Goal: Task Accomplishment & Management: Complete application form

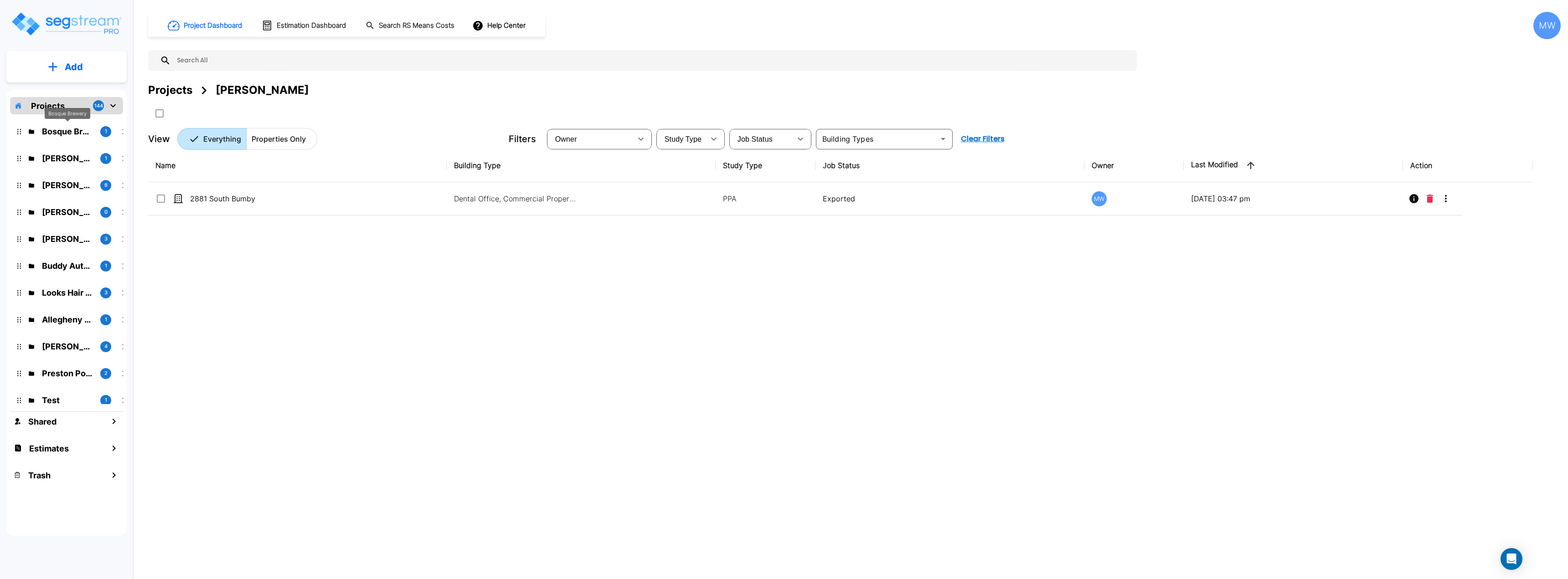
click at [67, 132] on p "Bosque Brewery" at bounding box center [67, 132] width 51 height 12
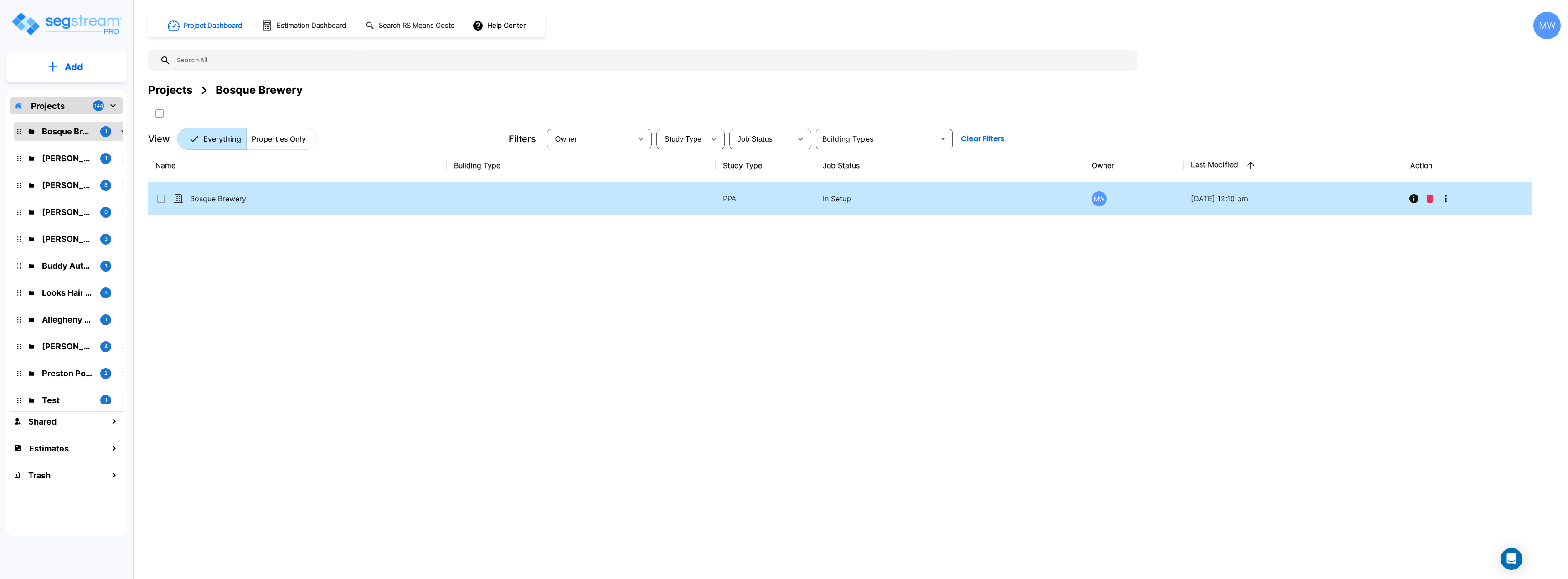
click at [378, 202] on td "Bosque Brewery" at bounding box center [297, 199] width 299 height 33
checkbox input "true"
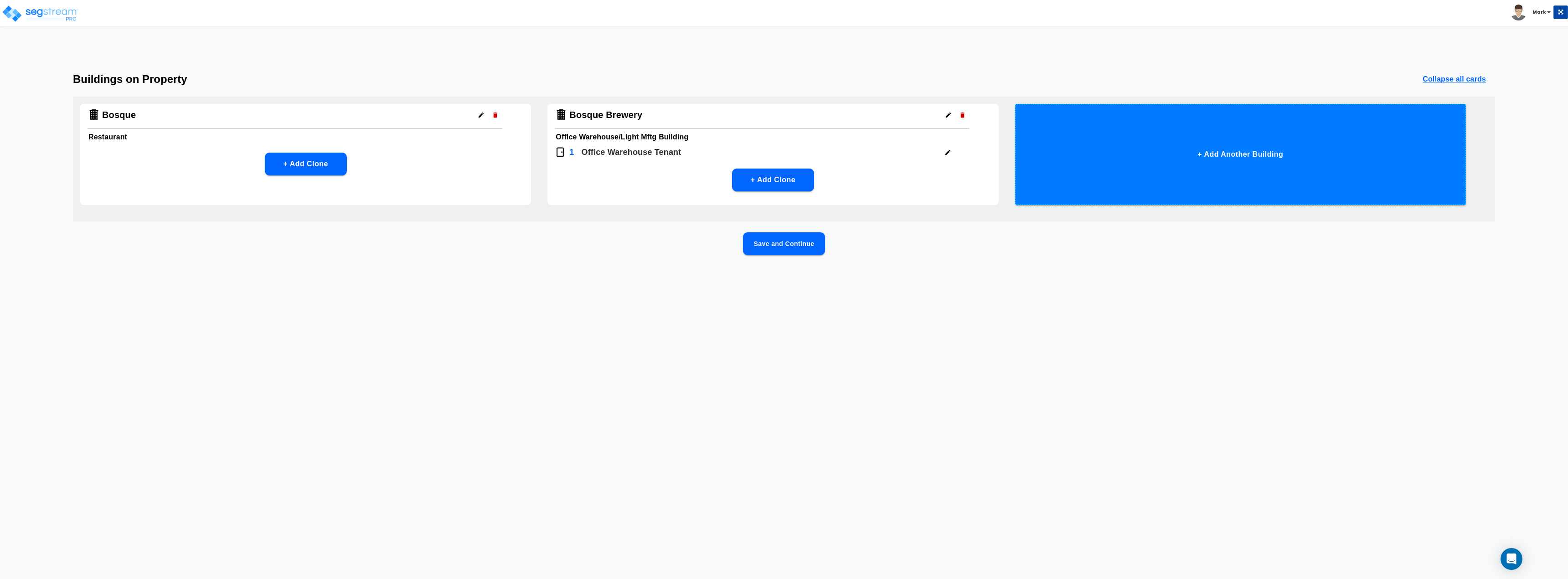
click at [1191, 161] on button "+ Add Another Building" at bounding box center [1240, 154] width 451 height 101
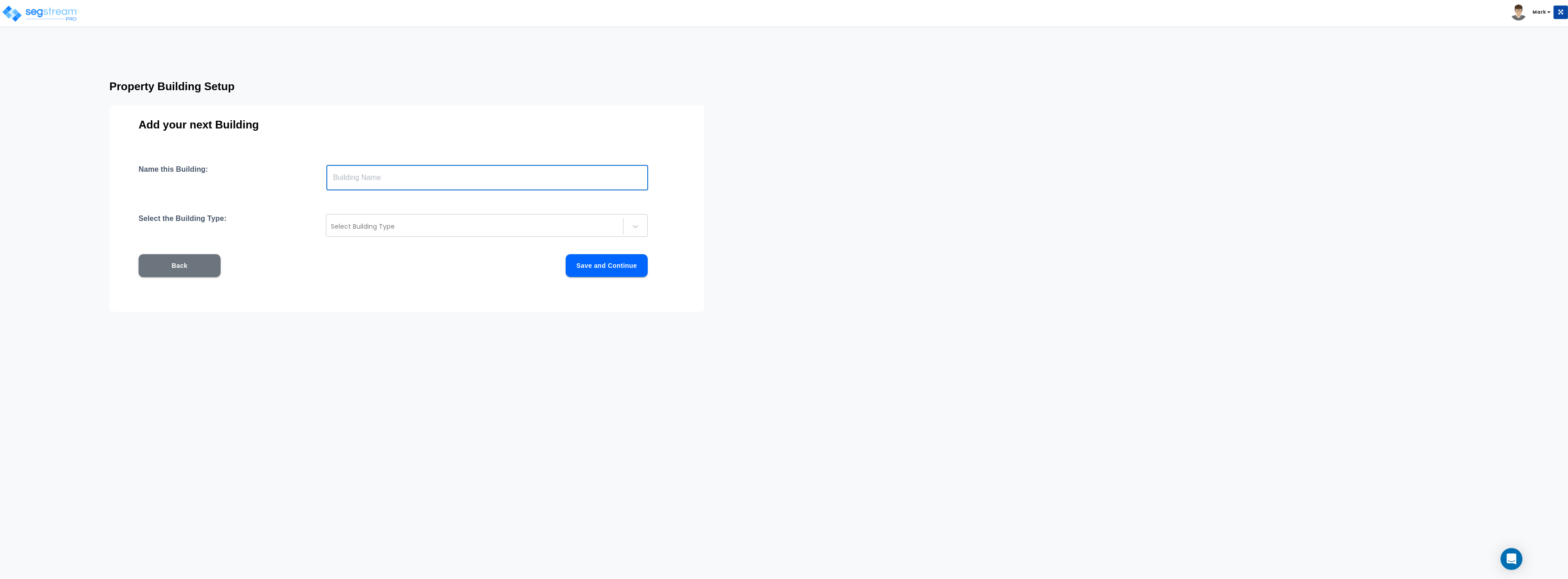
click at [373, 182] on input "text" at bounding box center [487, 178] width 322 height 25
drag, startPoint x: 304, startPoint y: 223, endPoint x: 365, endPoint y: 244, distance: 64.5
click at [304, 223] on div "Select the Building Type: Select Building Type" at bounding box center [406, 226] width 536 height 23
click at [392, 238] on div "Name this Building: ​ Select the Building Type: Select Building Type Back Save …" at bounding box center [406, 232] width 536 height 134
click at [389, 223] on div at bounding box center [474, 226] width 287 height 11
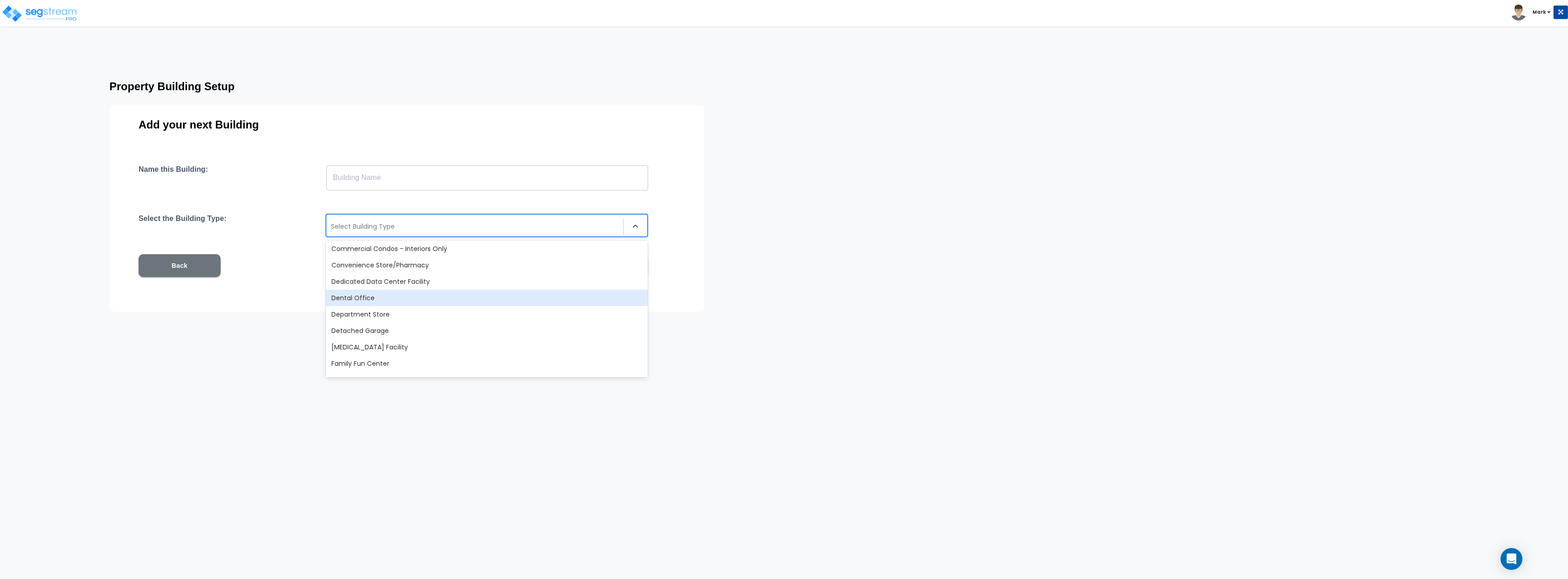
scroll to position [228, 0]
type input "o"
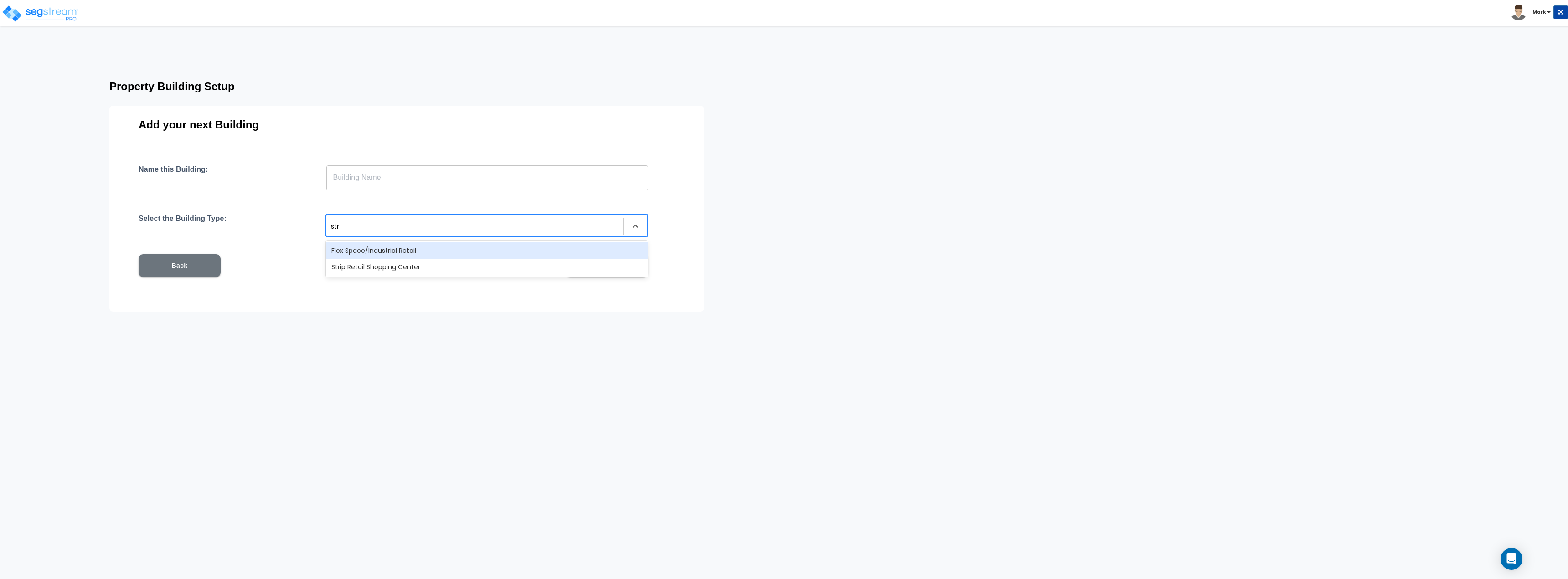
scroll to position [0, 0]
type input "s"
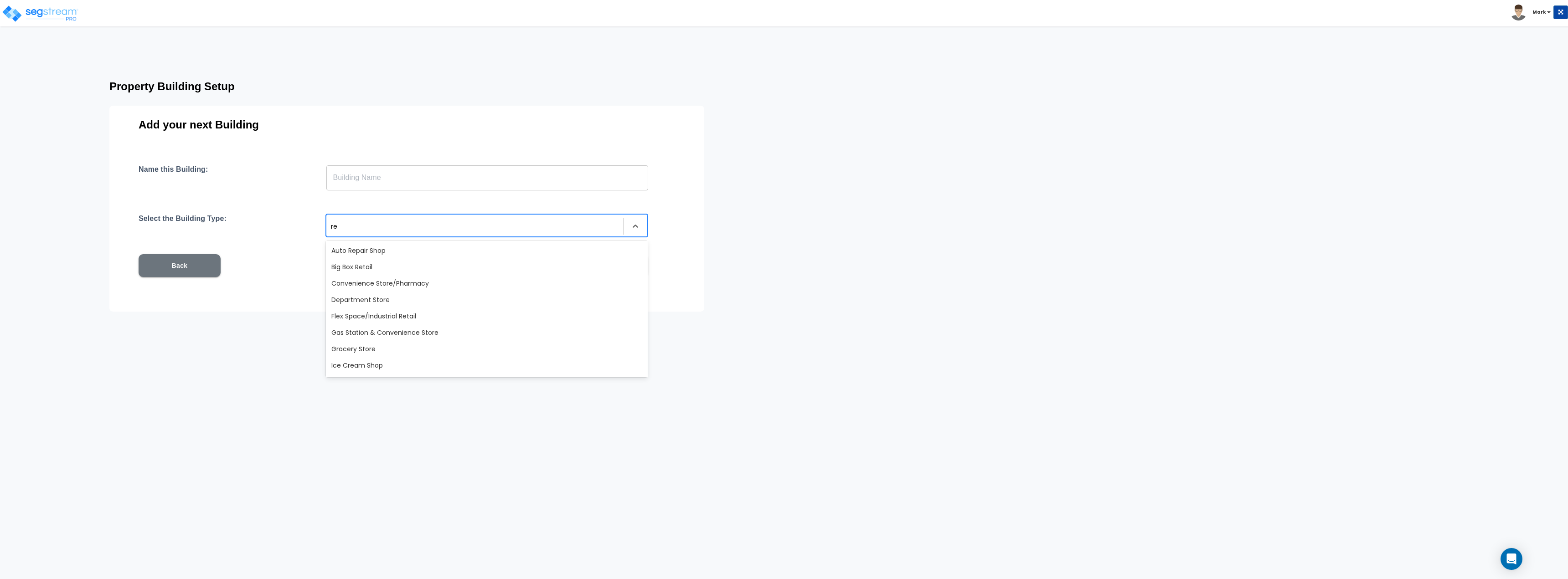
type input "ret"
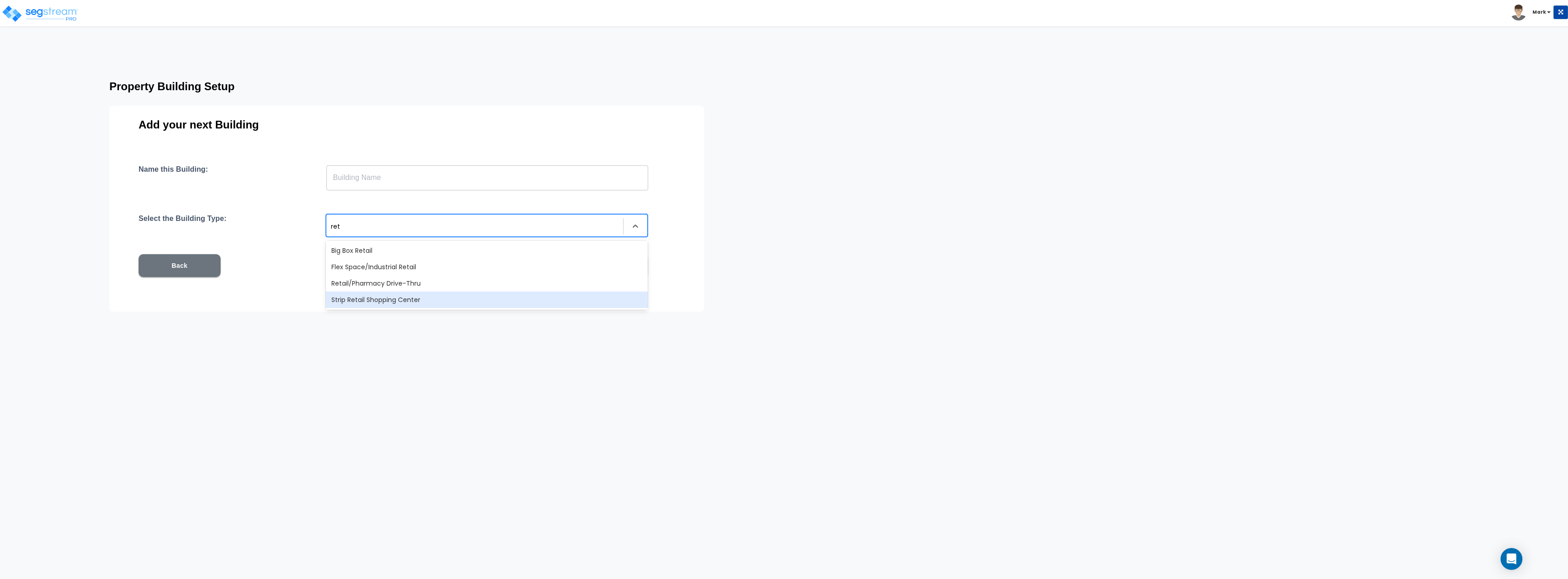
click at [228, 286] on div "Name this Building: ​ Select the Building Type: 4 results available for search …" at bounding box center [406, 232] width 536 height 134
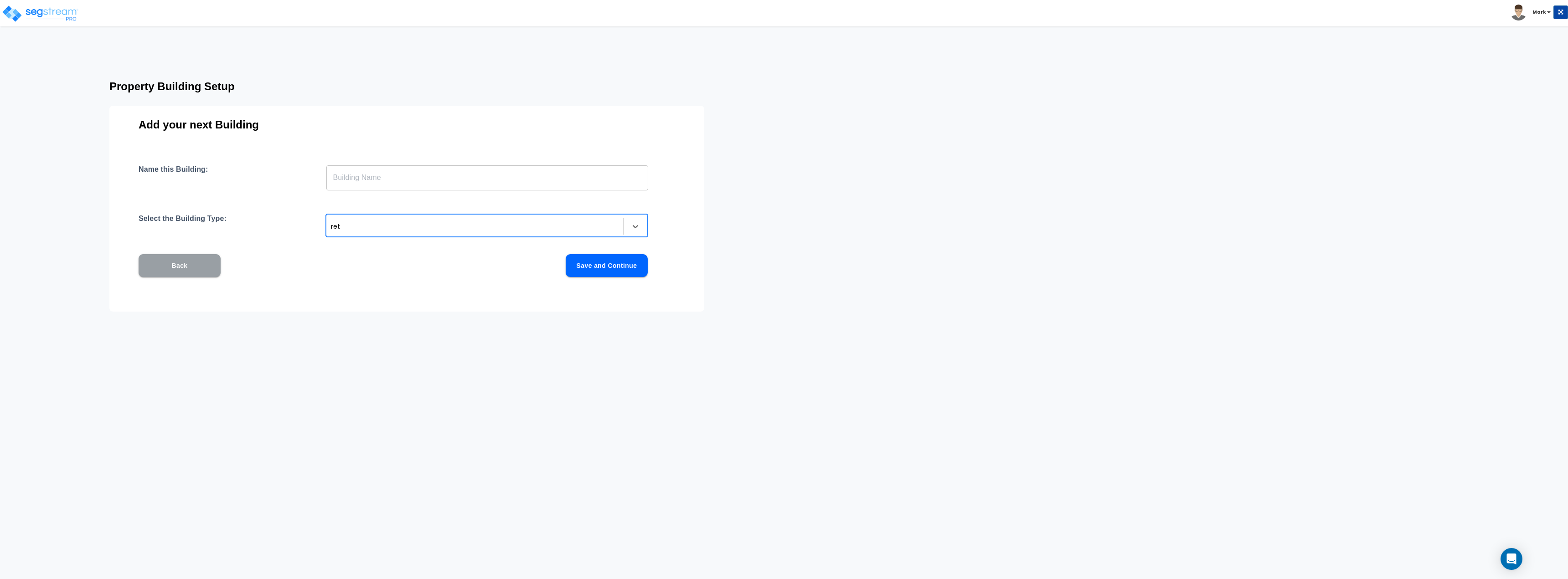
click at [191, 273] on button "Back" at bounding box center [179, 266] width 82 height 23
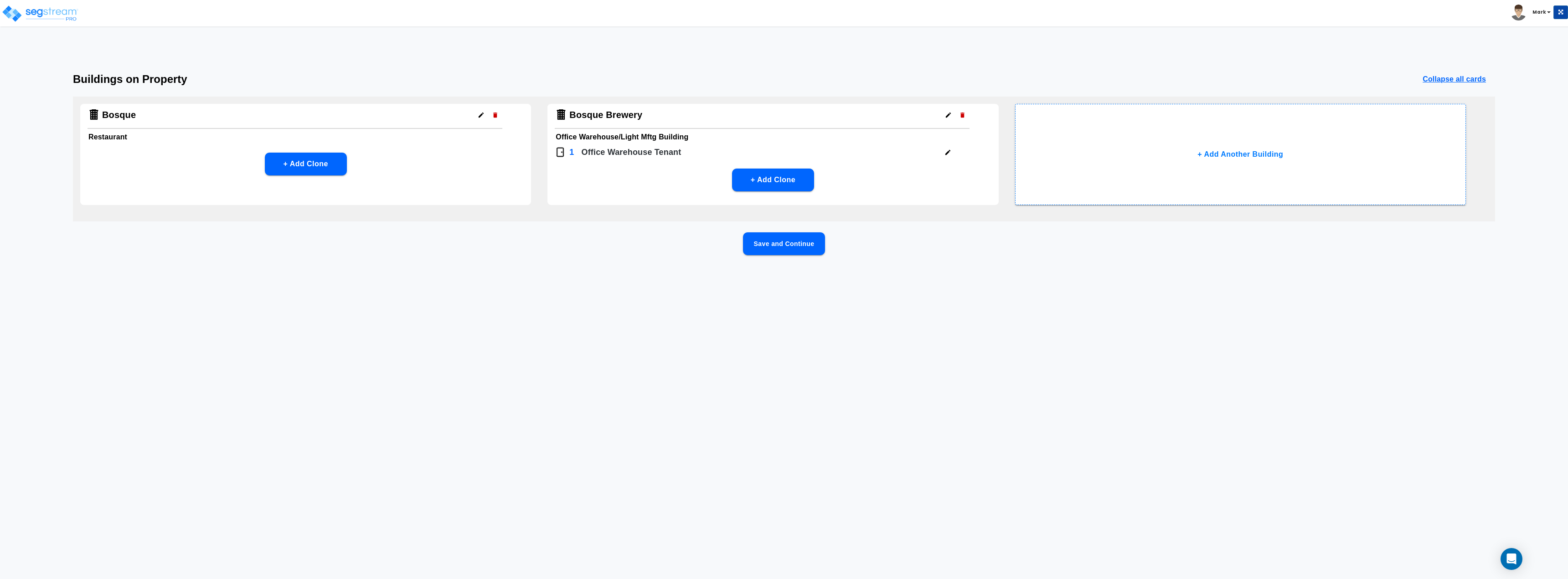
click at [480, 117] on icon "button" at bounding box center [481, 116] width 5 height 5
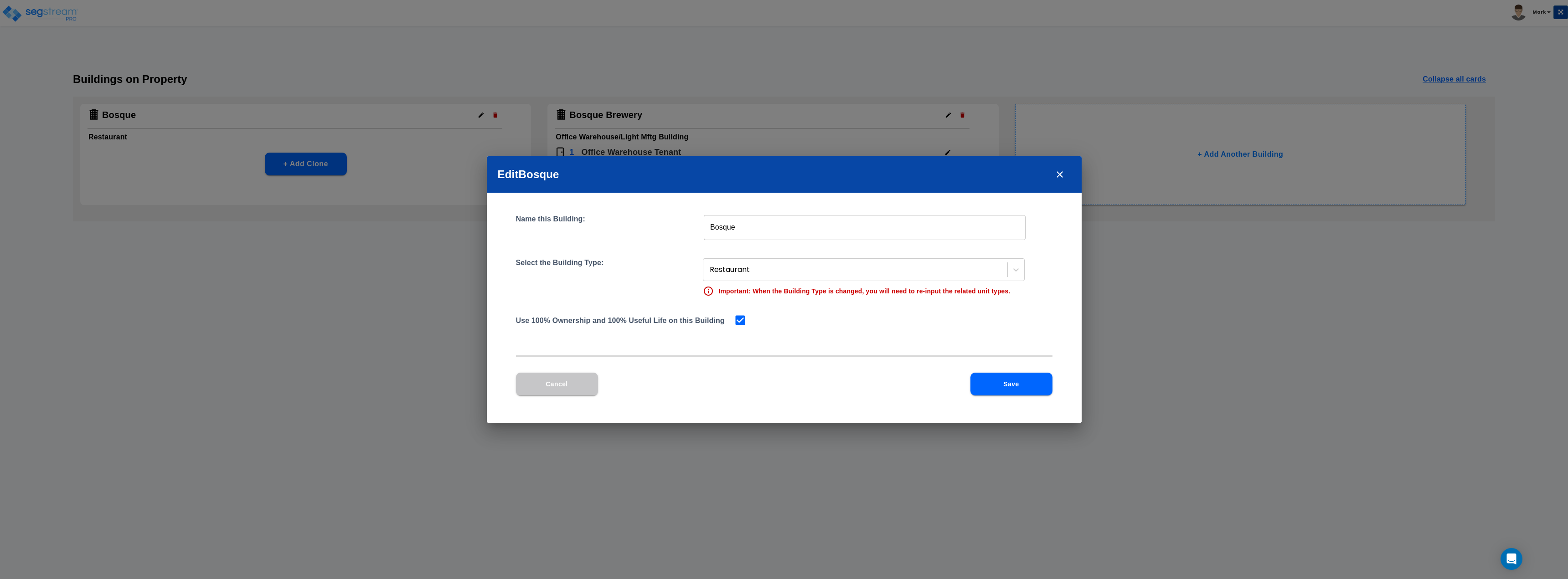
click at [1030, 388] on button "Save" at bounding box center [1011, 384] width 82 height 23
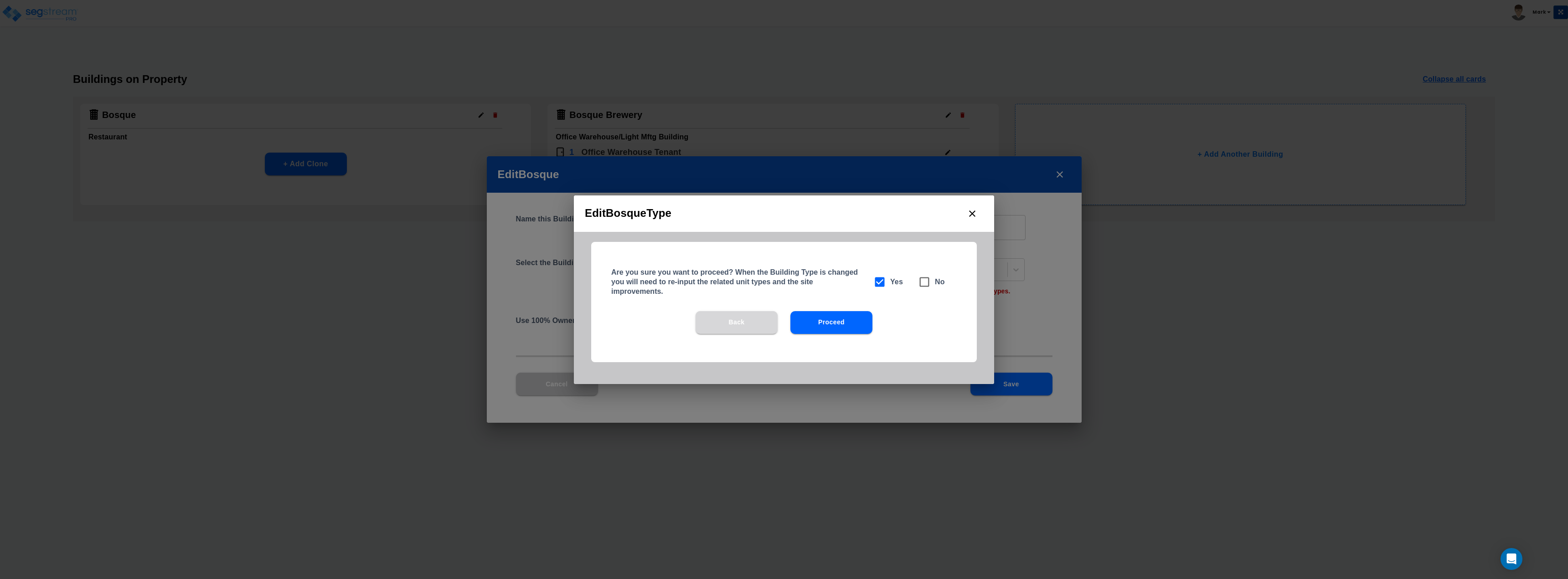
click at [732, 333] on button "Back" at bounding box center [736, 323] width 82 height 23
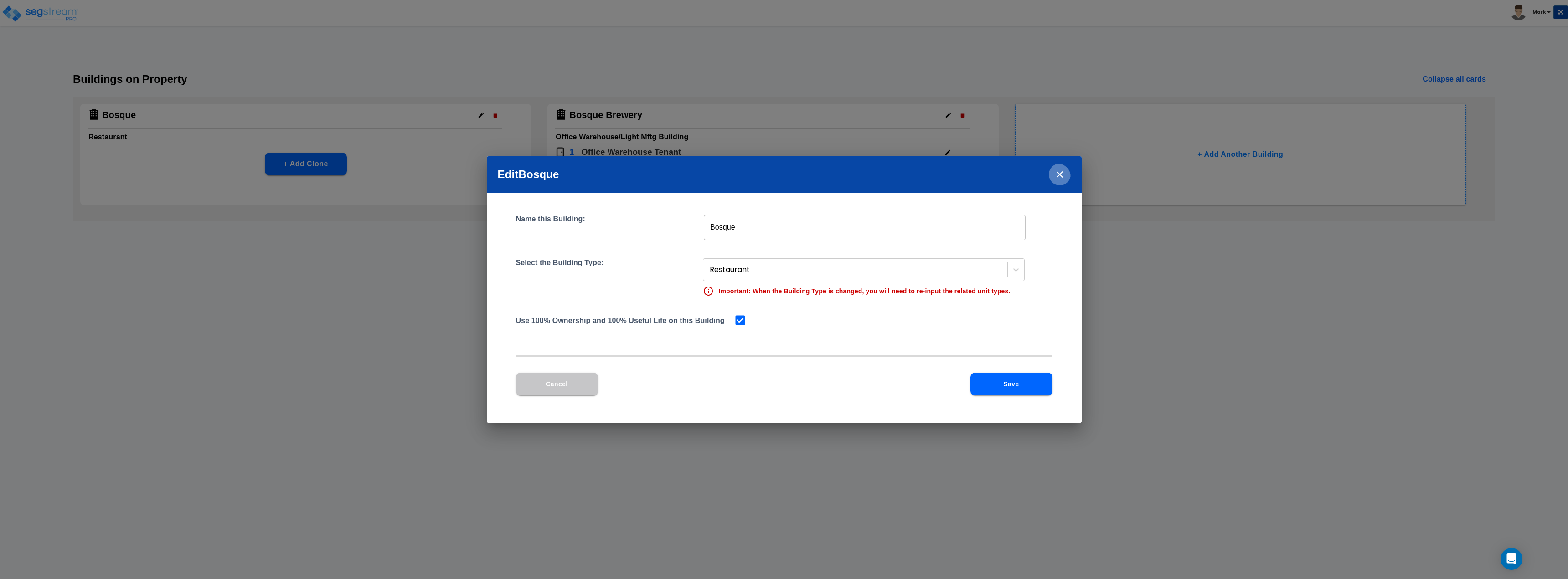
click at [1058, 178] on icon "close" at bounding box center [1060, 174] width 11 height 11
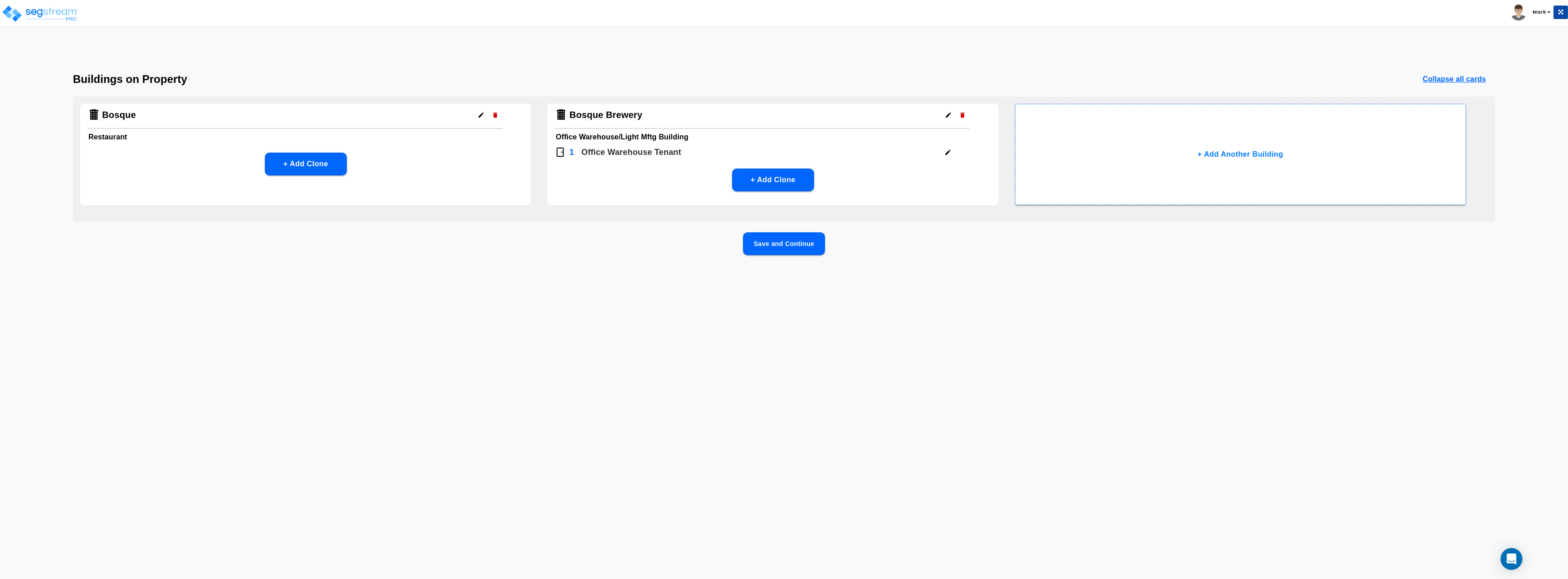
click at [400, 132] on h6 "Restaurant" at bounding box center [305, 137] width 434 height 13
click at [758, 246] on button "Save and Continue" at bounding box center [784, 244] width 82 height 23
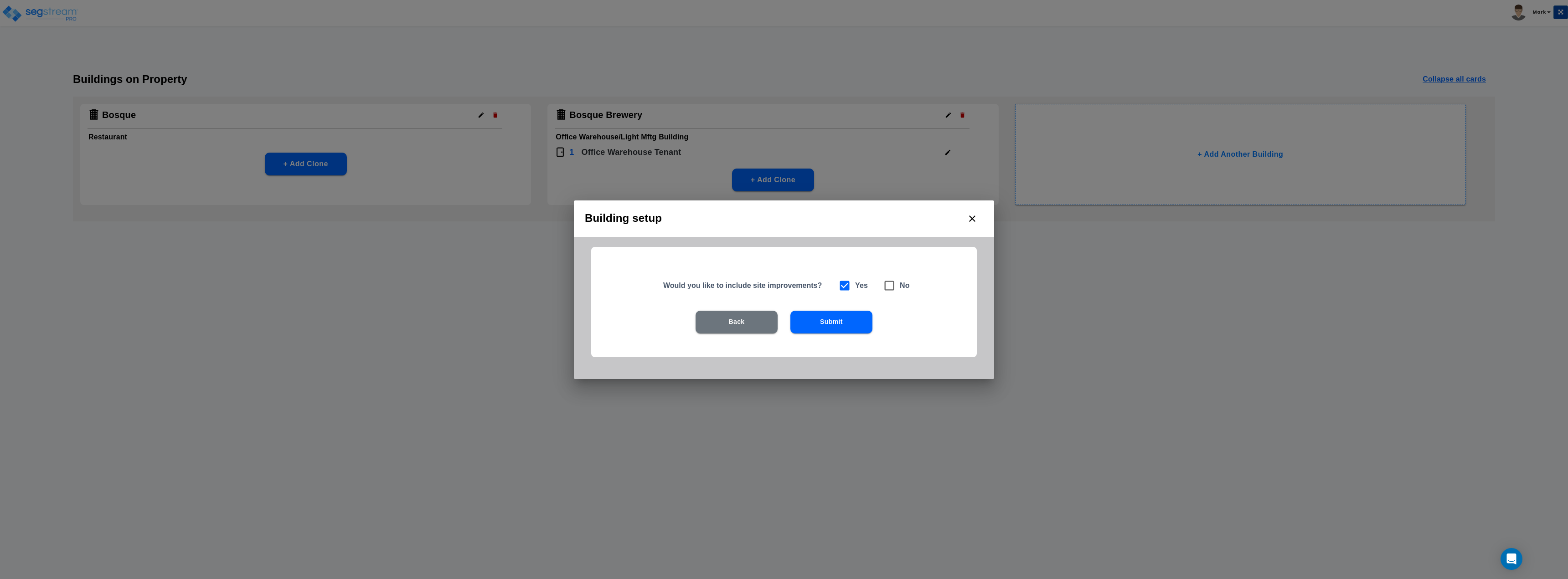
click at [906, 286] on h6 "No" at bounding box center [905, 285] width 10 height 13
drag, startPoint x: 891, startPoint y: 289, endPoint x: 877, endPoint y: 305, distance: 21.3
click at [891, 290] on icon at bounding box center [889, 285] width 9 height 9
checkbox input "false"
checkbox input "true"
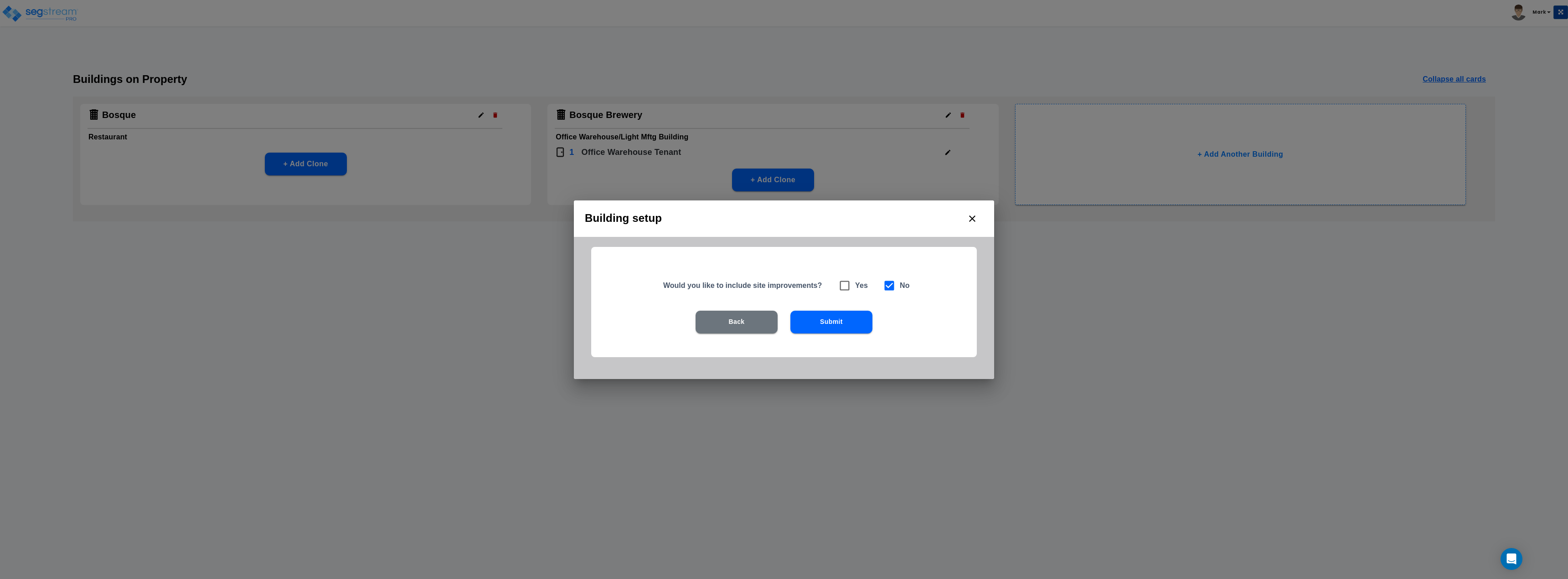
click at [852, 326] on button "Submit" at bounding box center [831, 322] width 82 height 23
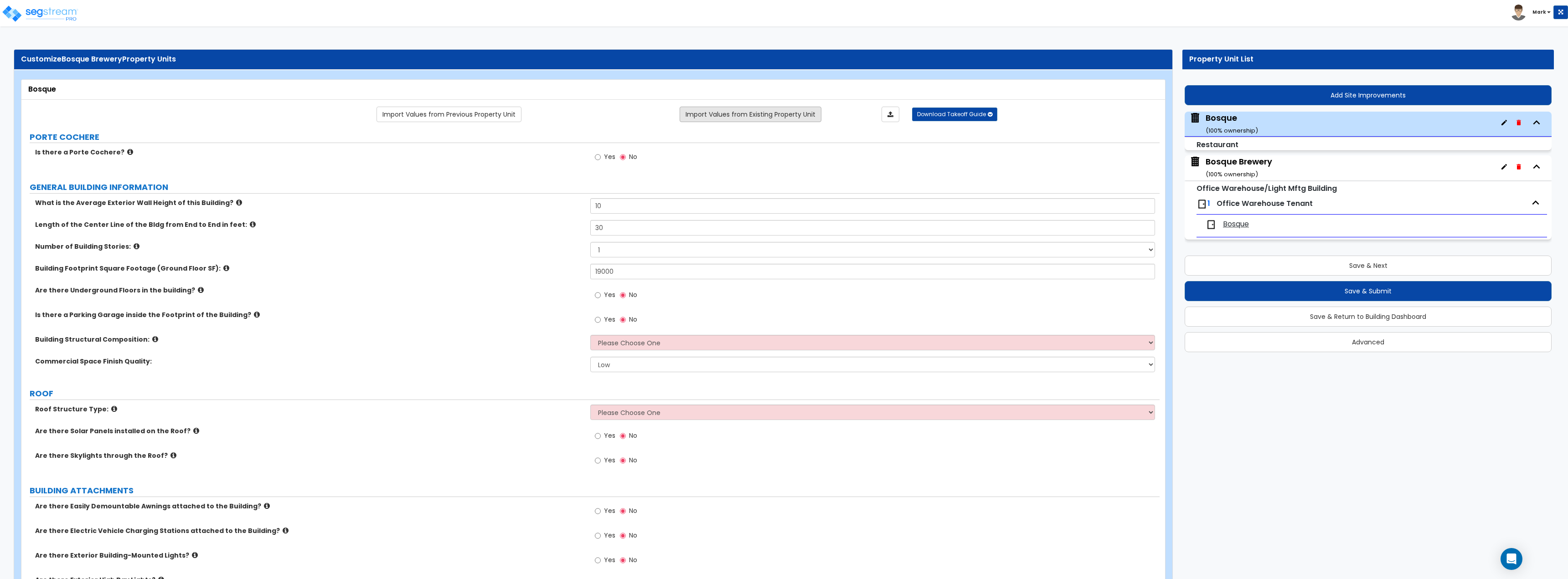
click at [735, 118] on link "Import Values from Existing Property Unit" at bounding box center [750, 114] width 142 height 15
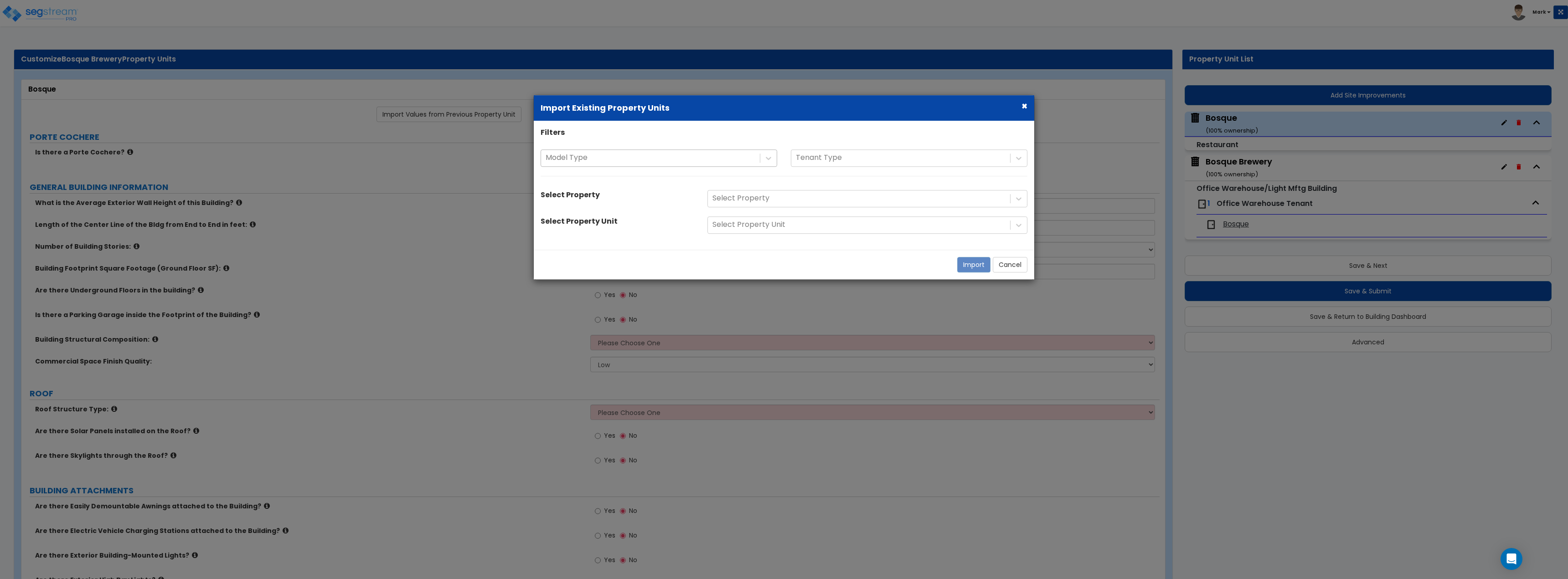
click at [673, 156] on div at bounding box center [651, 158] width 210 height 12
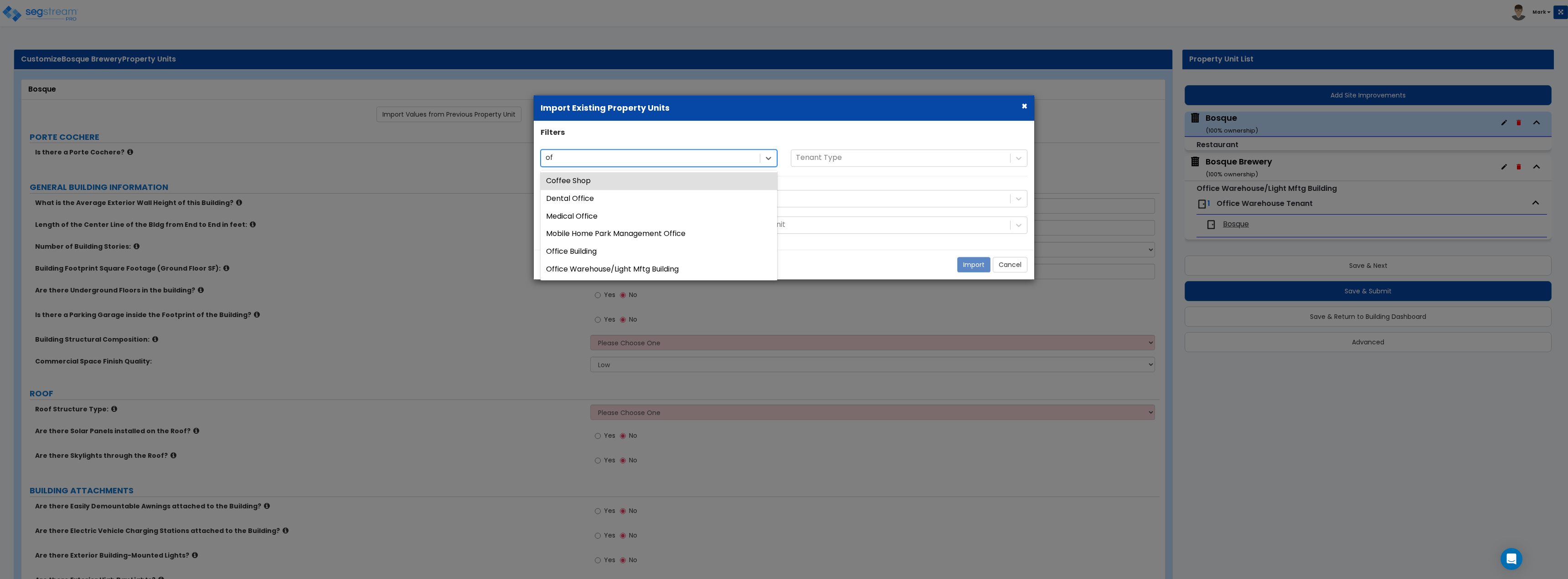
type input "off"
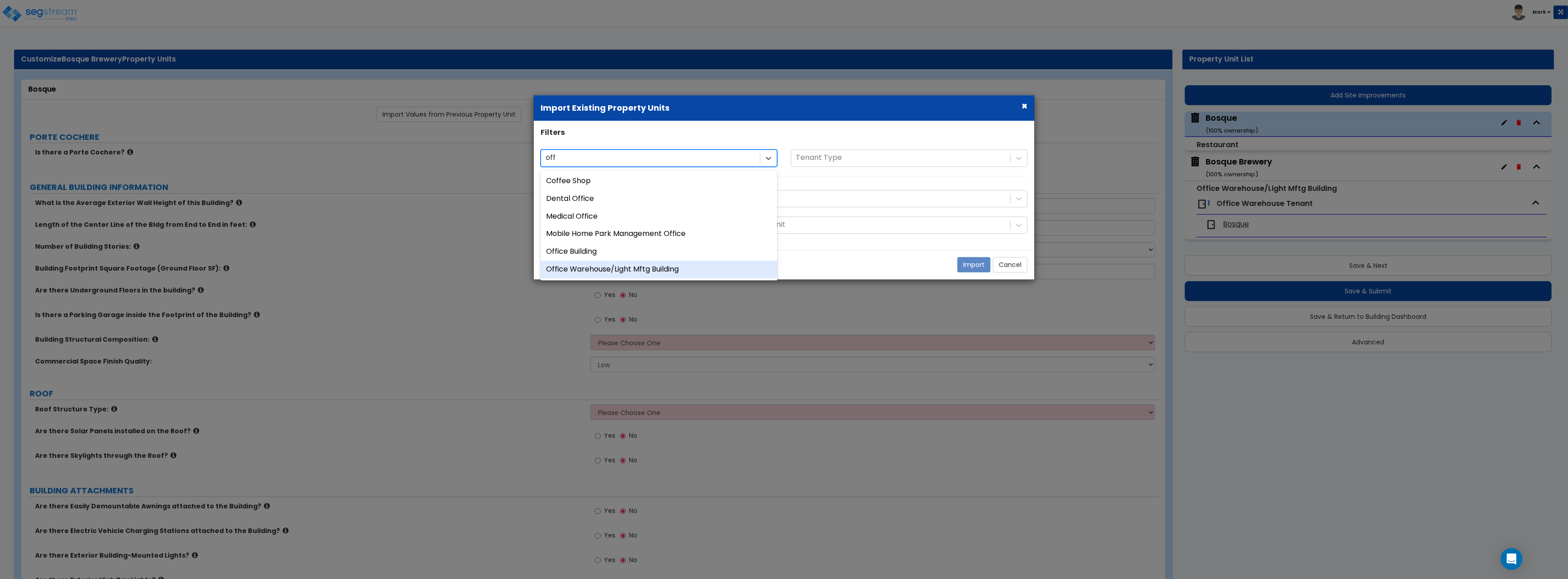
click at [635, 262] on div "Office Warehouse/Light Mftg Building" at bounding box center [659, 269] width 237 height 18
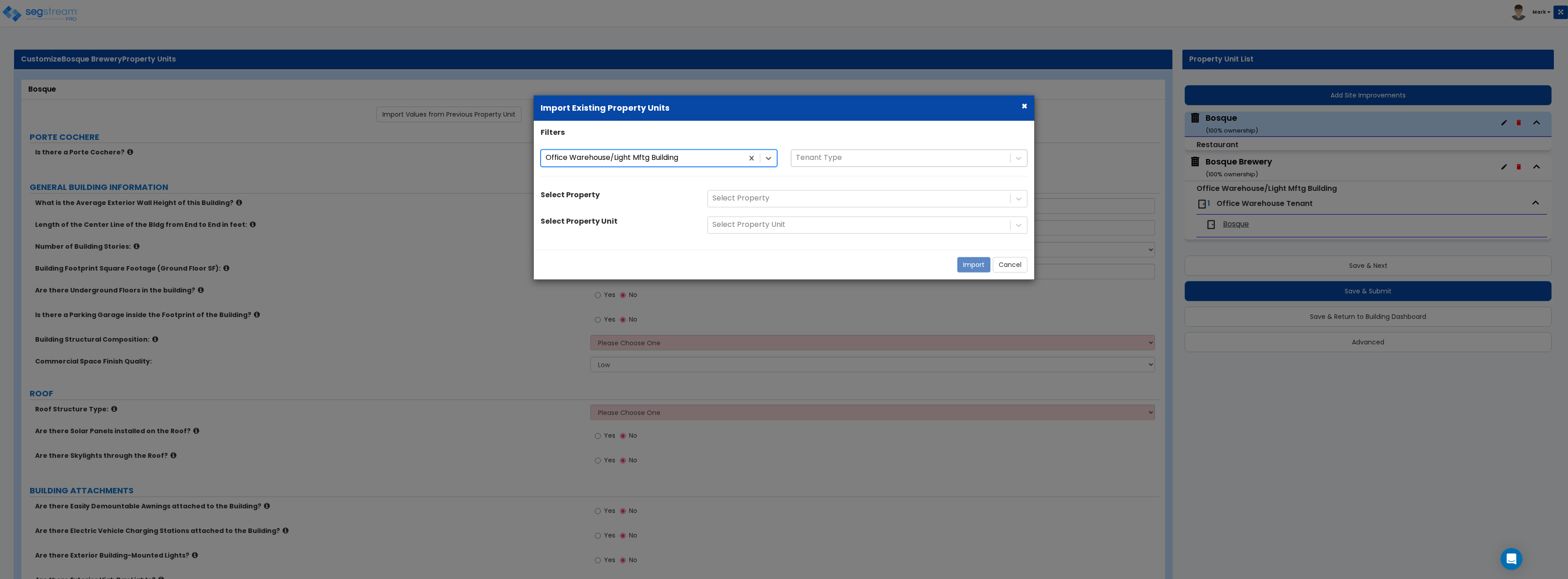
click at [811, 163] on div "Tenant Type" at bounding box center [909, 158] width 237 height 17
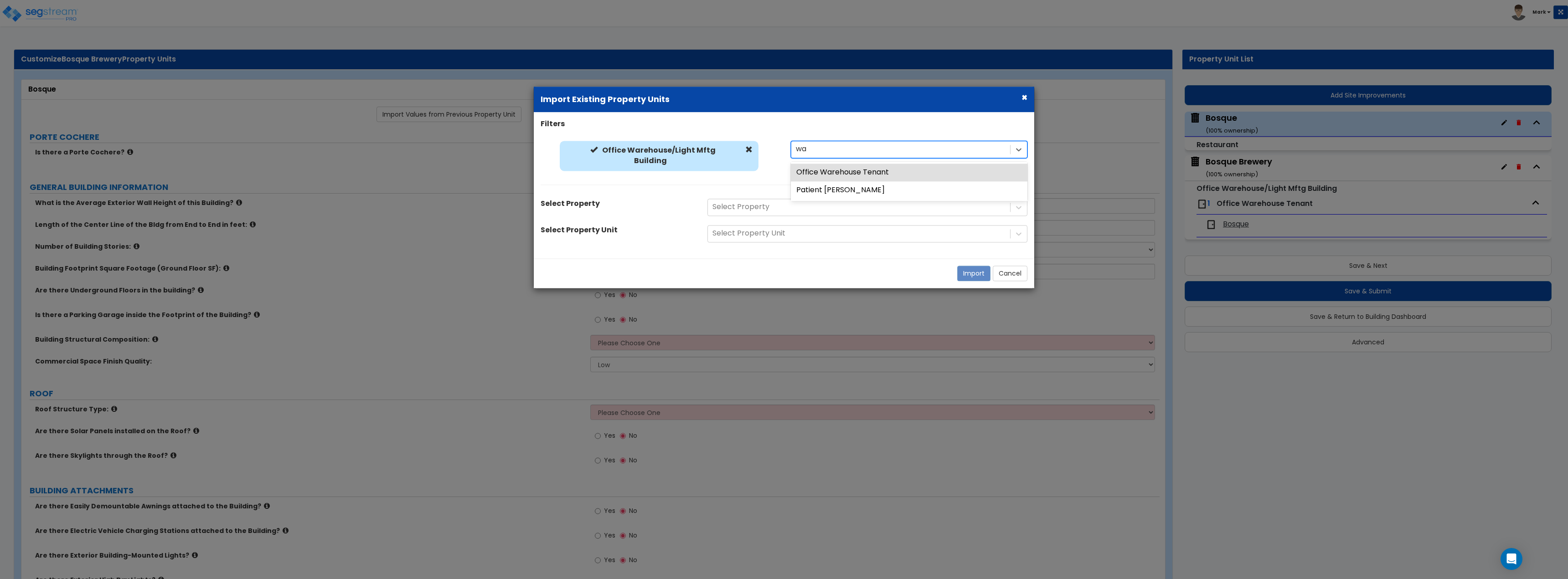
type input "war"
click at [828, 170] on div "Office Warehouse Tenant" at bounding box center [909, 172] width 237 height 18
click at [785, 201] on div at bounding box center [858, 207] width 293 height 12
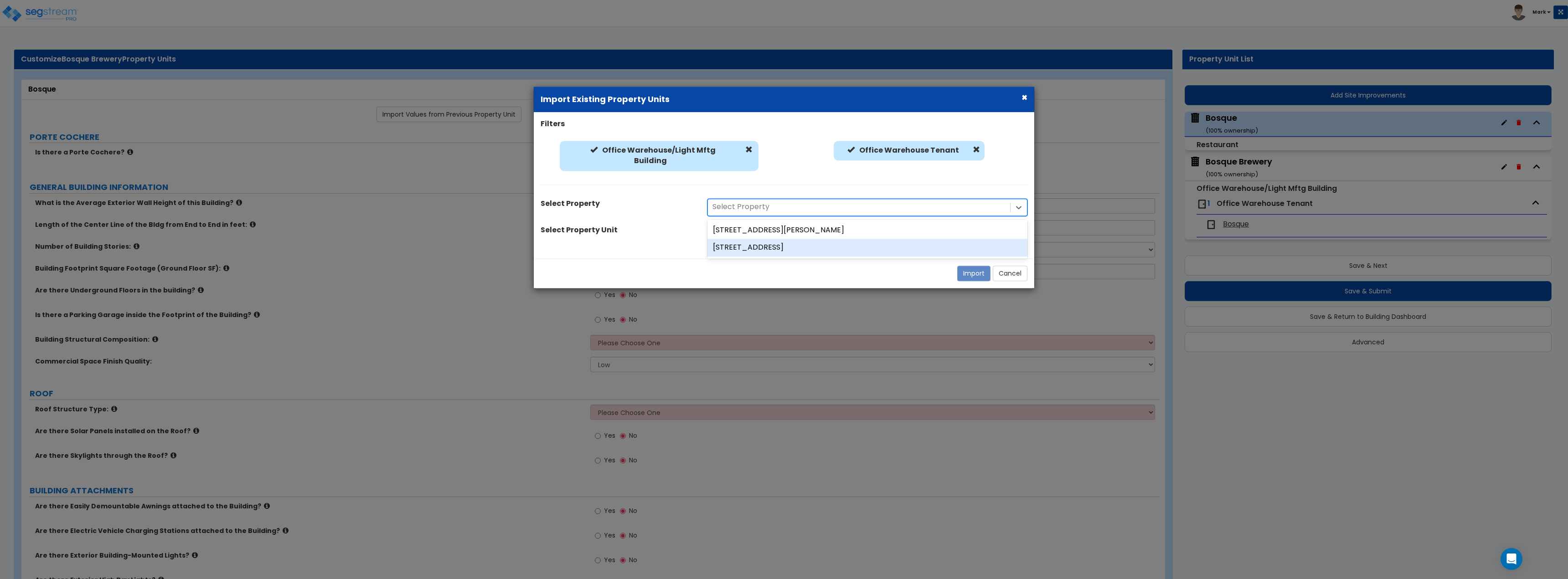
click at [677, 233] on div "Select Property Unit" at bounding box center [617, 231] width 167 height 13
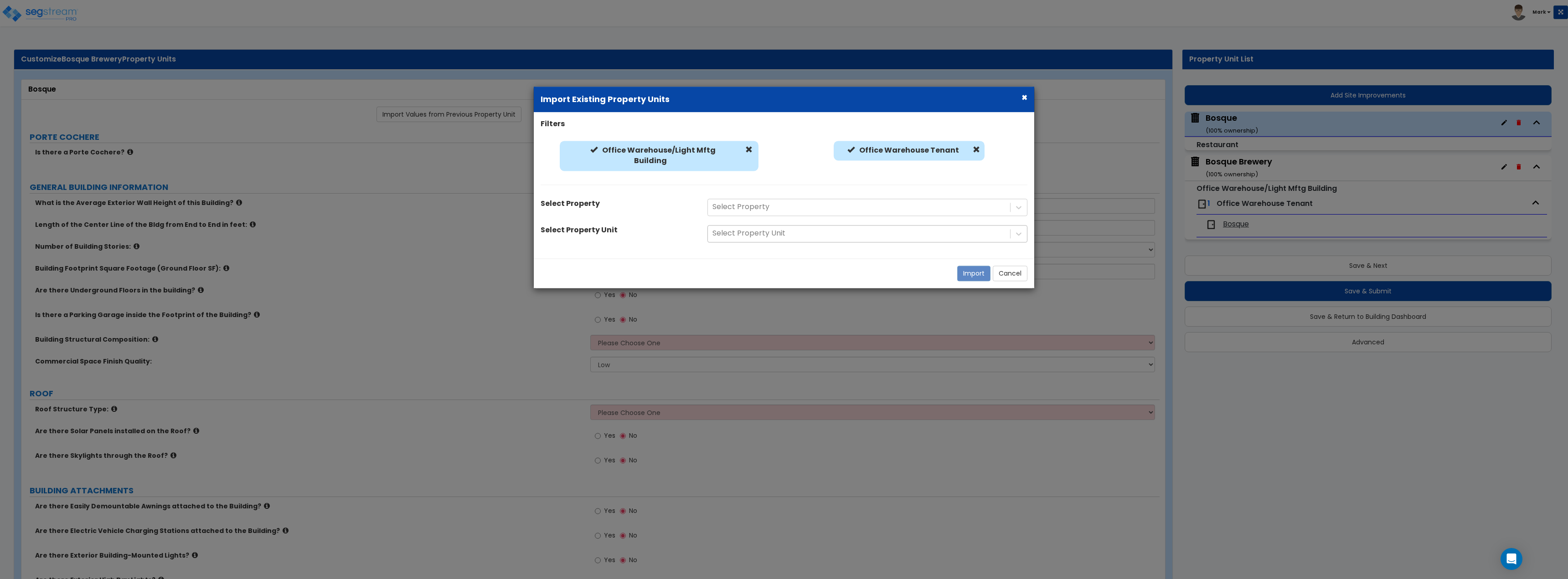
click at [794, 233] on div at bounding box center [858, 233] width 293 height 12
drag, startPoint x: 607, startPoint y: 216, endPoint x: 636, endPoint y: 222, distance: 29.6
click at [610, 216] on div "Filters Office Warehouse/Light Mftg Building Office Warehouse/Light Mftg Buildi…" at bounding box center [784, 185] width 500 height 133
click at [747, 148] on span at bounding box center [748, 150] width 7 height 7
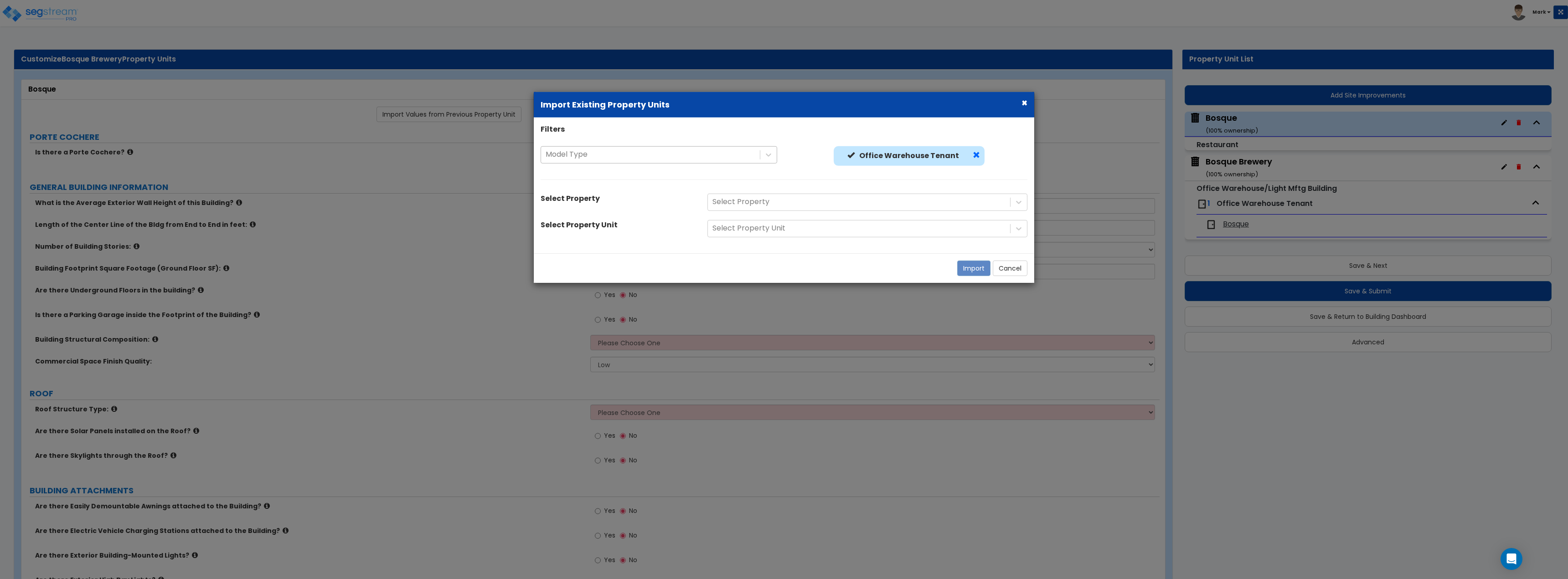
click at [973, 154] on span at bounding box center [976, 155] width 7 height 7
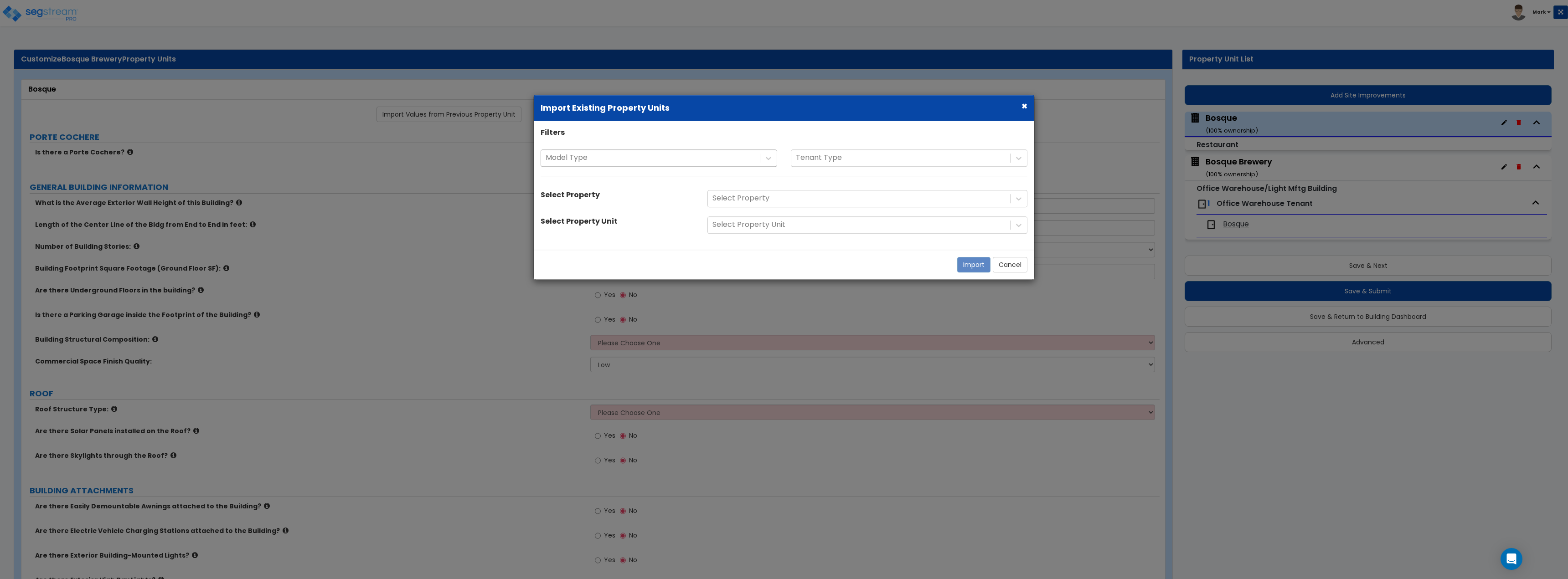
click at [1030, 103] on div "× Import Existing Property Units" at bounding box center [784, 108] width 500 height 25
click at [1018, 105] on div "× Import Existing Property Units" at bounding box center [784, 108] width 500 height 25
click at [1024, 105] on button "×" at bounding box center [1024, 106] width 6 height 9
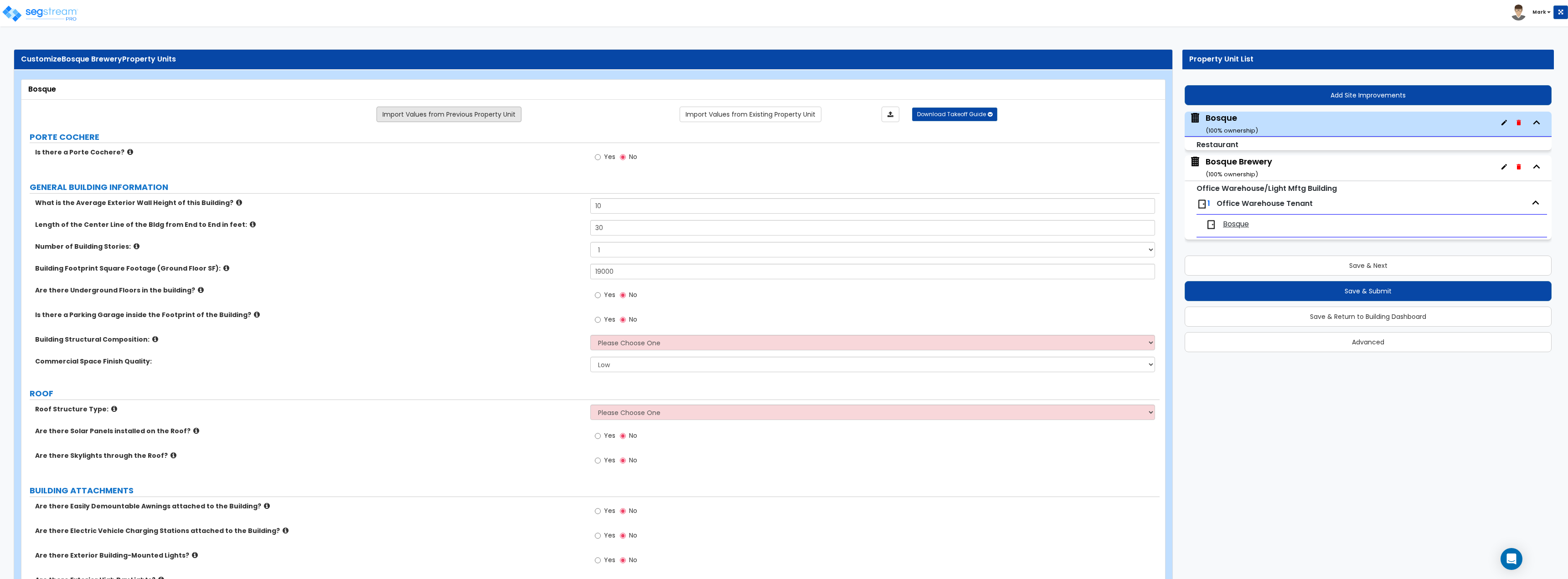
click at [482, 107] on link "Import Values from Previous Property Unit" at bounding box center [448, 114] width 145 height 15
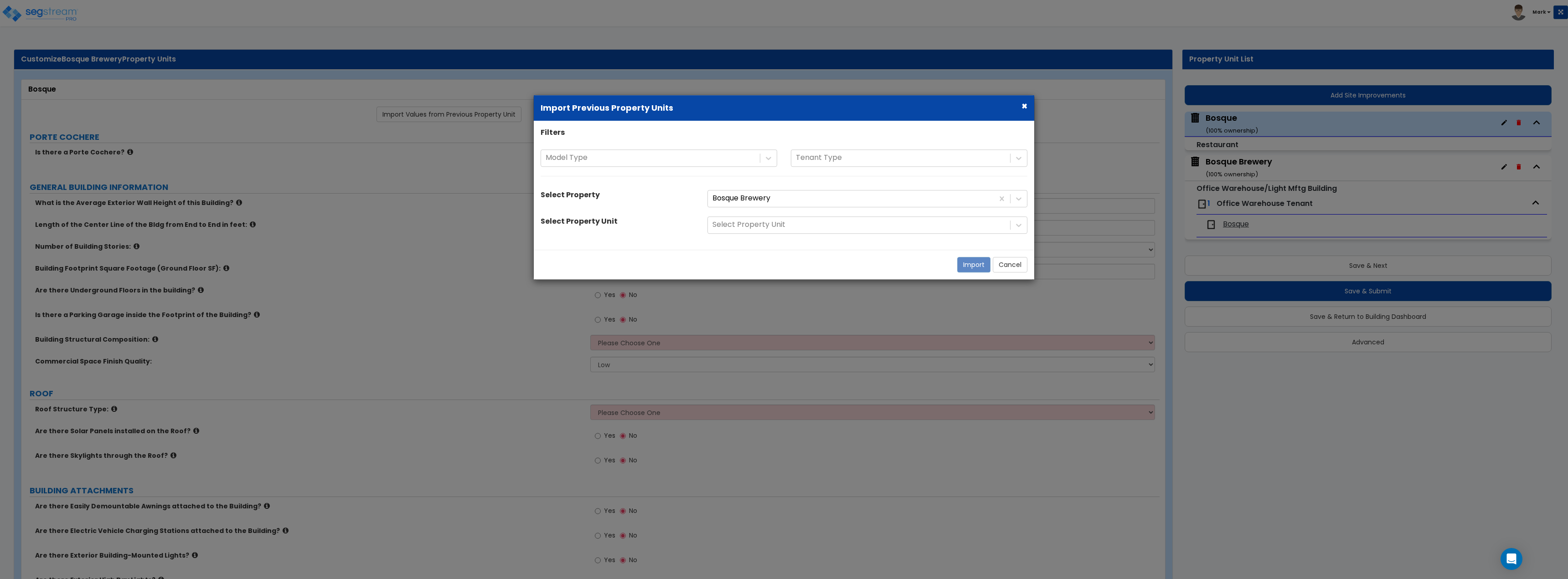
click at [604, 148] on div "Filters Model Type Tenant Type Select Property Bosque Brewery Select Property U…" at bounding box center [784, 185] width 500 height 116
click at [610, 156] on div at bounding box center [651, 158] width 210 height 12
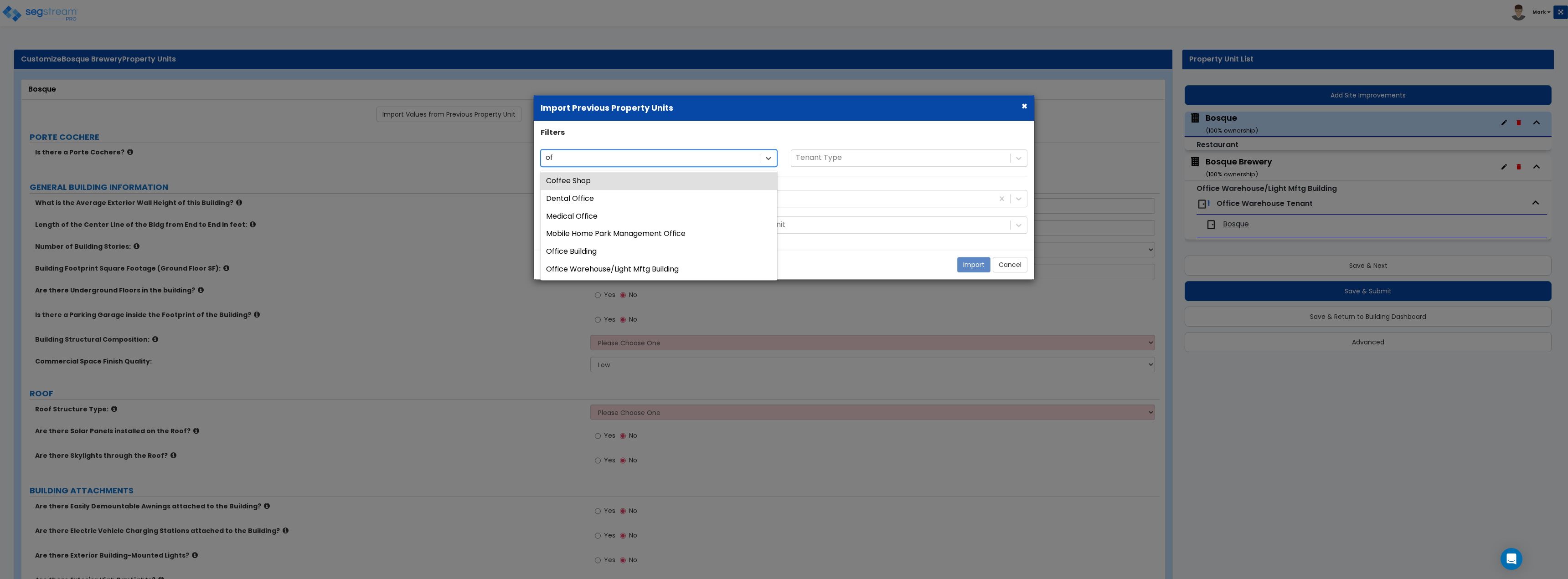
type input "off"
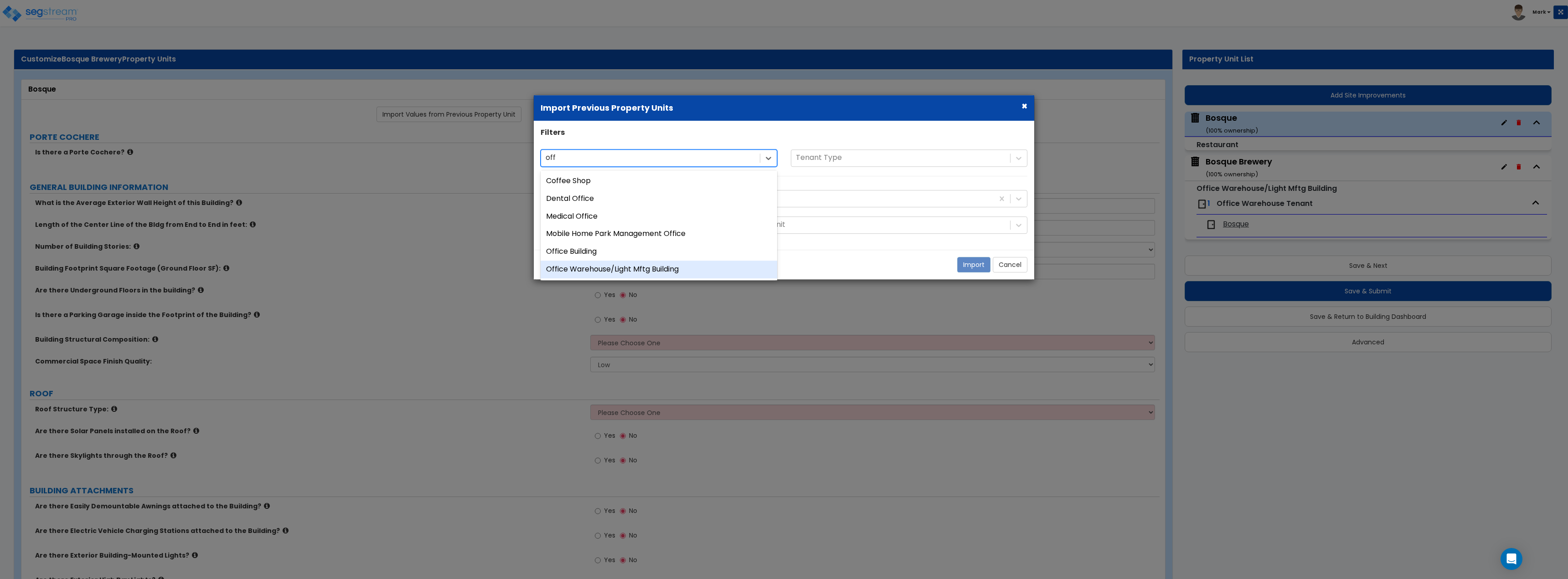
click at [652, 267] on div "Office Warehouse/Light Mftg Building" at bounding box center [659, 269] width 237 height 18
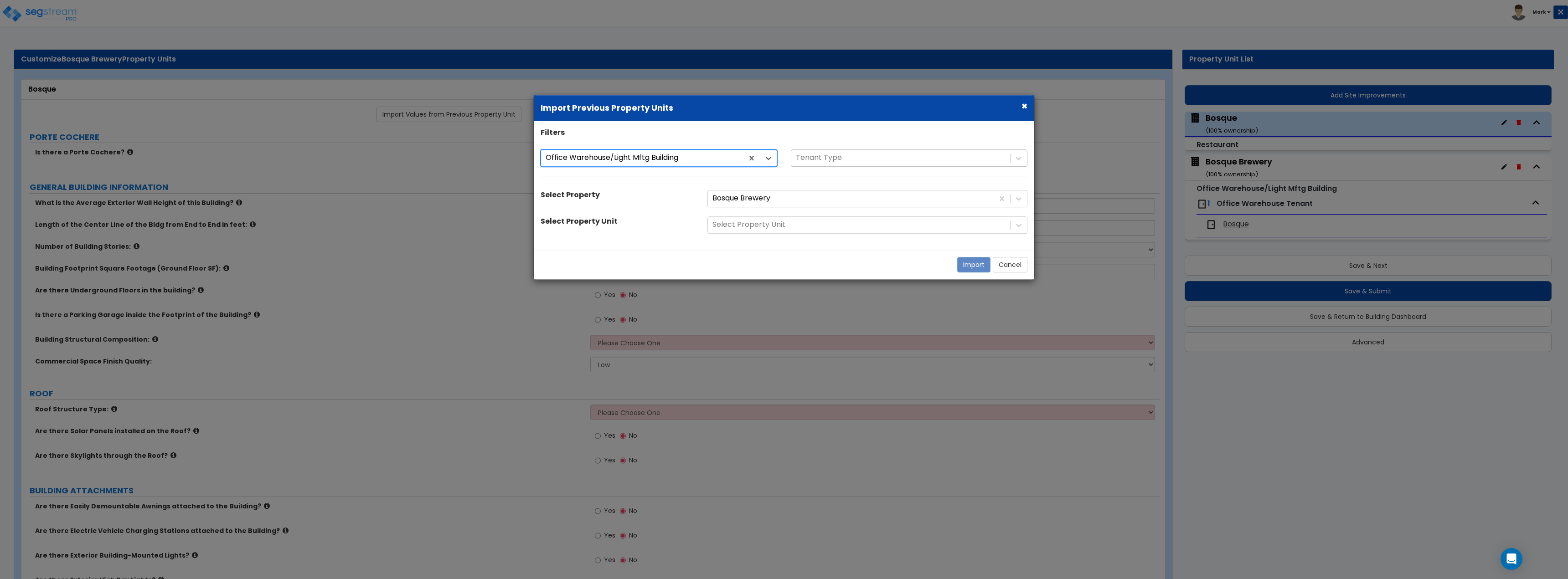
click at [841, 164] on div "Tenant Type" at bounding box center [909, 158] width 237 height 17
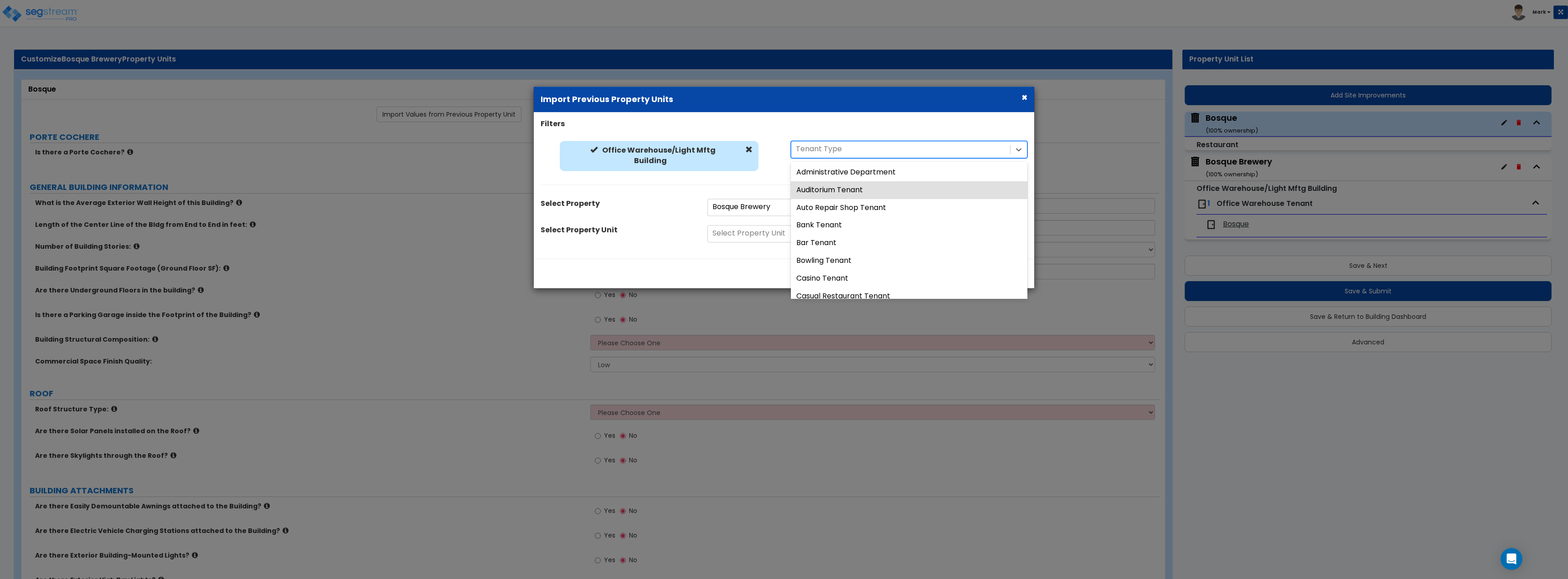
click at [734, 190] on div "Office Warehouse/Light Mftg Building Office Warehouse/Light Mftg Building 43 re…" at bounding box center [784, 168] width 500 height 53
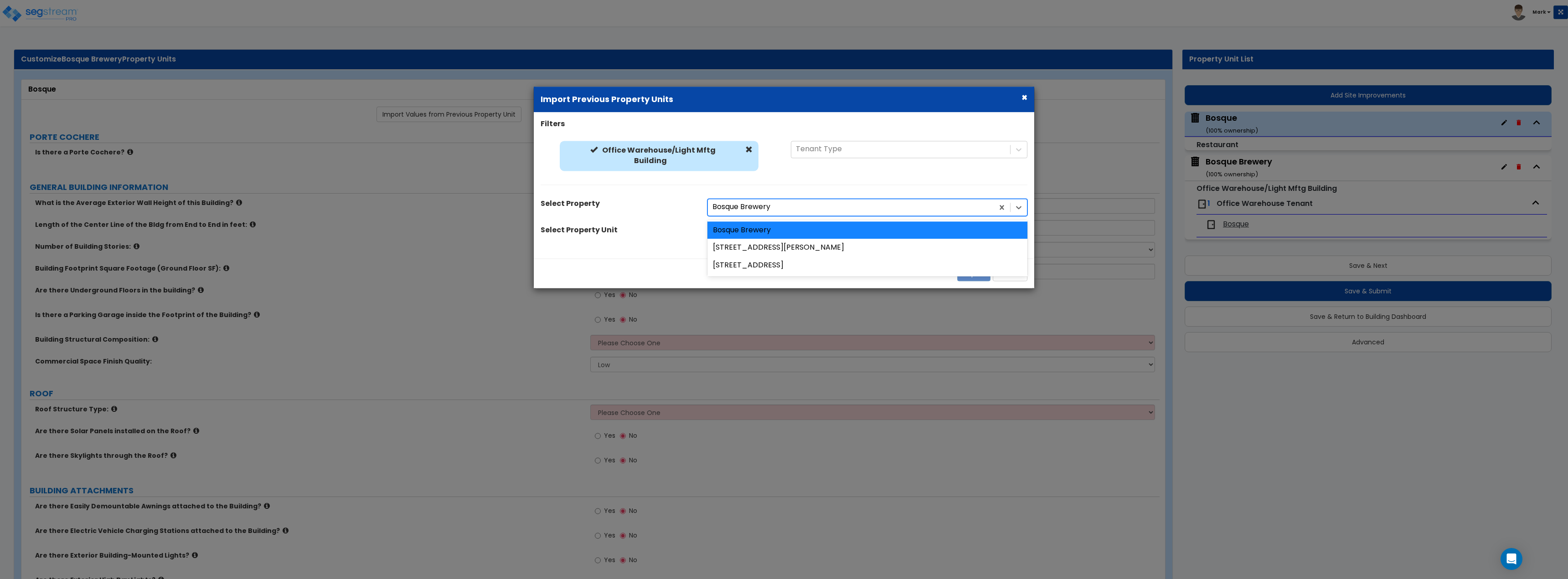
click at [758, 203] on div at bounding box center [850, 207] width 277 height 12
click at [664, 213] on div "Select Property 3 results available. Use Up and Down to choose options, press E…" at bounding box center [784, 207] width 500 height 17
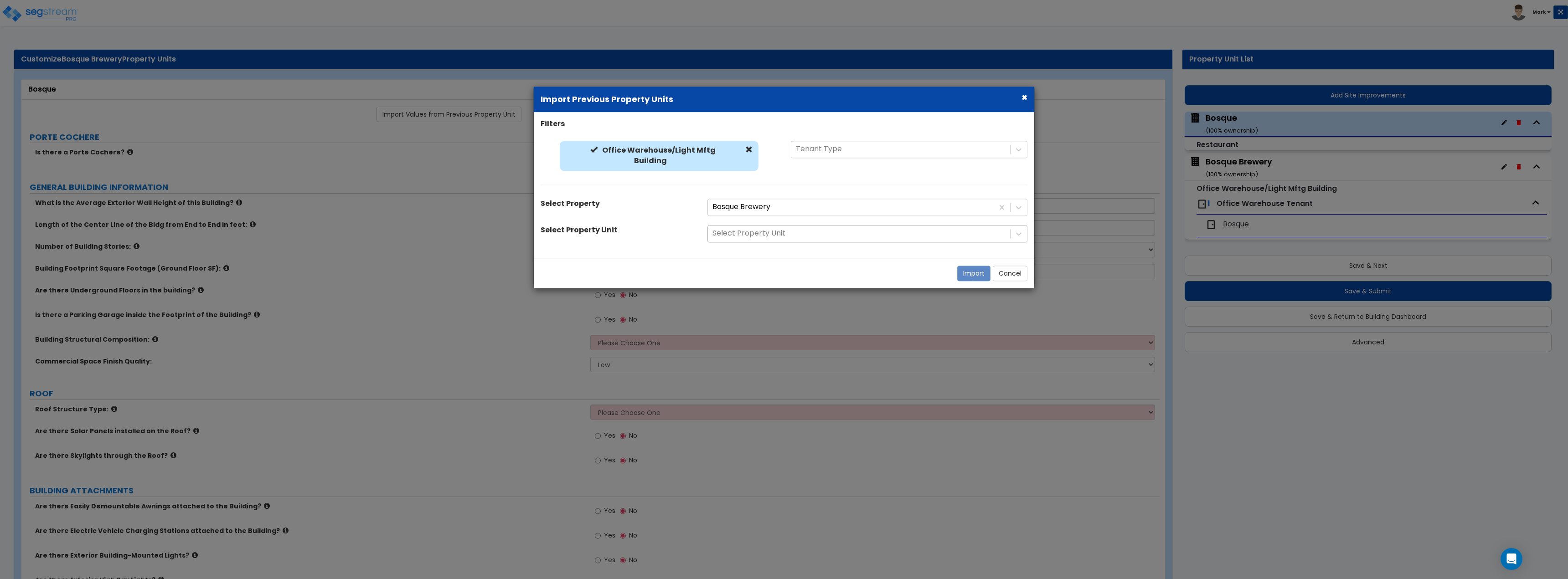
click at [755, 232] on div at bounding box center [858, 233] width 293 height 12
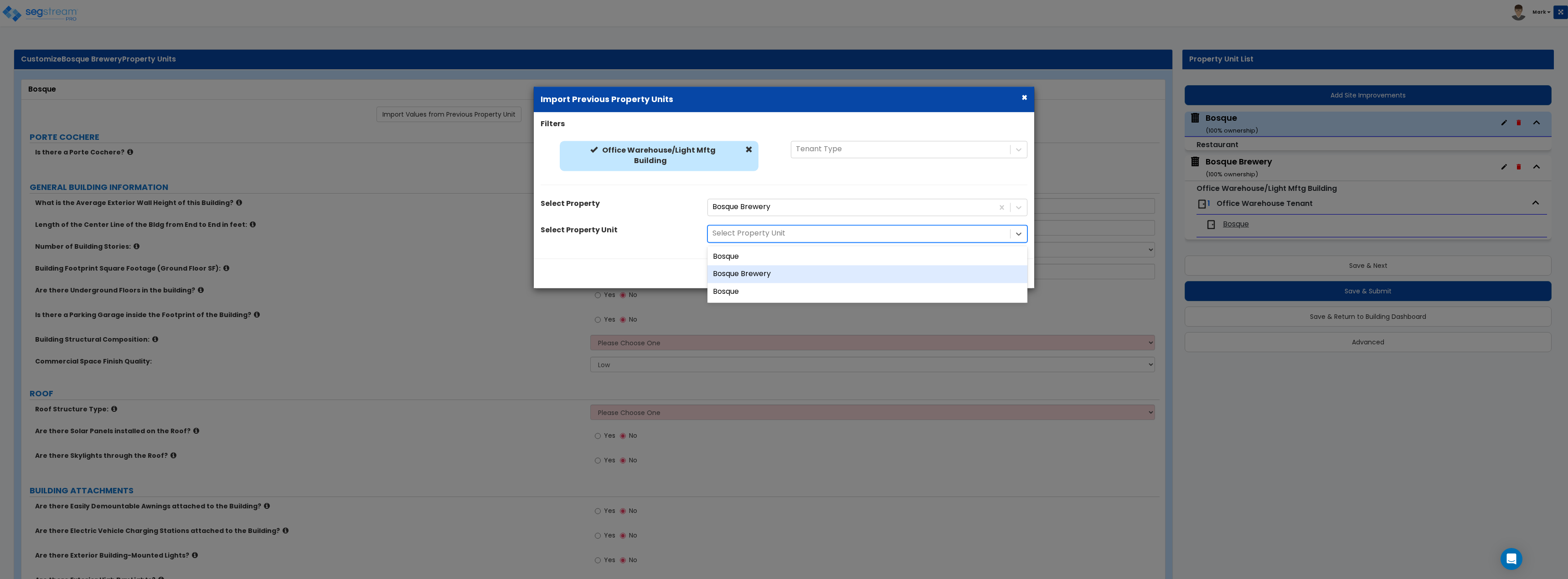
click at [769, 273] on div "Bosque Brewery" at bounding box center [867, 274] width 320 height 18
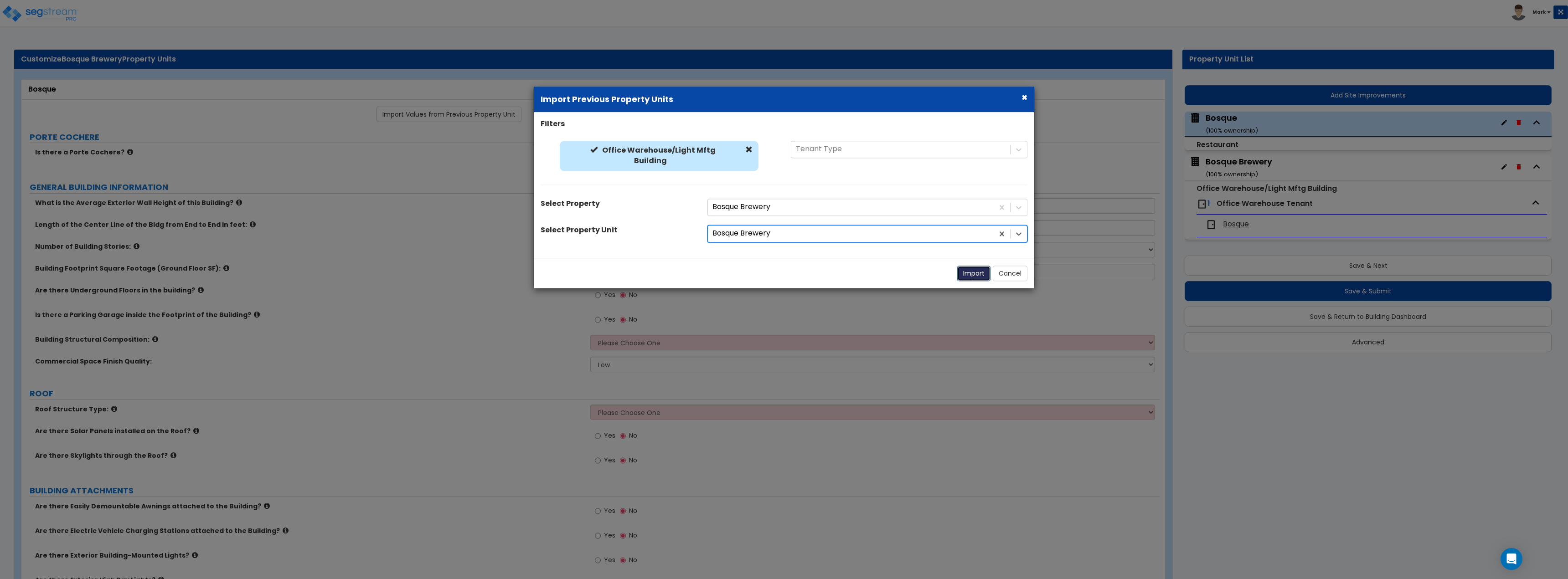
click at [965, 276] on button "Import" at bounding box center [974, 273] width 33 height 15
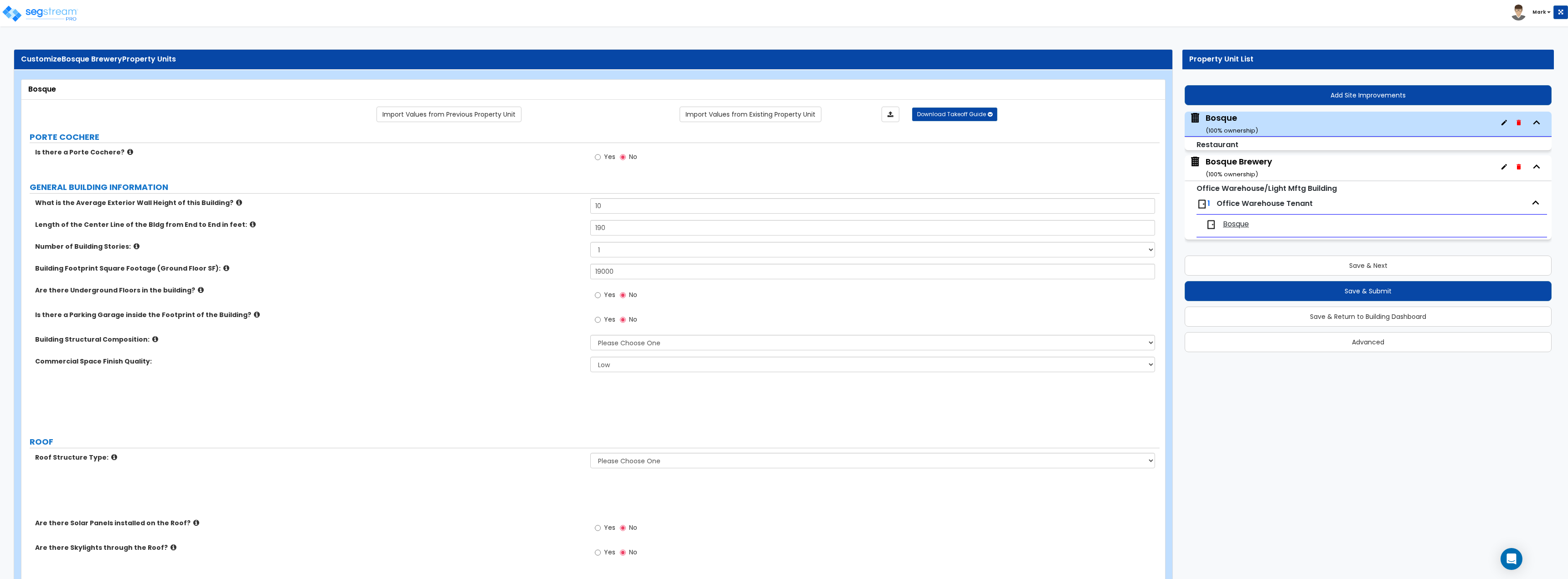
type input "190"
select select "7"
select select "1"
radio input "true"
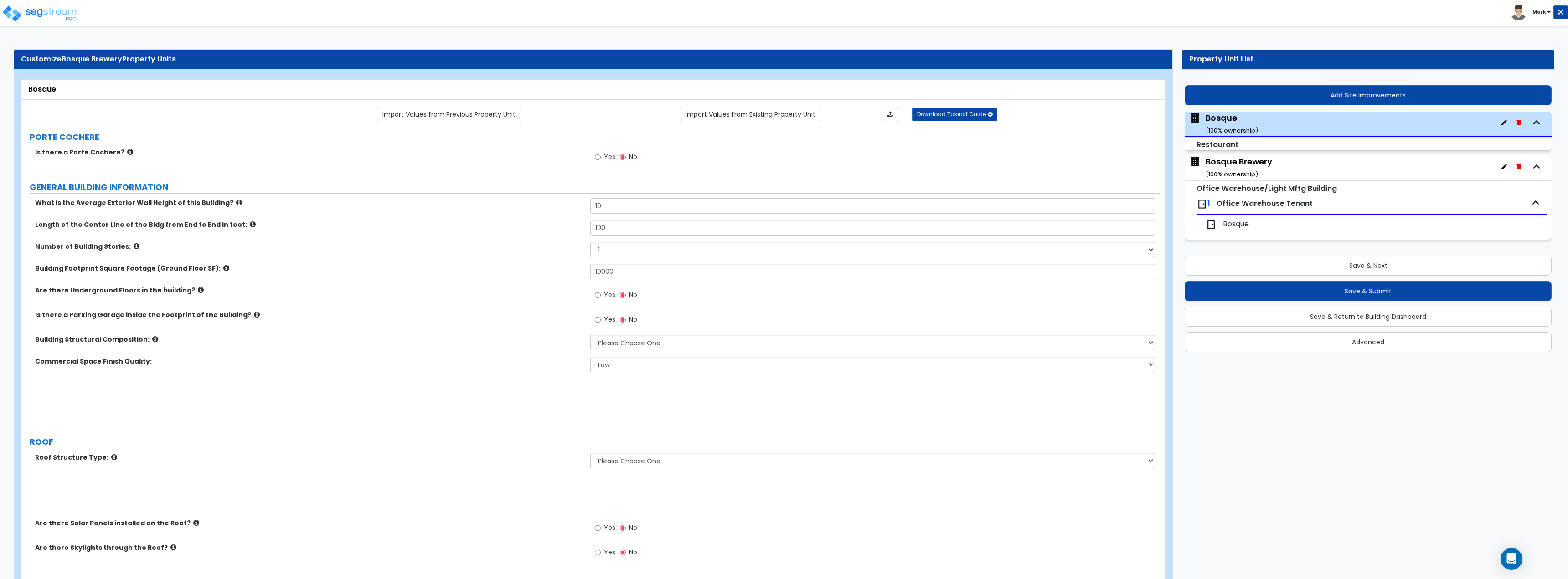
radio input "true"
select select "1"
select select "6"
select select "1"
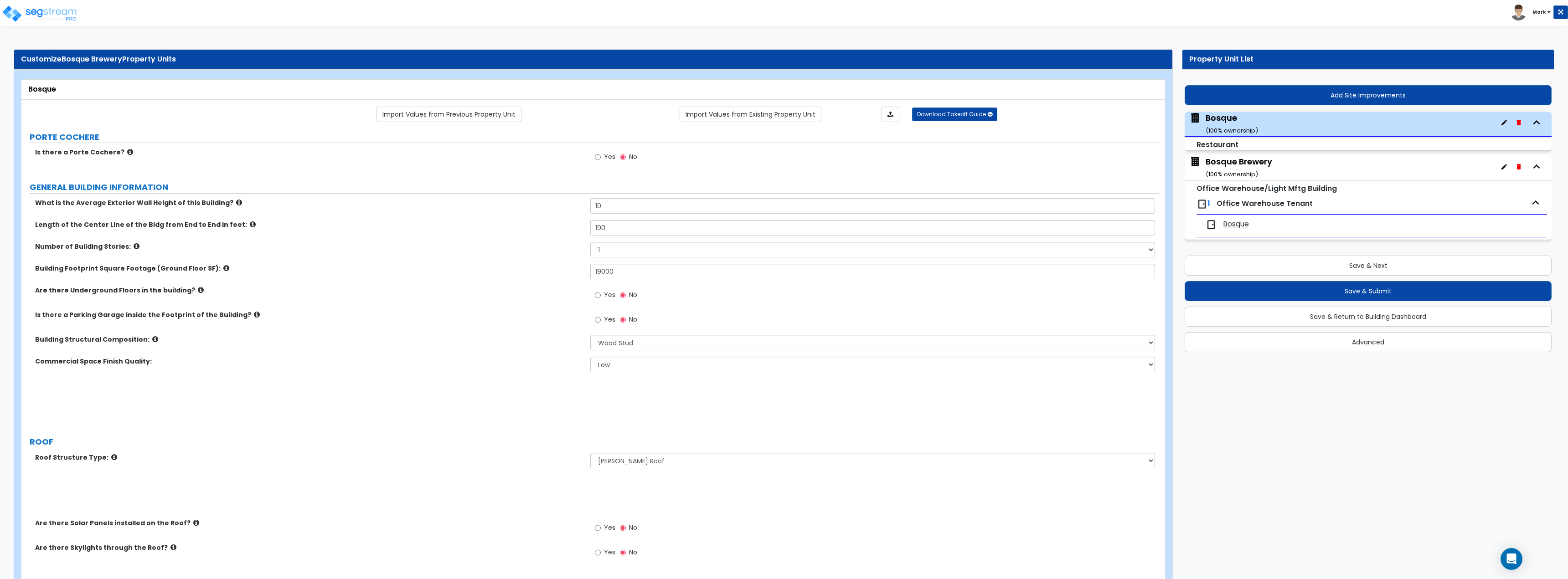
select select "5"
type input "6"
type input "1"
select select "2"
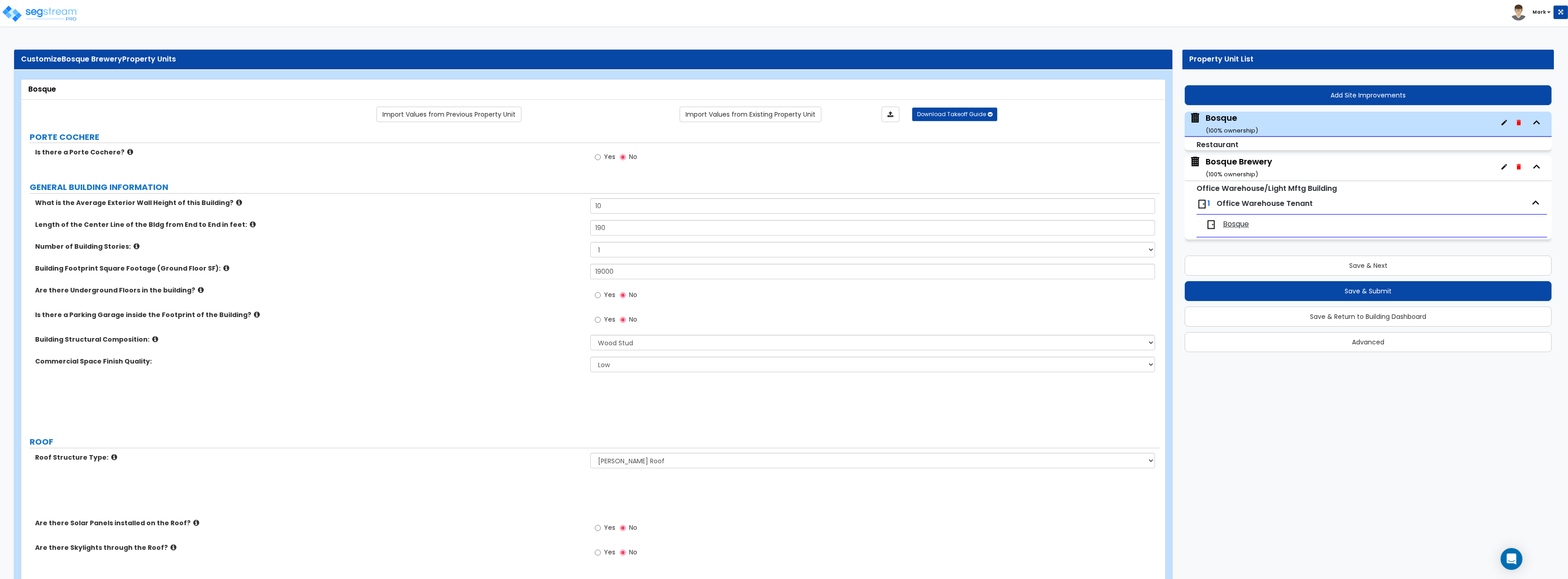
select select "5"
type input "1"
select select "2"
type input "1"
select select "1"
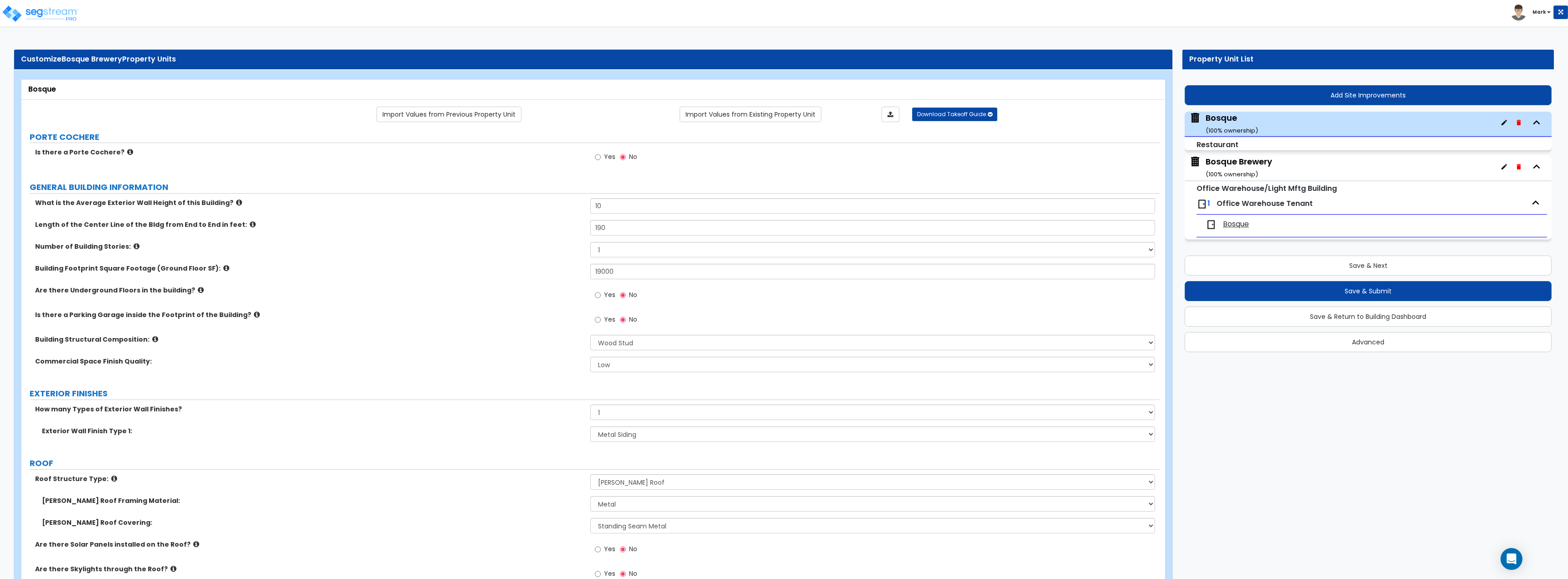
click at [1255, 175] on small "( 100 % ownership)" at bounding box center [1231, 174] width 52 height 9
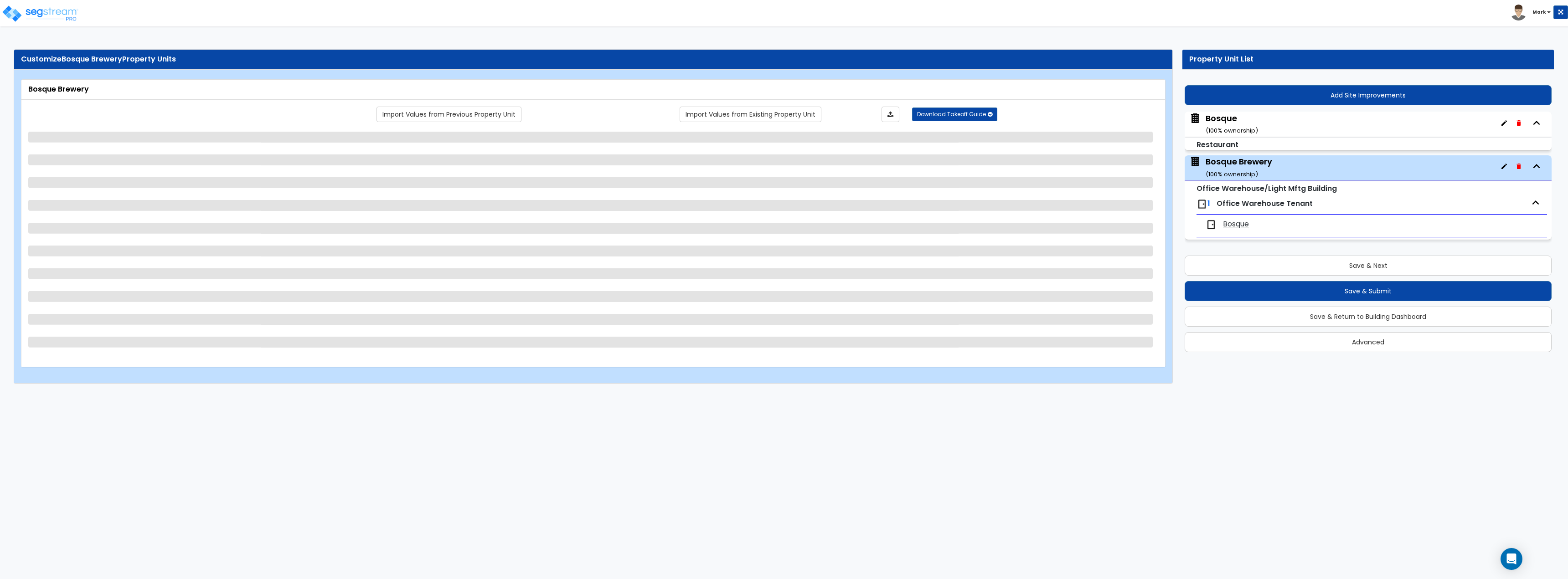
select select "7"
select select "1"
select select "6"
select select "1"
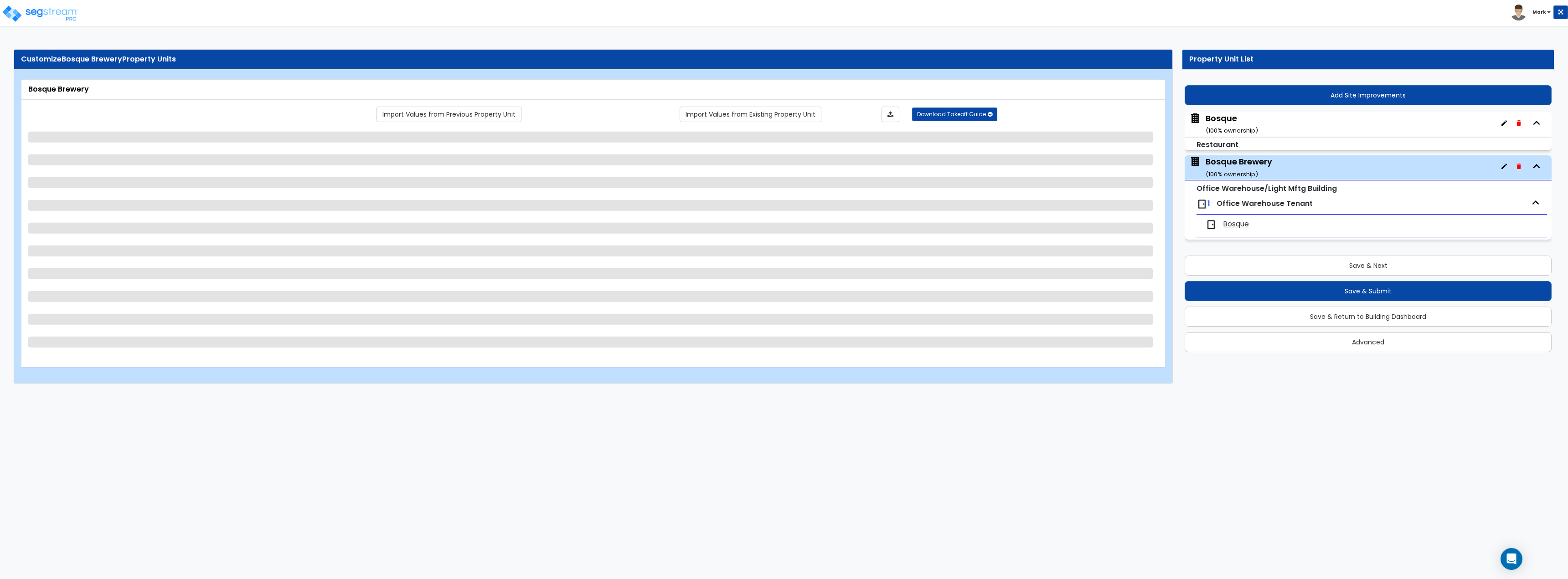
select select "5"
select select "4"
select select "2"
select select "5"
select select "2"
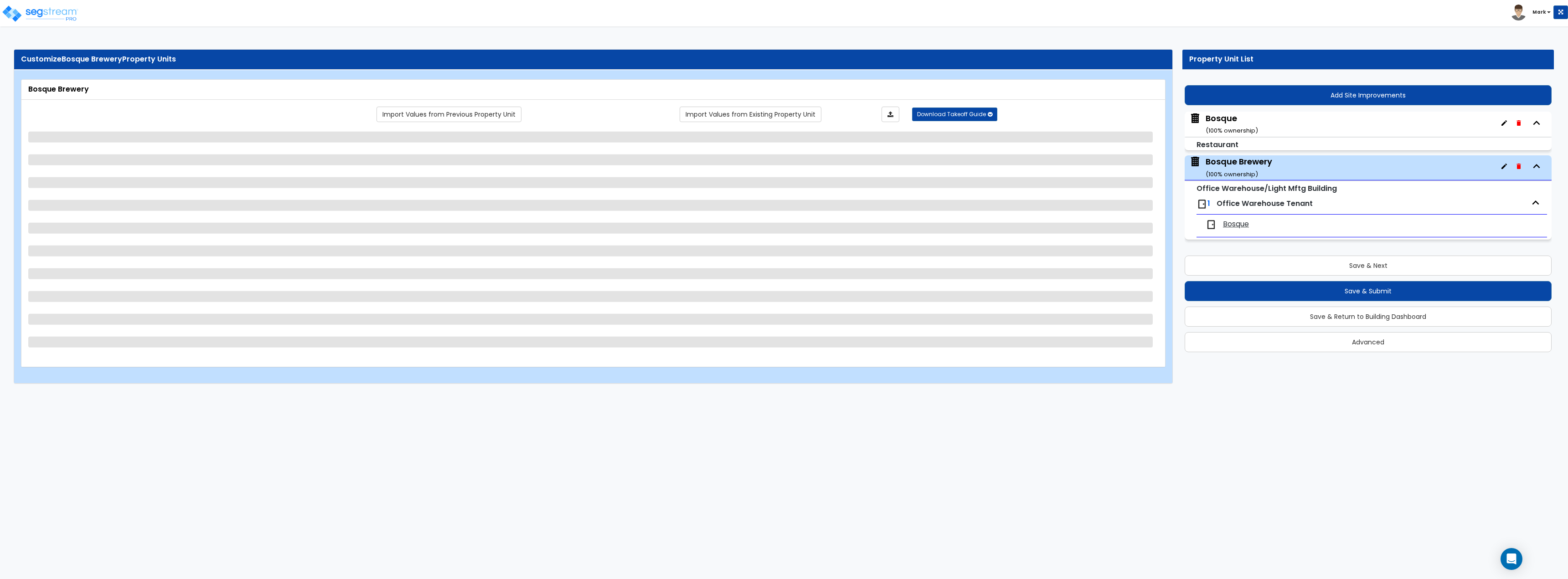
select select "1"
select select "2"
select select "3"
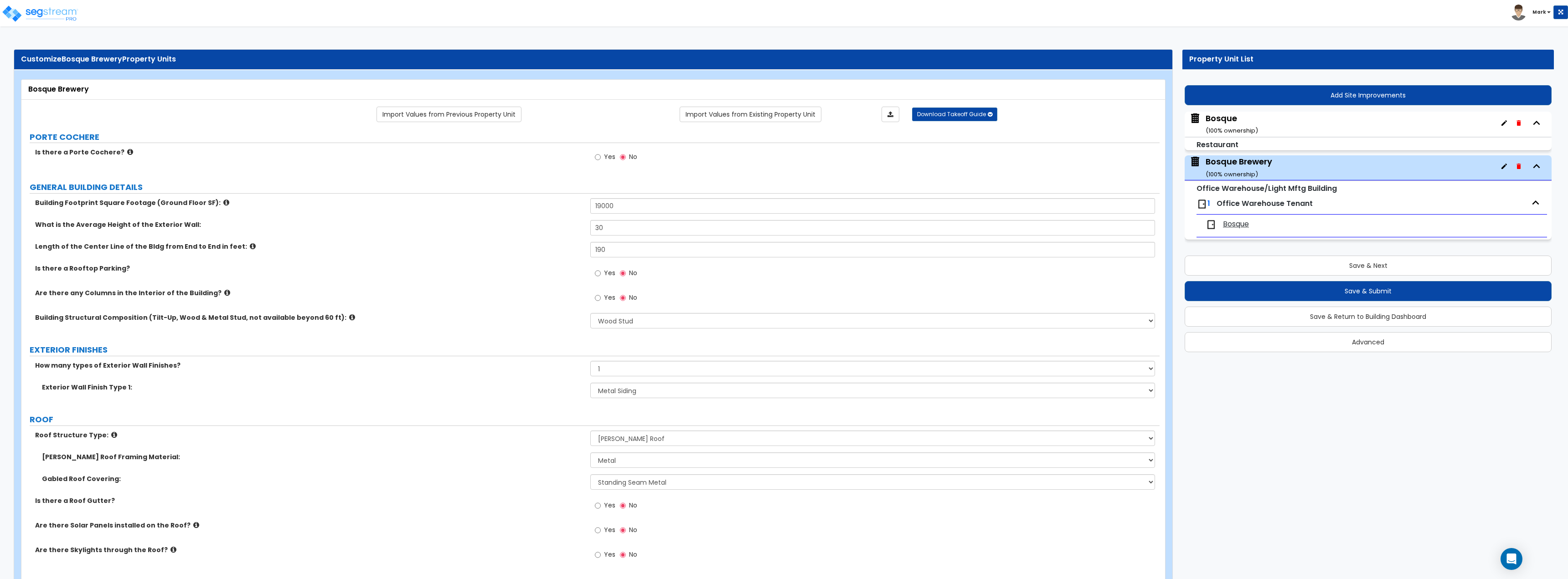
click at [1243, 225] on span "Bosque" at bounding box center [1235, 224] width 26 height 11
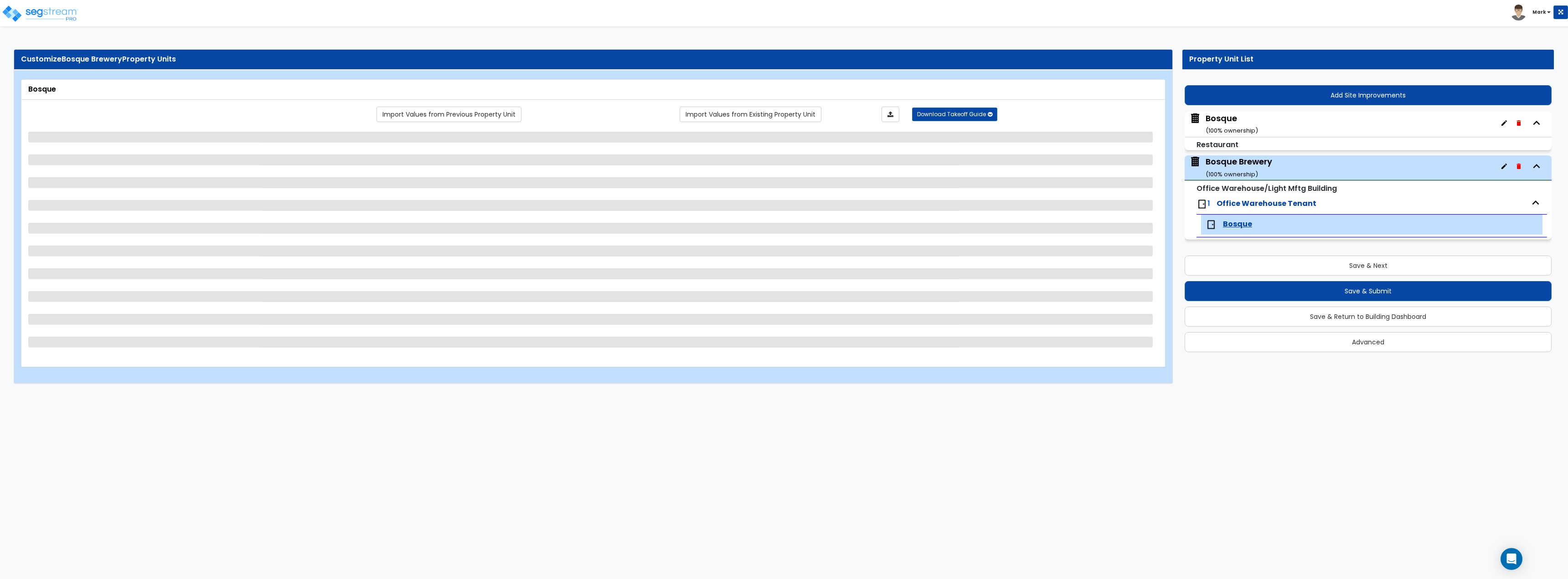
select select "2"
select select "3"
select select "2"
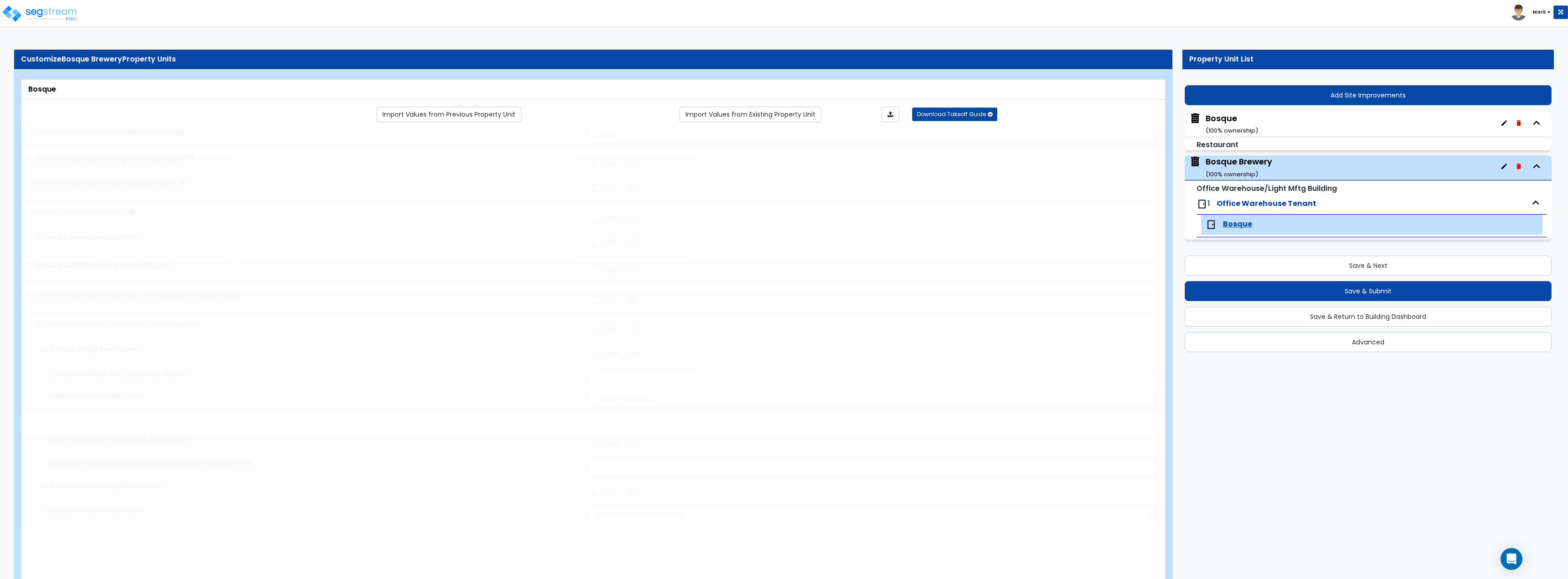
select select "4"
radio input "true"
type input "1"
type input "100"
select select "2"
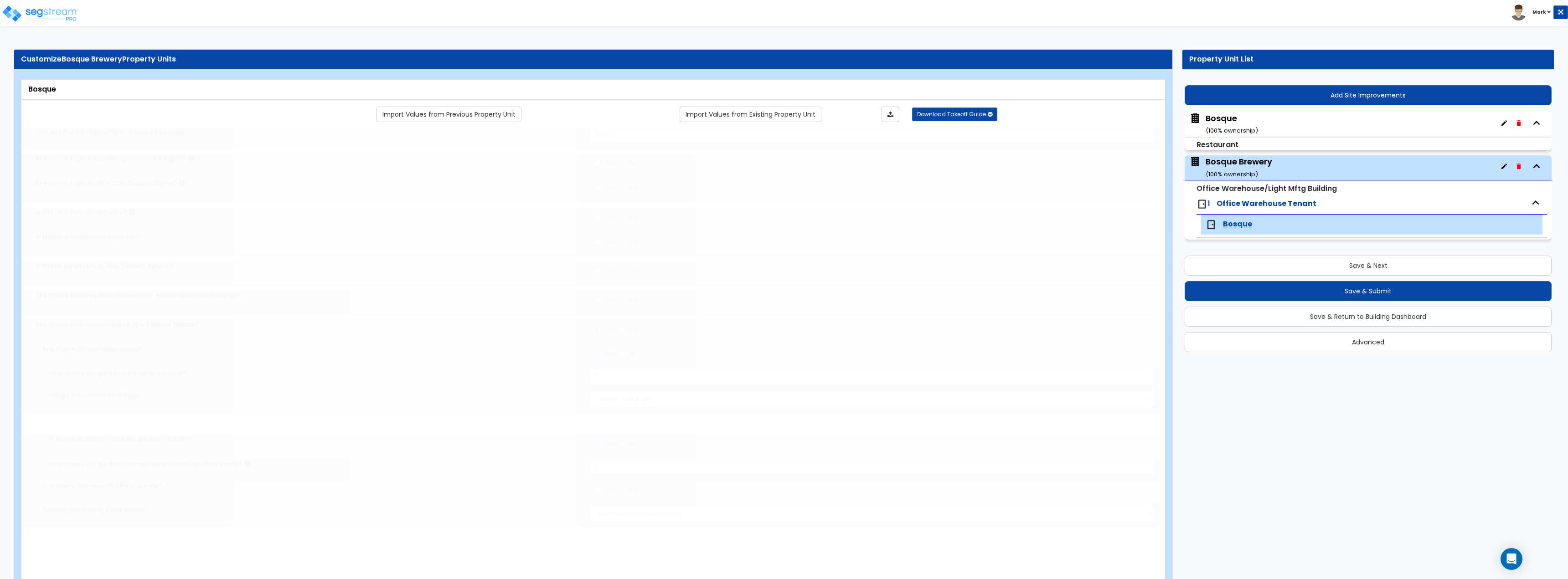
type input "7"
type input "5"
type input "1"
select select "1"
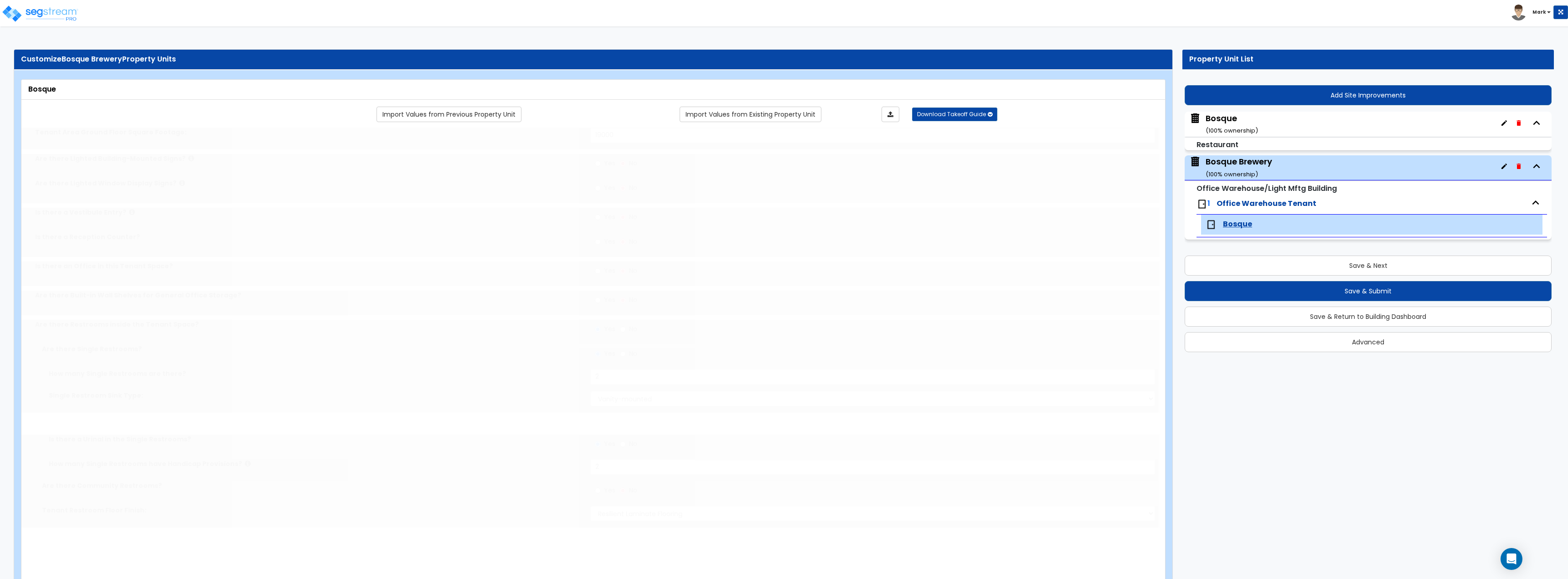
radio input "true"
type input "1"
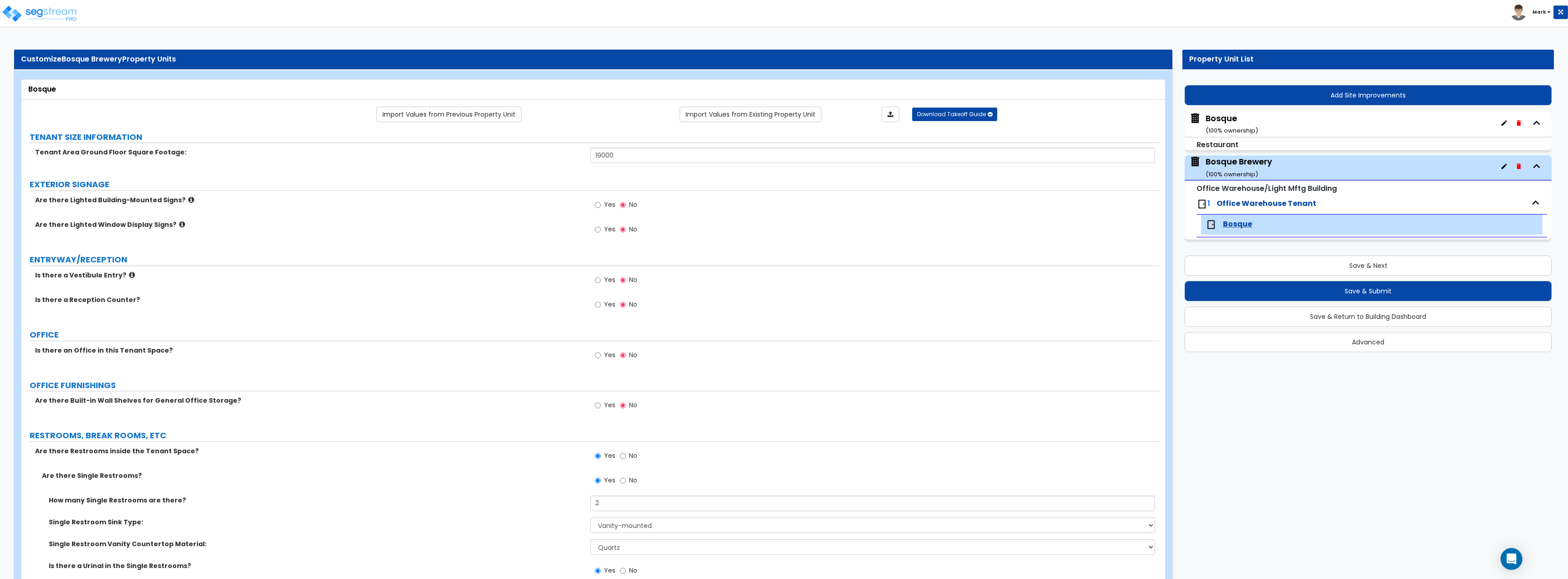
click at [1223, 122] on div "Bosque ( 100 % ownership)" at bounding box center [1231, 124] width 52 height 23
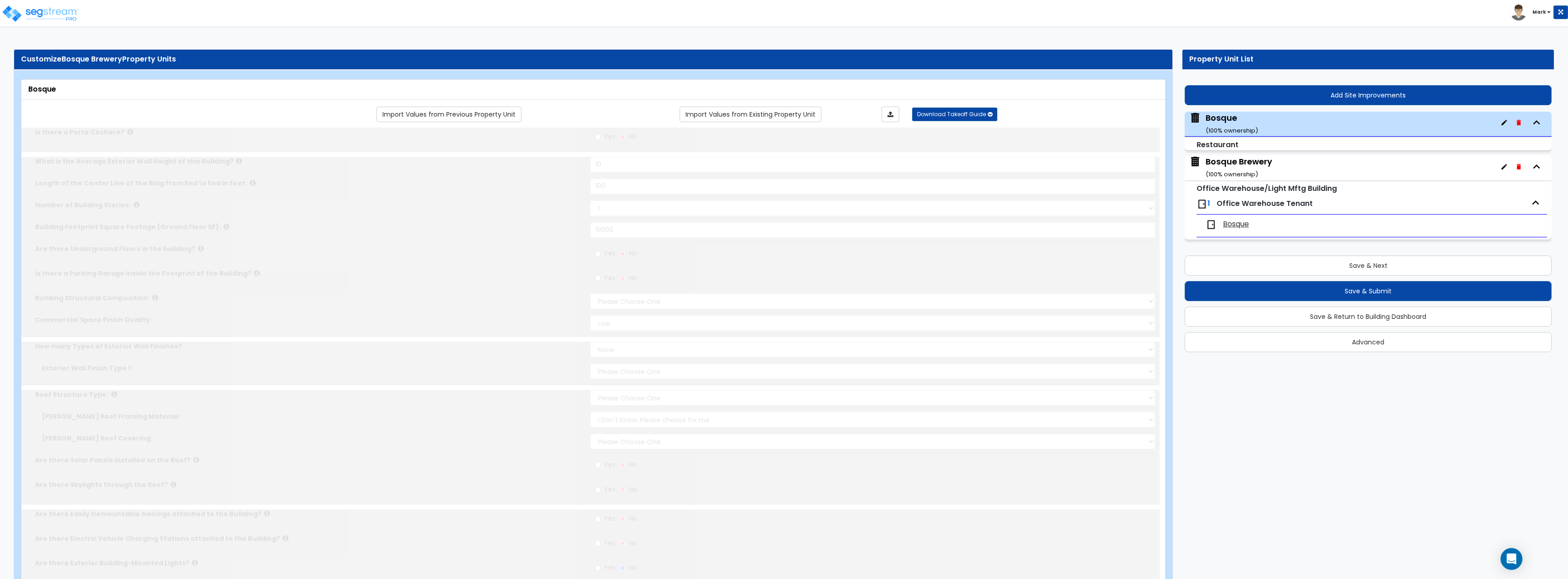
type input "10"
type input "190"
type input "19000"
select select "7"
select select "1"
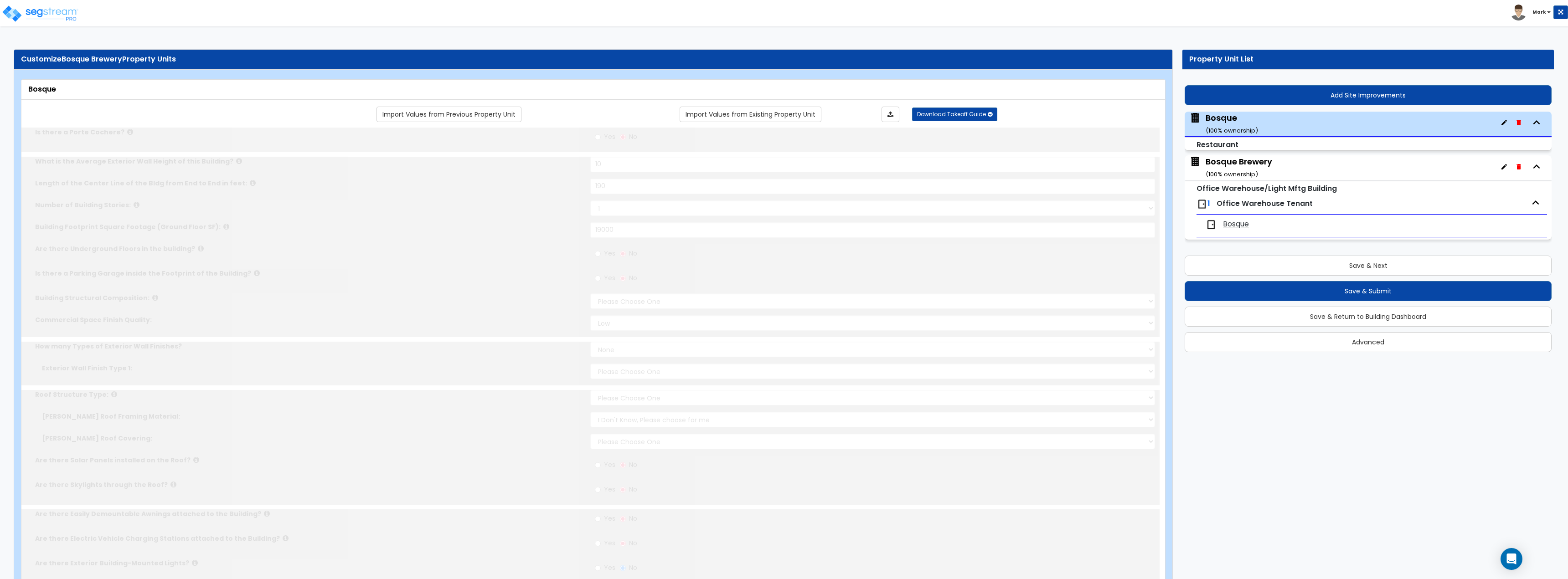
select select "6"
select select "1"
select select "5"
radio input "true"
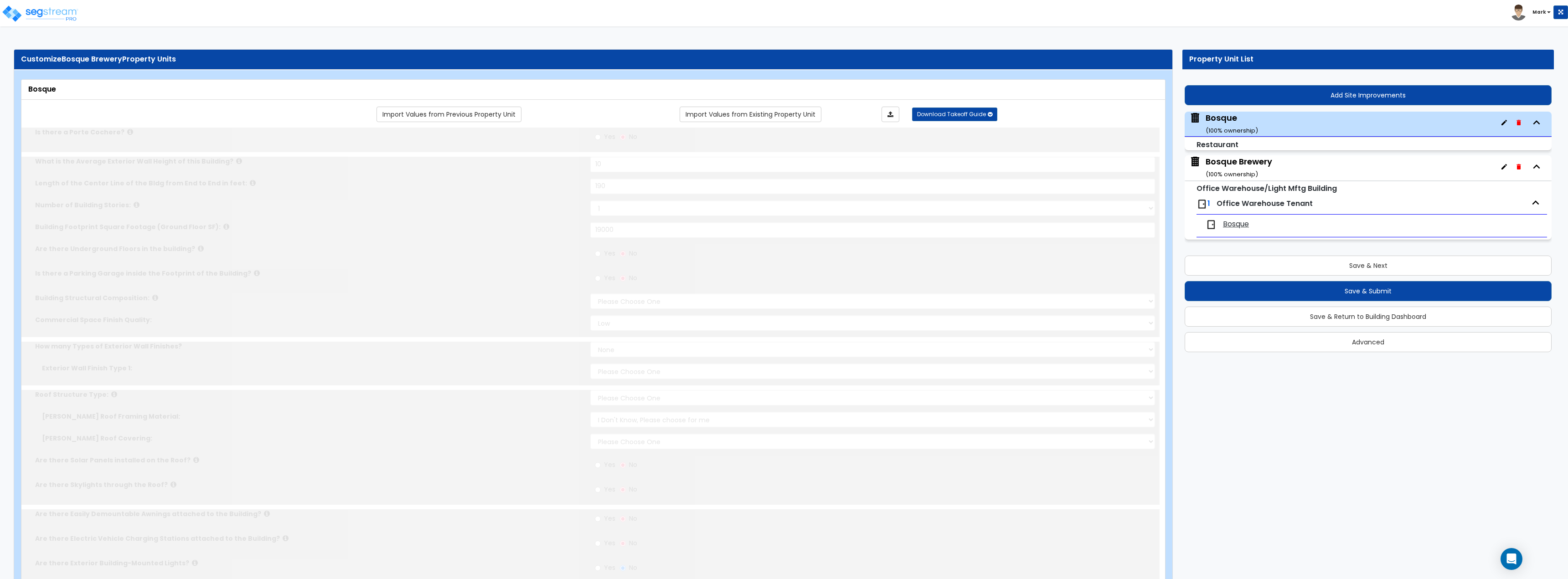
type input "6"
radio input "true"
type input "6"
type input "1"
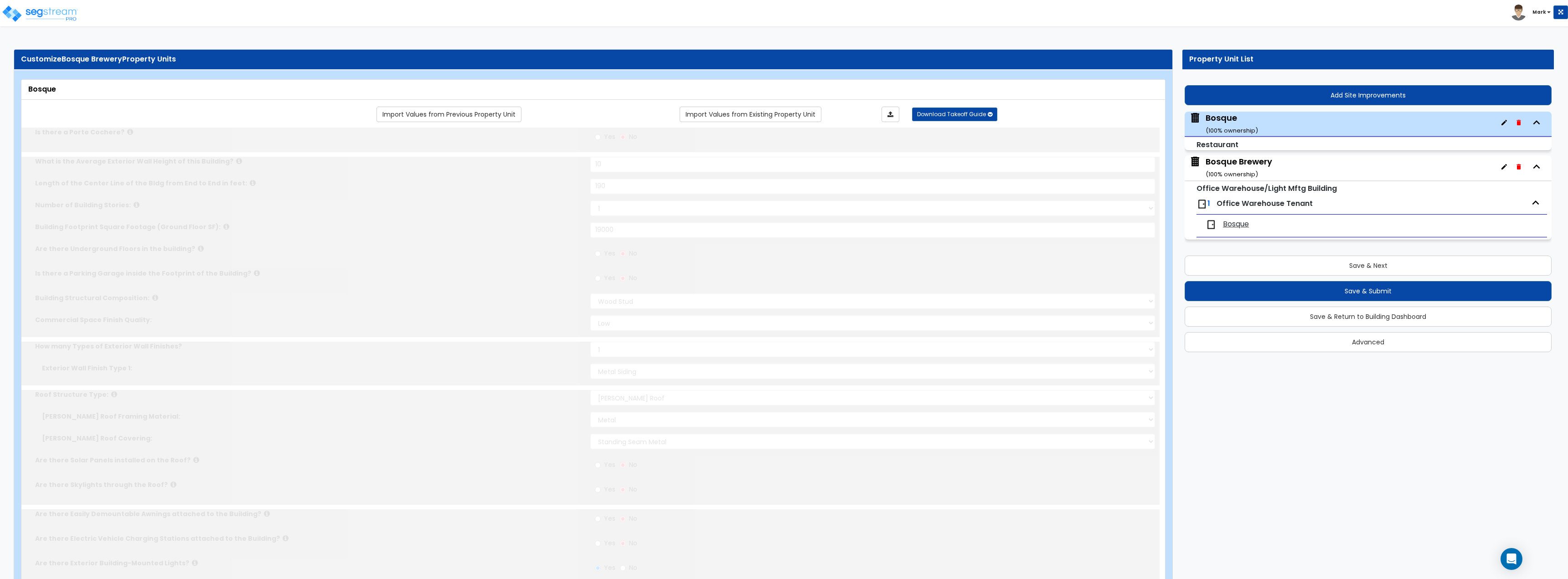
radio input "true"
select select "2"
select select "5"
type input "1"
select select "2"
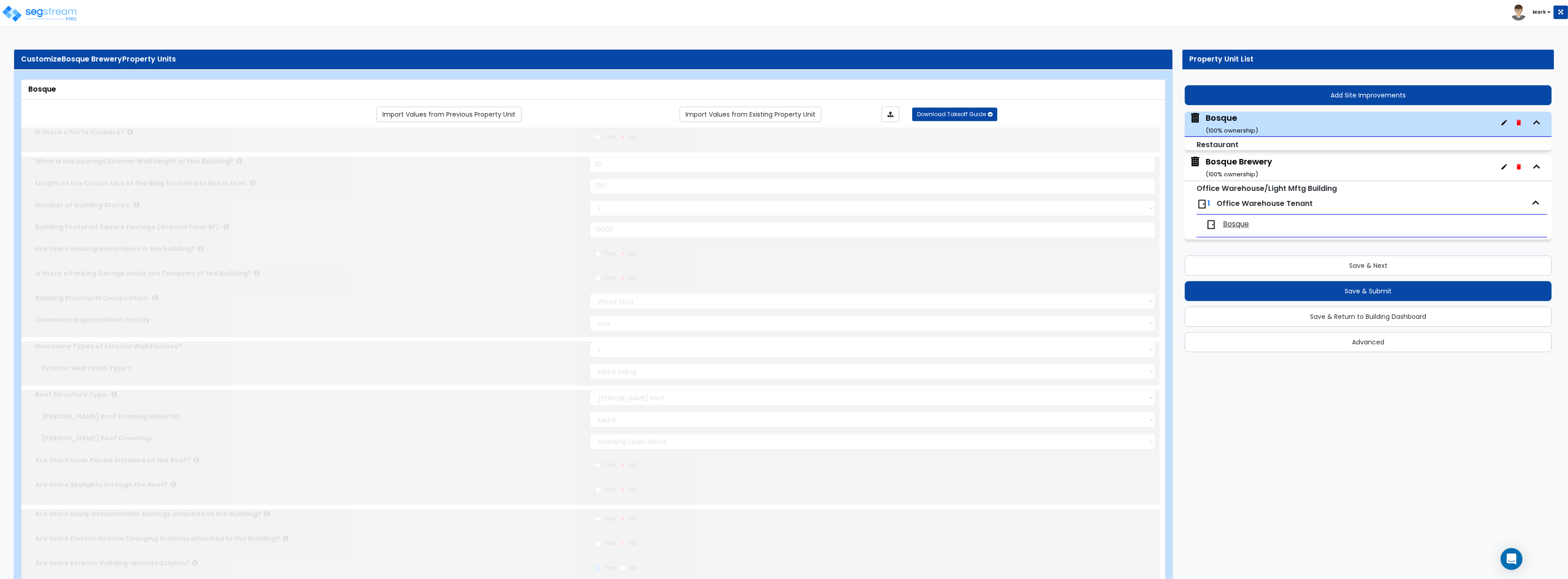
type input "1"
select select "1"
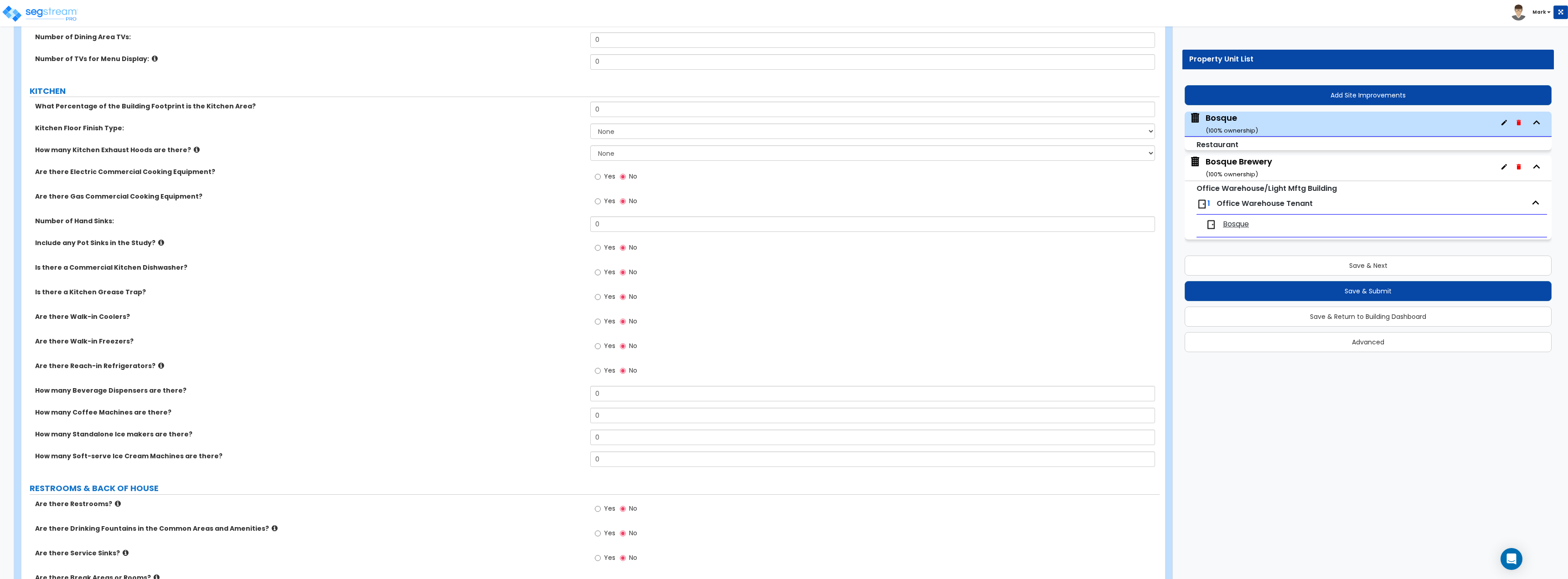
scroll to position [2050, 0]
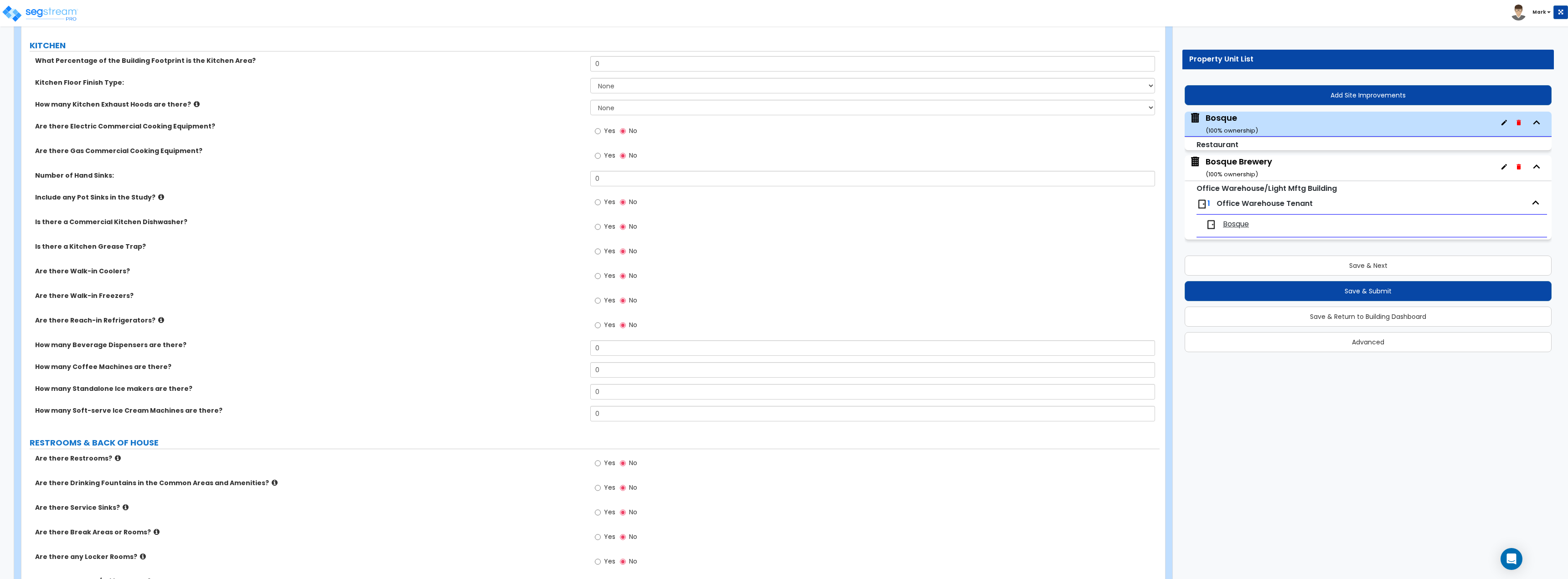
click at [604, 247] on span "Yes" at bounding box center [609, 251] width 11 height 9
click at [601, 247] on input "Yes" at bounding box center [597, 251] width 6 height 10
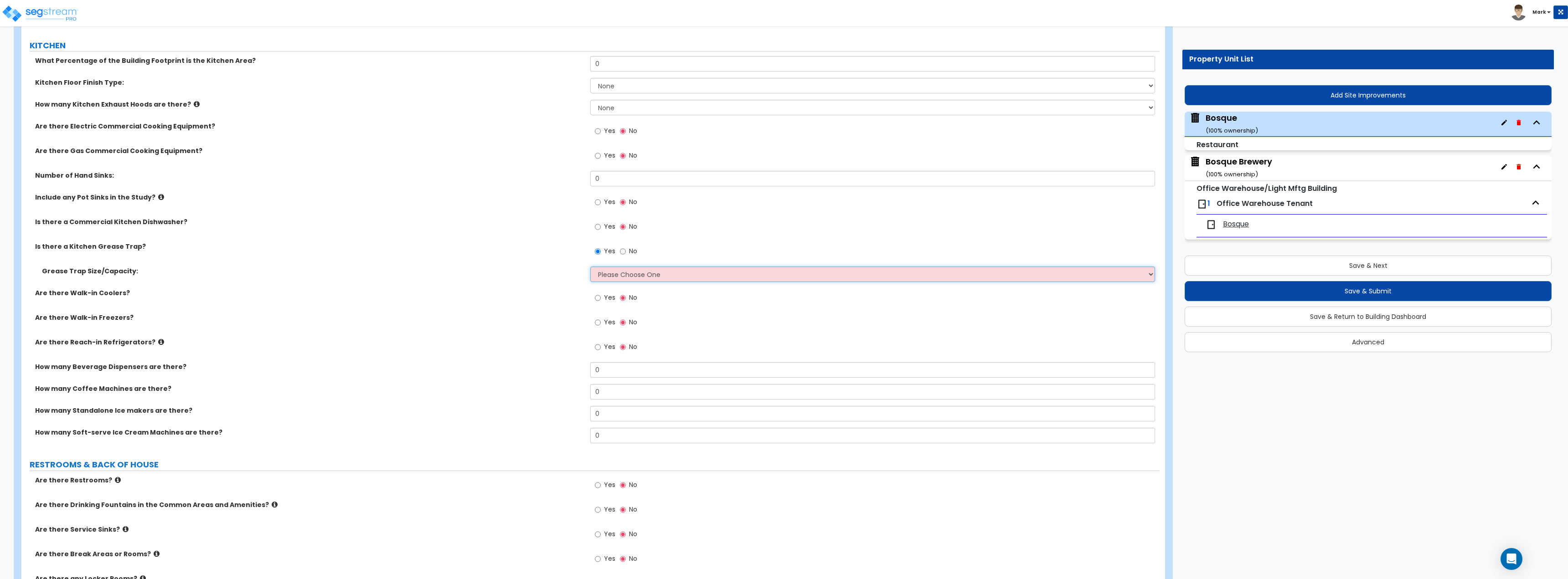
click at [612, 280] on select "Please Choose One Small Medium Large" at bounding box center [872, 274] width 565 height 15
click at [620, 252] on input "No" at bounding box center [623, 251] width 6 height 10
radio input "false"
radio input "true"
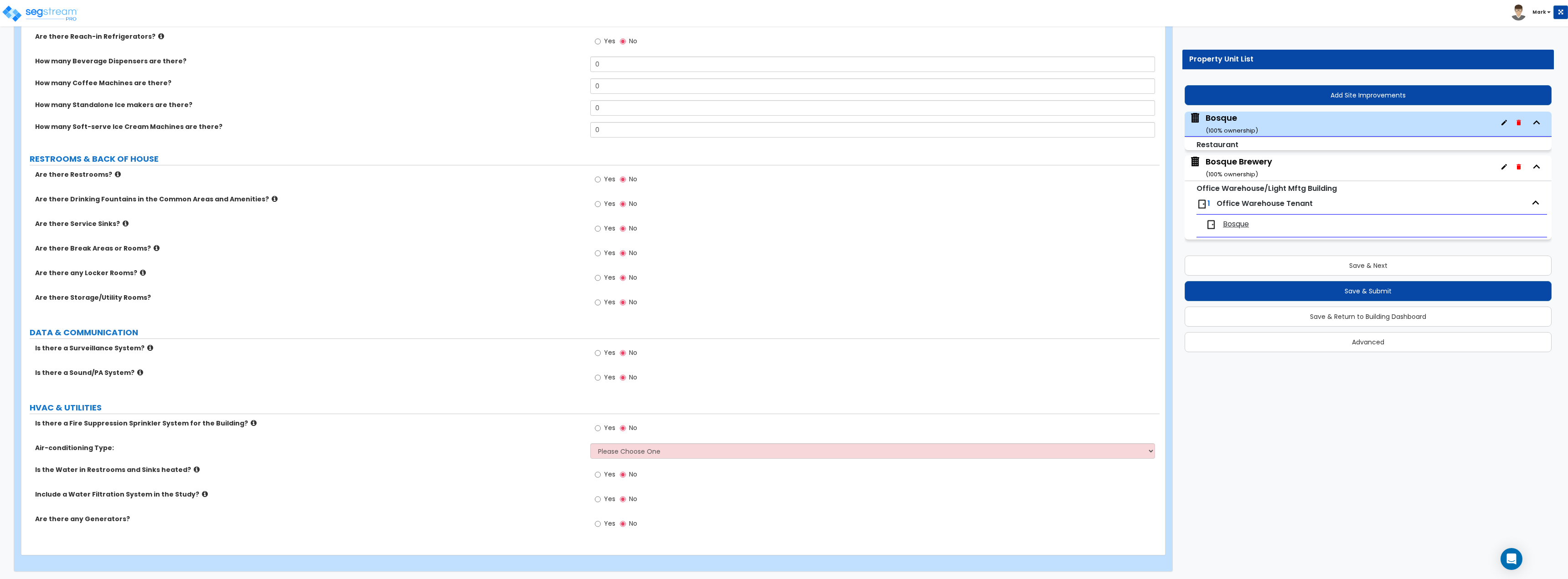
scroll to position [2336, 0]
click at [1376, 260] on button "Save & Next" at bounding box center [1368, 266] width 367 height 20
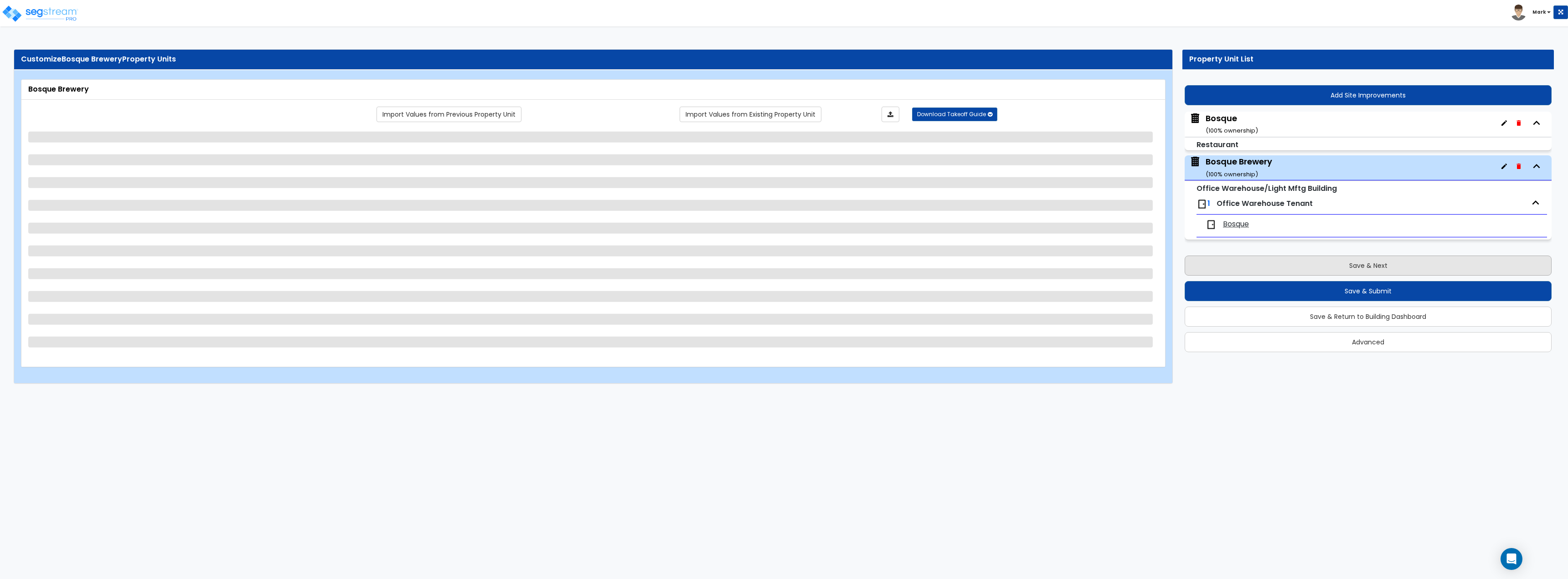
scroll to position [0, 0]
select select "7"
select select "1"
select select "6"
select select "1"
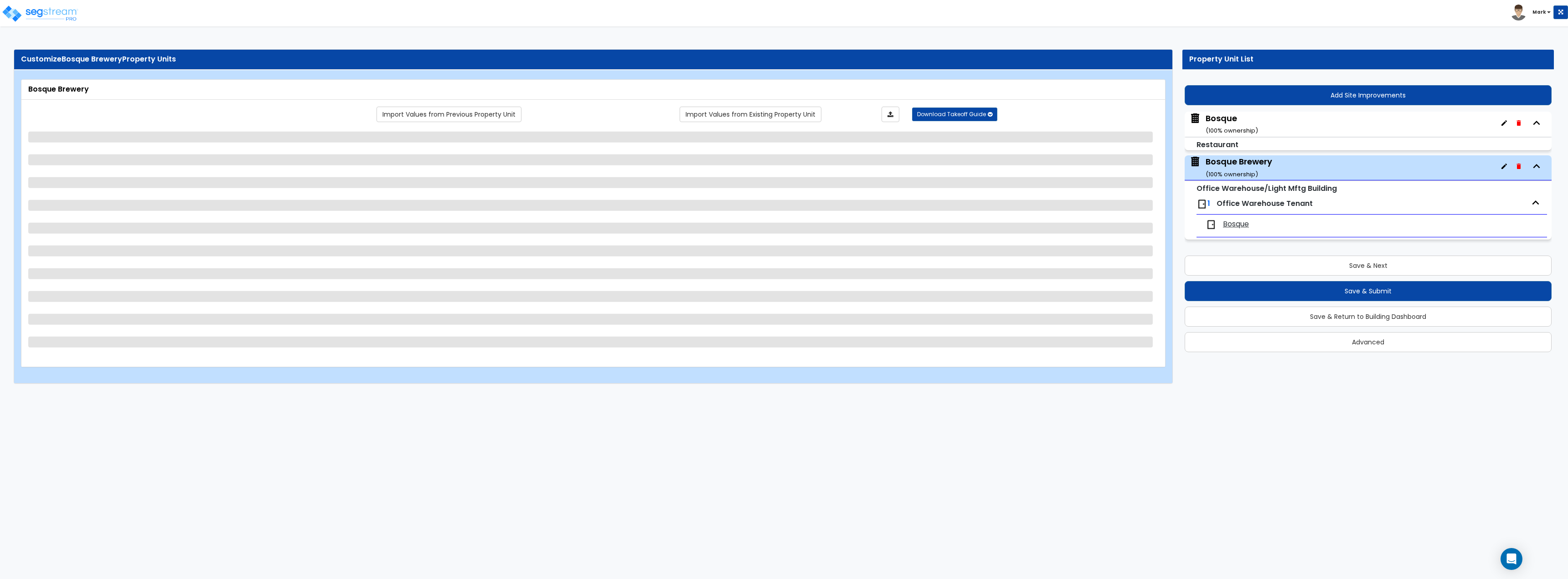
select select "1"
select select "5"
select select "2"
select select "5"
select select "2"
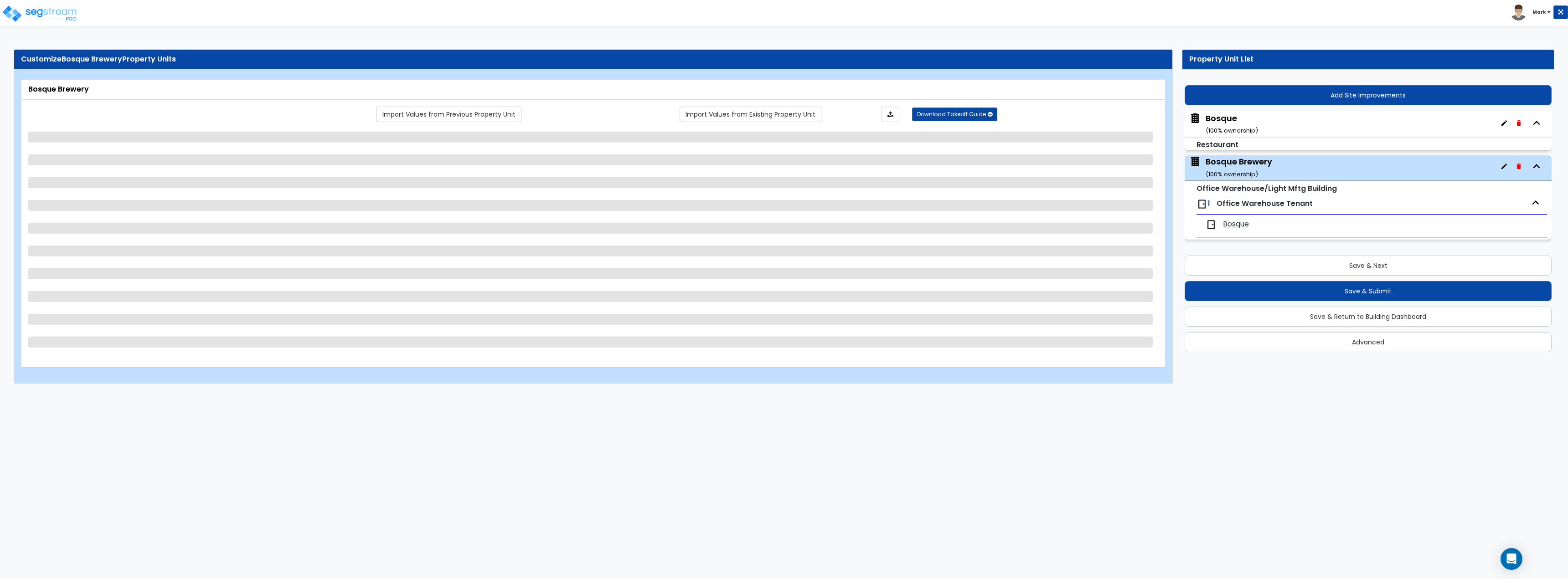
select select "1"
select select "3"
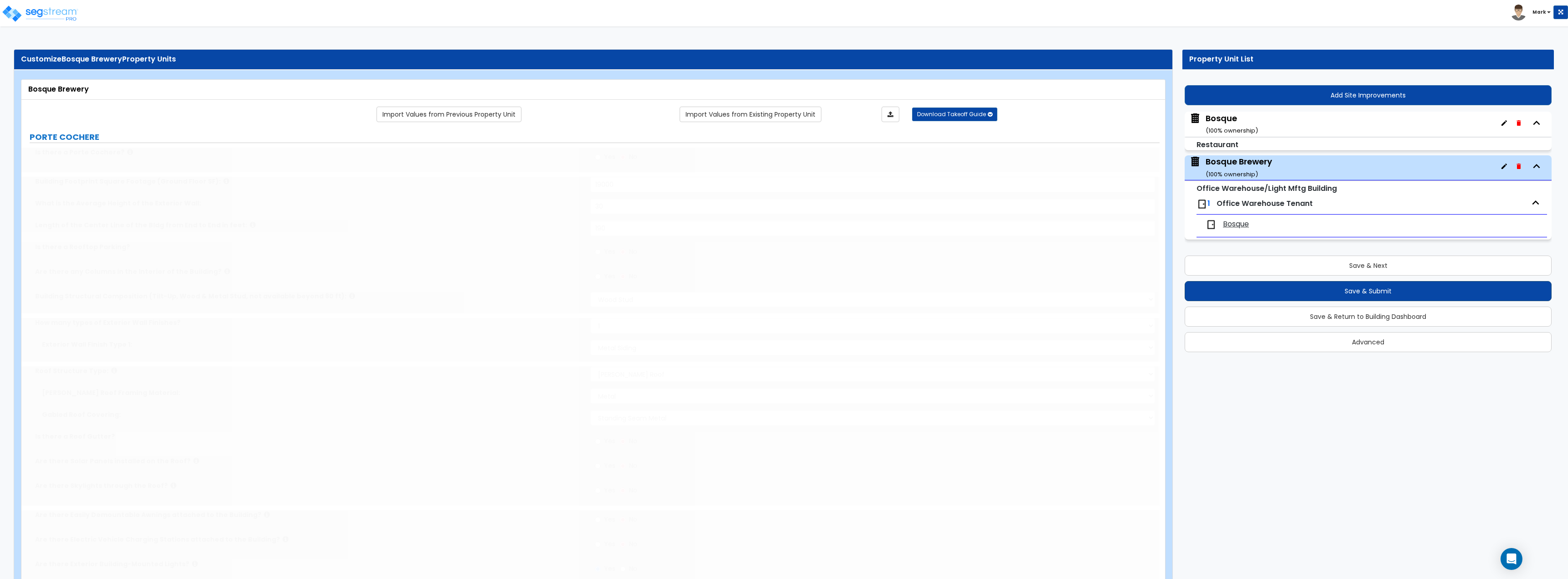
radio input "true"
select select "4"
type input "2"
select select "2"
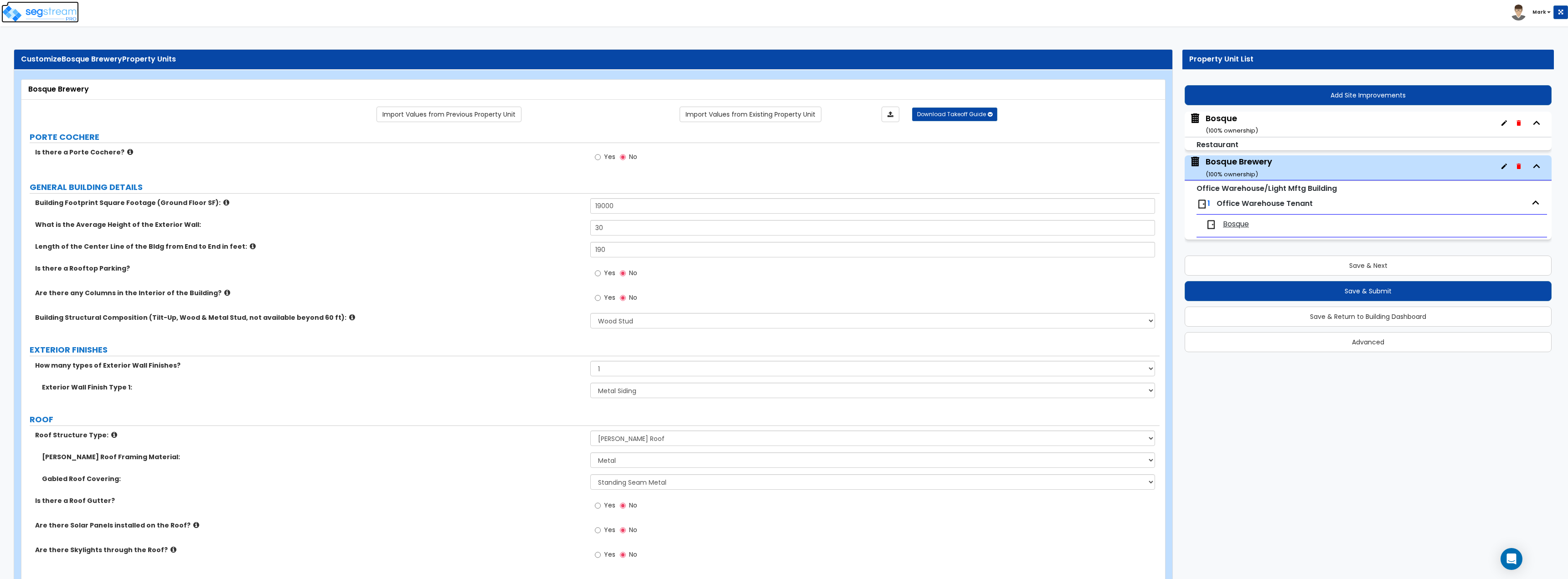
click at [74, 9] on img at bounding box center [40, 13] width 77 height 18
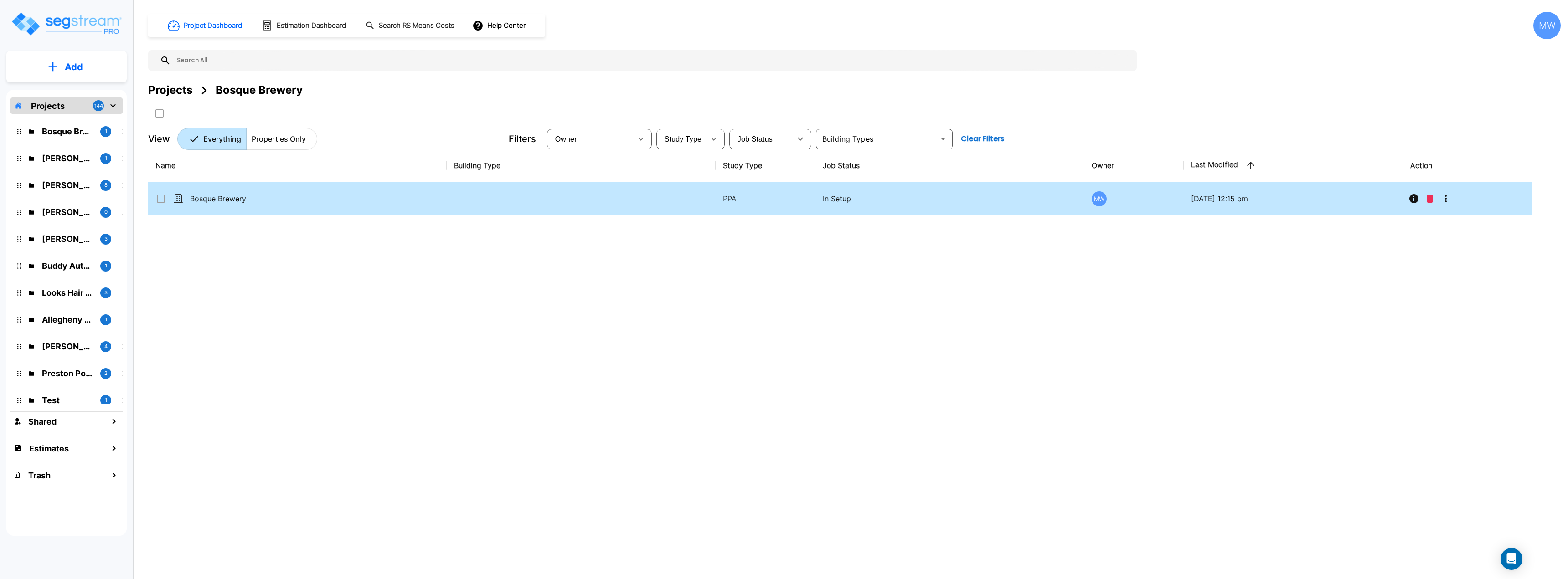
click at [421, 205] on td "Bosque Brewery" at bounding box center [297, 199] width 299 height 33
checkbox input "true"
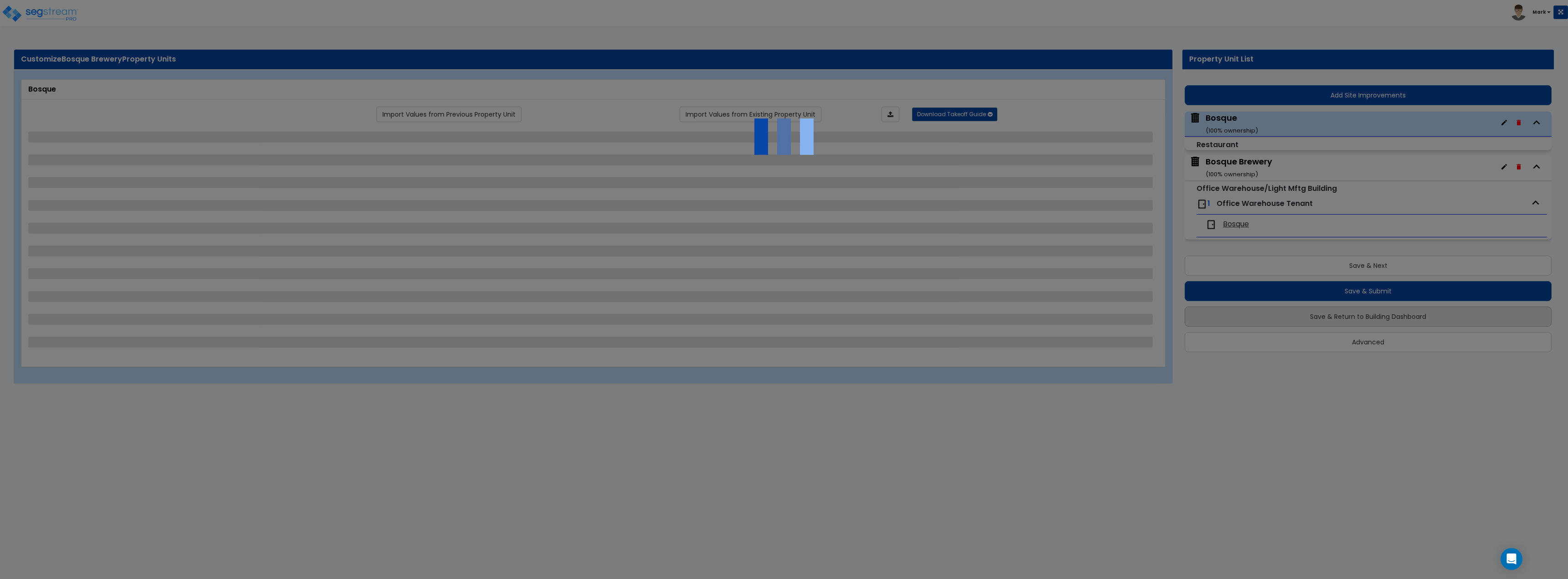
select select "7"
select select "1"
select select "6"
select select "1"
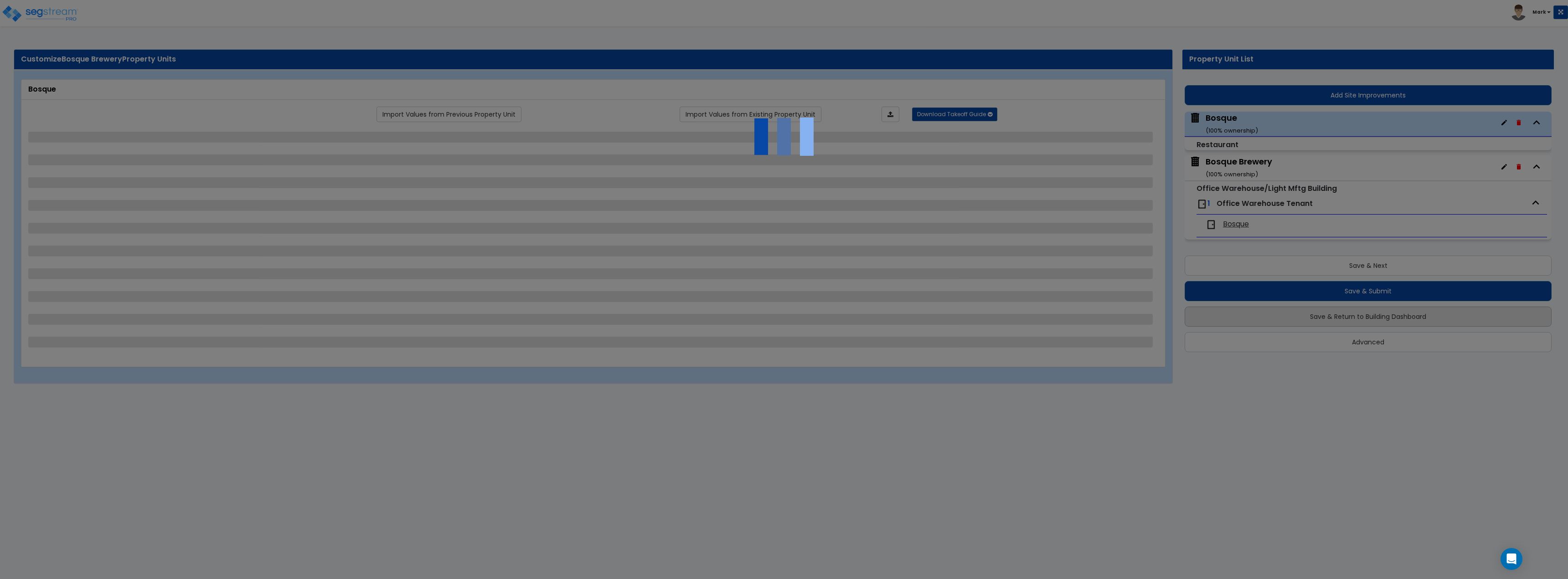
select select "5"
select select "2"
select select "5"
select select "2"
select select "1"
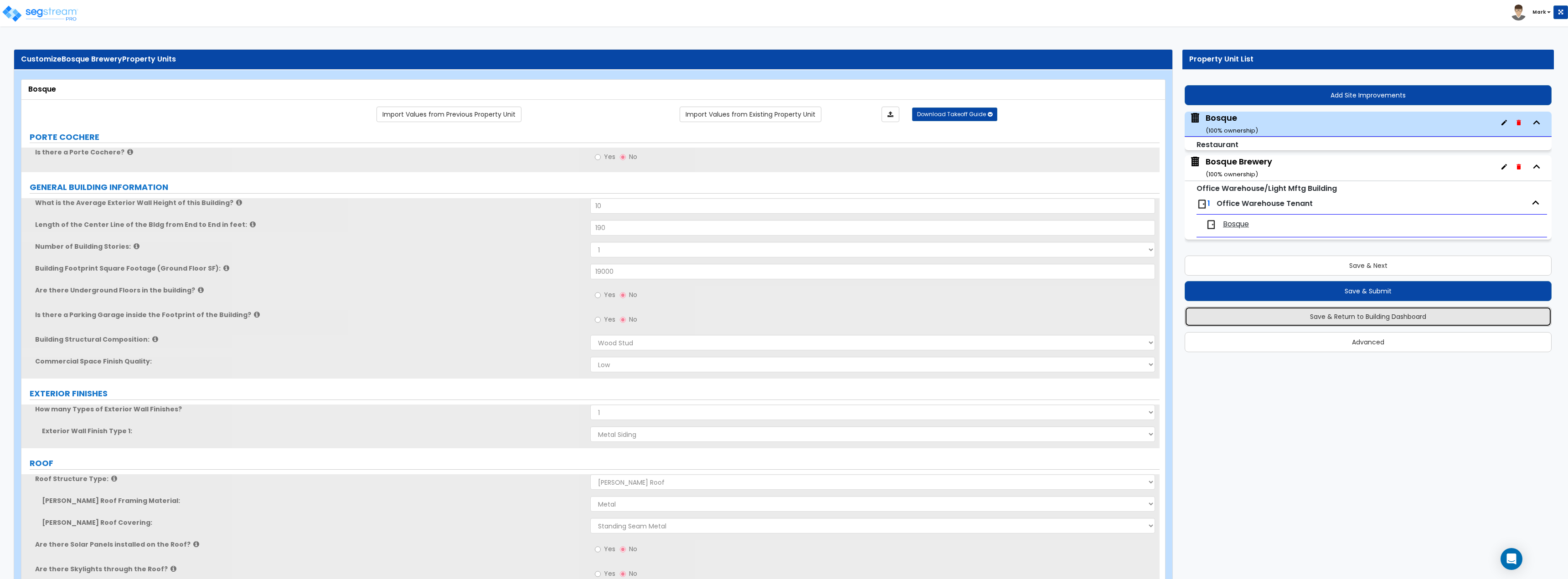
click at [1389, 307] on button "Save & Return to Building Dashboard" at bounding box center [1368, 317] width 367 height 20
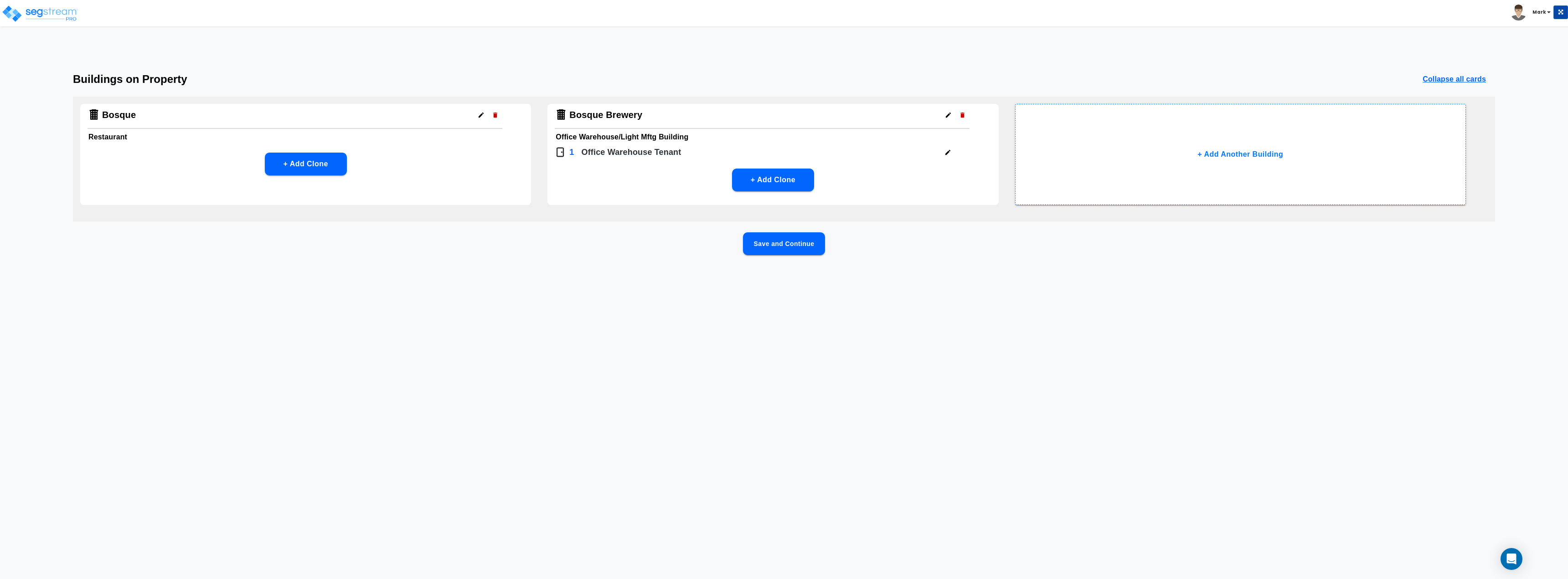
click at [1207, 214] on div "Bosque Restaurant + Add Clone Bosque Brewery Office Warehouse/Light Mftg Buildi…" at bounding box center [784, 159] width 1422 height 125
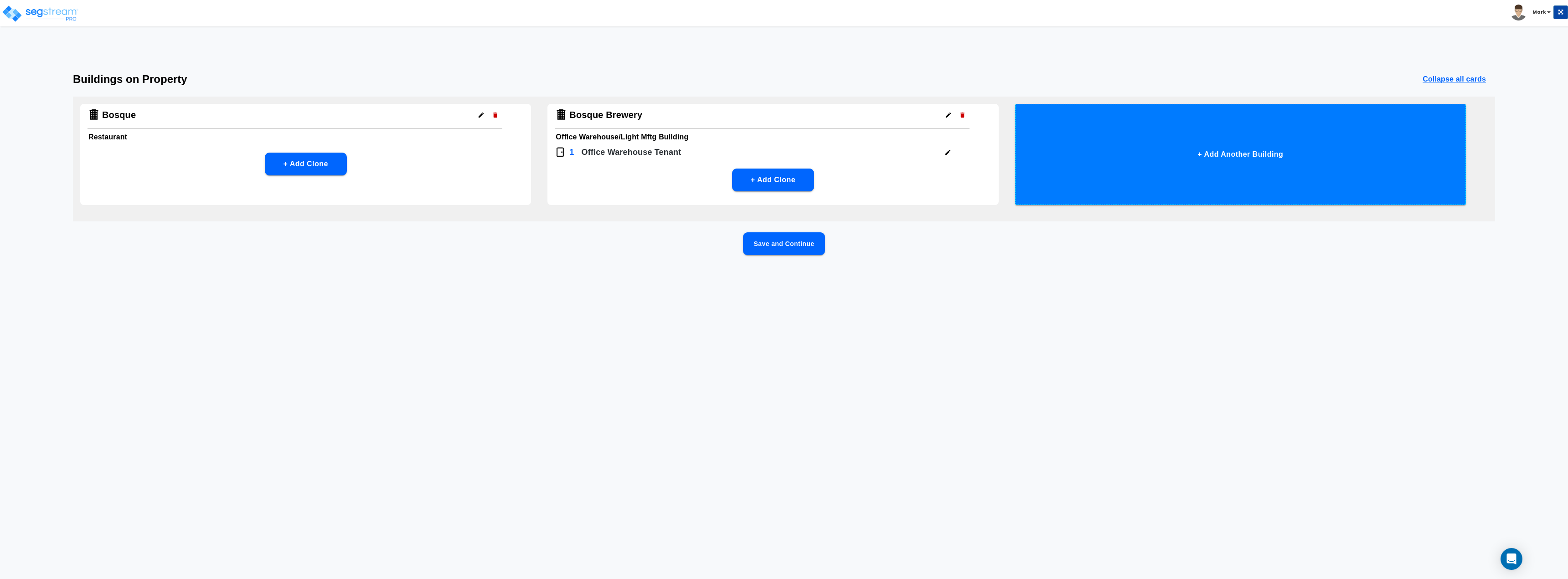
click at [1194, 178] on button "+ Add Another Building" at bounding box center [1240, 154] width 451 height 101
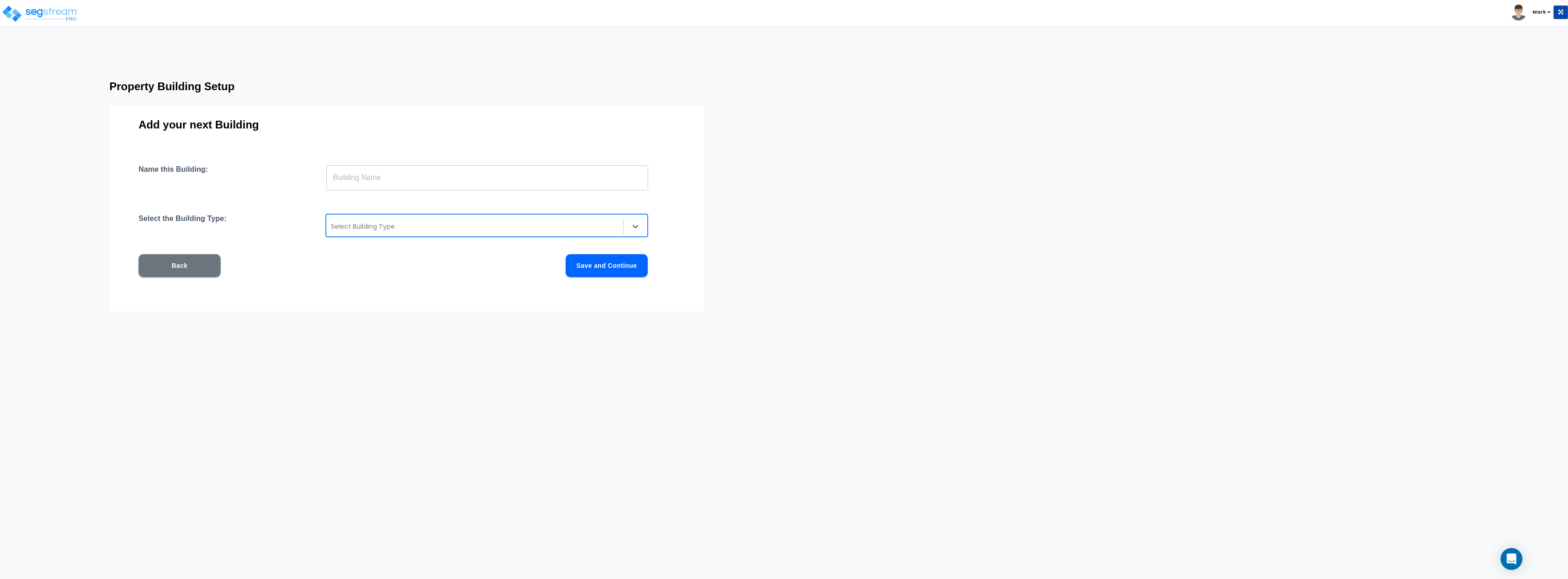
click at [442, 222] on div at bounding box center [474, 226] width 287 height 11
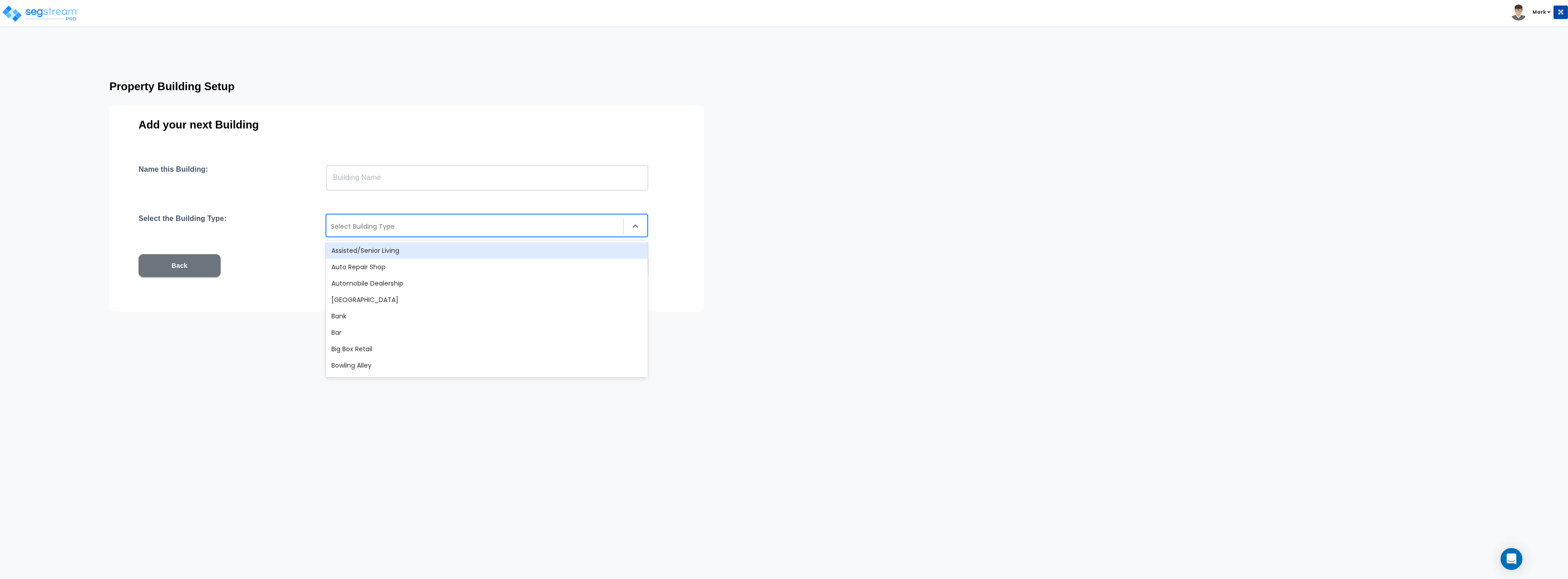
click at [382, 228] on div at bounding box center [474, 226] width 287 height 11
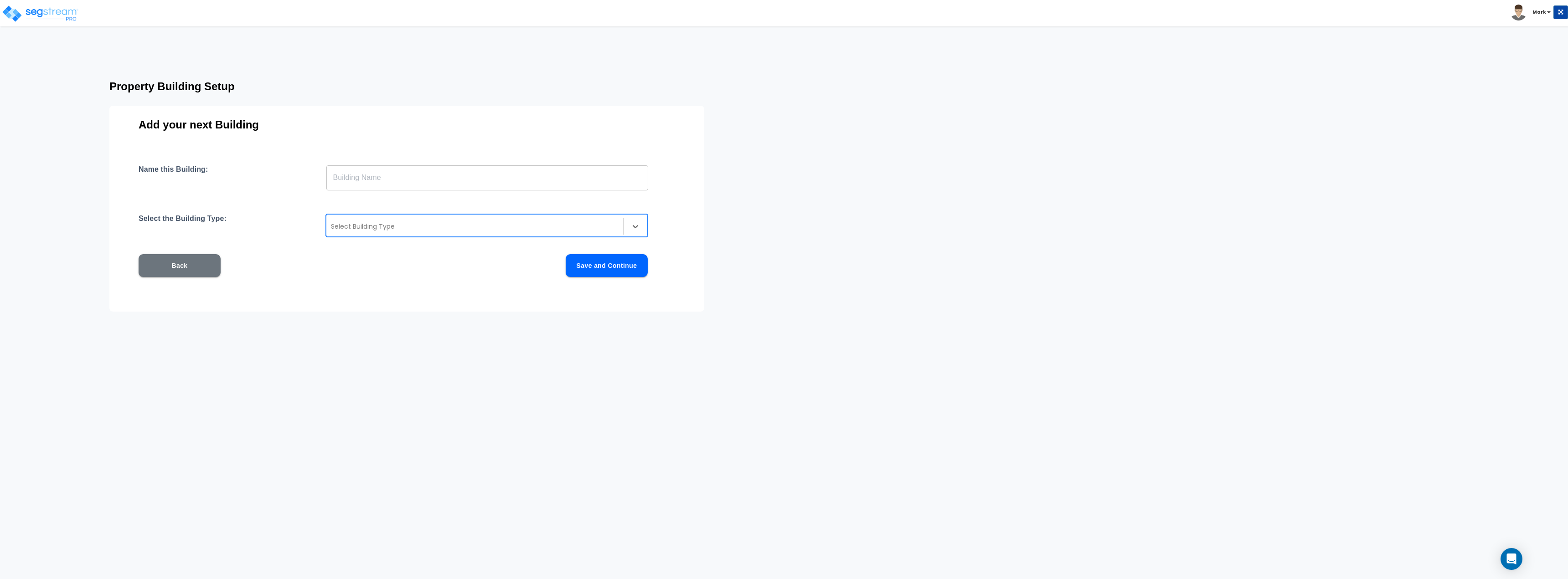
click at [385, 212] on div "Name this Building: ​ Select the Building Type: Select Building Type Back Save …" at bounding box center [406, 232] width 536 height 134
click at [383, 224] on div at bounding box center [474, 226] width 287 height 11
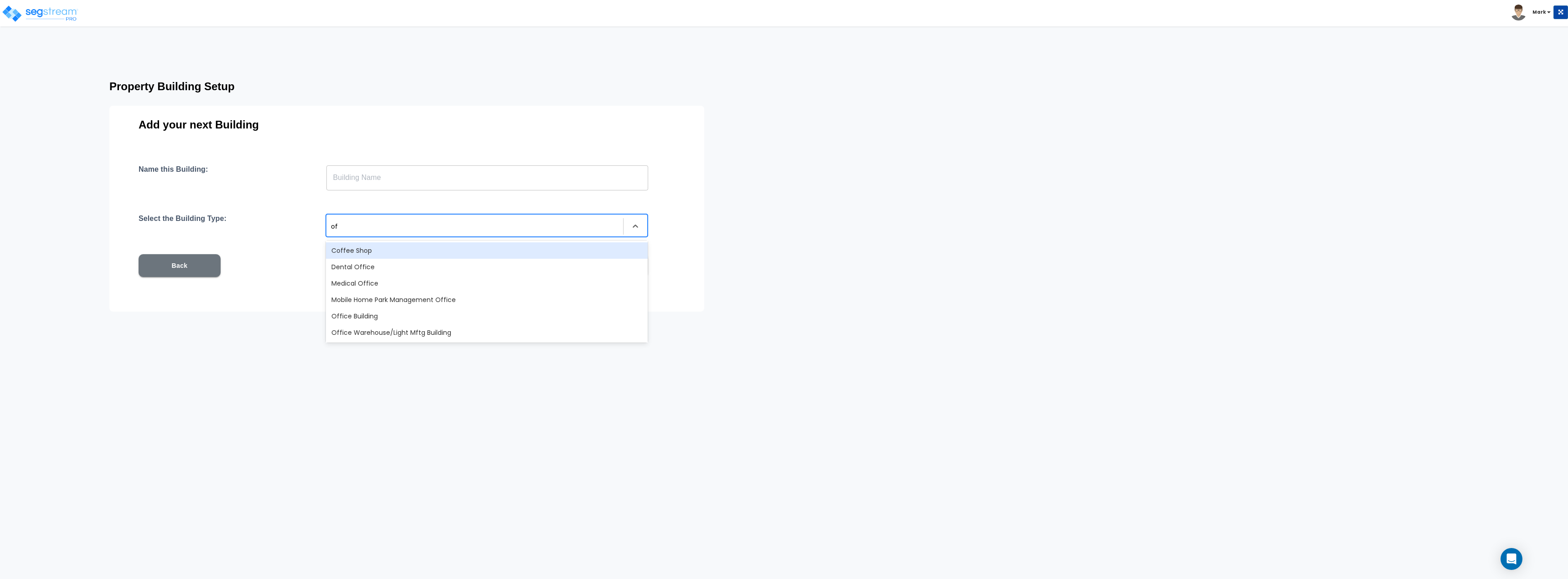
type input "off"
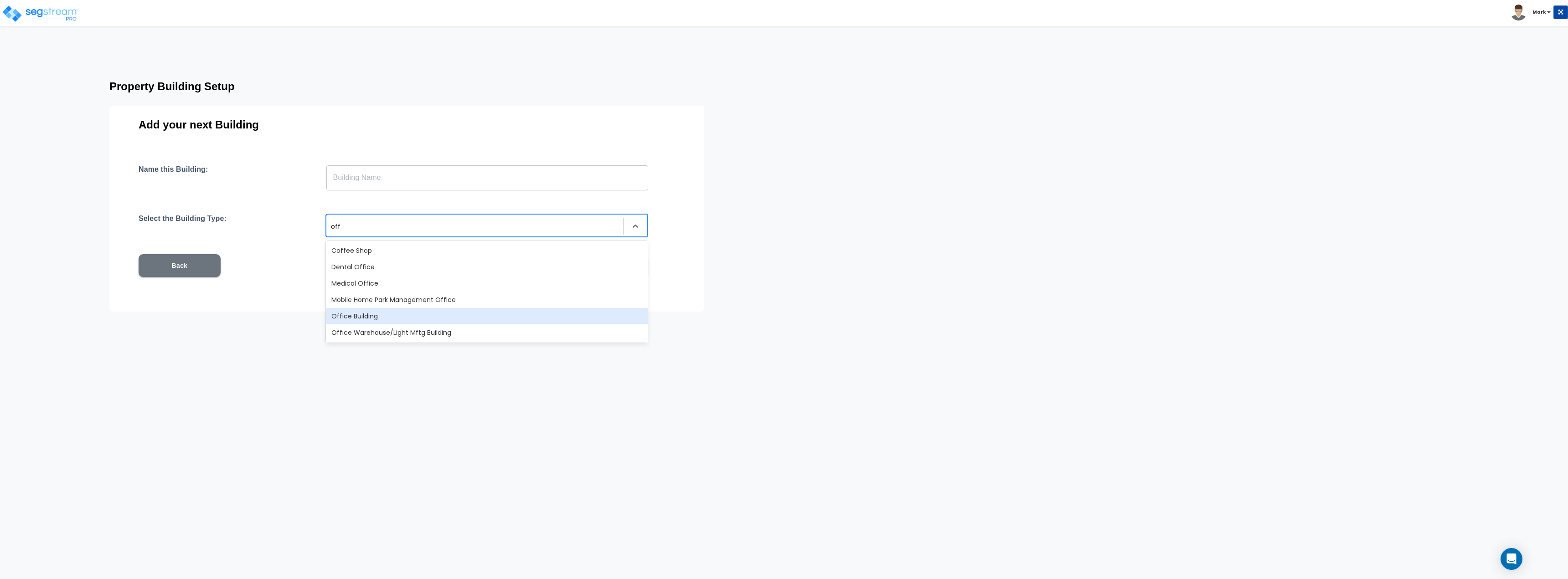
click at [386, 324] on div "Office Building" at bounding box center [487, 316] width 322 height 17
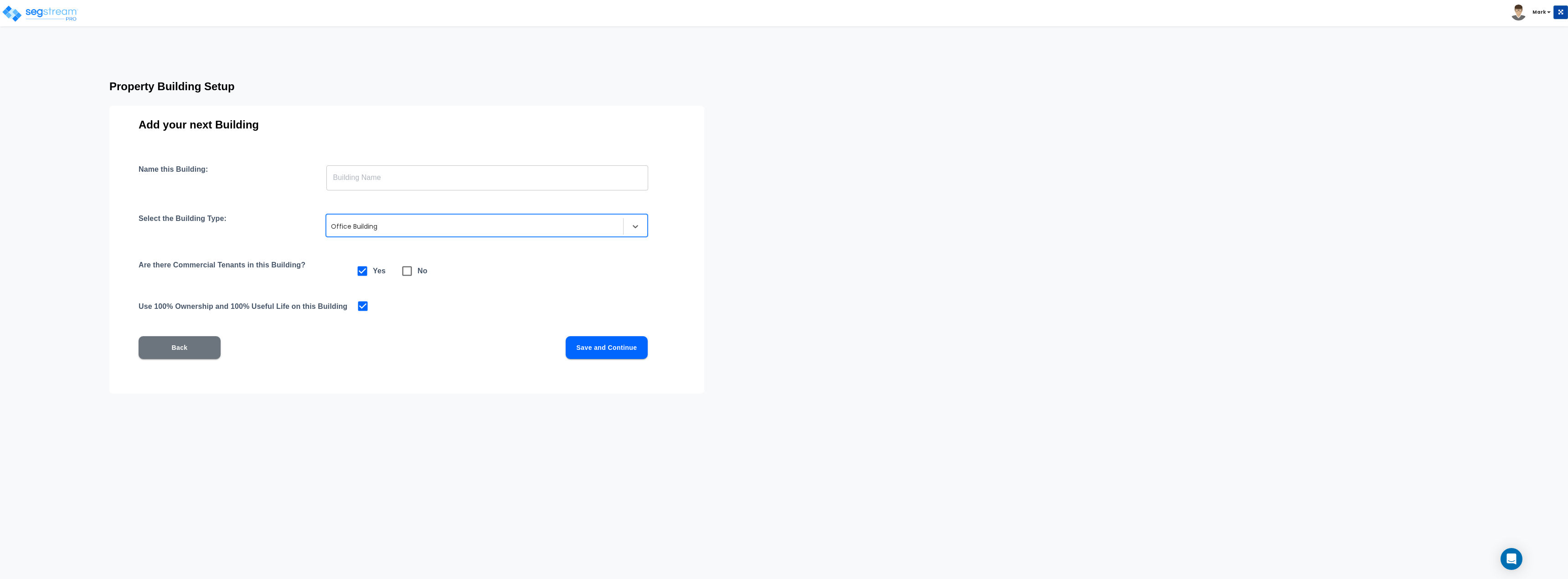
click at [508, 304] on div "Use 100% Ownership and 100% Useful Life on this Building" at bounding box center [406, 306] width 536 height 13
click at [601, 352] on button "Save and Continue" at bounding box center [607, 347] width 82 height 23
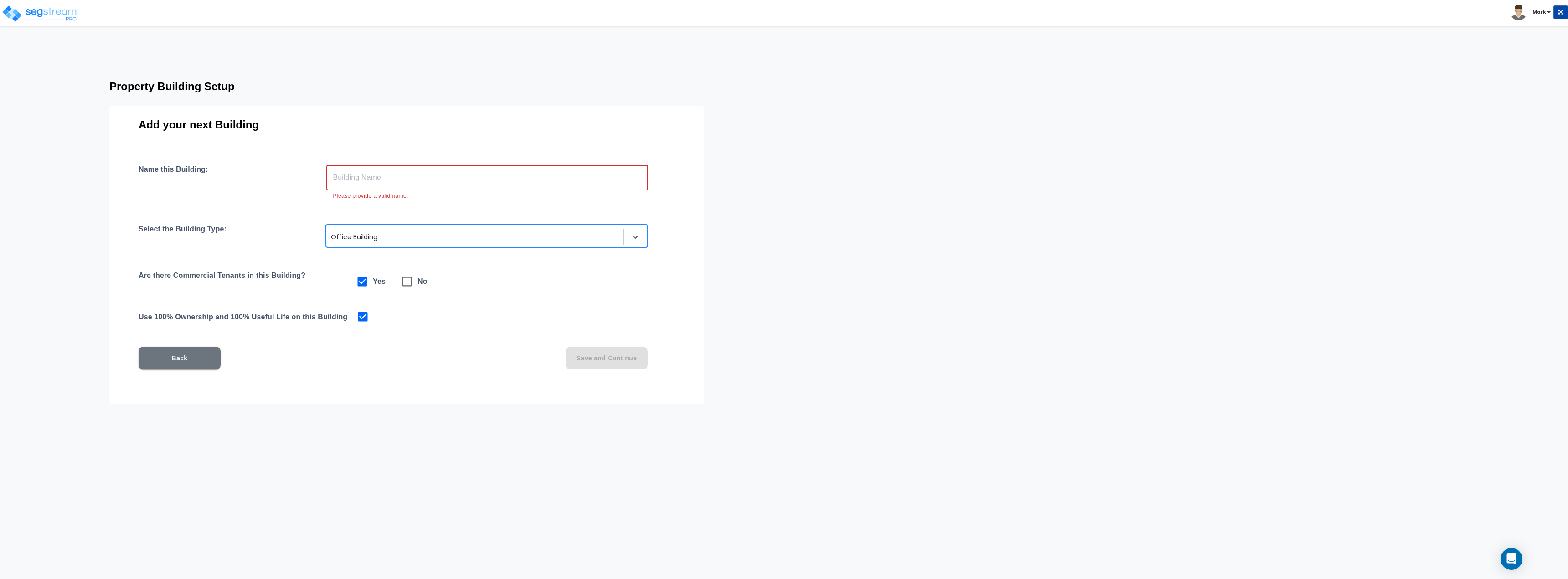
click at [368, 176] on input "text" at bounding box center [487, 178] width 322 height 25
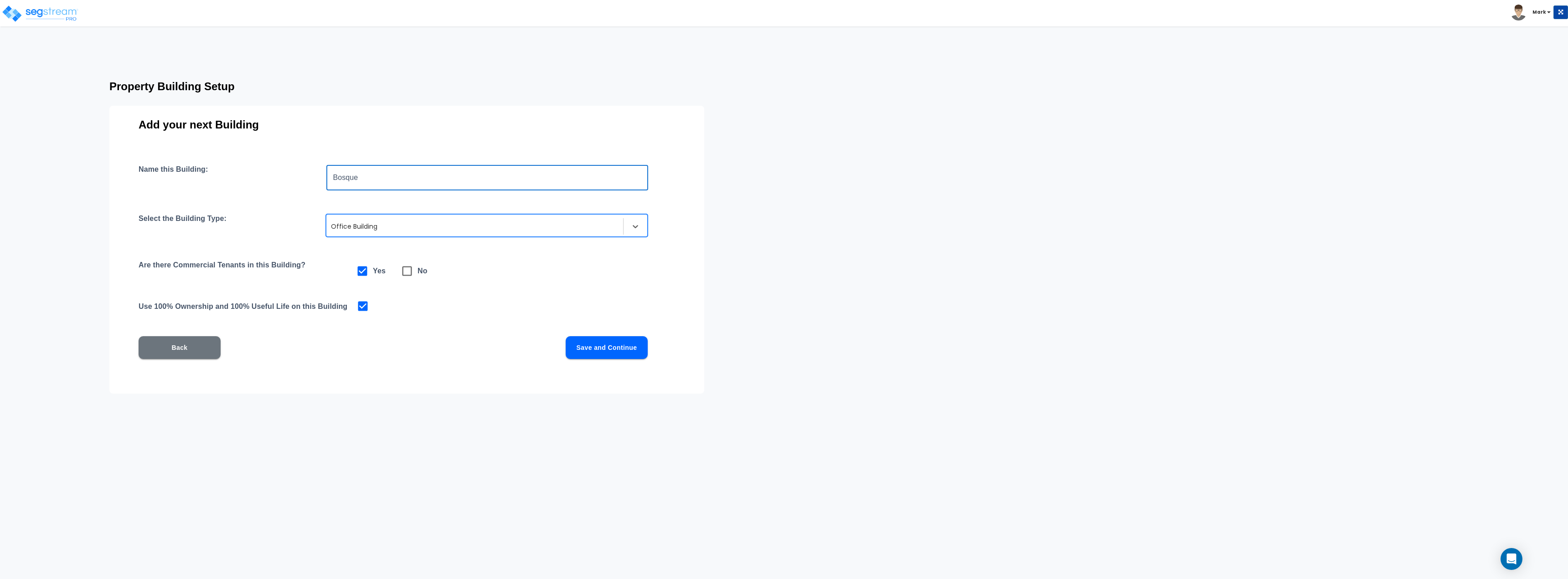
type input "Bosque"
click at [368, 176] on input "Bosque" at bounding box center [487, 178] width 322 height 25
click at [394, 111] on div "Add your next Building Name this Building: Bosque ​ Select the Building Type: o…" at bounding box center [407, 249] width 595 height 288
click at [634, 362] on div "Name this Building: Bosque ​ Select the Building Type: option Office Building, …" at bounding box center [406, 272] width 536 height 216
click at [628, 352] on button "Save and Continue" at bounding box center [607, 347] width 82 height 23
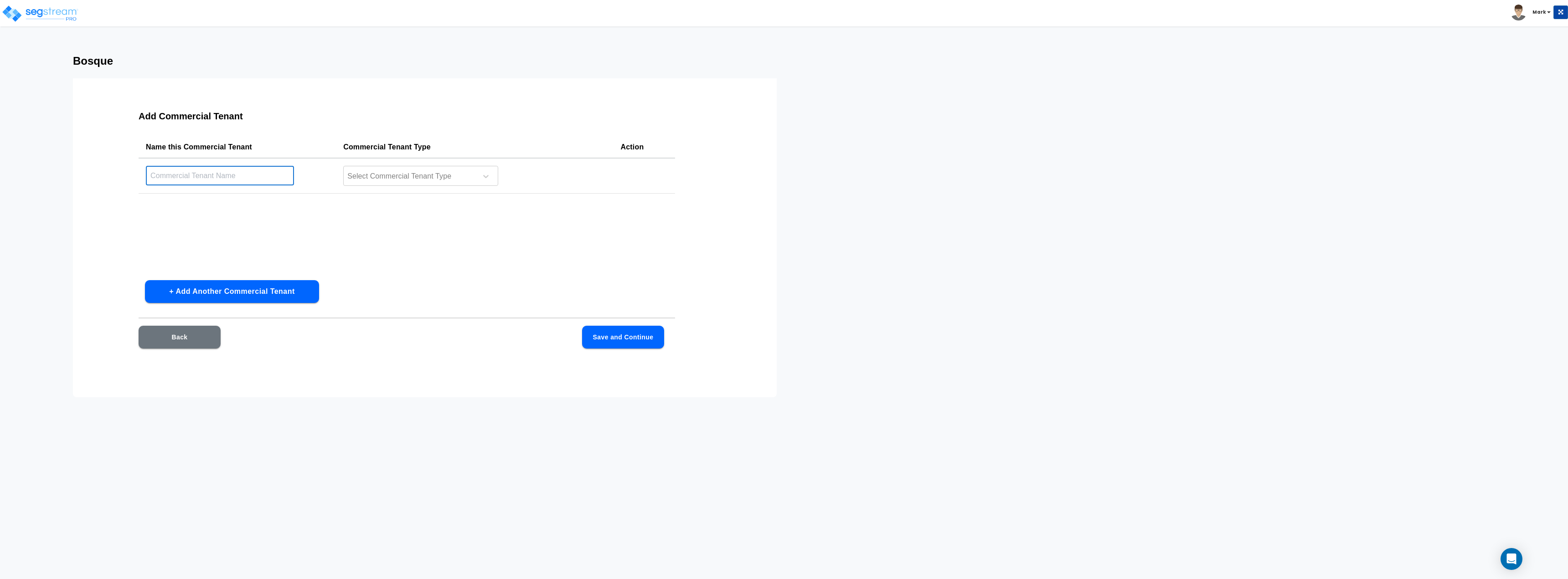
click at [222, 170] on input "text" at bounding box center [220, 175] width 148 height 19
type input "R"
type input "Restaurant"
click at [422, 175] on div at bounding box center [408, 176] width 125 height 12
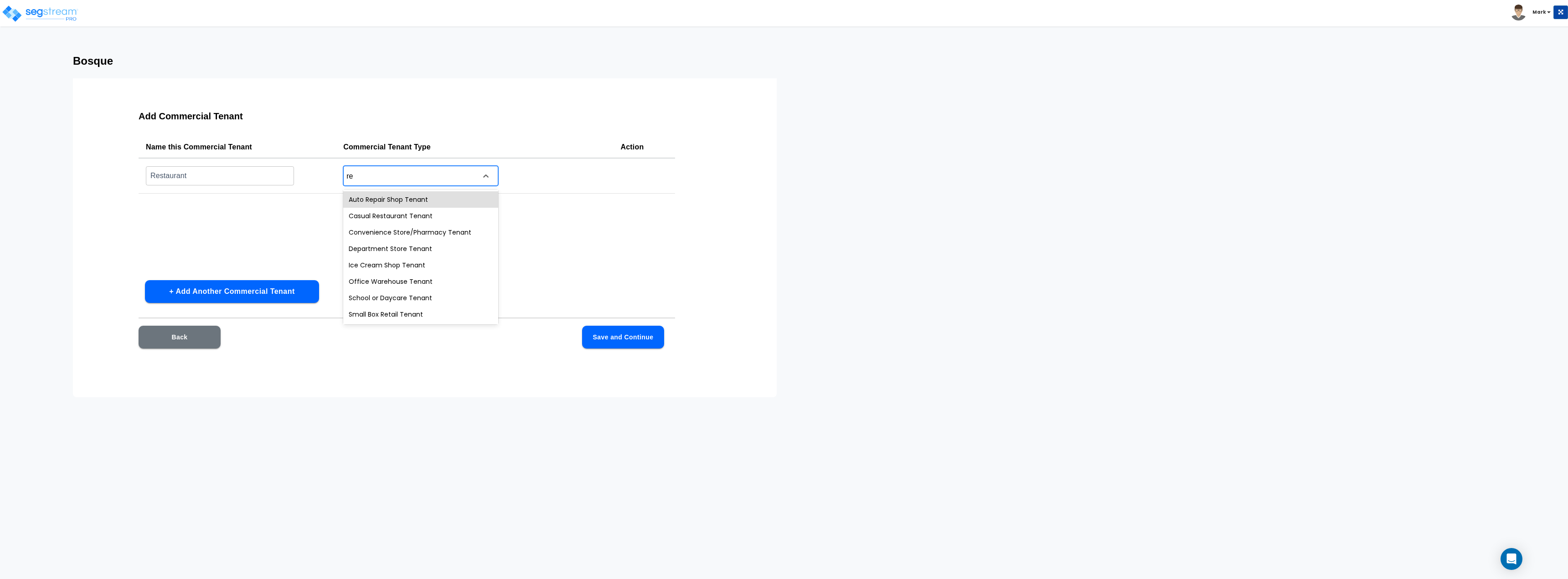
type input "res"
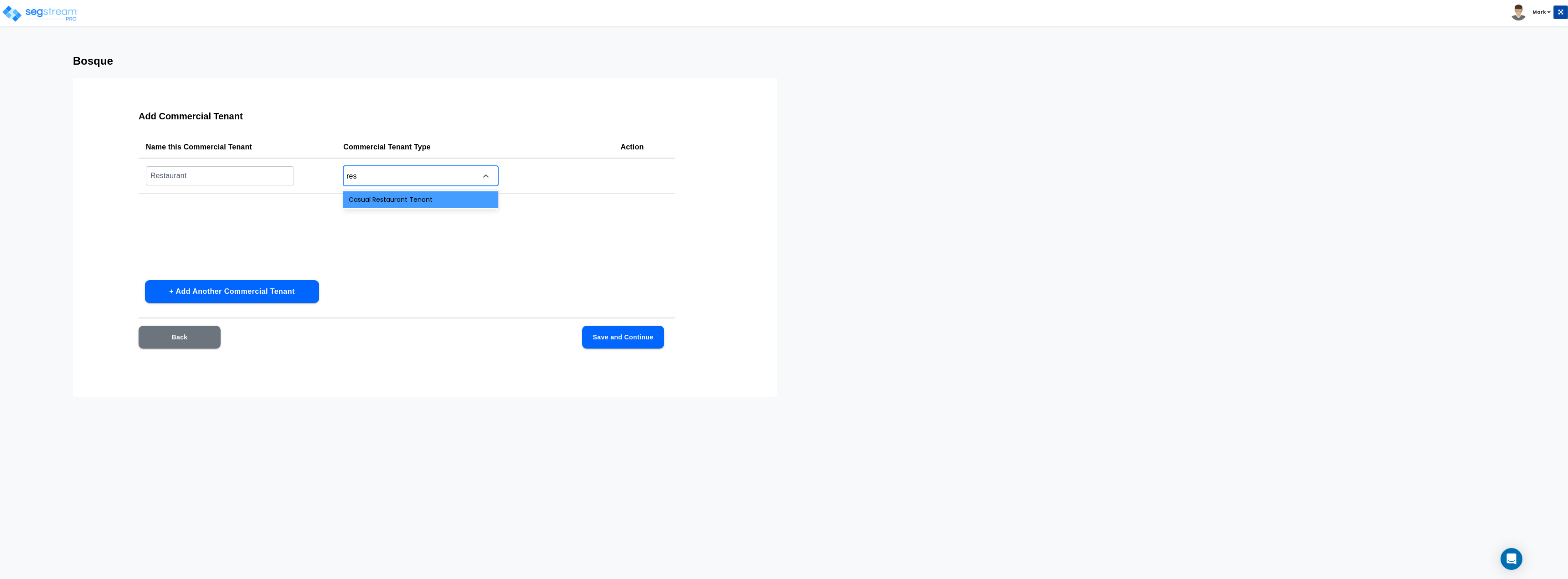
click at [408, 202] on div "Casual Restaurant Tenant" at bounding box center [421, 200] width 155 height 17
click at [524, 237] on div "Name this Commercial Tenant Commercial Tenant Type Action Restaurant ​ Casual R…" at bounding box center [406, 204] width 536 height 137
click at [238, 297] on button "+ Add Another Commercial Tenant" at bounding box center [232, 292] width 174 height 23
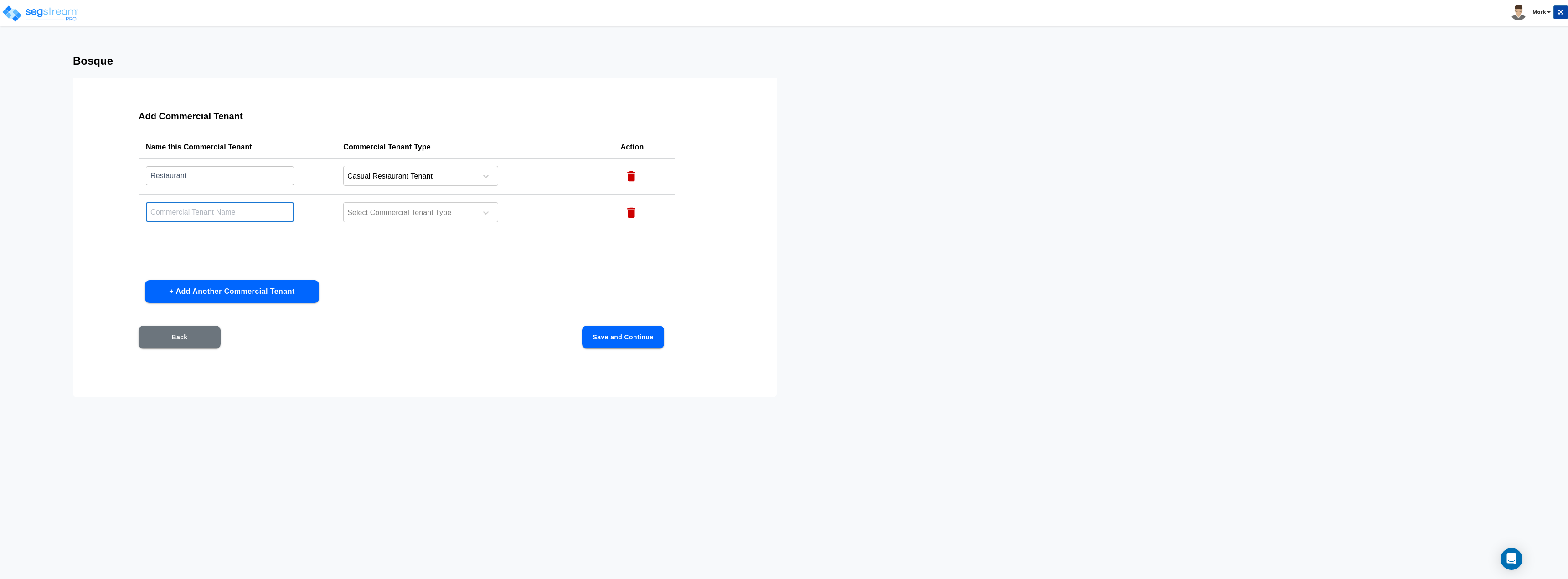
click at [252, 216] on input "text" at bounding box center [220, 212] width 148 height 19
click at [234, 180] on input "Restaurant" at bounding box center [220, 175] width 148 height 19
type input "Bosque Brewery"
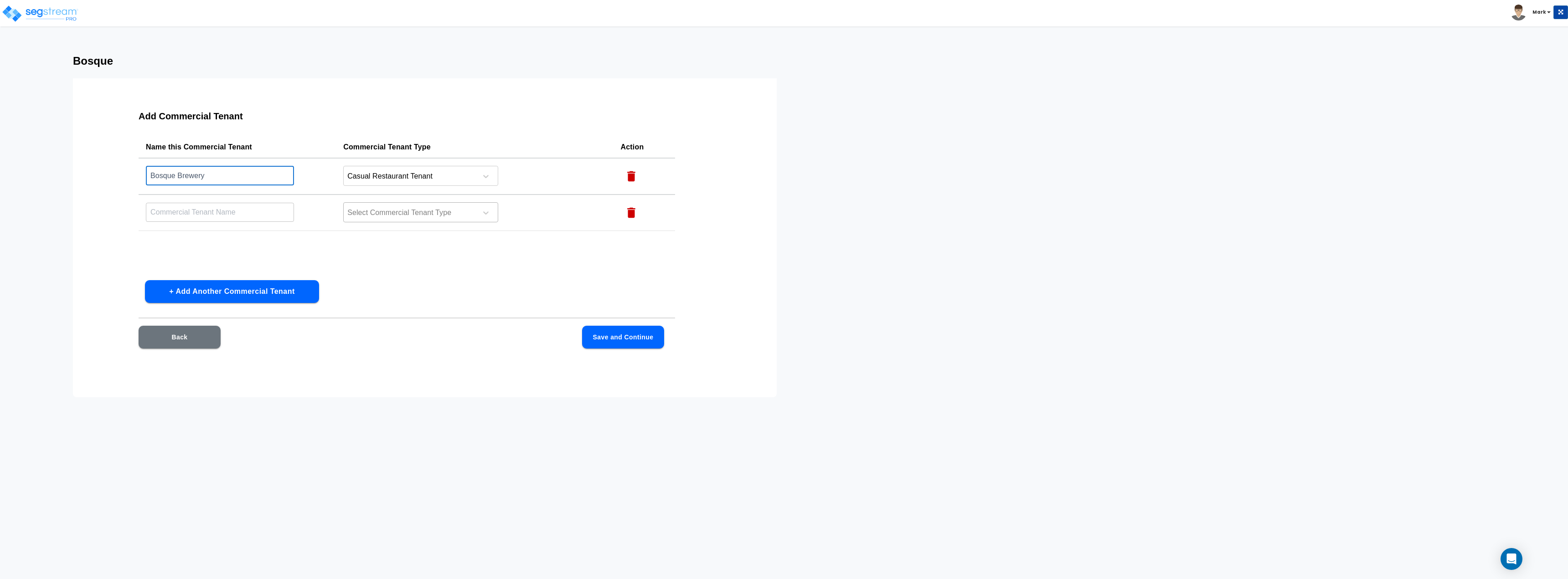
click at [411, 213] on div at bounding box center [408, 213] width 125 height 12
type input "wa"
click at [418, 236] on div "Office Warehouse Tenant" at bounding box center [421, 236] width 155 height 17
click at [229, 220] on input "text" at bounding box center [220, 212] width 148 height 19
type input "Brewery"
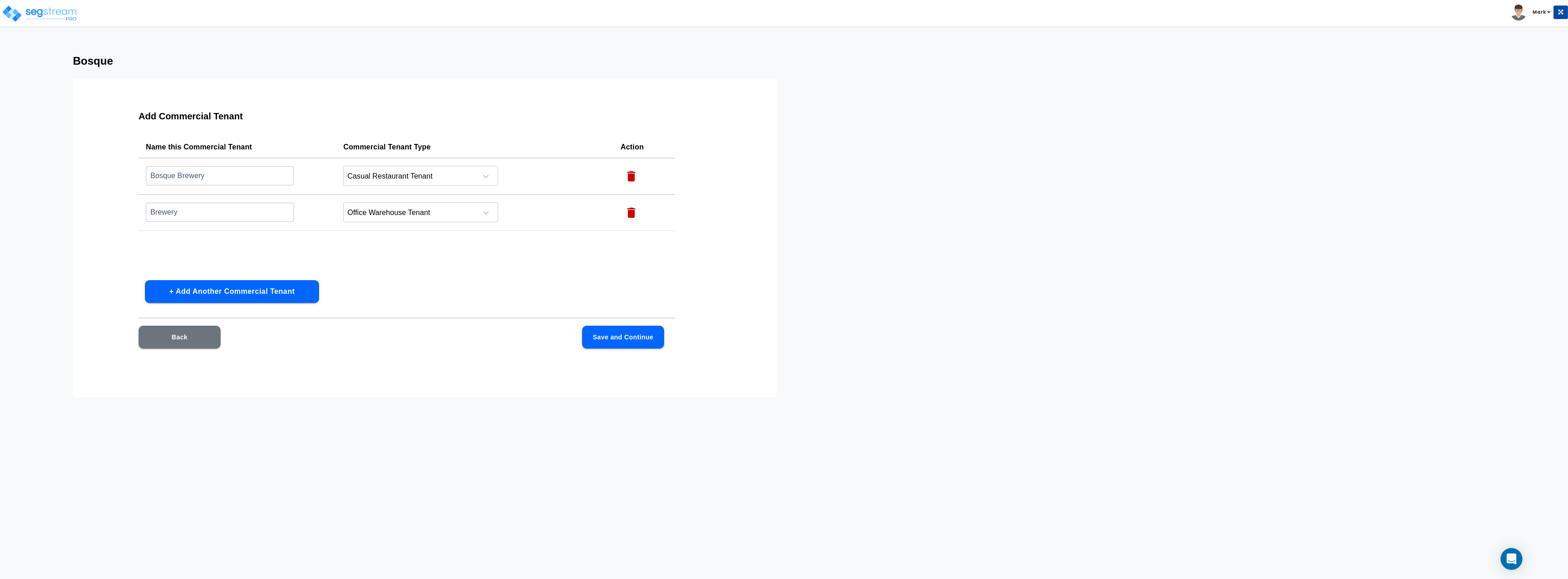
click at [555, 270] on div "Name this Commercial Tenant Commercial Tenant Type Action Bosque Brewery ​ Casu…" at bounding box center [406, 204] width 536 height 137
click at [632, 342] on button "Save and Continue" at bounding box center [623, 337] width 82 height 23
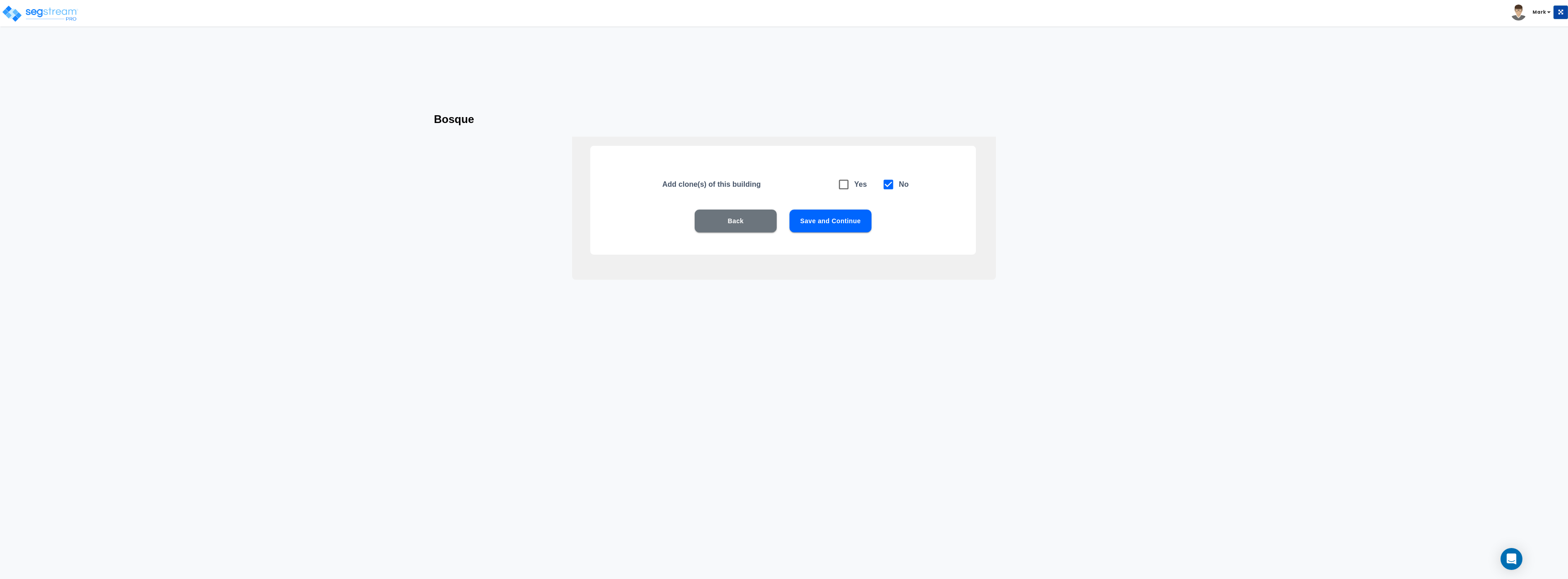
click at [817, 218] on button "Save and Continue" at bounding box center [830, 221] width 82 height 23
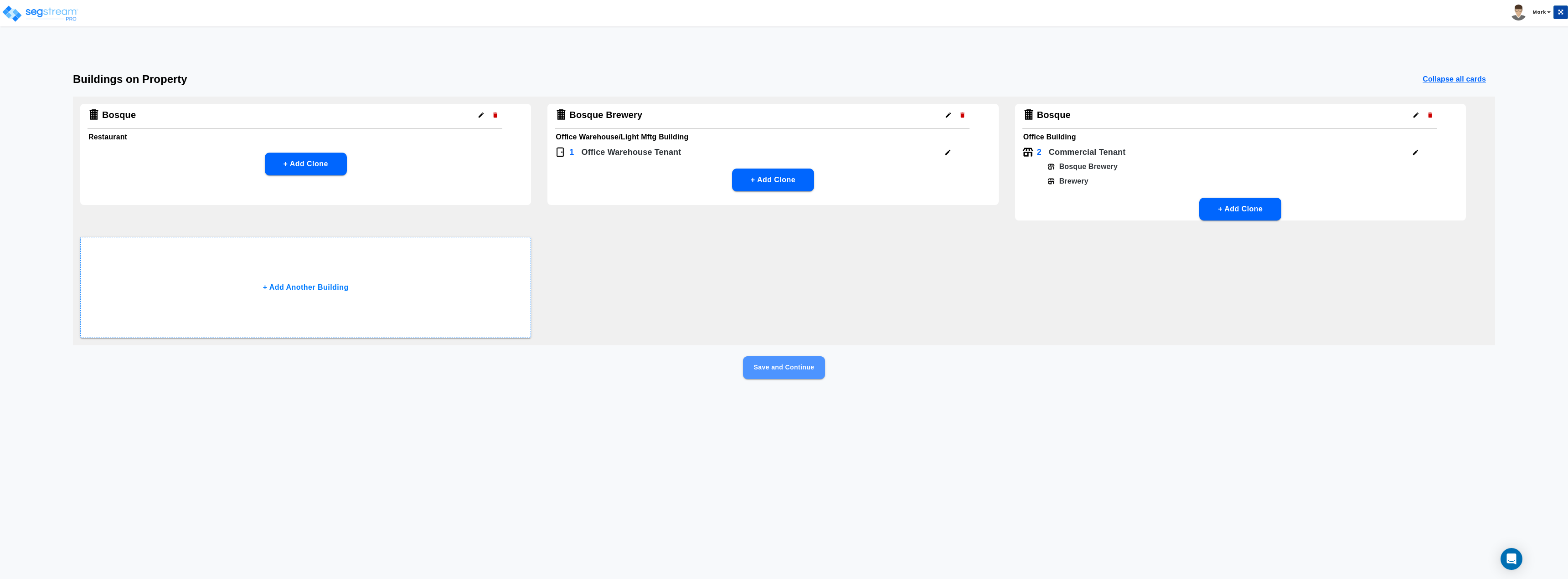
click at [804, 372] on button "Save and Continue" at bounding box center [784, 367] width 82 height 23
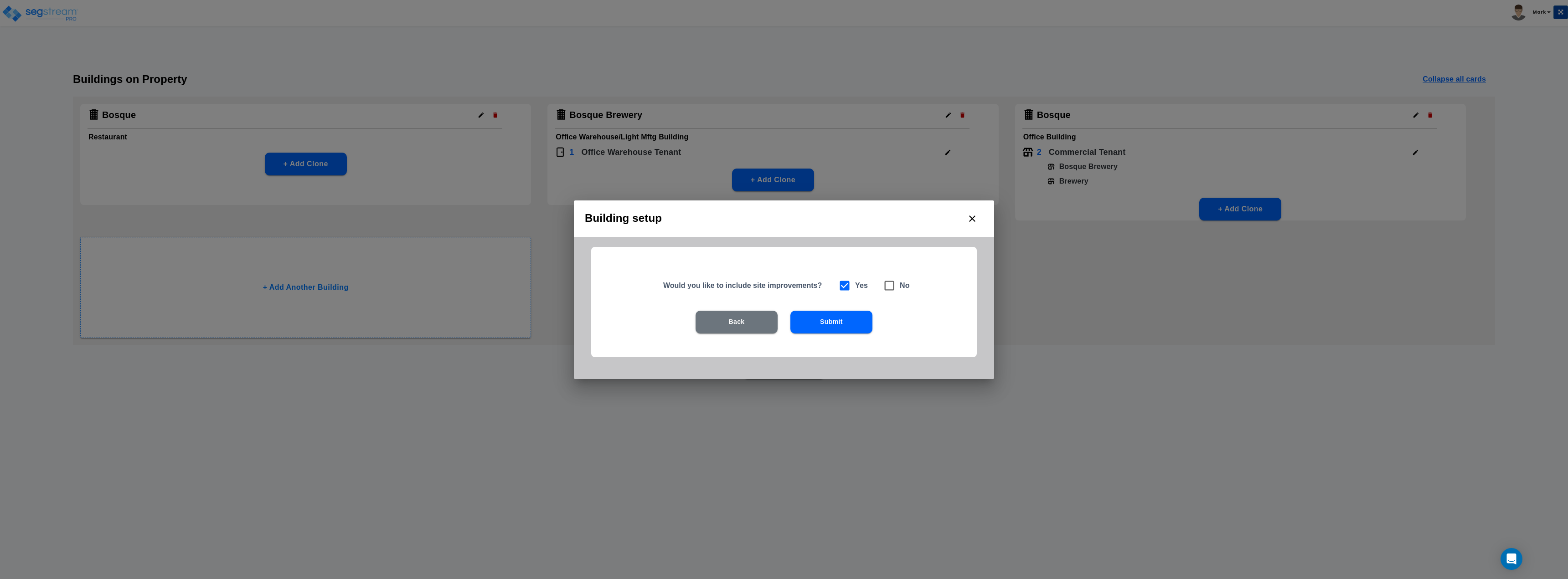
click at [905, 279] on h6 "No" at bounding box center [905, 285] width 10 height 13
click at [895, 283] on icon at bounding box center [889, 285] width 13 height 13
checkbox input "false"
checkbox input "true"
click at [856, 312] on button "Submit" at bounding box center [831, 322] width 82 height 23
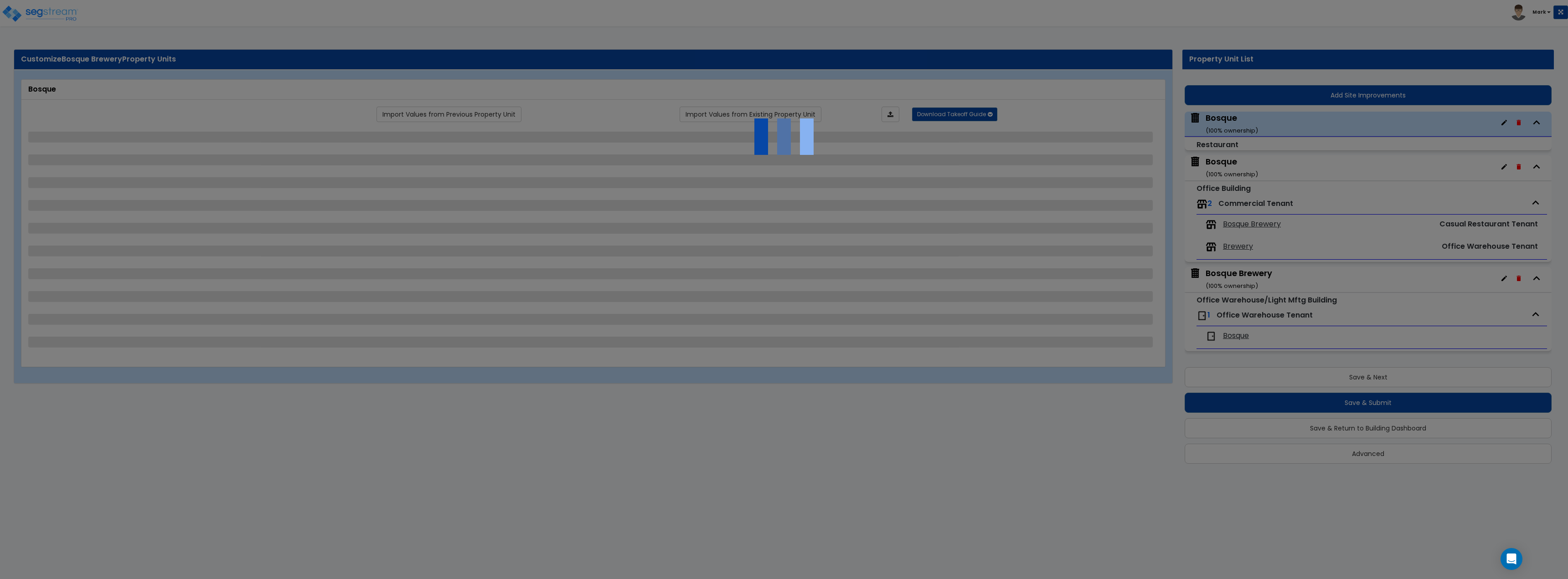
click at [1252, 202] on div at bounding box center [784, 289] width 1568 height 579
select select "7"
select select "1"
select select "6"
select select "1"
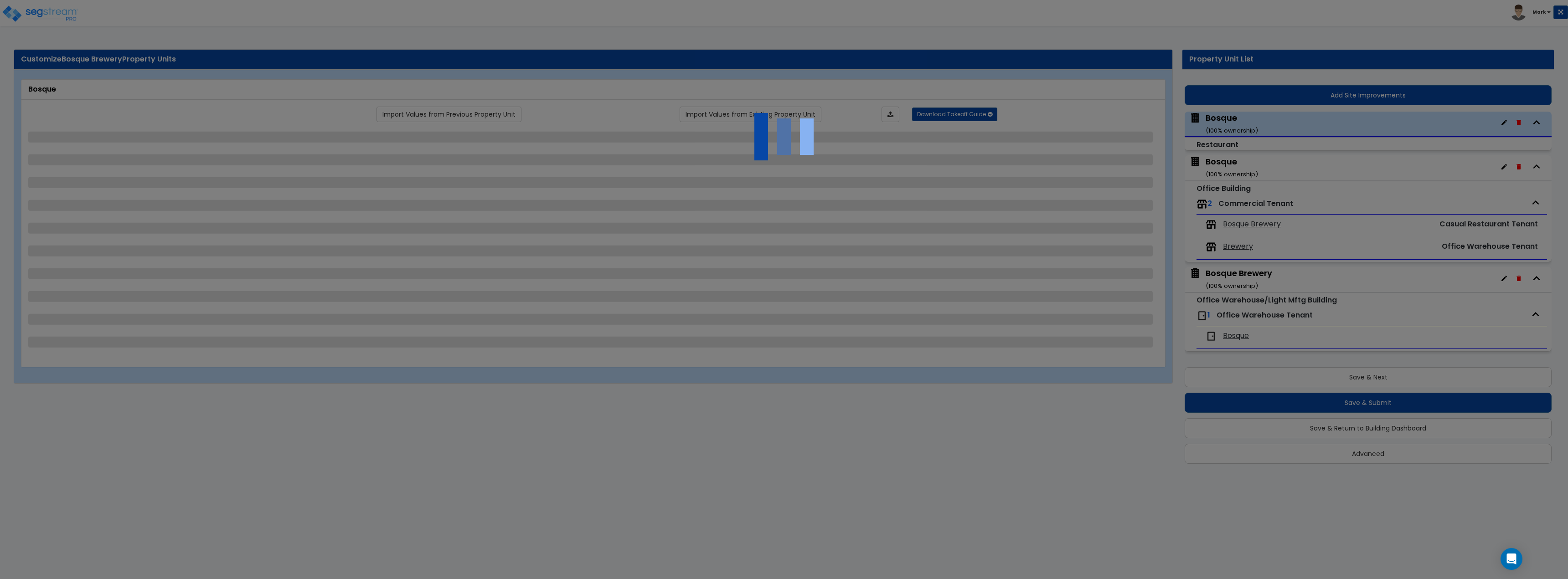
select select "1"
select select "5"
select select "2"
select select "5"
select select "2"
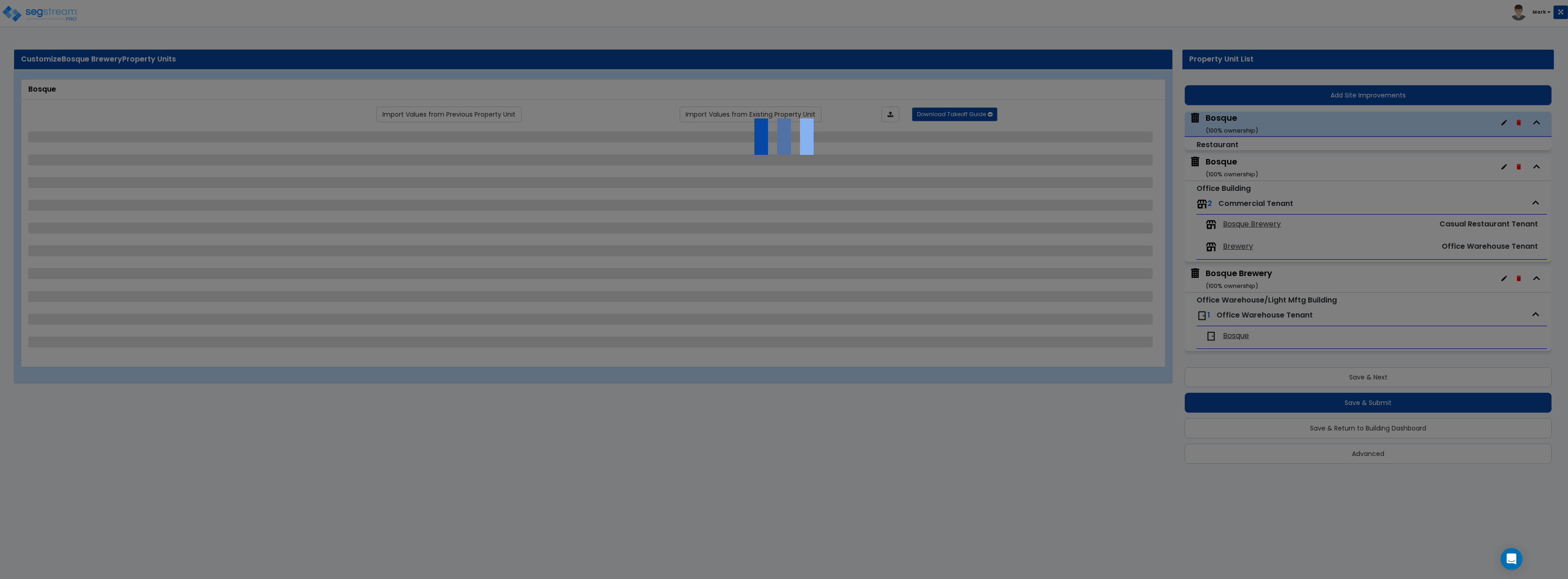
select select "1"
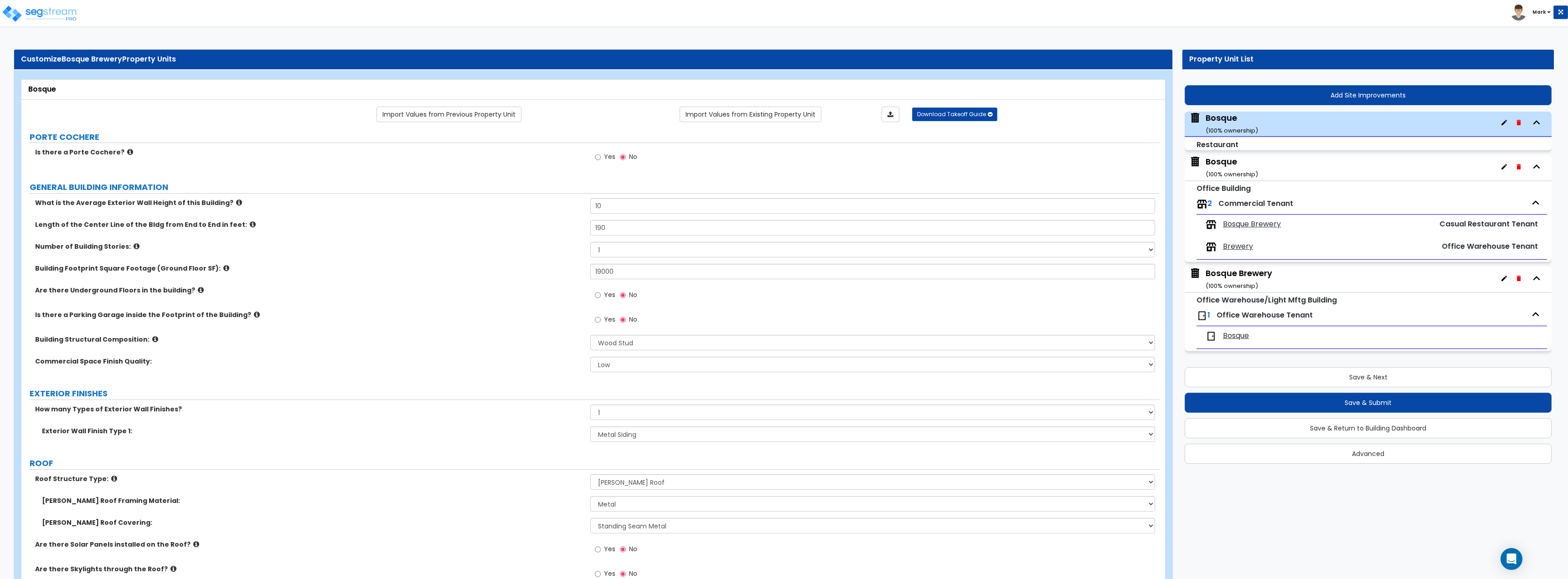
click at [1227, 166] on div "Bosque ( 100 % ownership)" at bounding box center [1231, 167] width 52 height 23
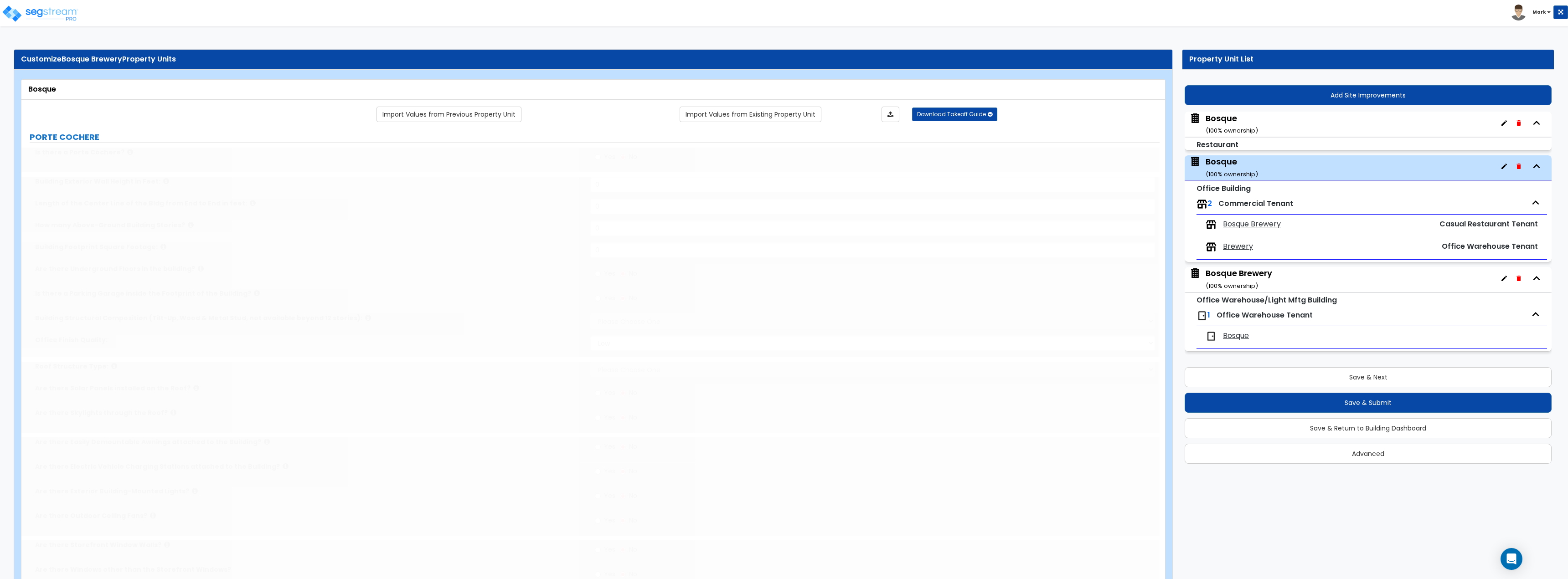
type input "1"
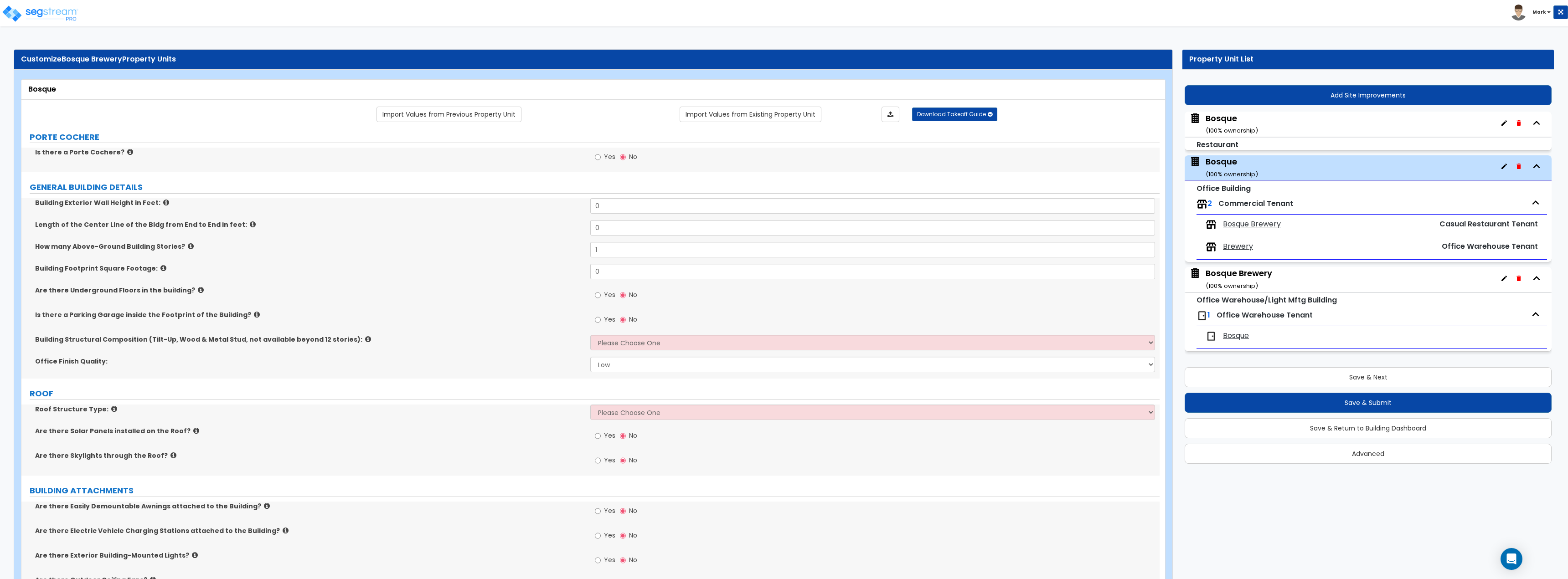
click at [1242, 226] on span "Bosque Brewery" at bounding box center [1251, 224] width 58 height 11
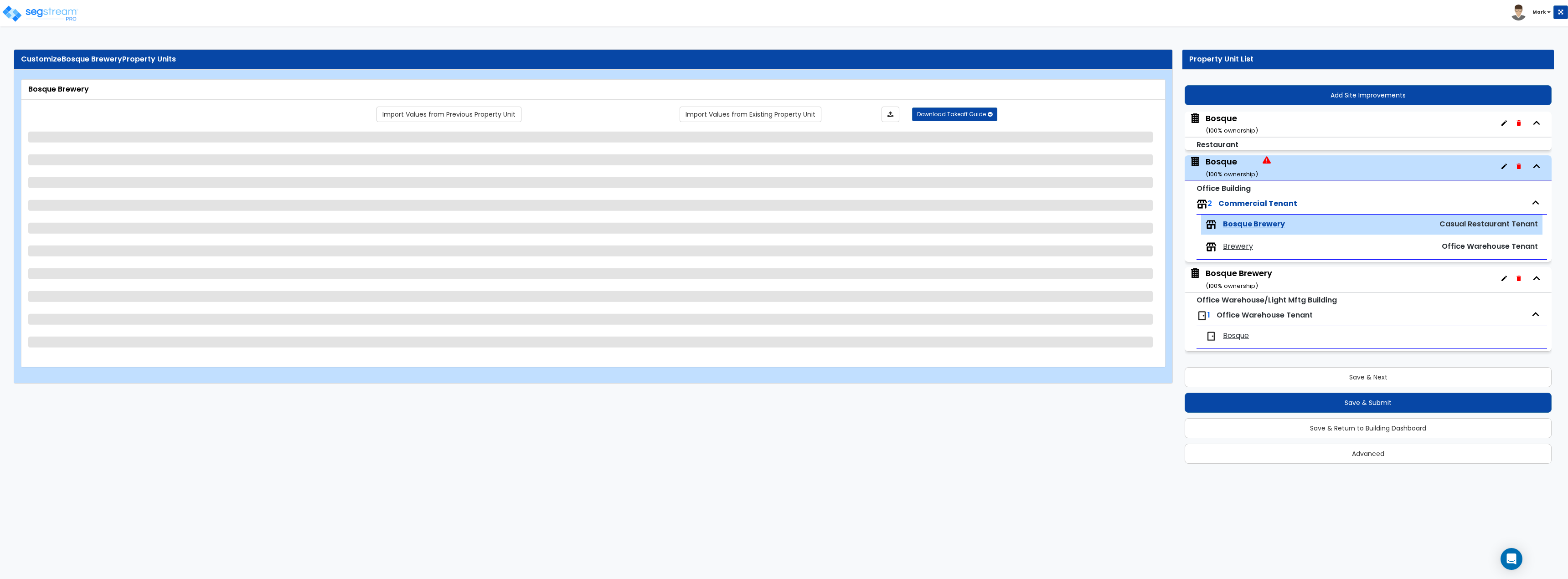
click at [1239, 244] on span "Brewery" at bounding box center [1237, 247] width 30 height 11
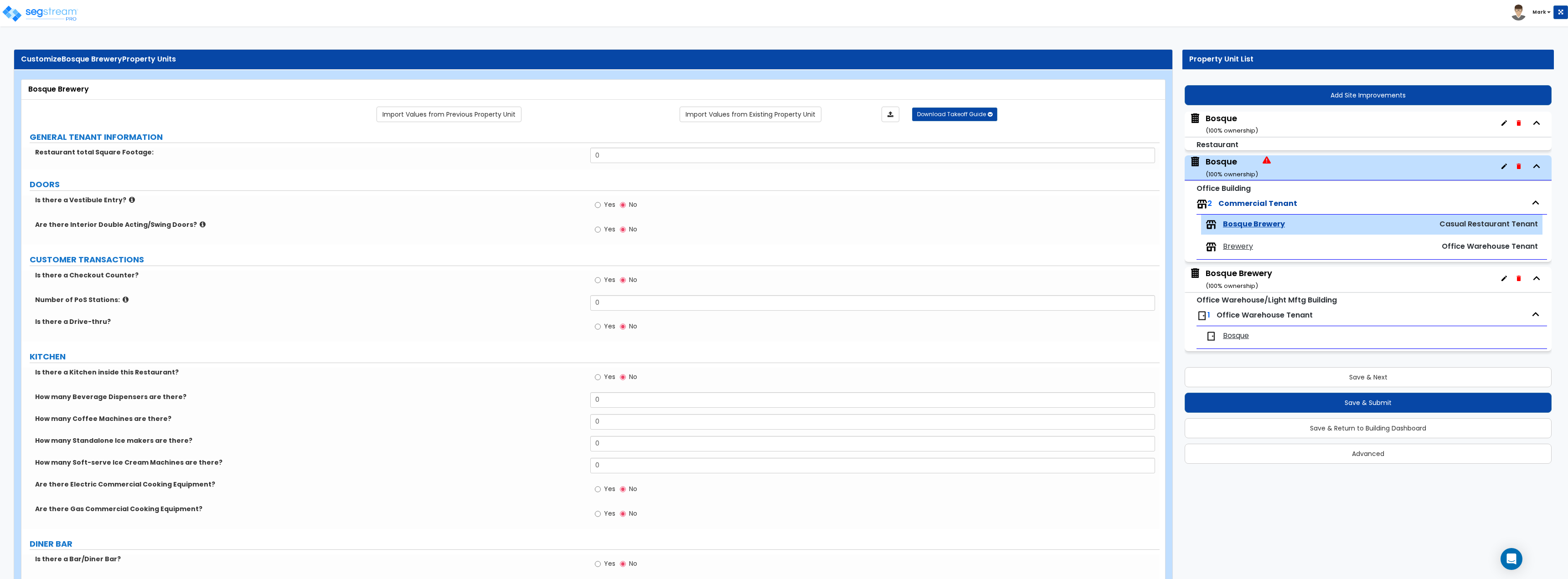
click at [1237, 247] on span "Brewery" at bounding box center [1237, 247] width 30 height 11
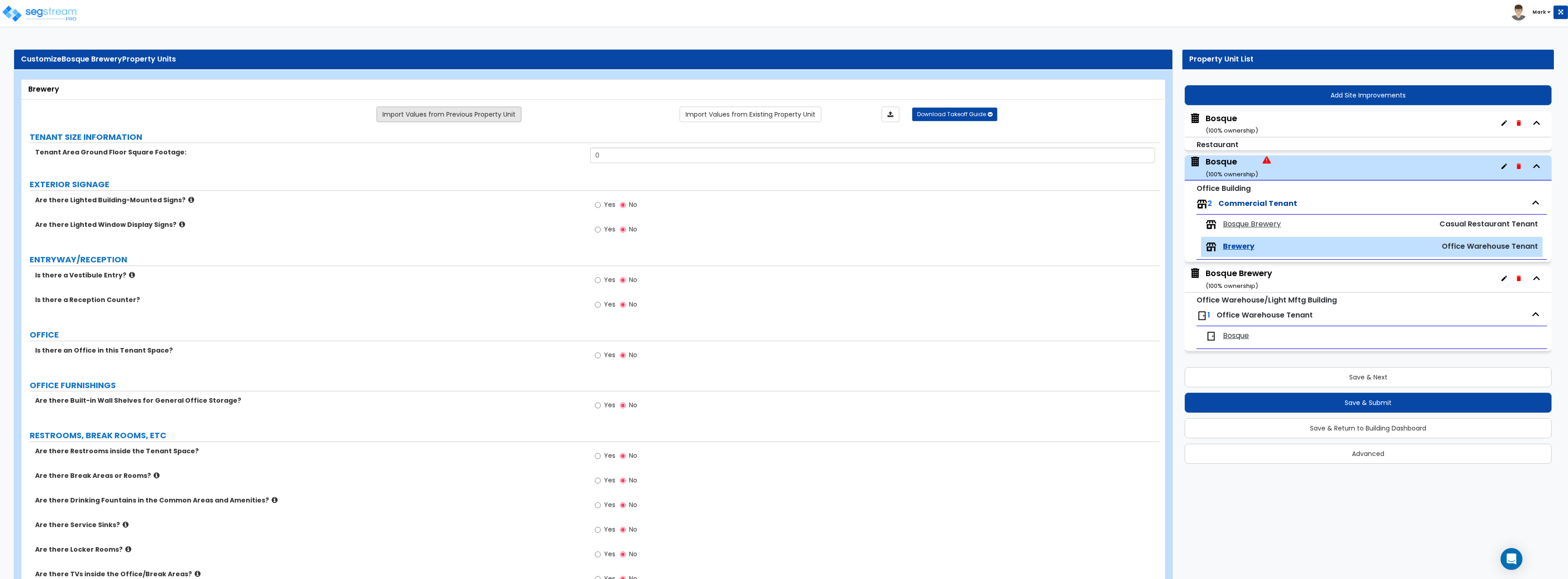
click at [417, 114] on link "Import Values from Previous Property Unit" at bounding box center [448, 114] width 145 height 15
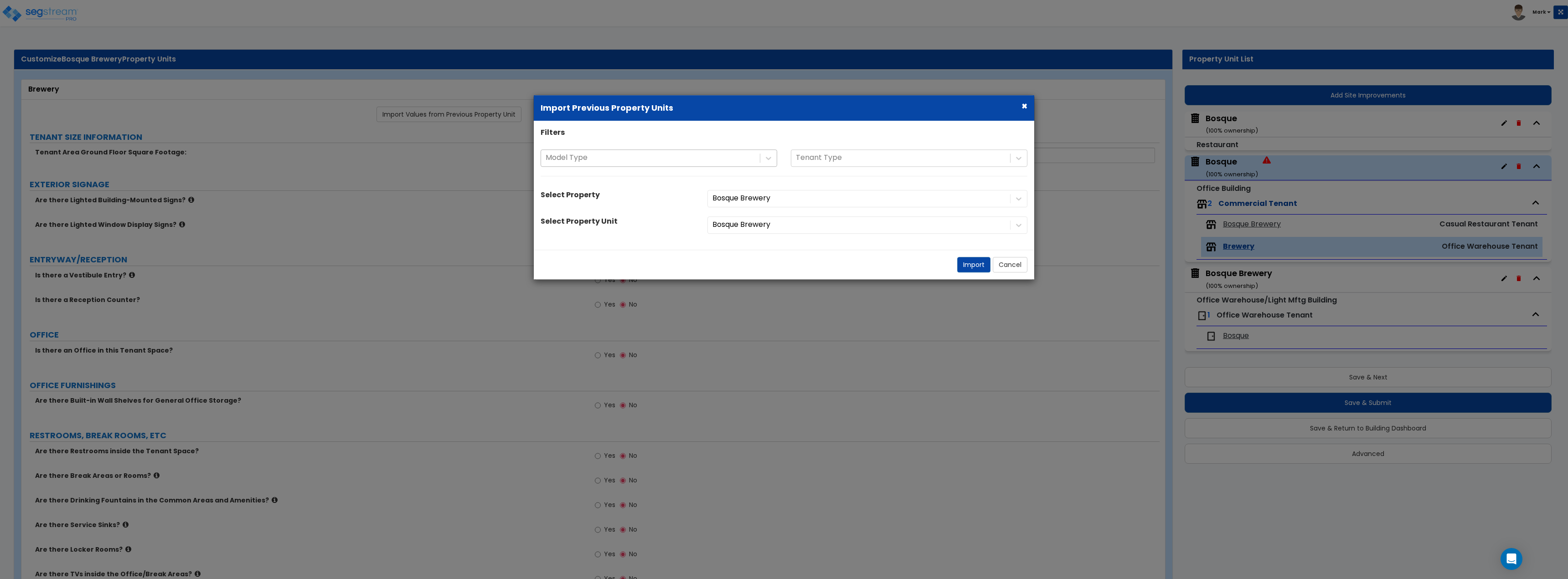
click at [558, 150] on div "Model Type" at bounding box center [650, 158] width 218 height 16
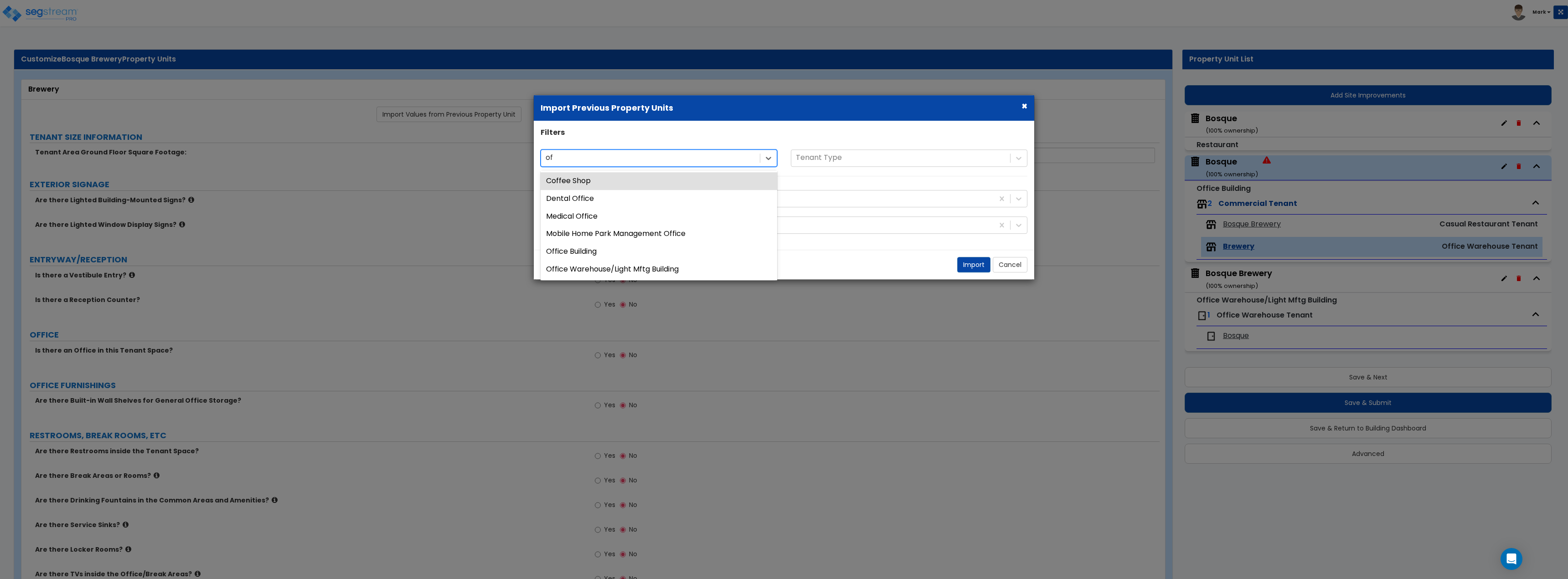
type input "off"
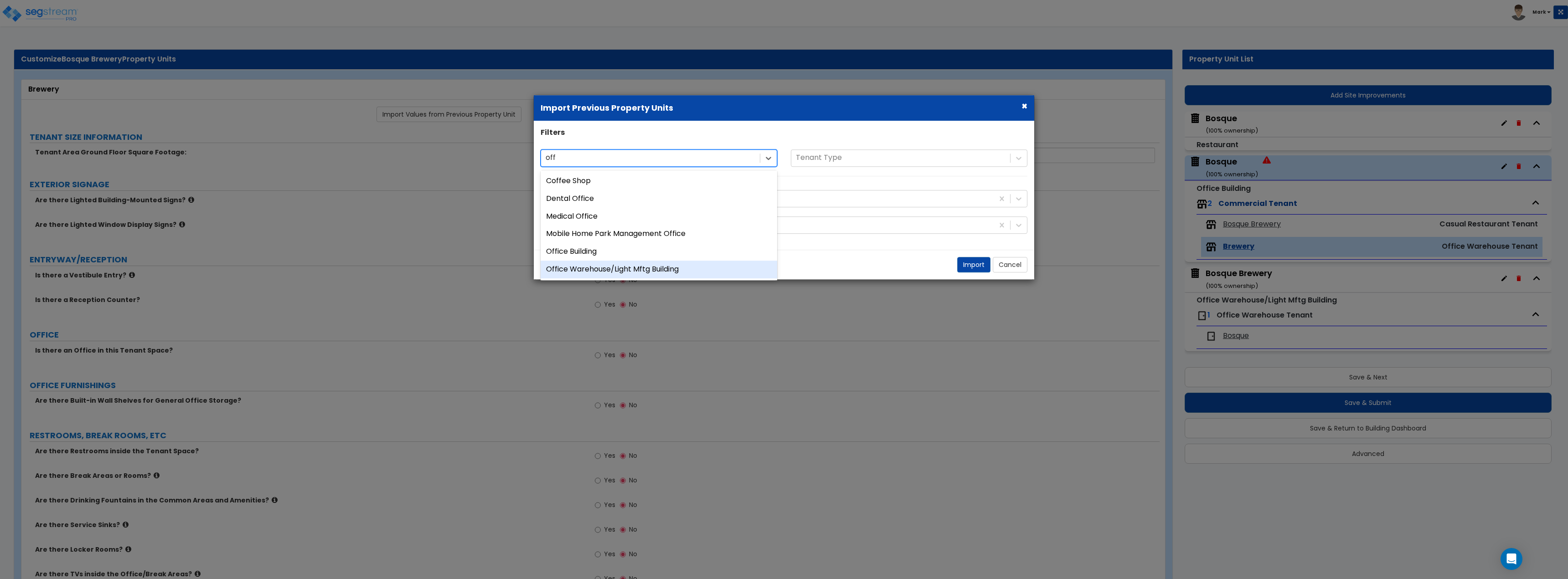
click at [638, 268] on div "Office Warehouse/Light Mftg Building" at bounding box center [659, 269] width 237 height 18
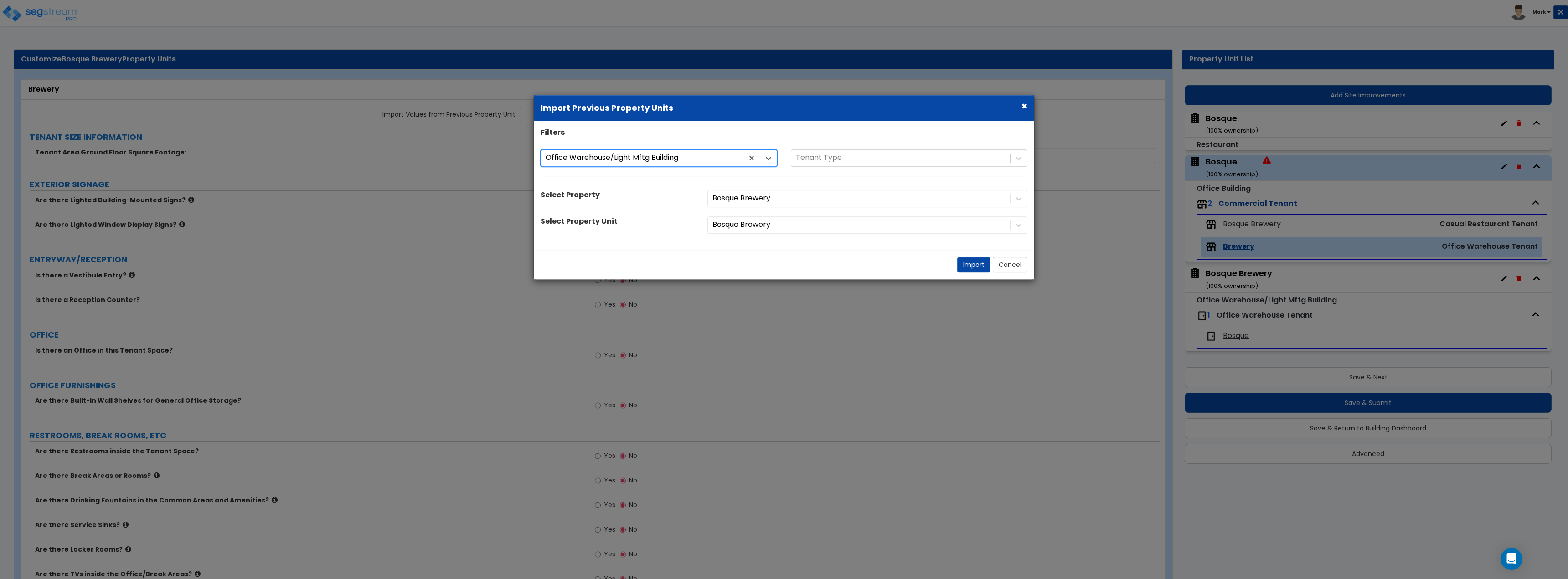
click at [800, 200] on div "Bosque Brewery" at bounding box center [867, 198] width 333 height 17
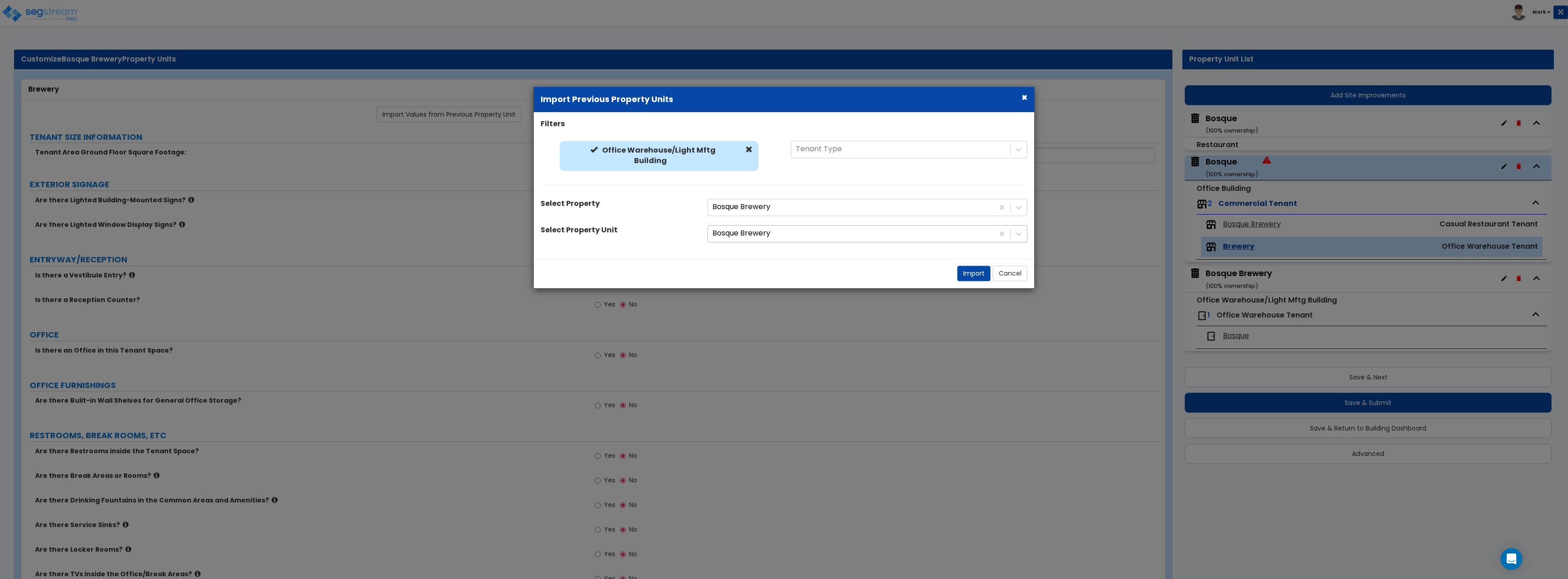
click at [863, 237] on div at bounding box center [850, 233] width 277 height 12
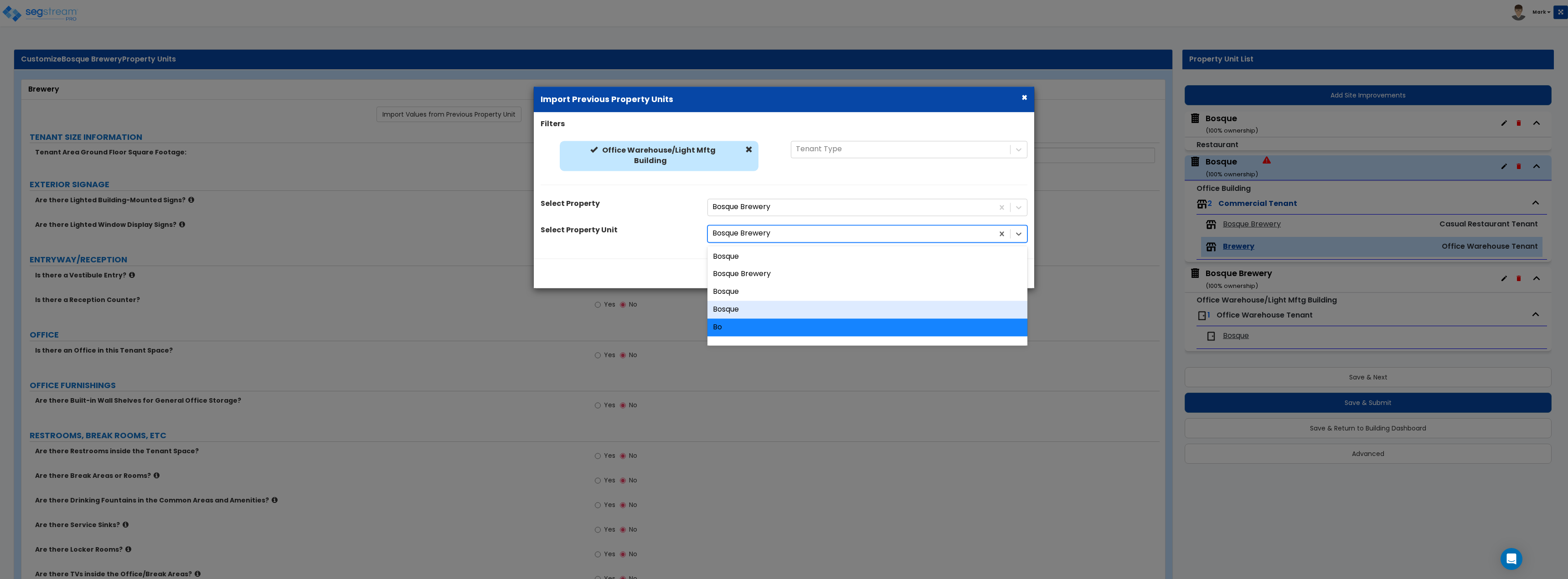
click at [846, 309] on div "Bosque" at bounding box center [867, 309] width 320 height 18
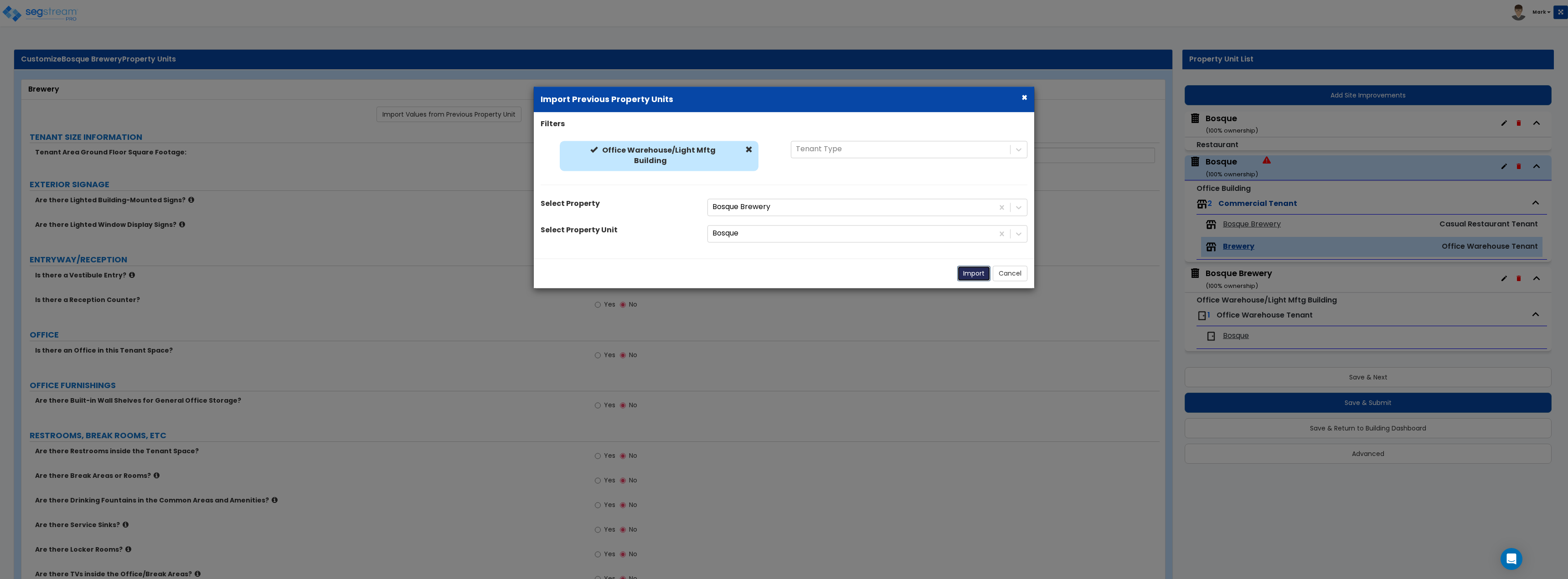
click at [967, 272] on button "Import" at bounding box center [974, 273] width 33 height 15
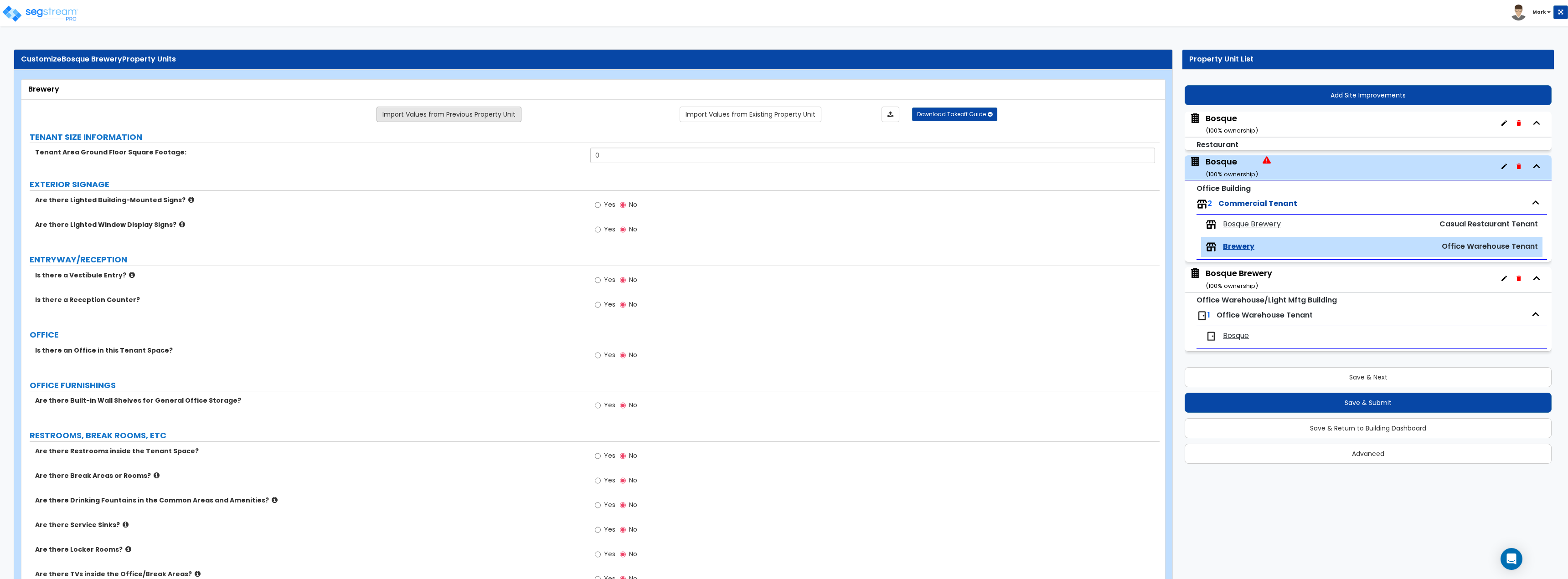
click at [511, 120] on link "Import Values from Previous Property Unit" at bounding box center [448, 114] width 145 height 15
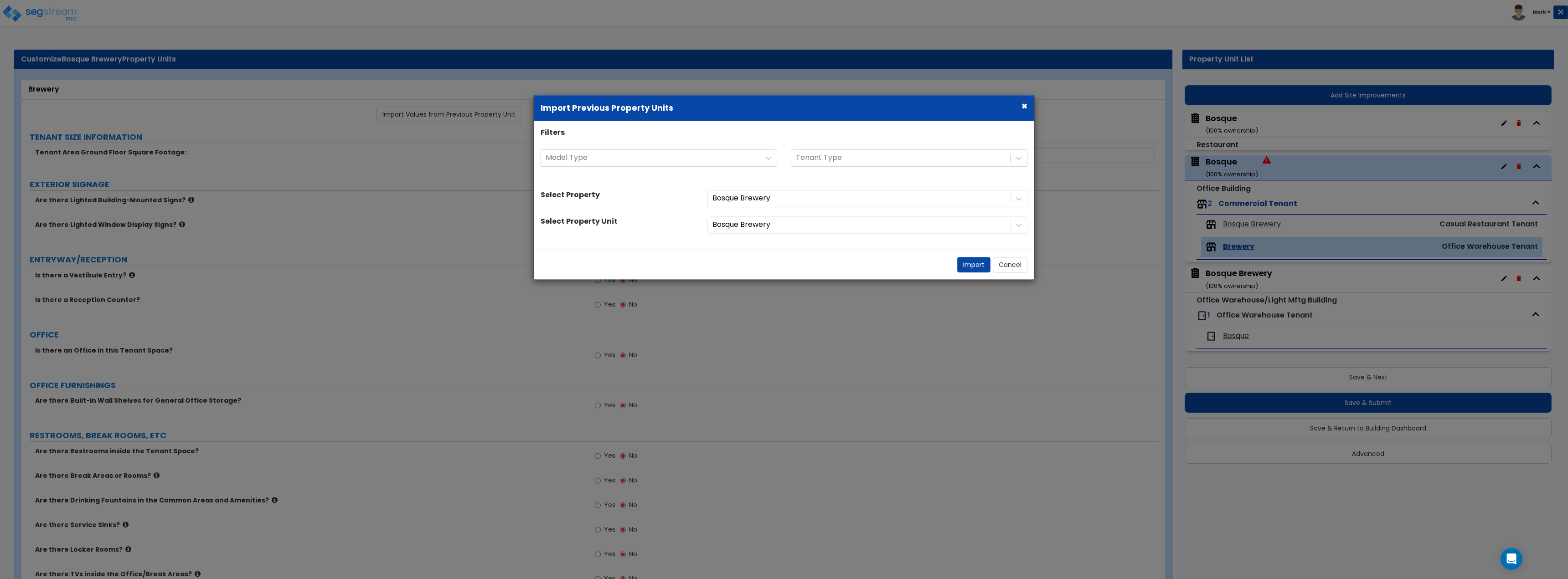
click at [781, 224] on div "Bosque Brewery" at bounding box center [867, 225] width 333 height 17
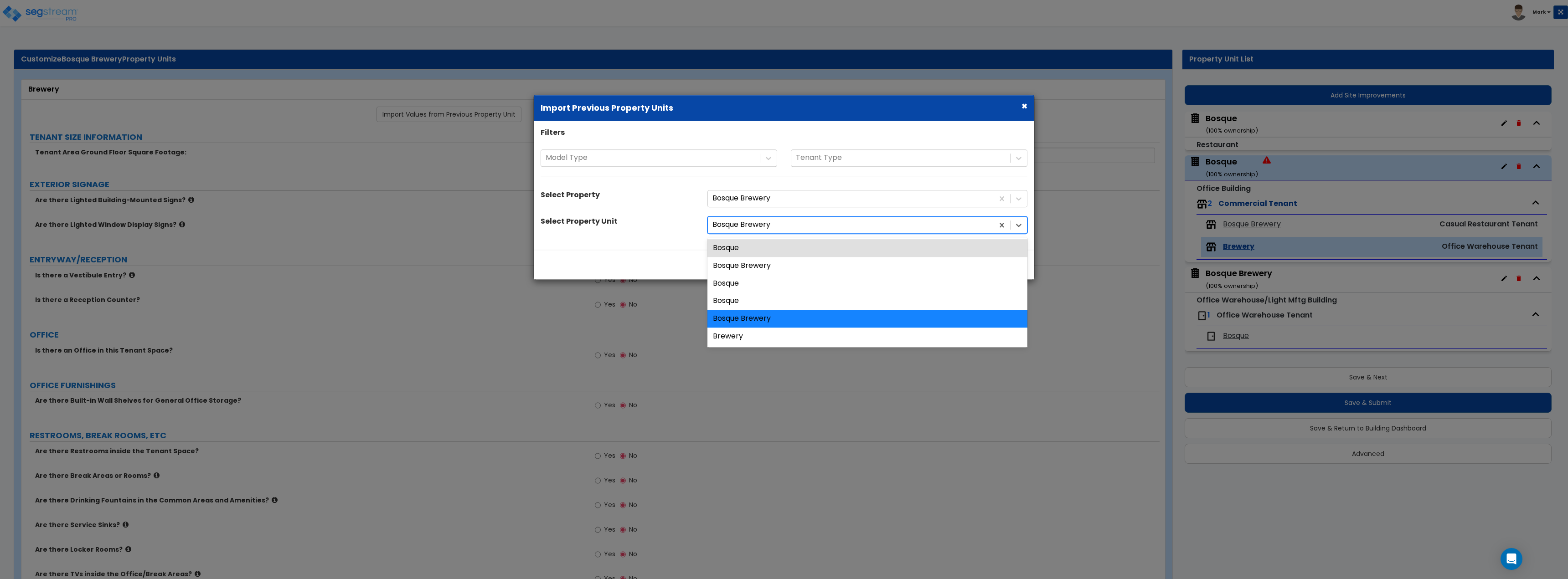
click at [789, 232] on div "Bosque Brewery" at bounding box center [850, 225] width 286 height 16
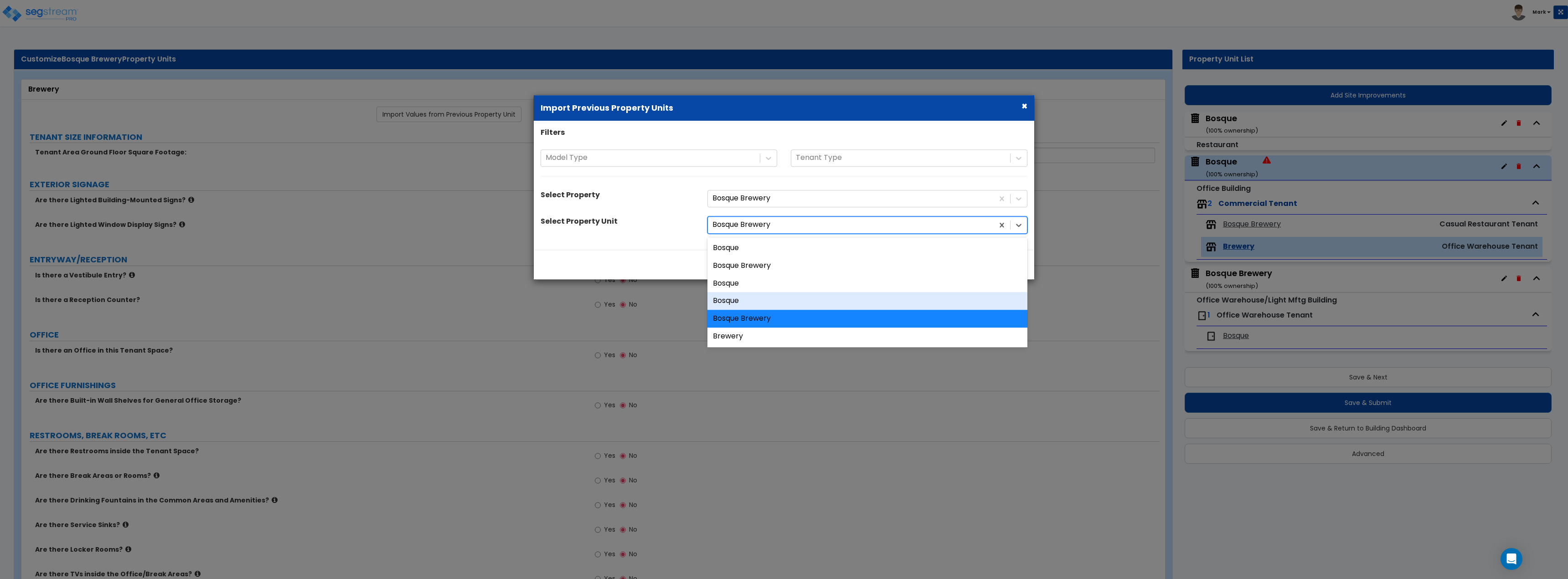
click at [788, 307] on div "Bosque" at bounding box center [867, 301] width 320 height 18
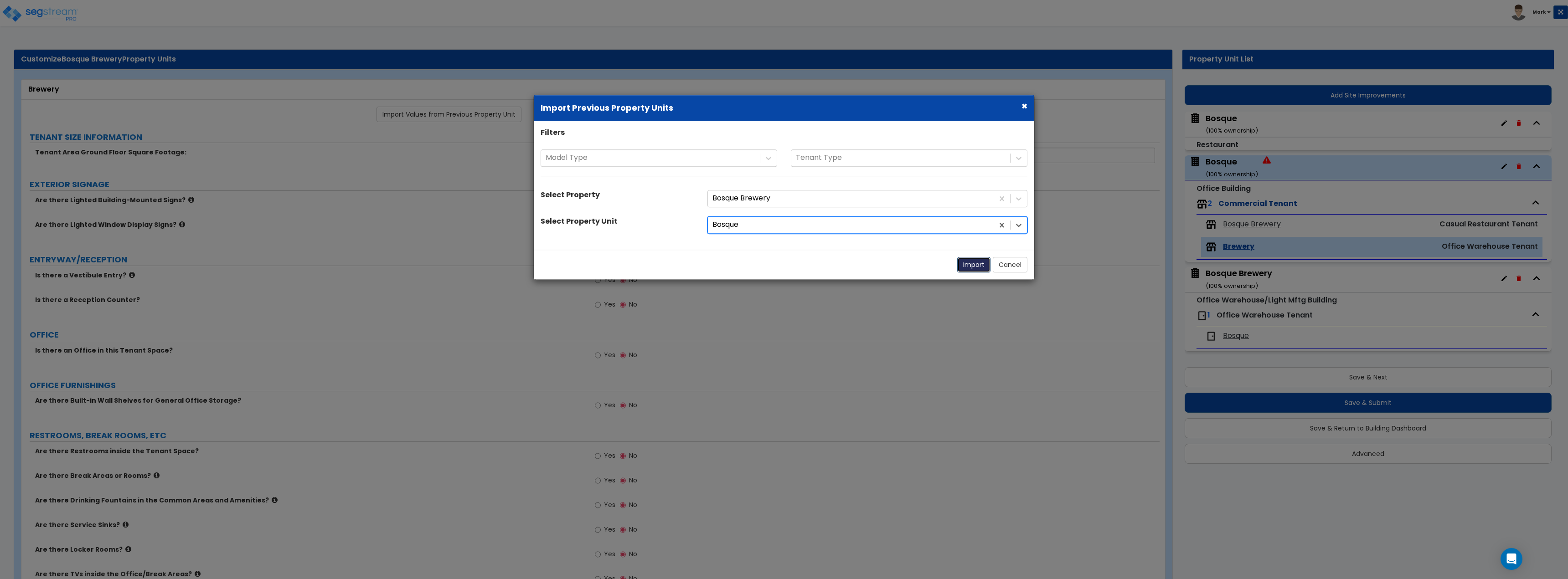
click at [983, 263] on button "Import" at bounding box center [974, 264] width 33 height 15
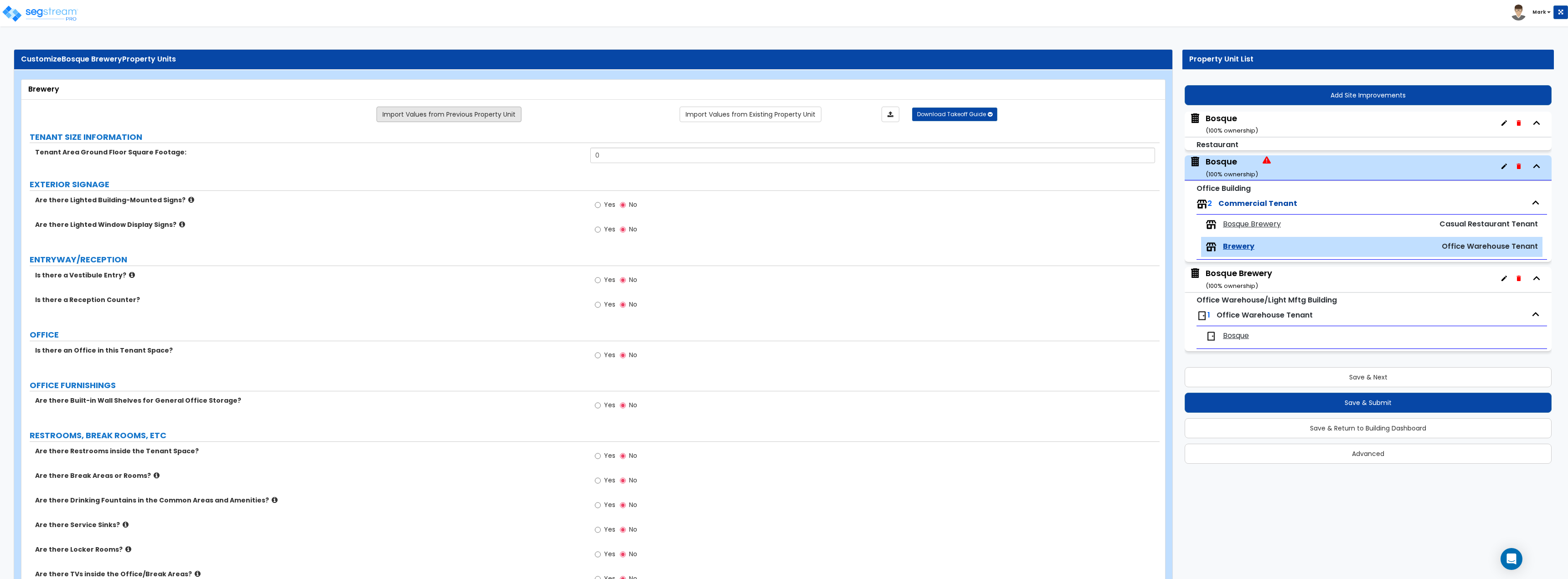
click at [482, 118] on link "Import Values from Previous Property Unit" at bounding box center [448, 114] width 145 height 15
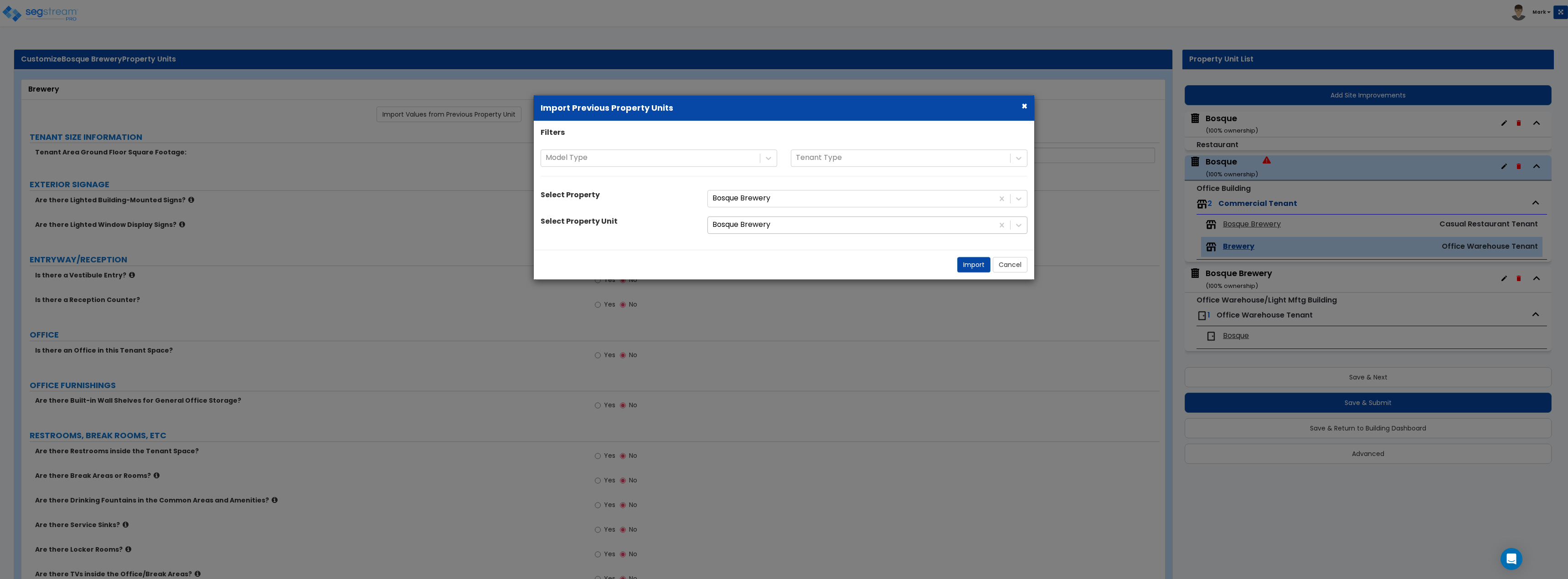
click at [781, 224] on div at bounding box center [850, 225] width 277 height 12
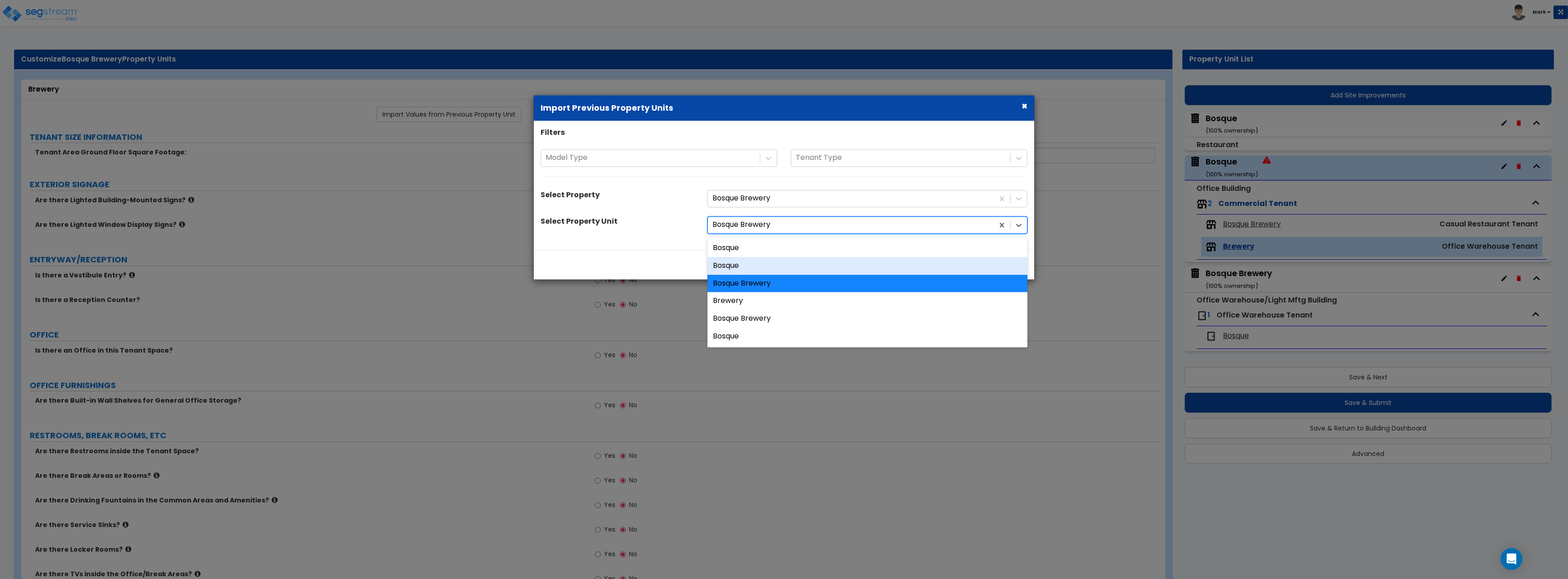
click at [788, 264] on div "Bosque" at bounding box center [867, 266] width 320 height 18
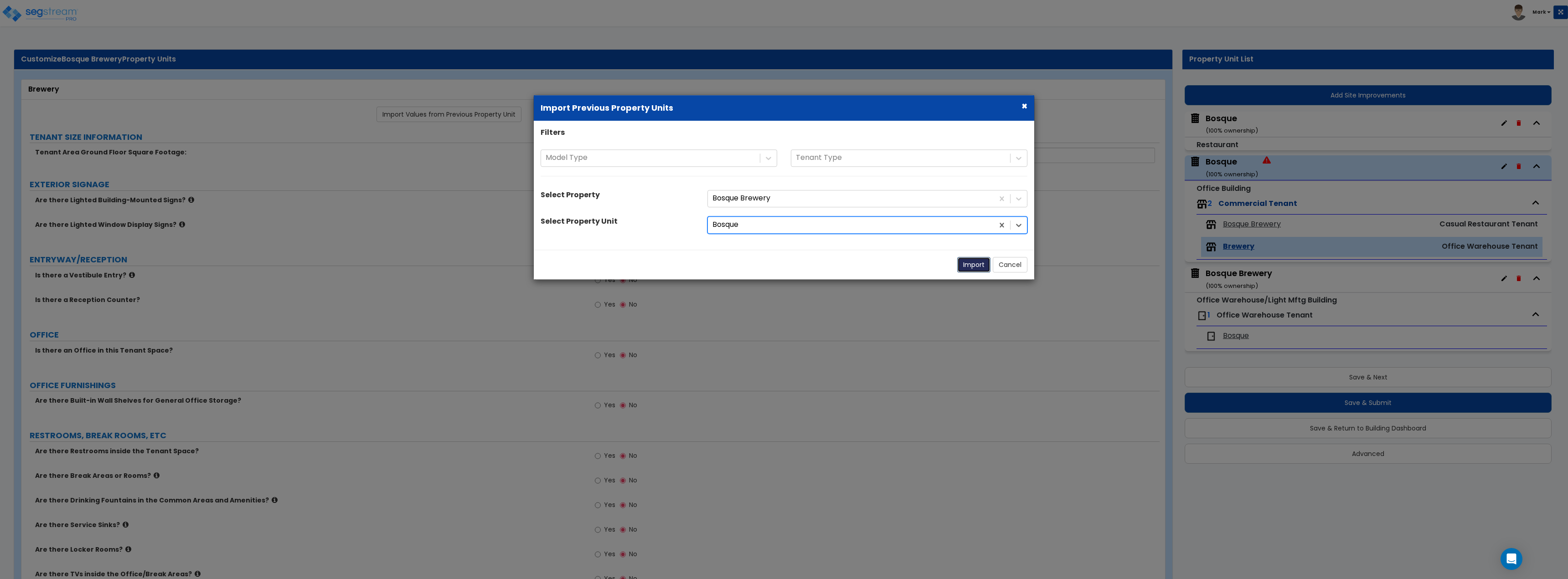
click at [990, 262] on button "Import" at bounding box center [974, 264] width 33 height 15
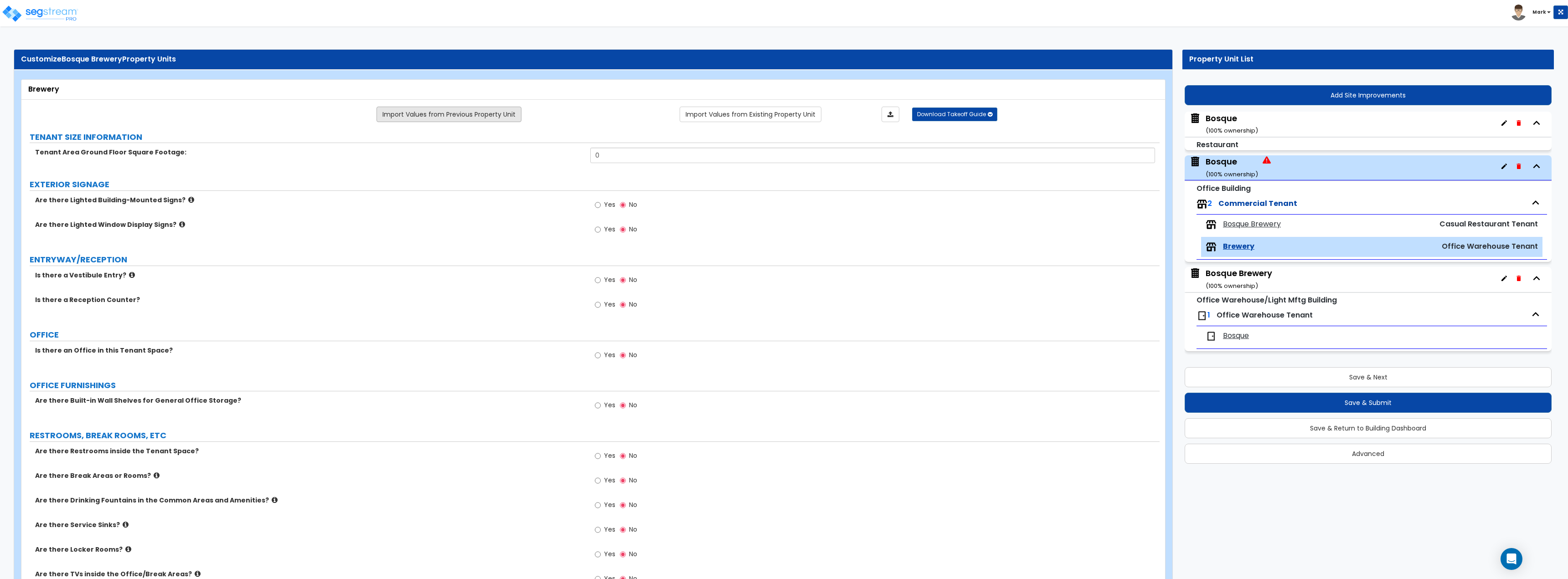
click at [492, 121] on link "Import Values from Previous Property Unit" at bounding box center [448, 114] width 145 height 15
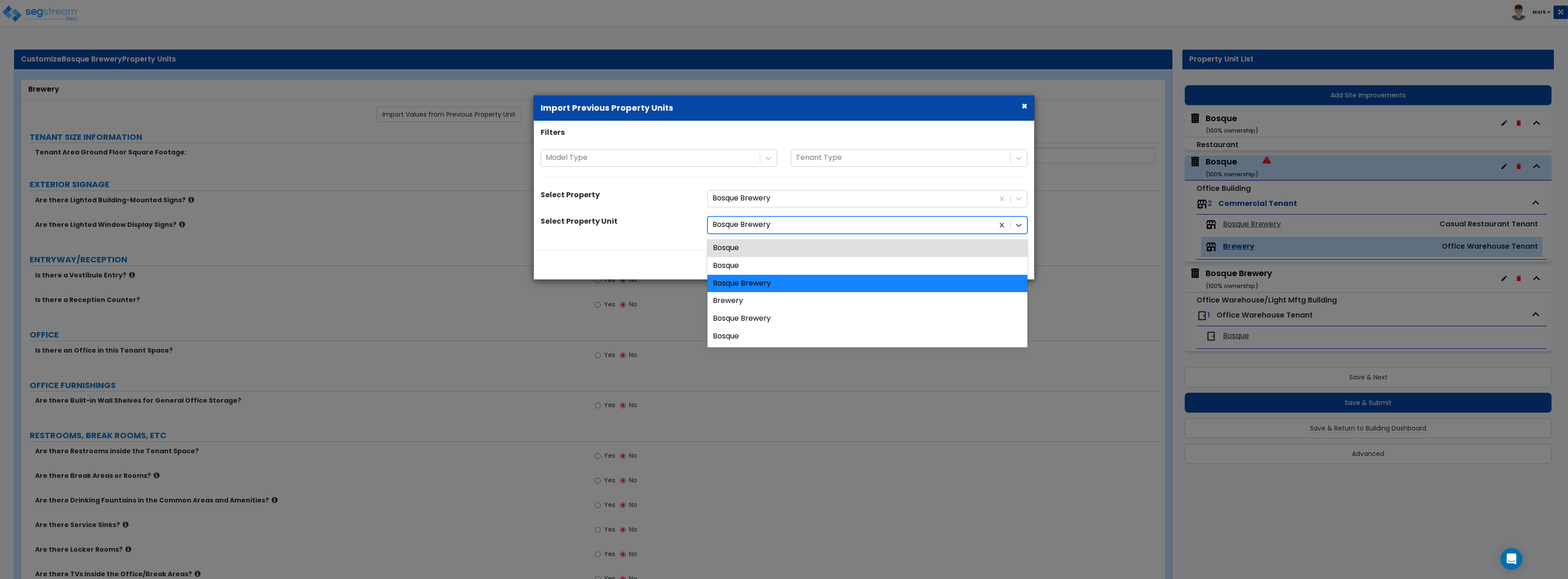
click at [779, 228] on div at bounding box center [850, 225] width 277 height 12
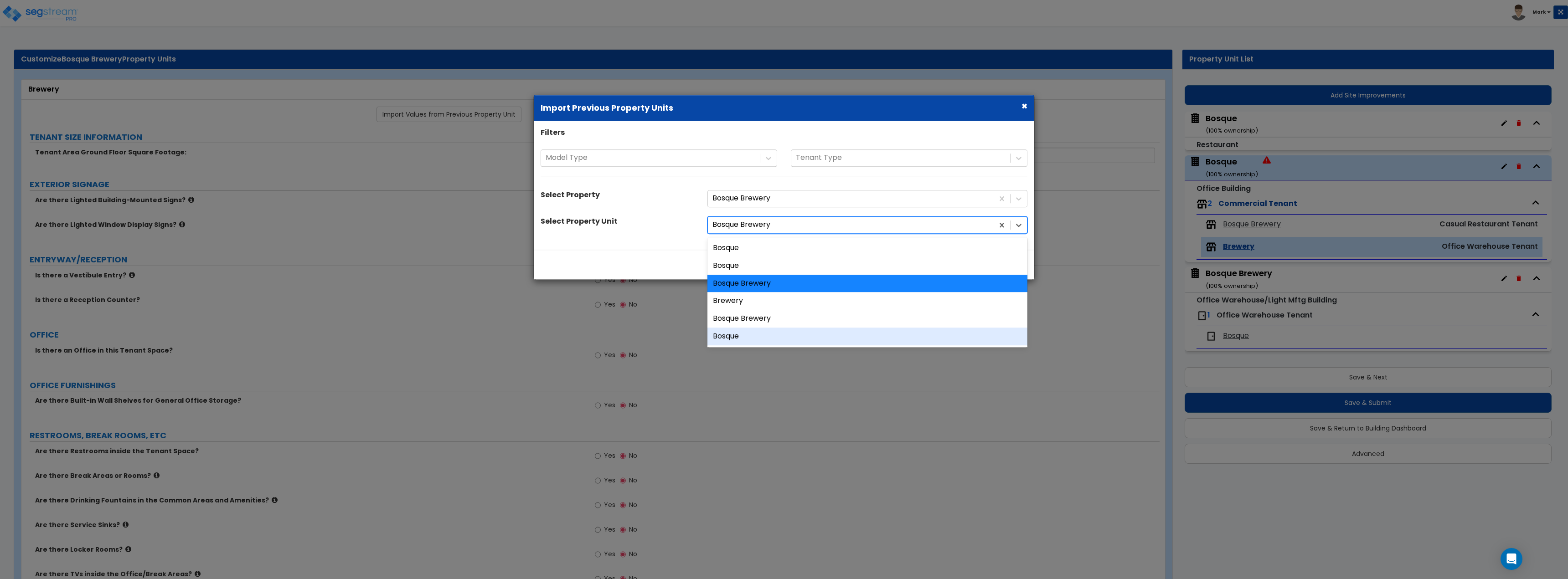
click at [785, 338] on div "Bosque" at bounding box center [867, 336] width 320 height 18
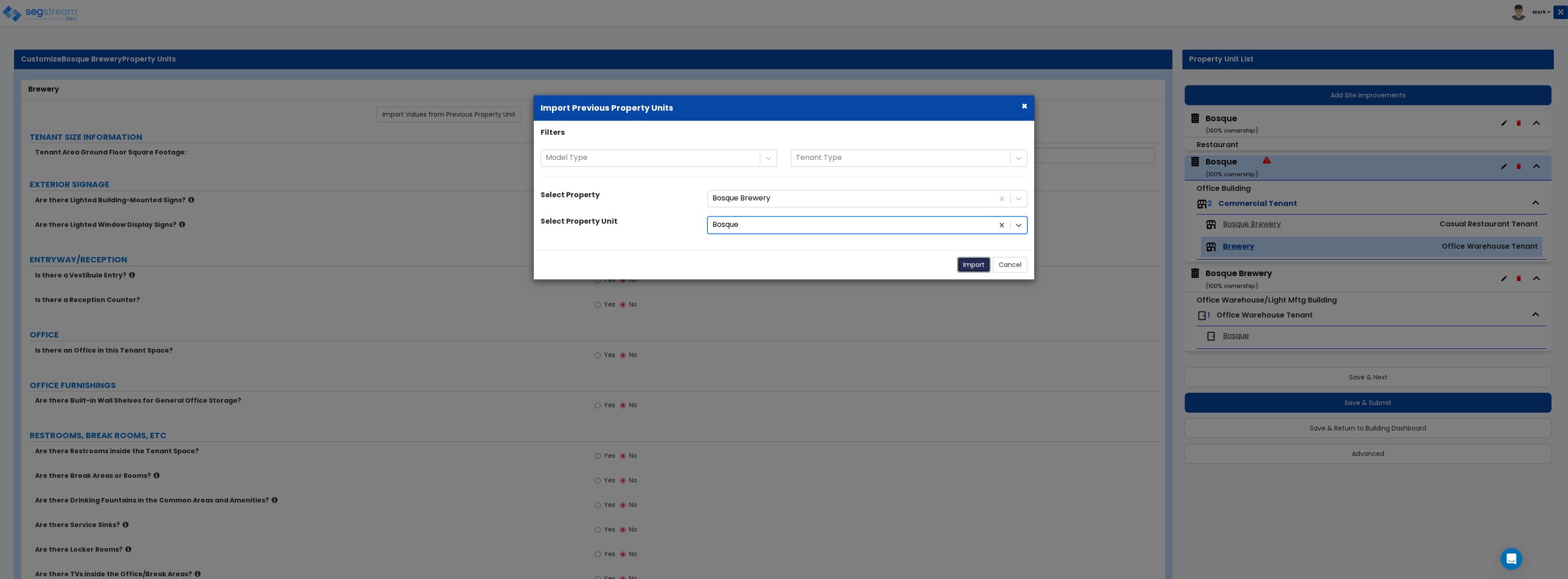
click at [971, 267] on button "Import" at bounding box center [974, 264] width 33 height 15
type input "19000"
radio input "true"
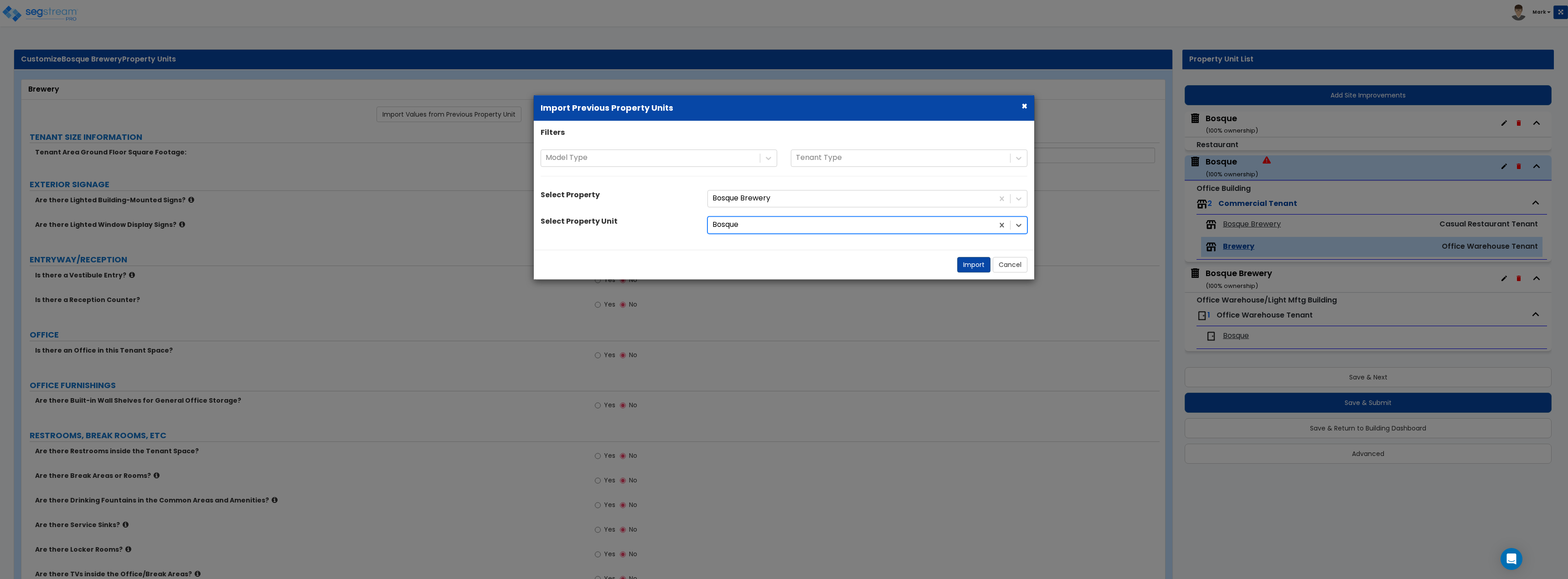
radio input "true"
select select "2"
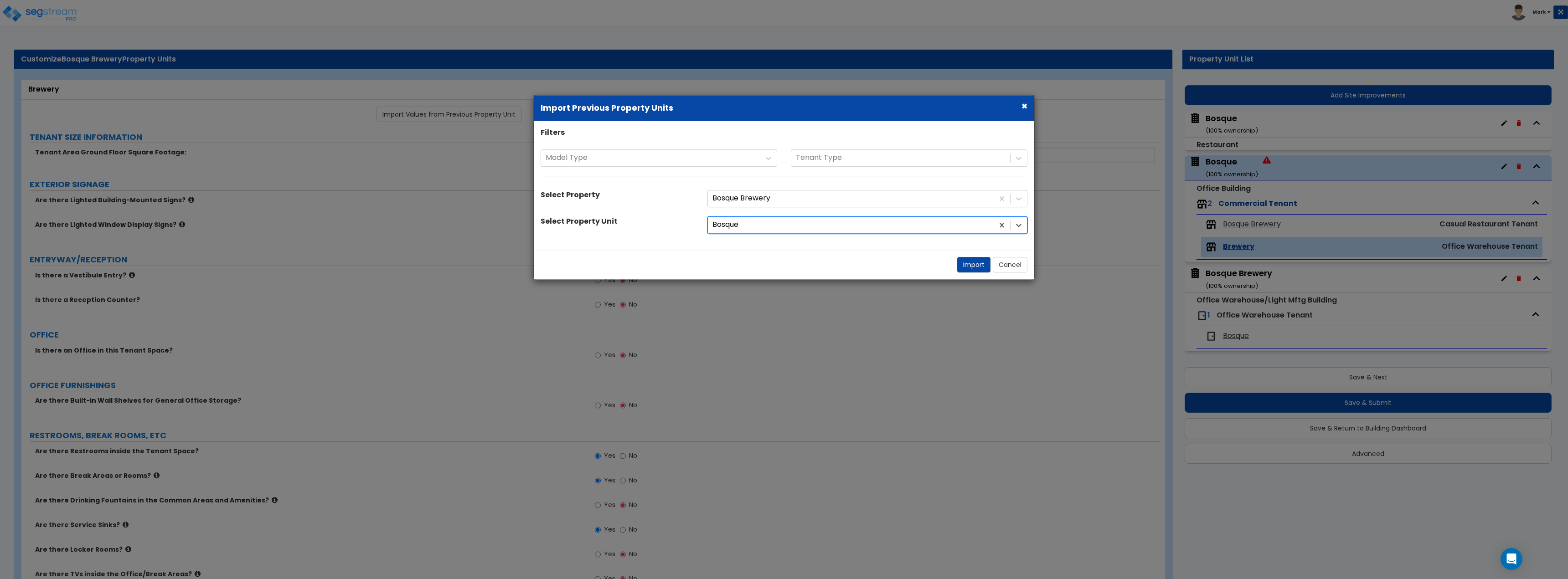
select select "2"
select select "4"
select select "2"
select select "1"
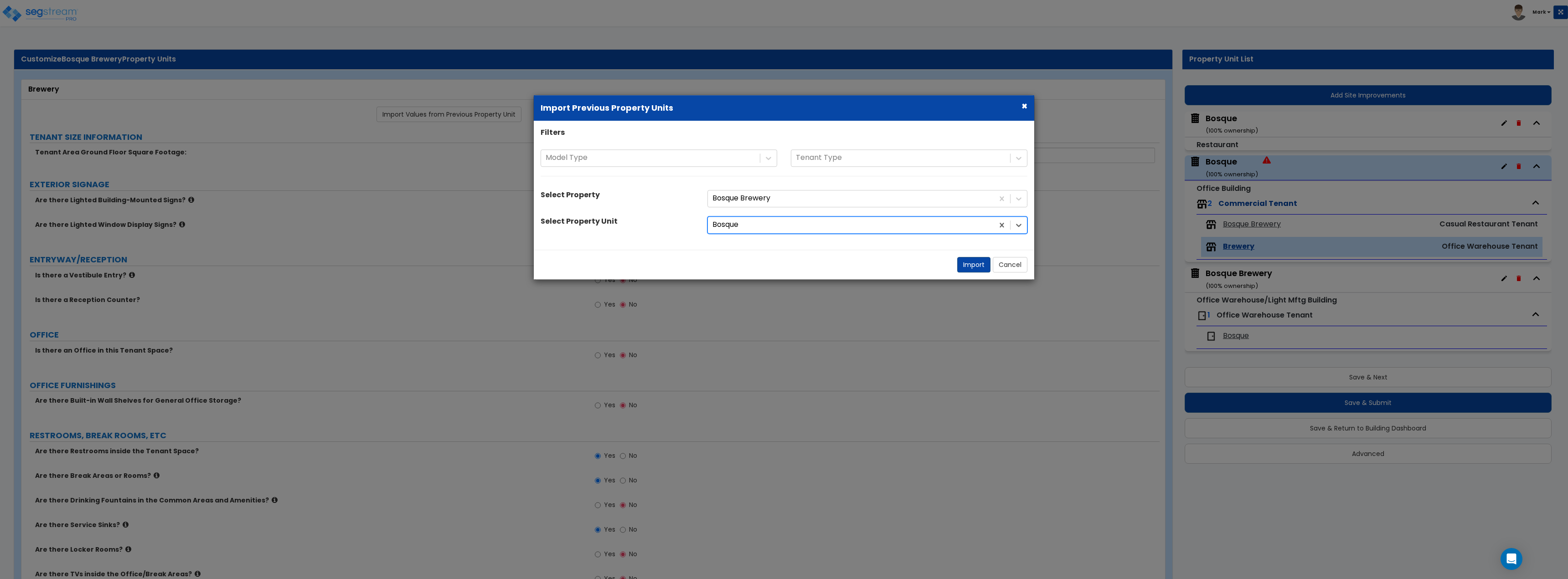
select select "1"
select select "3"
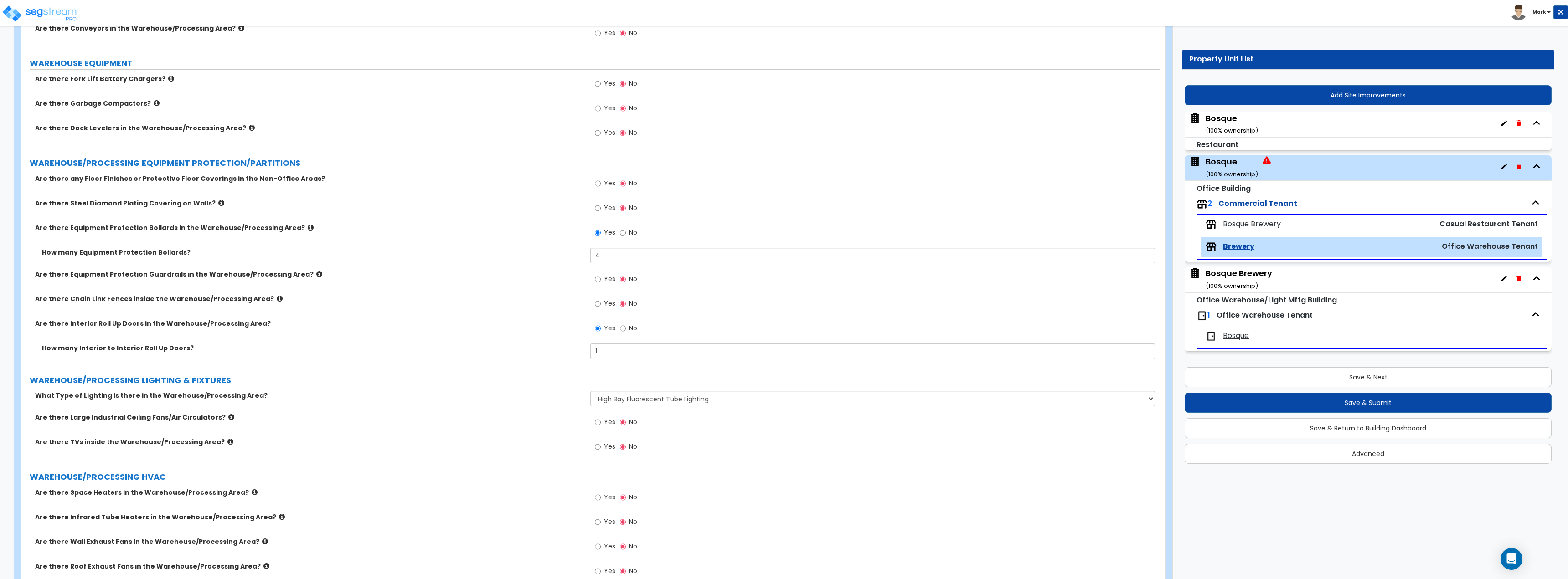
scroll to position [1908, 0]
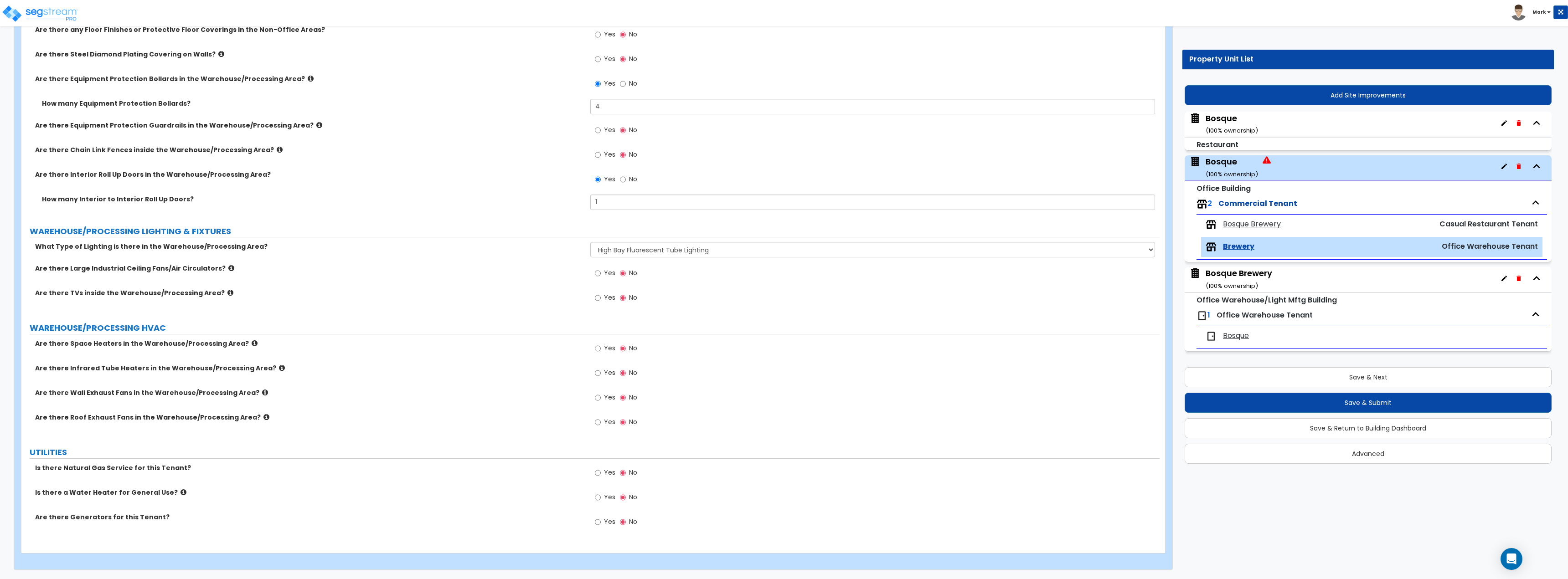
drag, startPoint x: 605, startPoint y: 497, endPoint x: 613, endPoint y: 500, distance: 8.5
click at [605, 497] on span "Yes" at bounding box center [609, 497] width 11 height 9
click at [601, 497] on input "Yes" at bounding box center [597, 497] width 6 height 10
radio input "true"
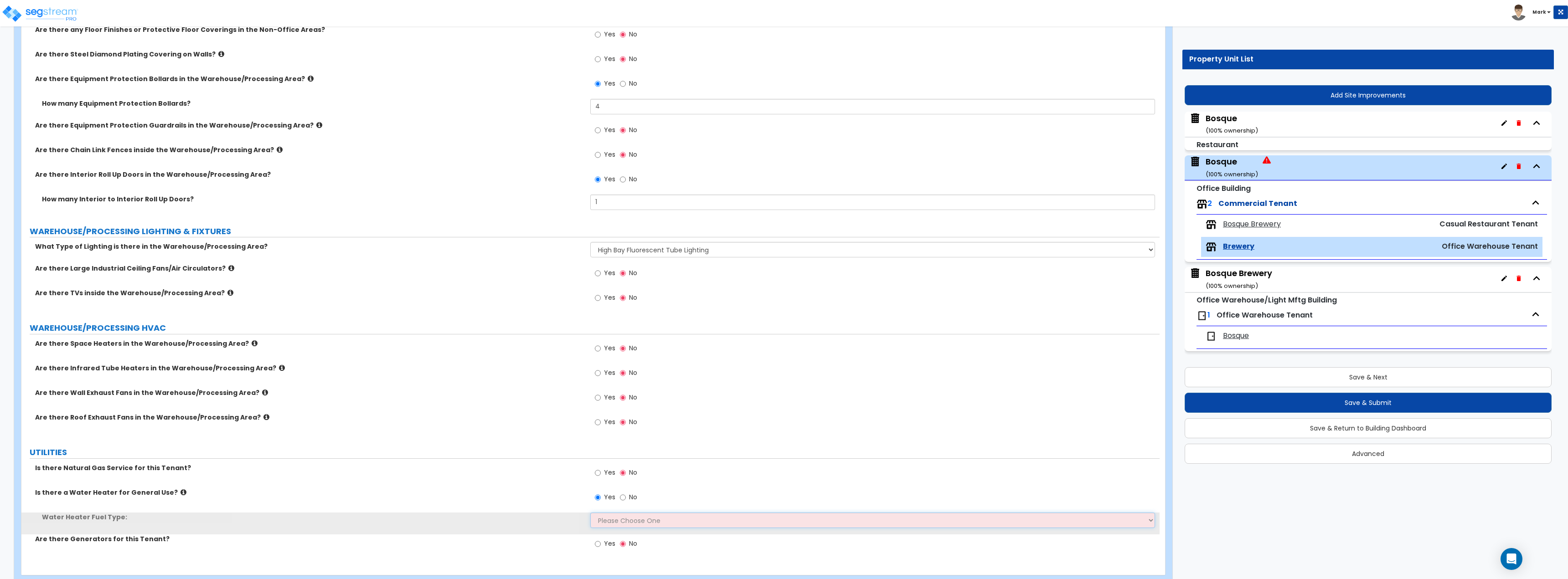
click at [633, 514] on select "Please Choose One Gas Electric" at bounding box center [872, 520] width 565 height 15
select select "1"
click at [590, 512] on select "Please Choose One Gas Electric" at bounding box center [872, 520] width 565 height 15
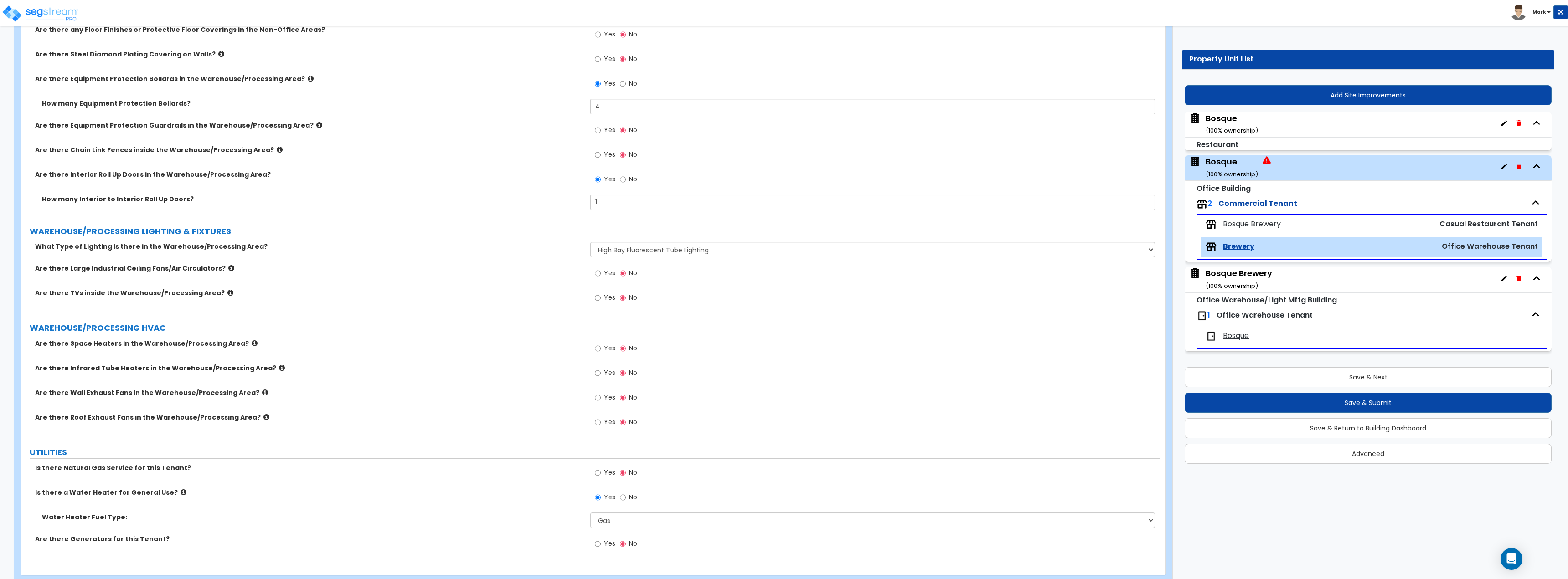
click at [502, 530] on div "Water Heater Fuel Type: Please Choose One Gas Electric" at bounding box center [590, 523] width 1138 height 22
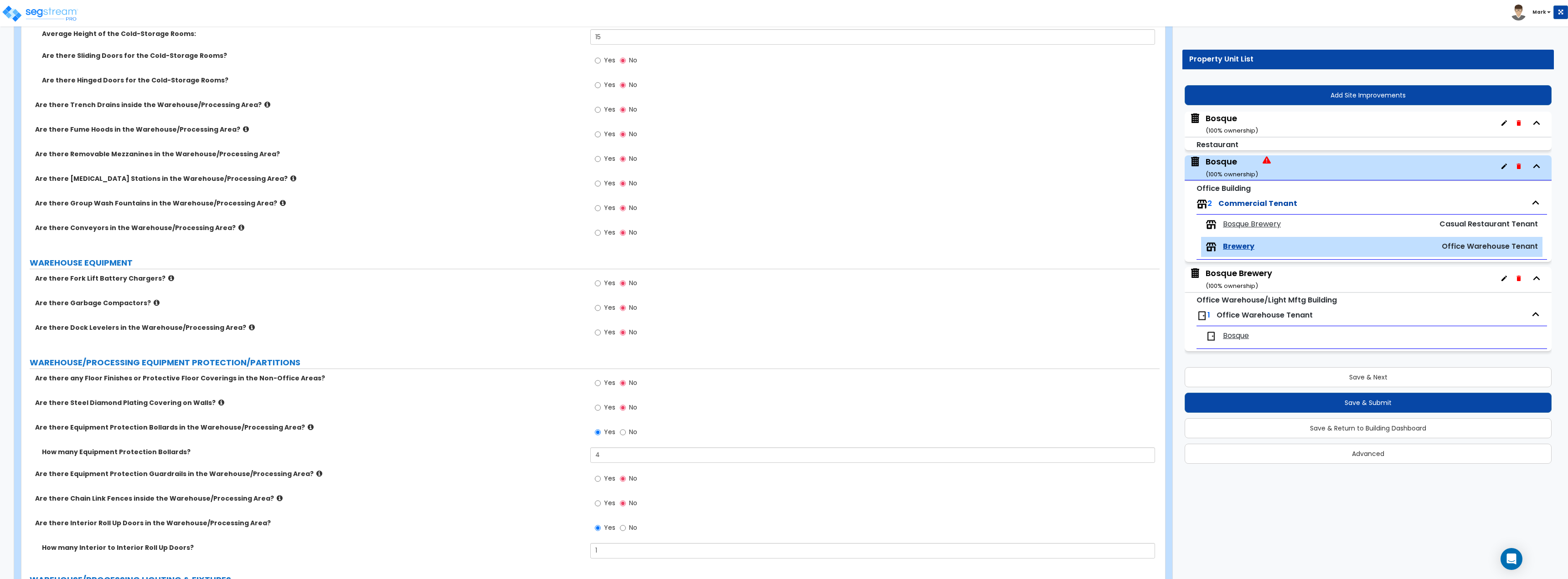
scroll to position [1543, 0]
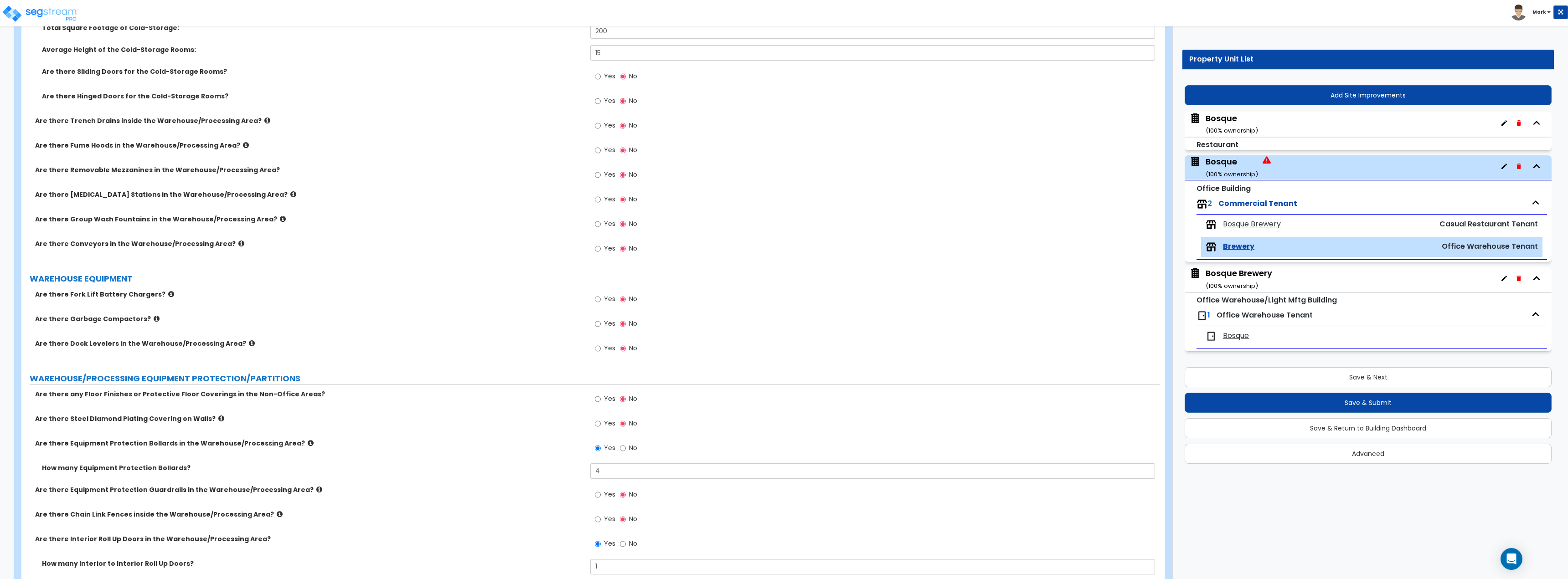
click at [611, 126] on span "Yes" at bounding box center [609, 126] width 11 height 9
click at [601, 126] on input "Yes" at bounding box center [597, 126] width 6 height 10
radio input "true"
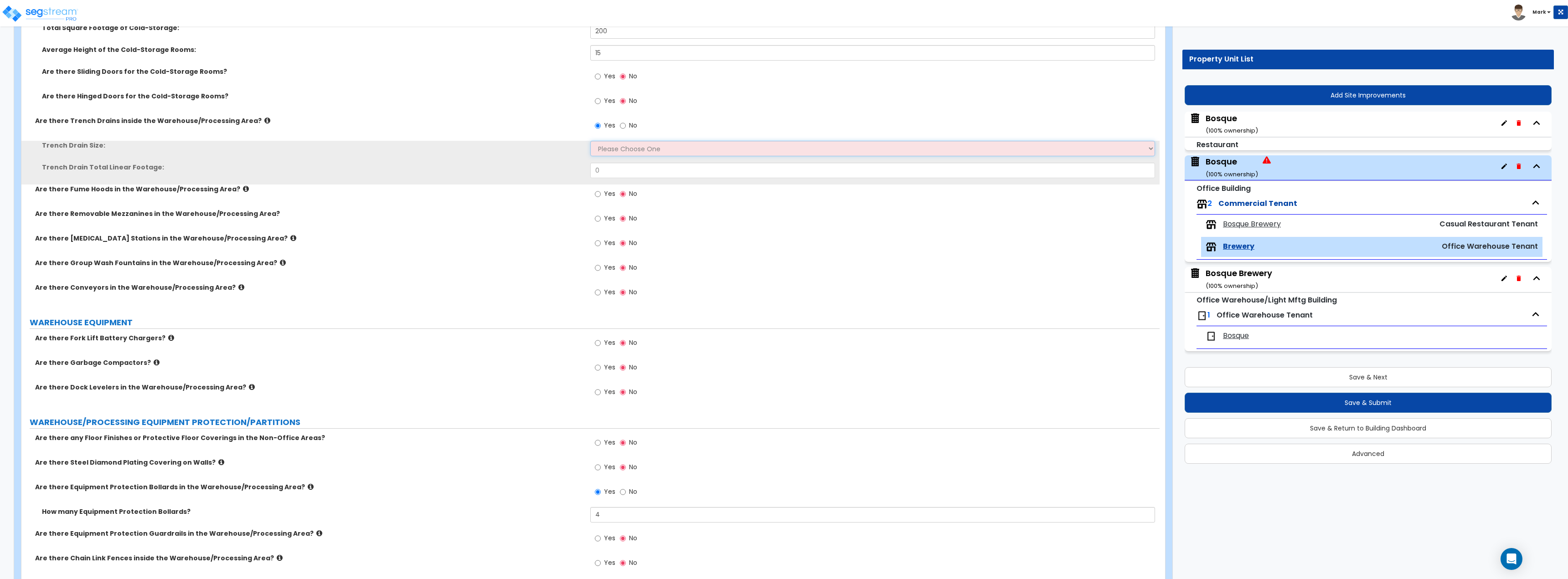
click at [619, 152] on select "Please Choose One 4" 8" 12"" at bounding box center [872, 148] width 565 height 15
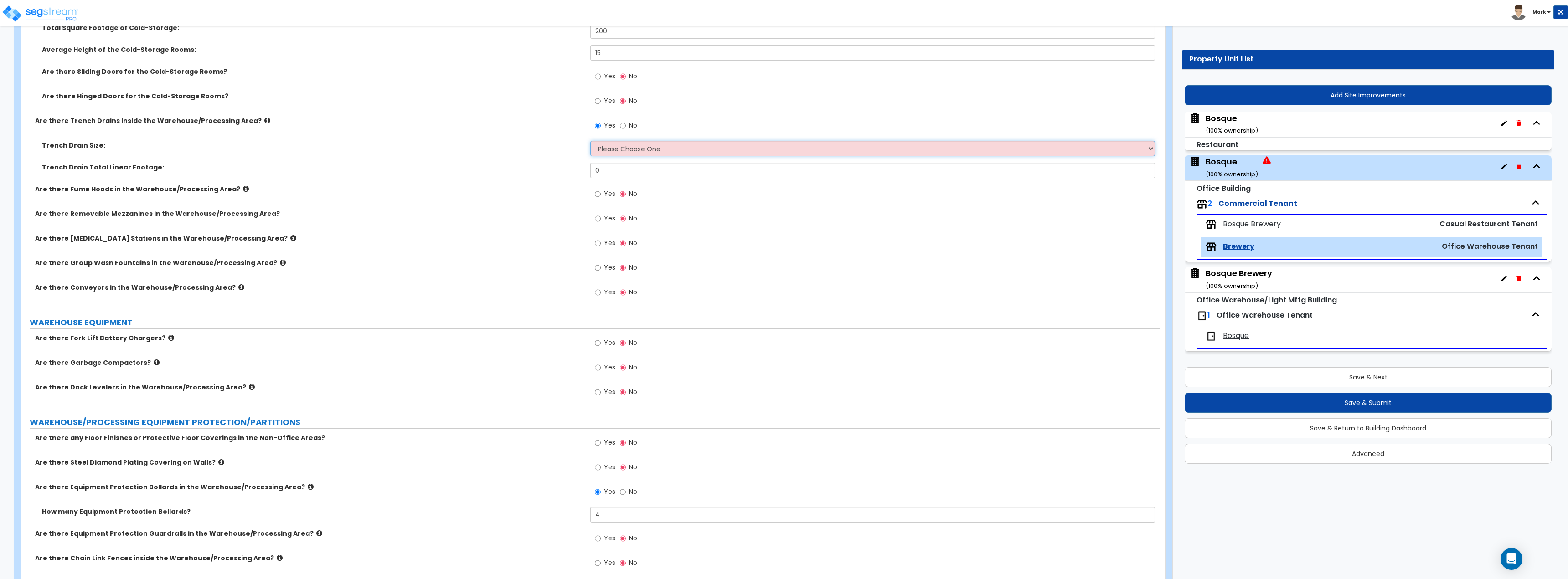
select select "1"
click at [590, 141] on select "Please Choose One 4" 8" 12"" at bounding box center [872, 148] width 565 height 15
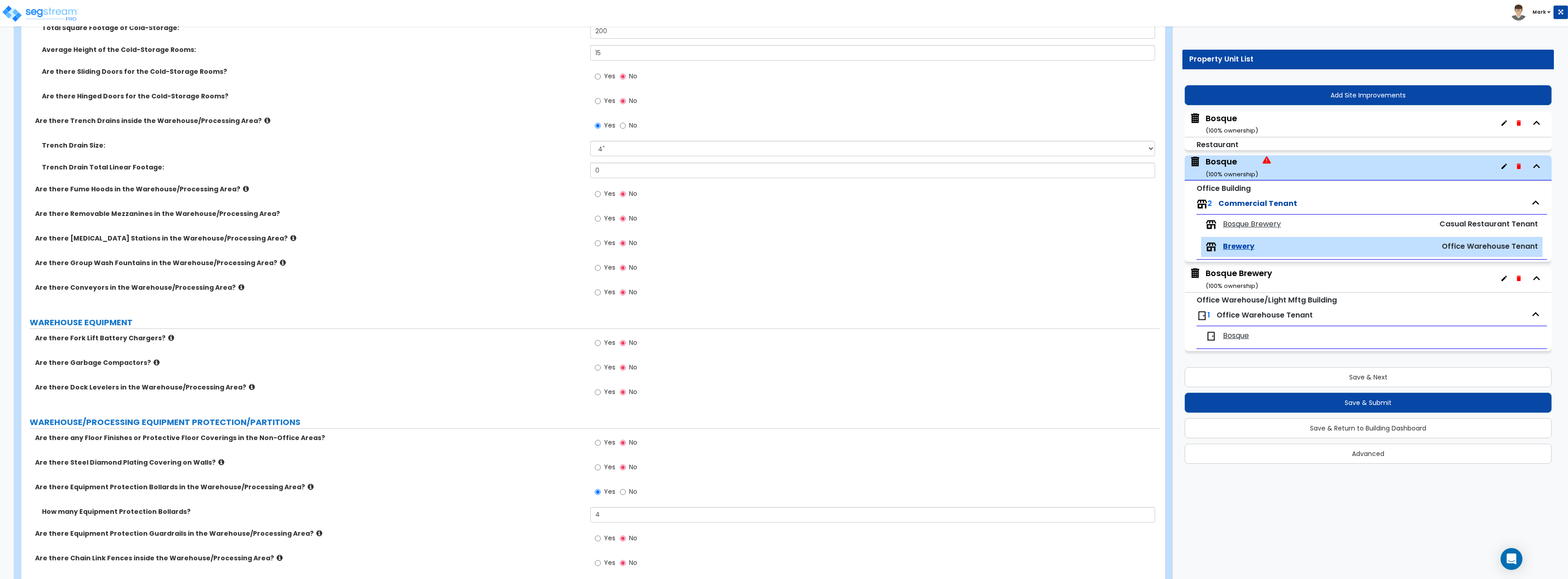
click at [496, 163] on label "Trench Drain Total Linear Footage:" at bounding box center [313, 168] width 541 height 9
drag, startPoint x: 647, startPoint y: 170, endPoint x: 422, endPoint y: 173, distance: 225.0
click at [422, 173] on div "Trench Drain Total Linear Footage: 0" at bounding box center [590, 174] width 1138 height 22
type input "25"
click at [401, 174] on div "Trench Drain Total Linear Footage: 25" at bounding box center [590, 174] width 1138 height 22
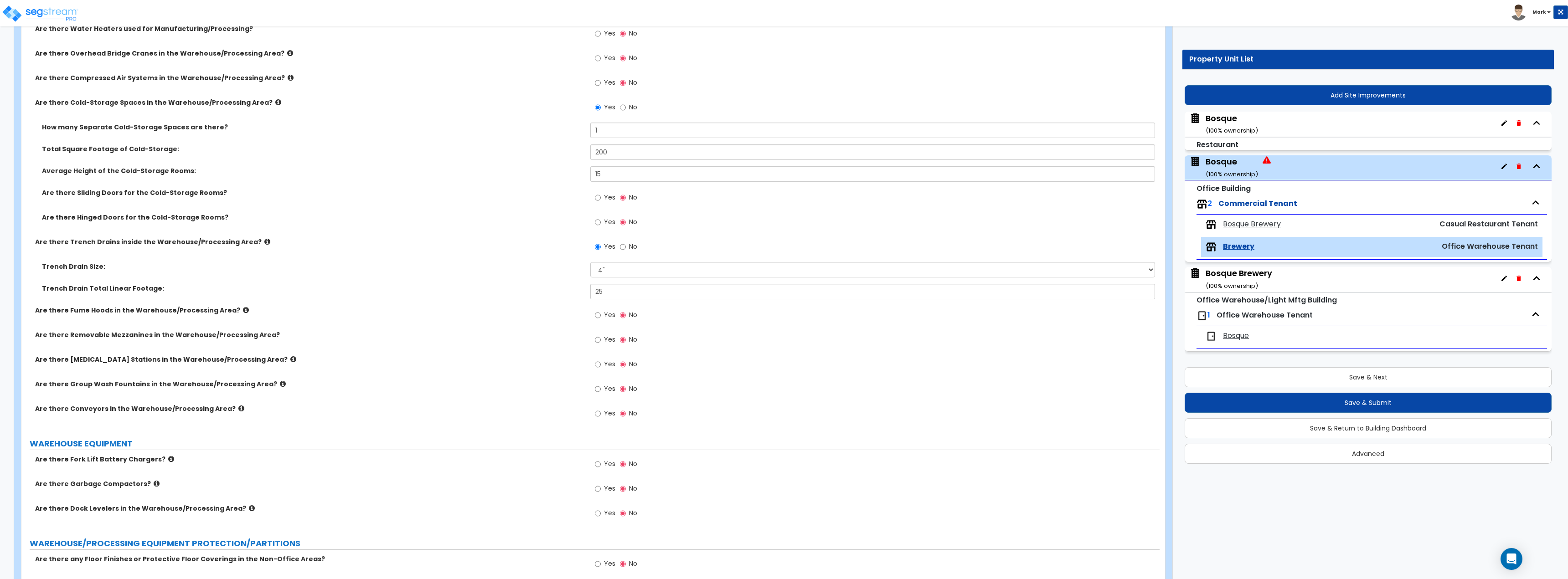
scroll to position [1407, 0]
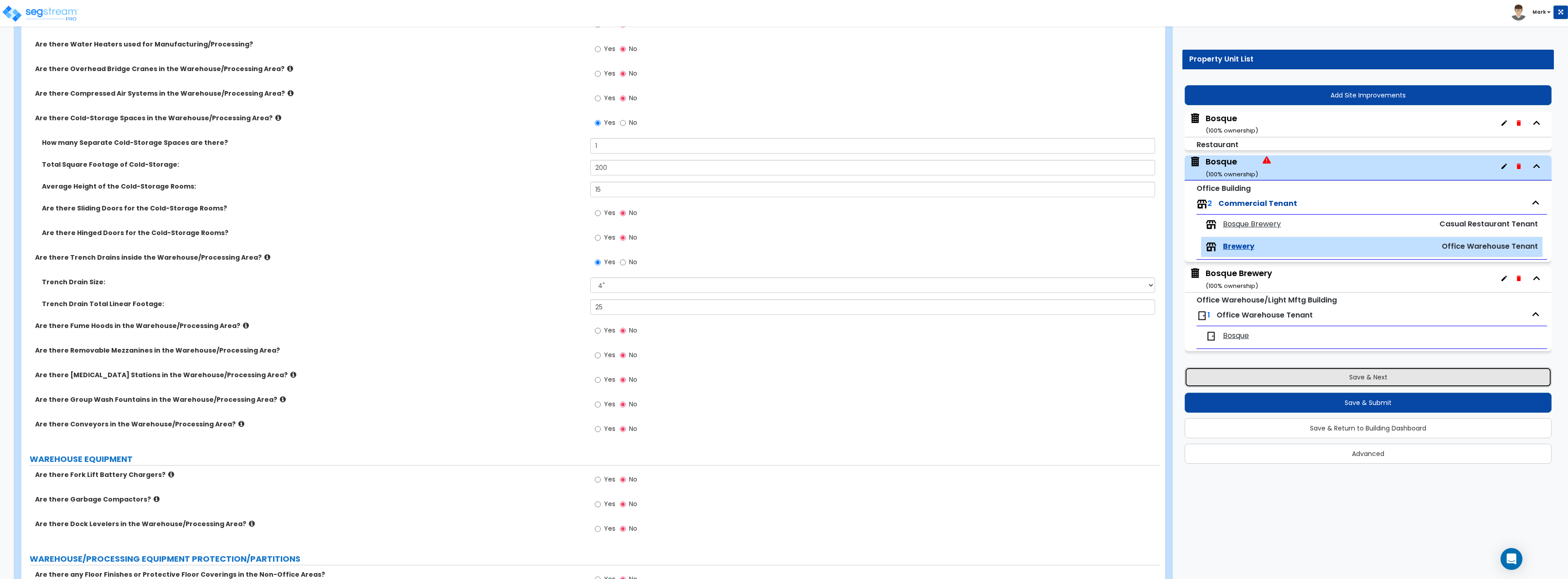
click at [1363, 375] on button "Save & Next" at bounding box center [1368, 377] width 367 height 20
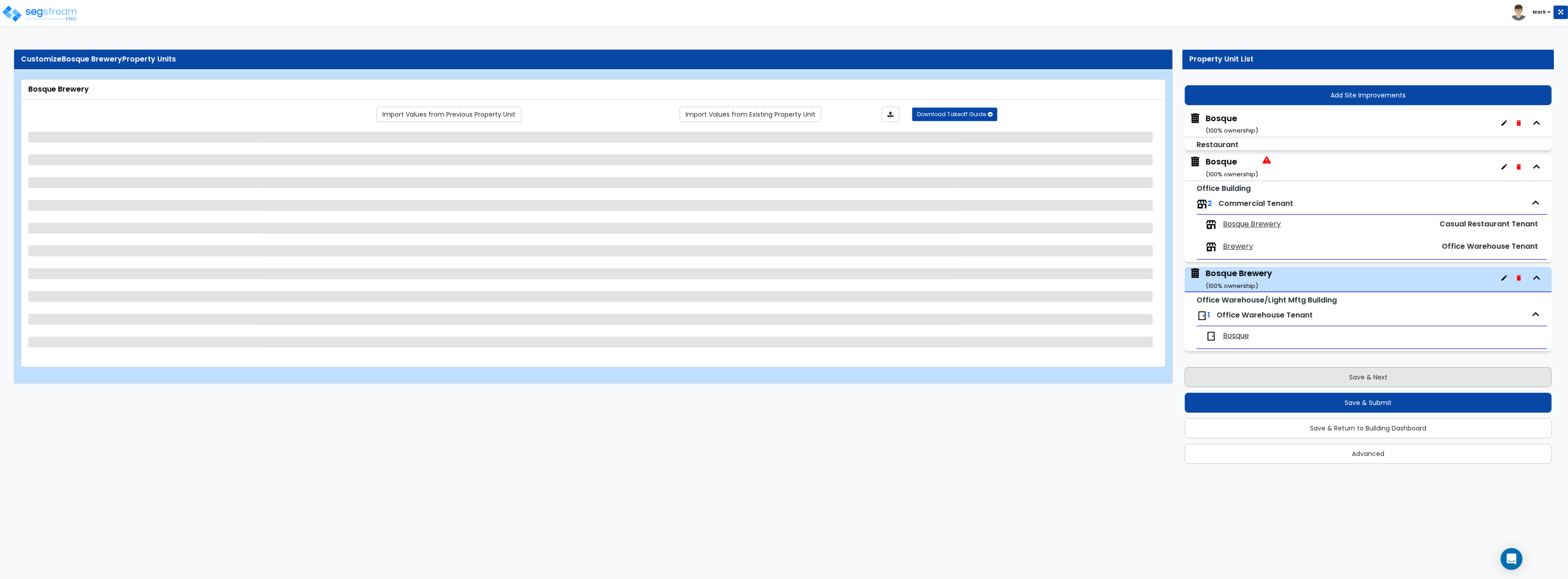
scroll to position [0, 0]
select select "7"
select select "1"
select select "6"
select select "1"
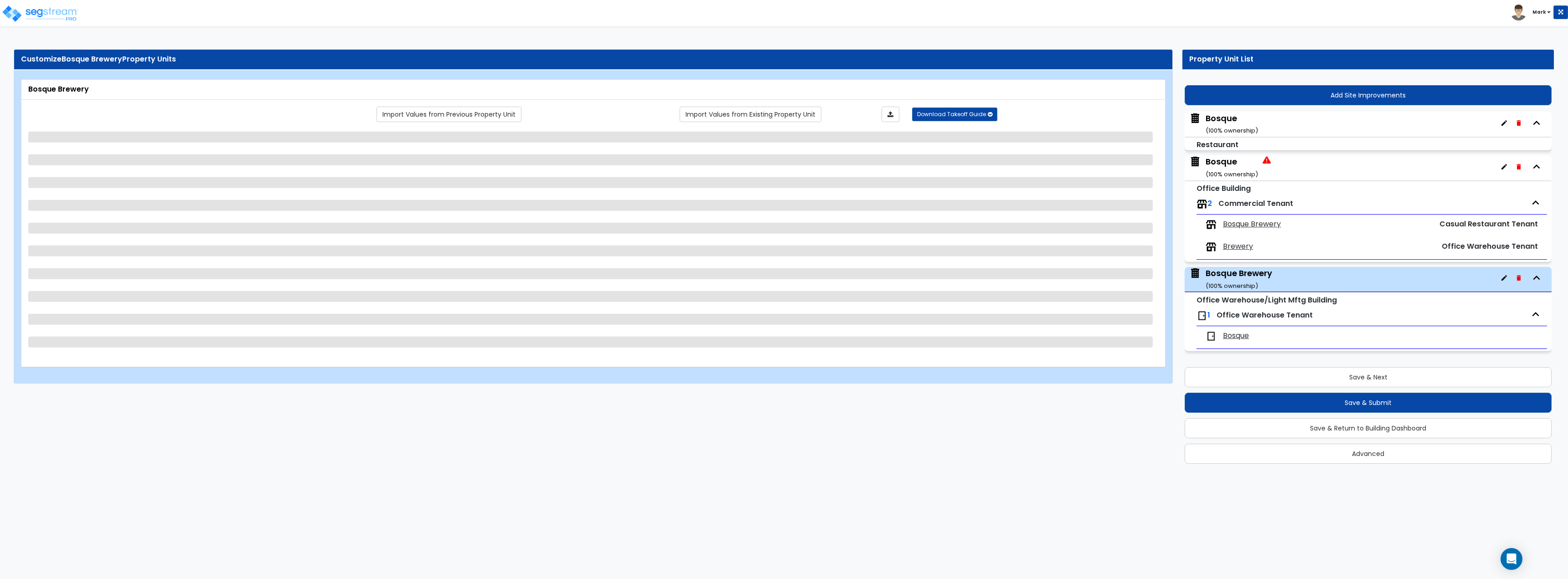
select select "1"
select select "5"
select select "4"
select select "2"
select select "5"
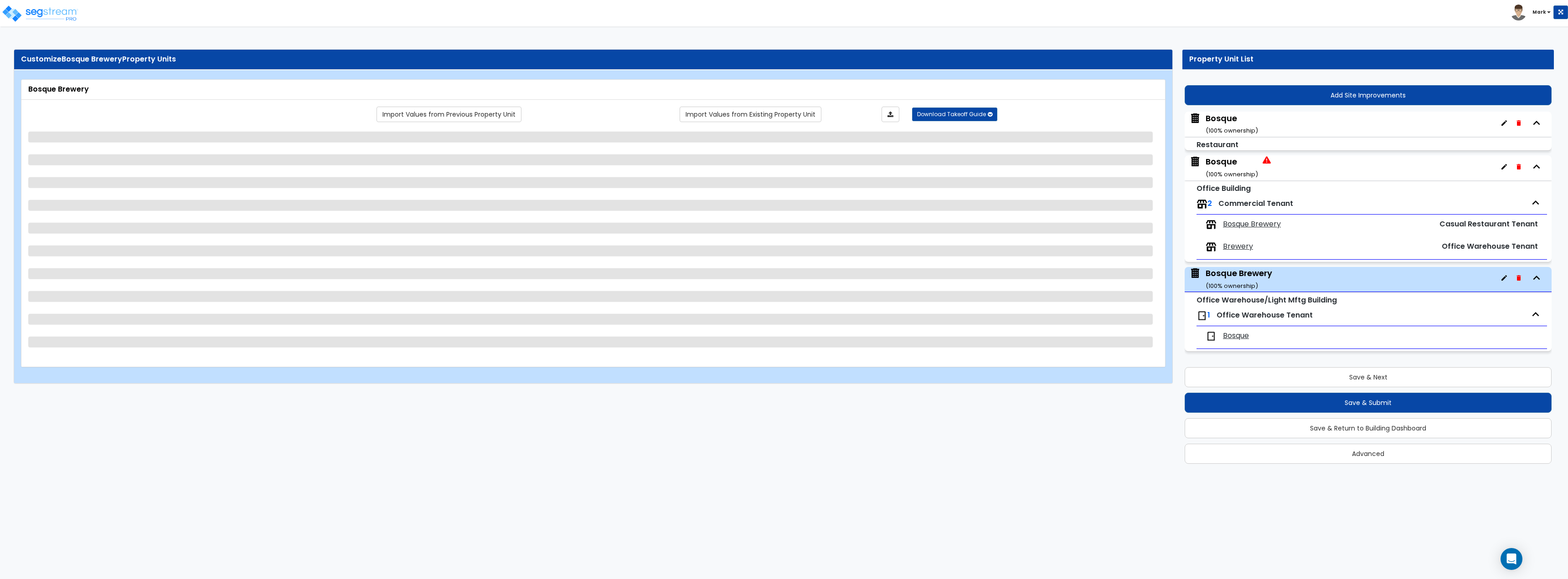
select select "2"
select select "1"
select select "2"
select select "3"
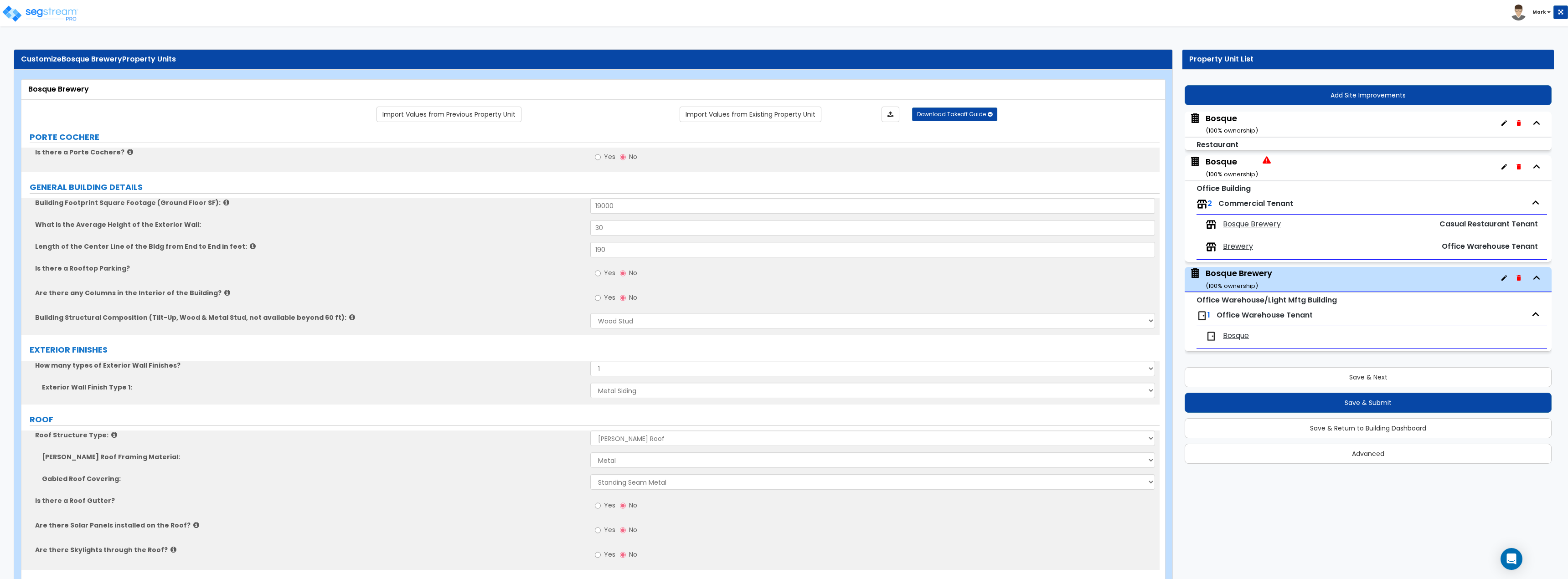
click at [1283, 166] on div "Bosque ( 100 % ownership)" at bounding box center [1368, 168] width 367 height 25
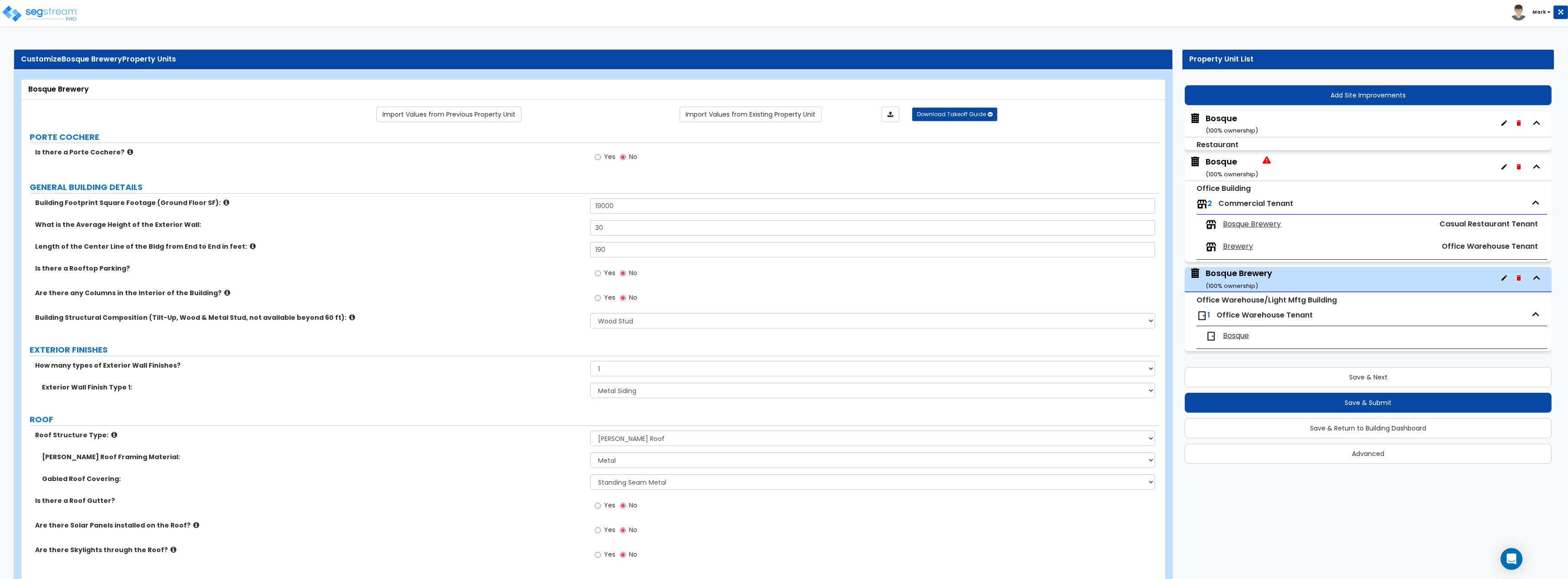
click at [1230, 172] on small "( 100 % ownership)" at bounding box center [1231, 174] width 52 height 9
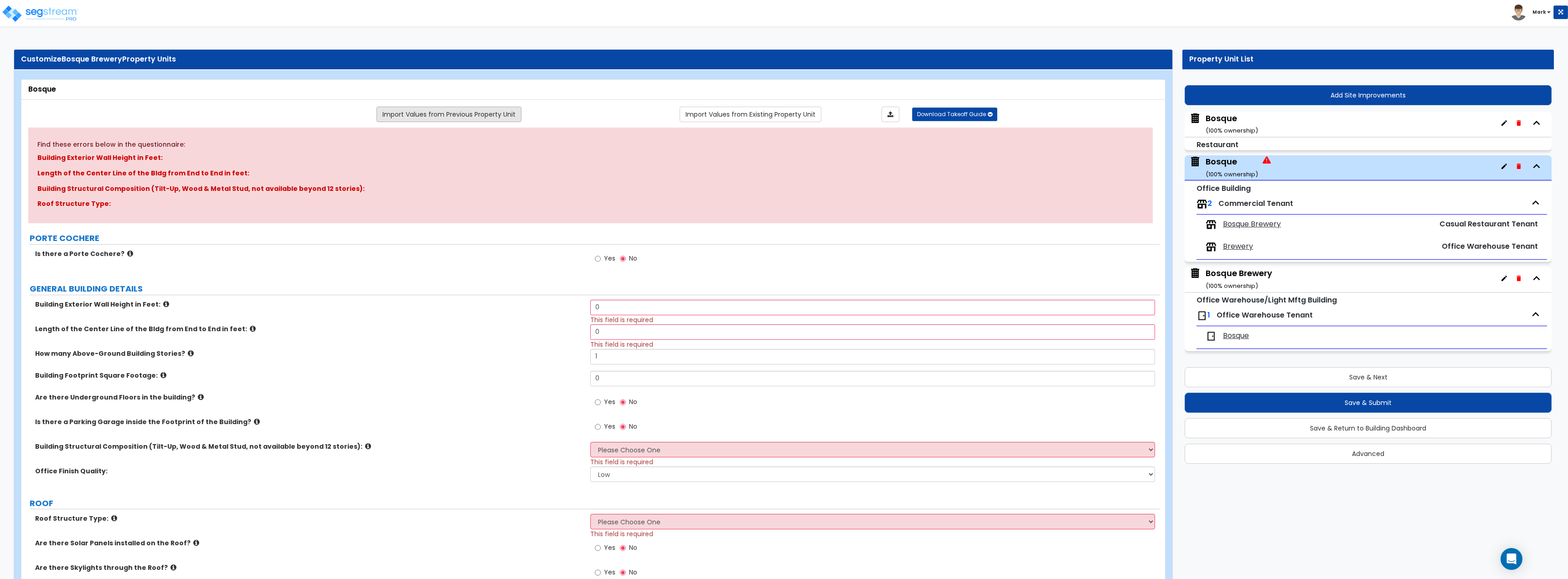
click at [466, 116] on link "Import Values from Previous Property Unit" at bounding box center [448, 114] width 145 height 15
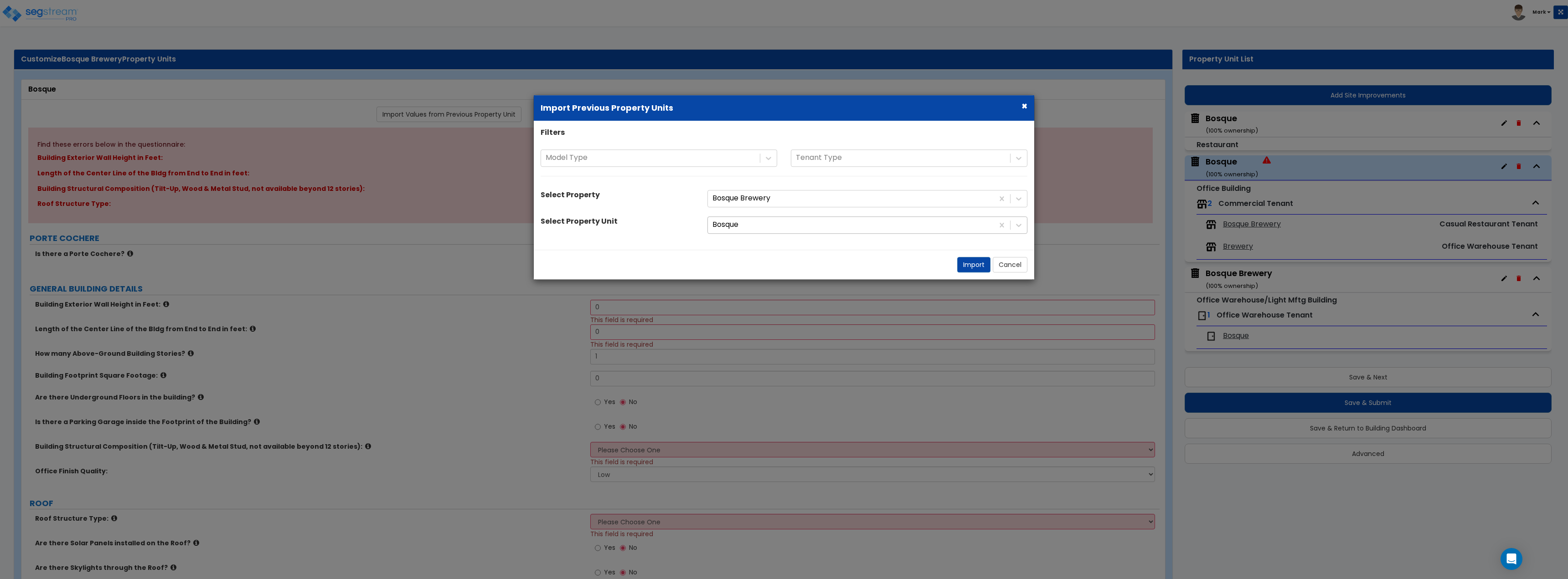
click at [828, 229] on div at bounding box center [850, 225] width 277 height 12
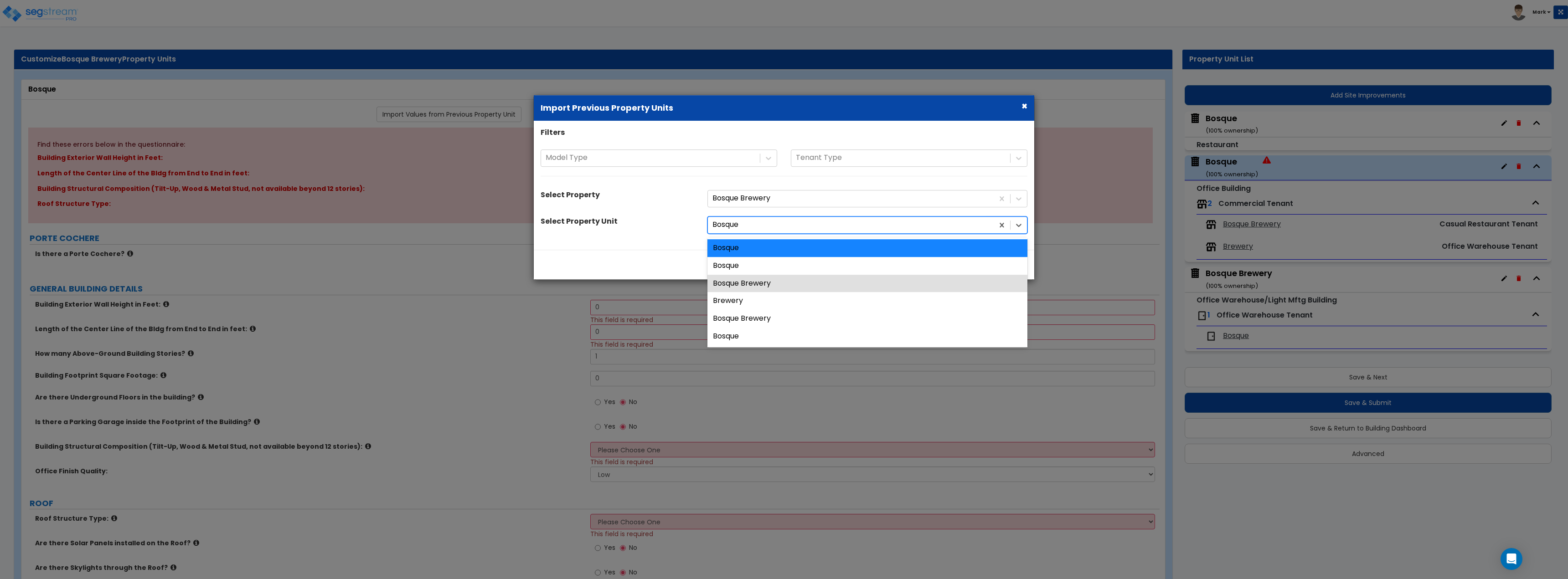
click at [842, 280] on div "Bosque Brewery" at bounding box center [867, 283] width 320 height 18
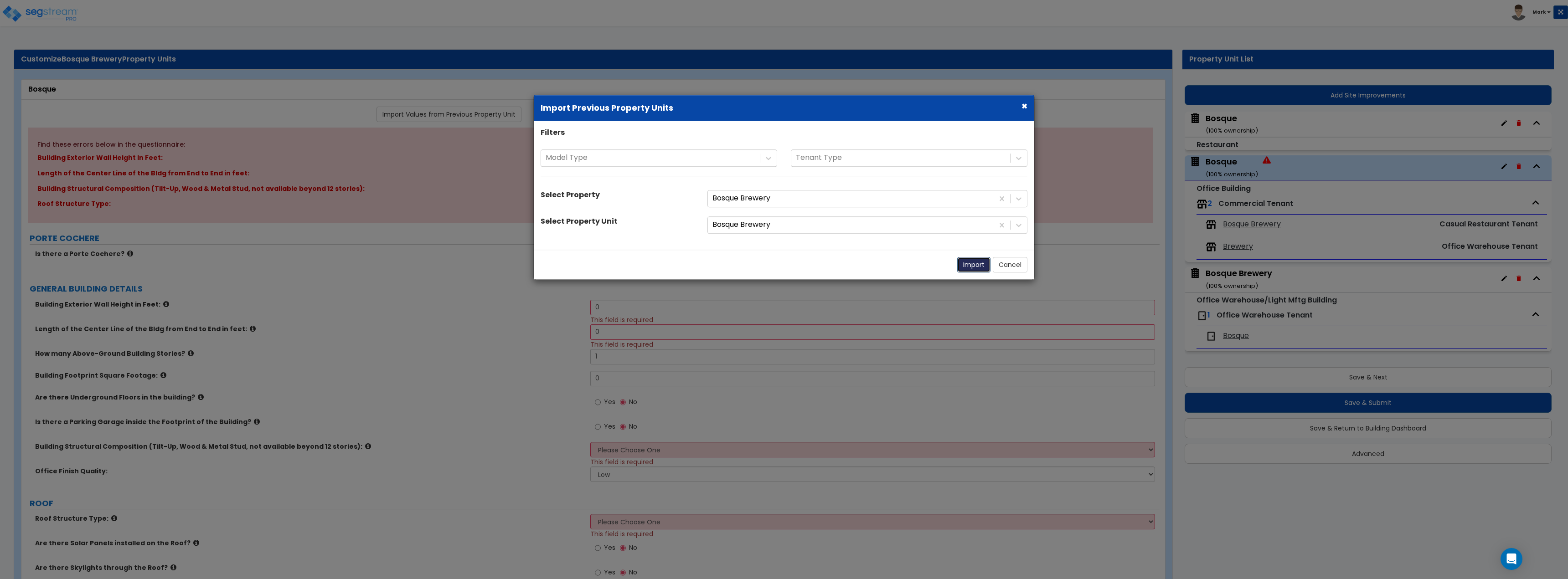
click at [977, 266] on button "Import" at bounding box center [974, 264] width 33 height 15
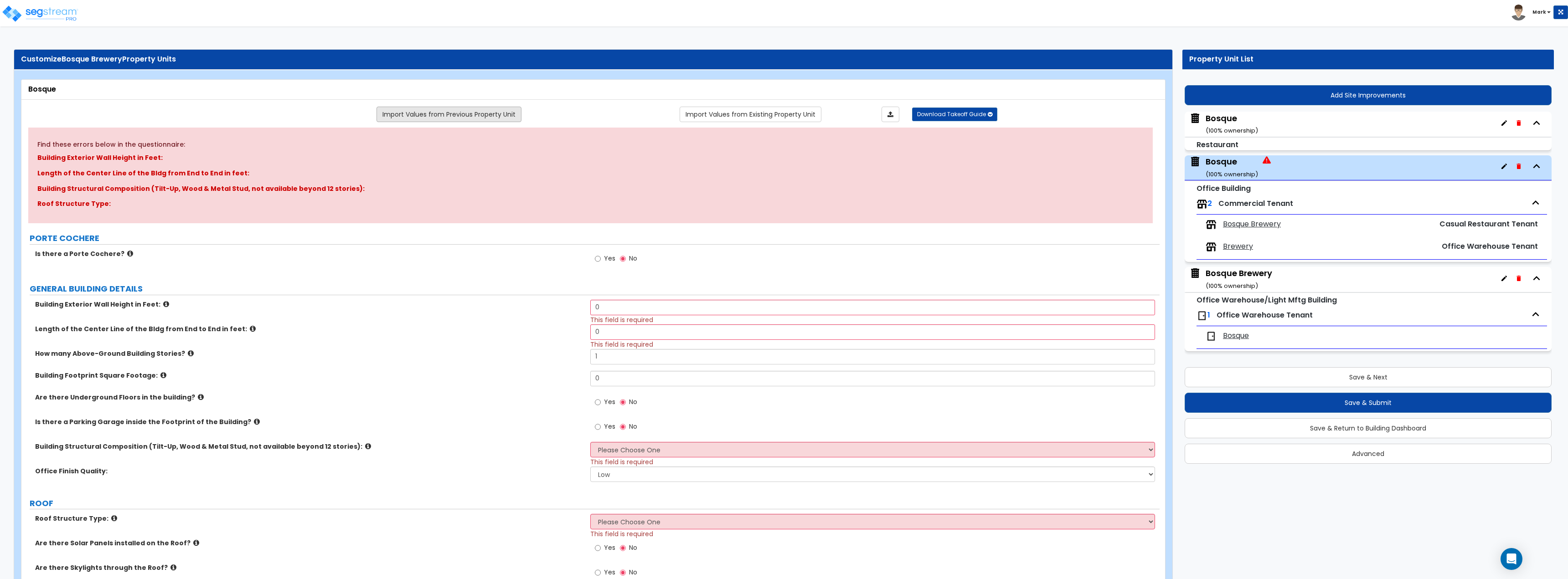
click at [452, 110] on link "Import Values from Previous Property Unit" at bounding box center [448, 114] width 145 height 15
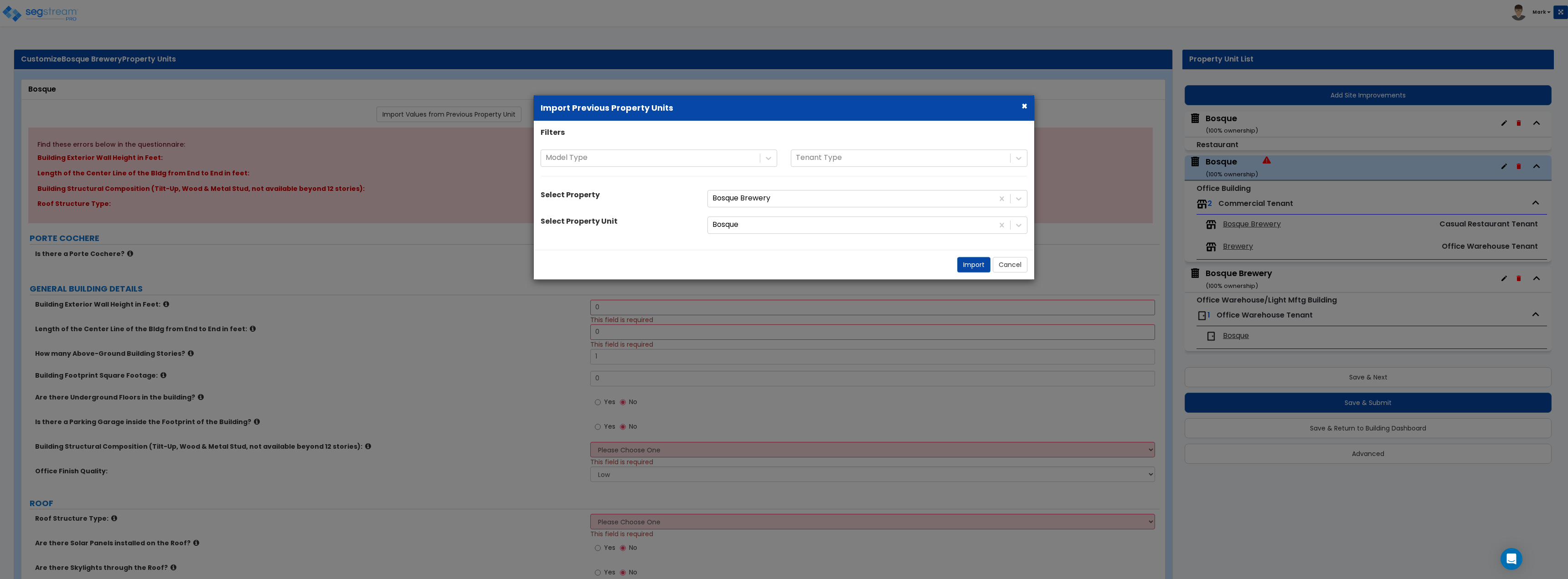
click at [760, 208] on div "Filters Model Type Tenant Type Select Property Bosque Brewery Select Property U…" at bounding box center [784, 185] width 500 height 116
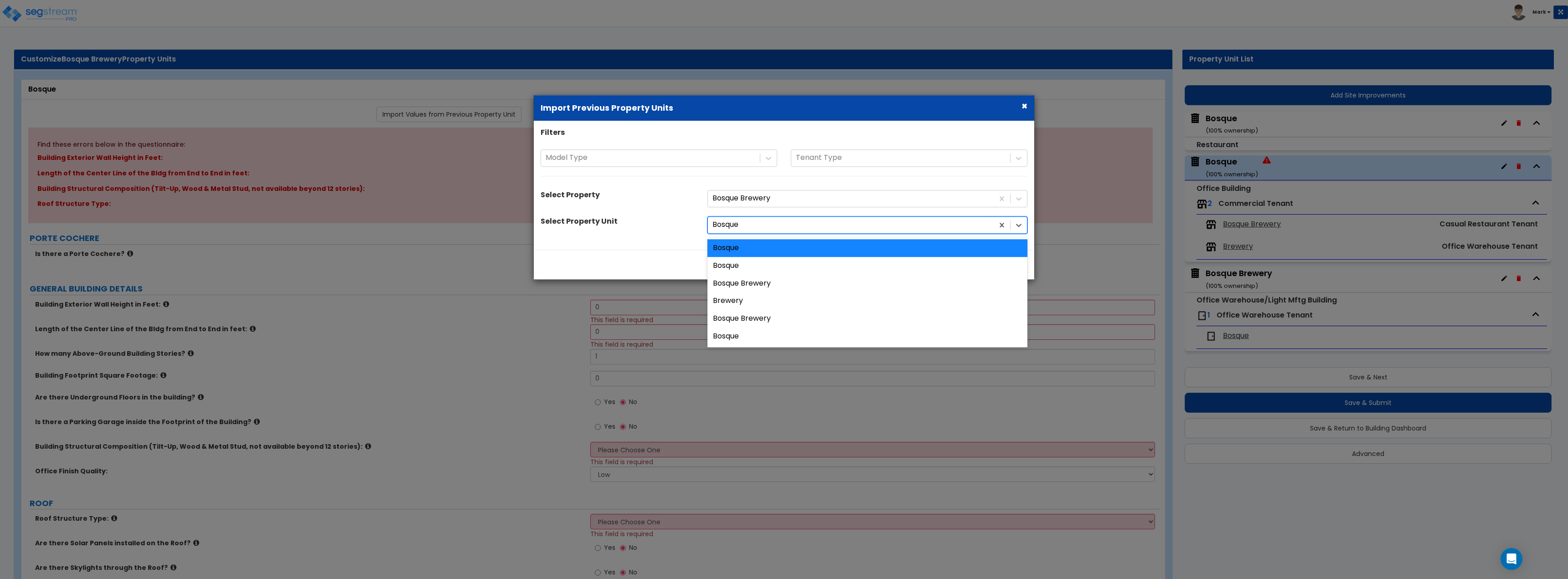
click at [768, 227] on div at bounding box center [850, 225] width 277 height 12
click at [782, 311] on div "Bosque Brewery" at bounding box center [867, 319] width 320 height 18
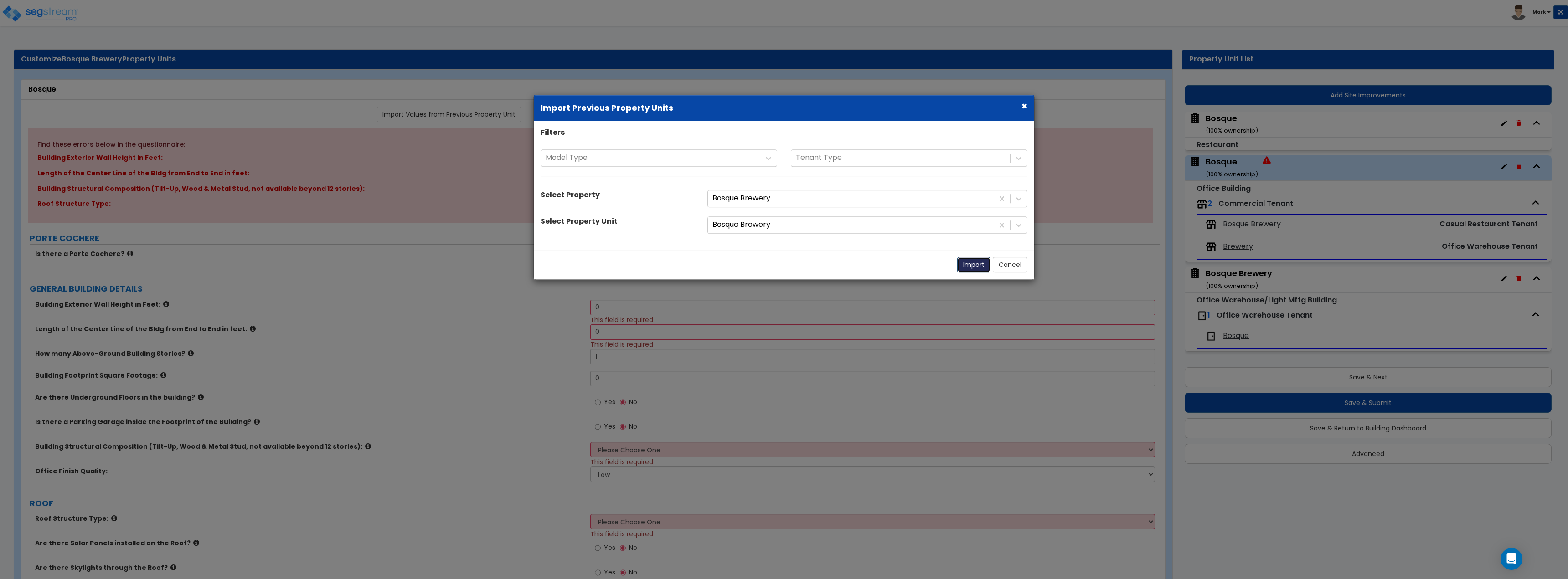
click at [976, 264] on button "Import" at bounding box center [974, 264] width 33 height 15
type input "190"
select select "7"
select select "1"
radio input "true"
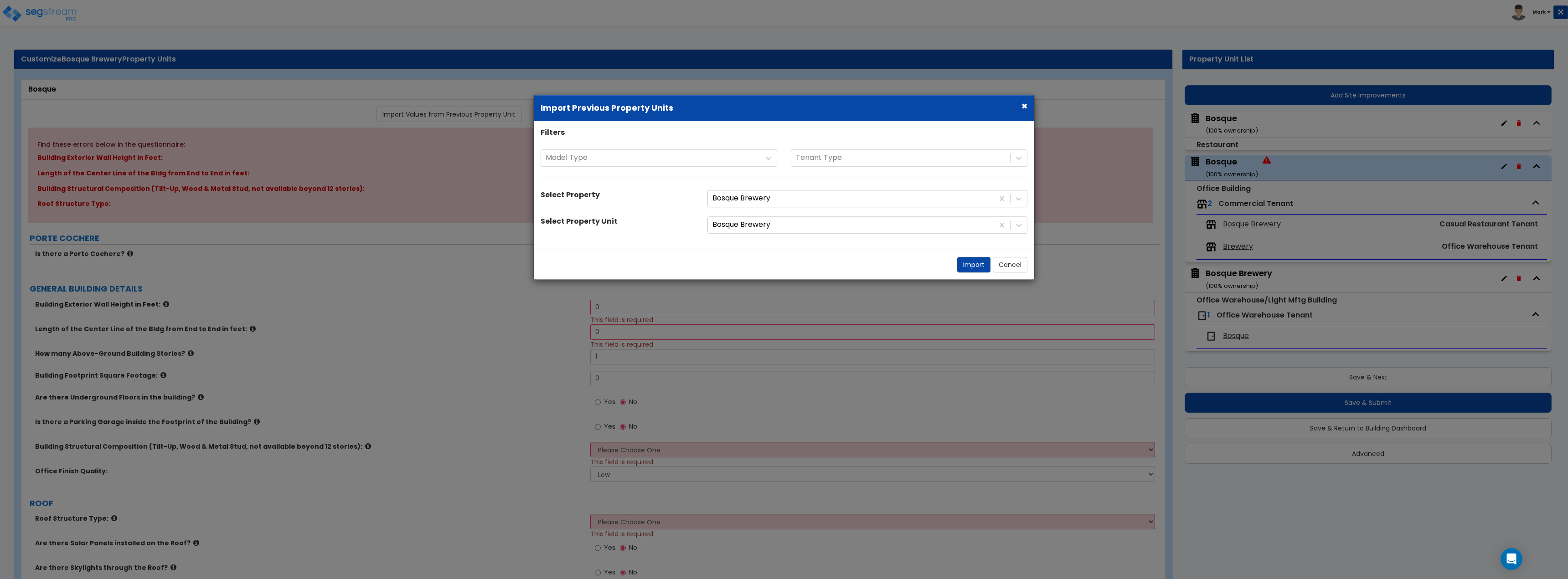
radio input "true"
select select "1"
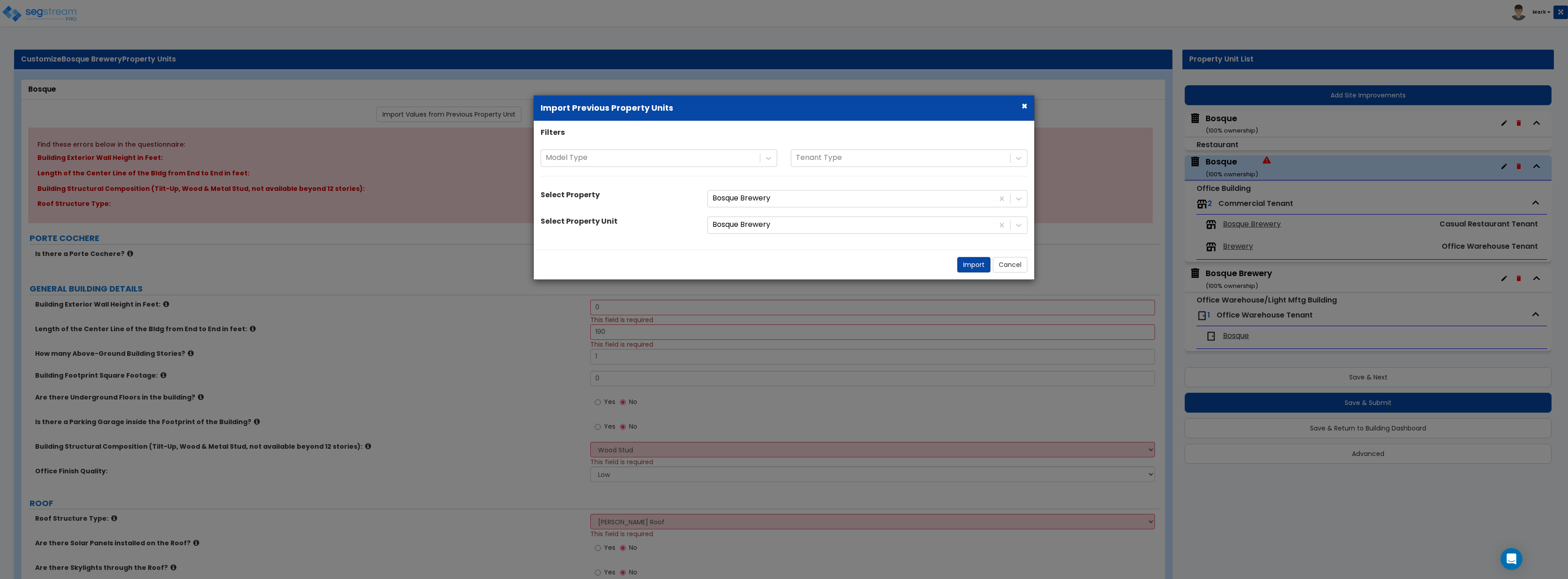
select select "6"
select select "1"
select select "5"
select select "2"
select select "5"
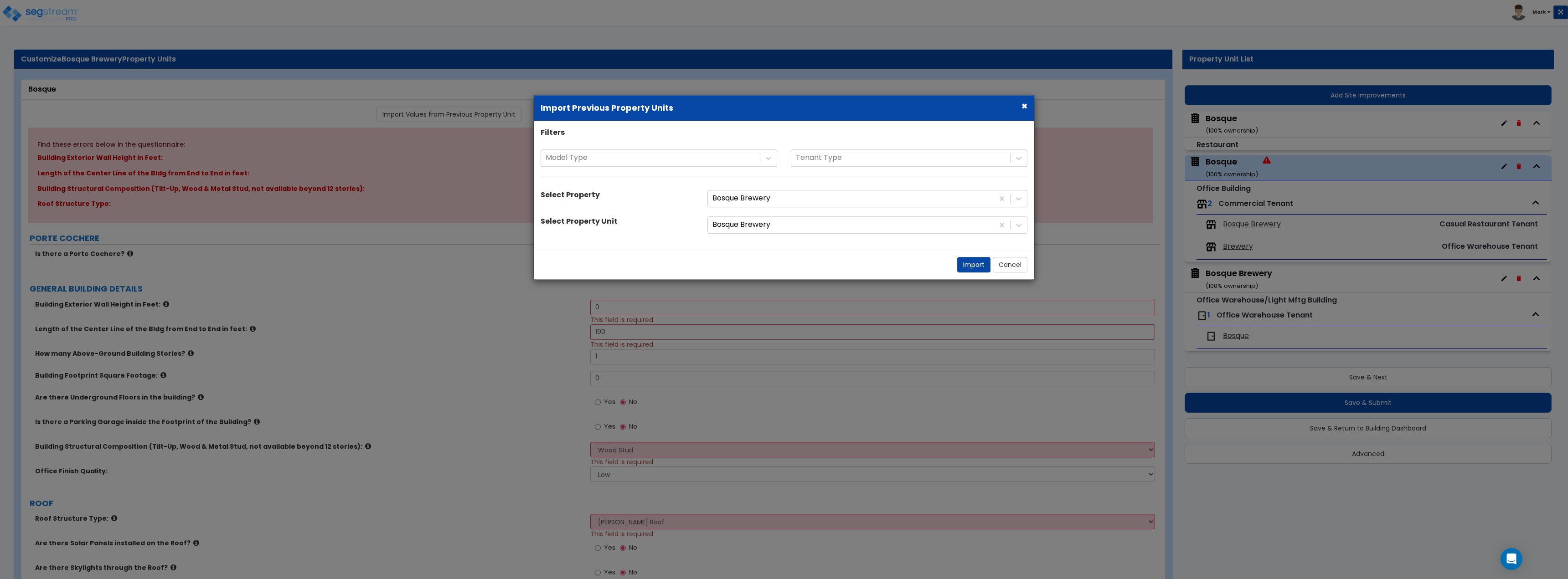
select select "2"
select select "1"
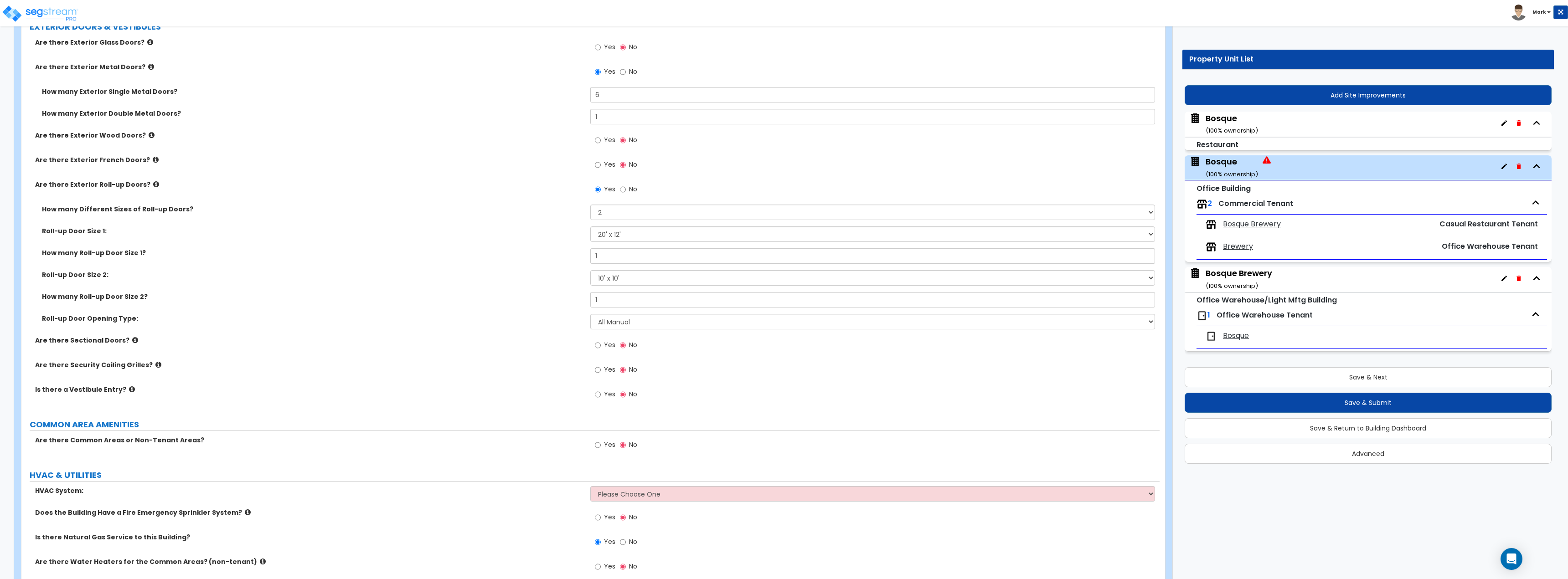
scroll to position [1176, 0]
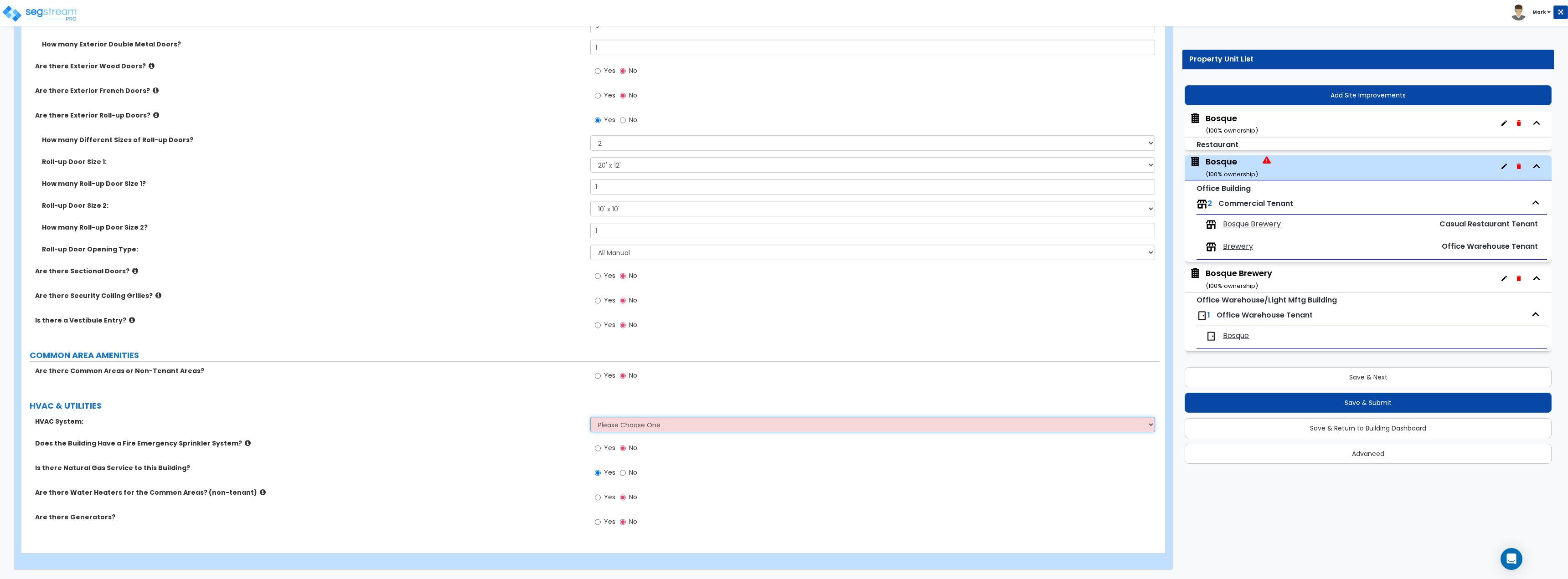
click at [691, 423] on select "Please Choose One Rooftop Unit Furnace-Condenser Forced Air Split Heating/Cooli…" at bounding box center [872, 424] width 565 height 15
click at [590, 417] on select "Please Choose One Rooftop Unit Furnace-Condenser Forced Air Split Heating/Cooli…" at bounding box center [872, 424] width 565 height 15
click at [635, 428] on select "Please Choose One Rooftop Unit Furnace-Condenser Forced Air Split Heating/Cooli…" at bounding box center [872, 424] width 565 height 15
select select "3"
click at [590, 417] on select "Please Choose One Rooftop Unit Furnace-Condenser Forced Air Split Heating/Cooli…" at bounding box center [872, 424] width 565 height 15
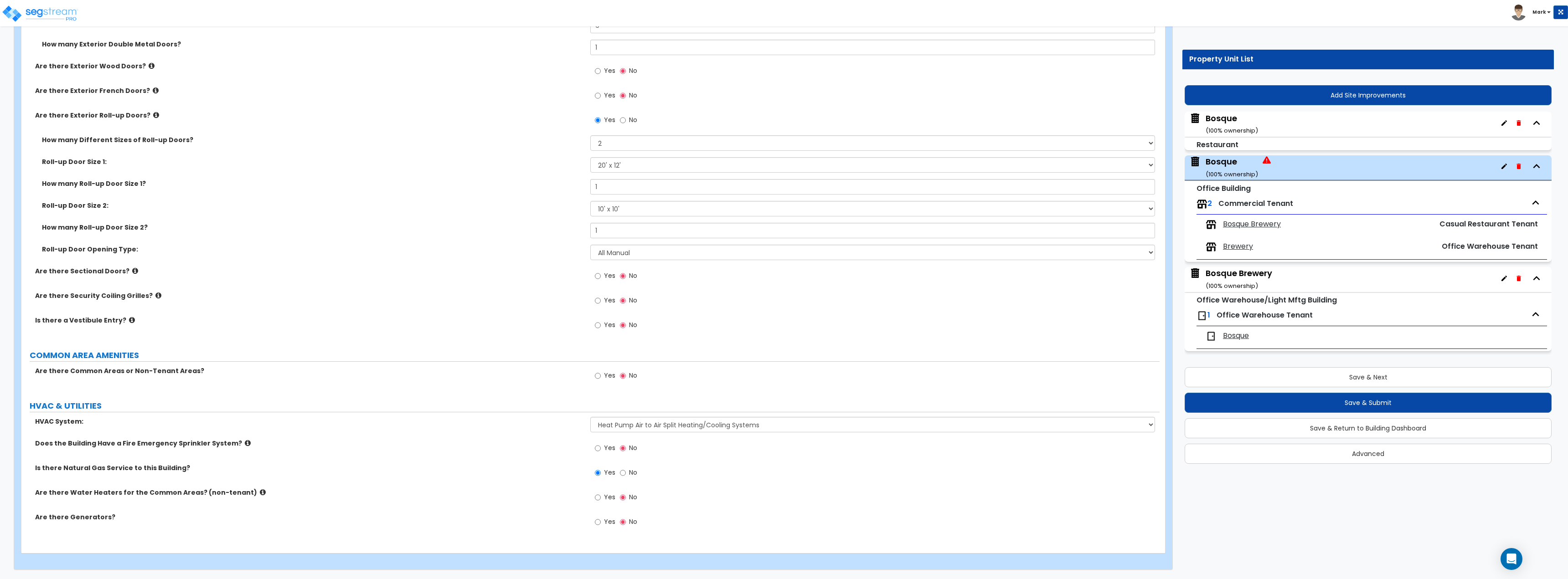
click at [599, 445] on input "Yes" at bounding box center [597, 448] width 6 height 10
radio input "true"
click at [599, 500] on input "Yes" at bounding box center [597, 497] width 6 height 10
radio input "true"
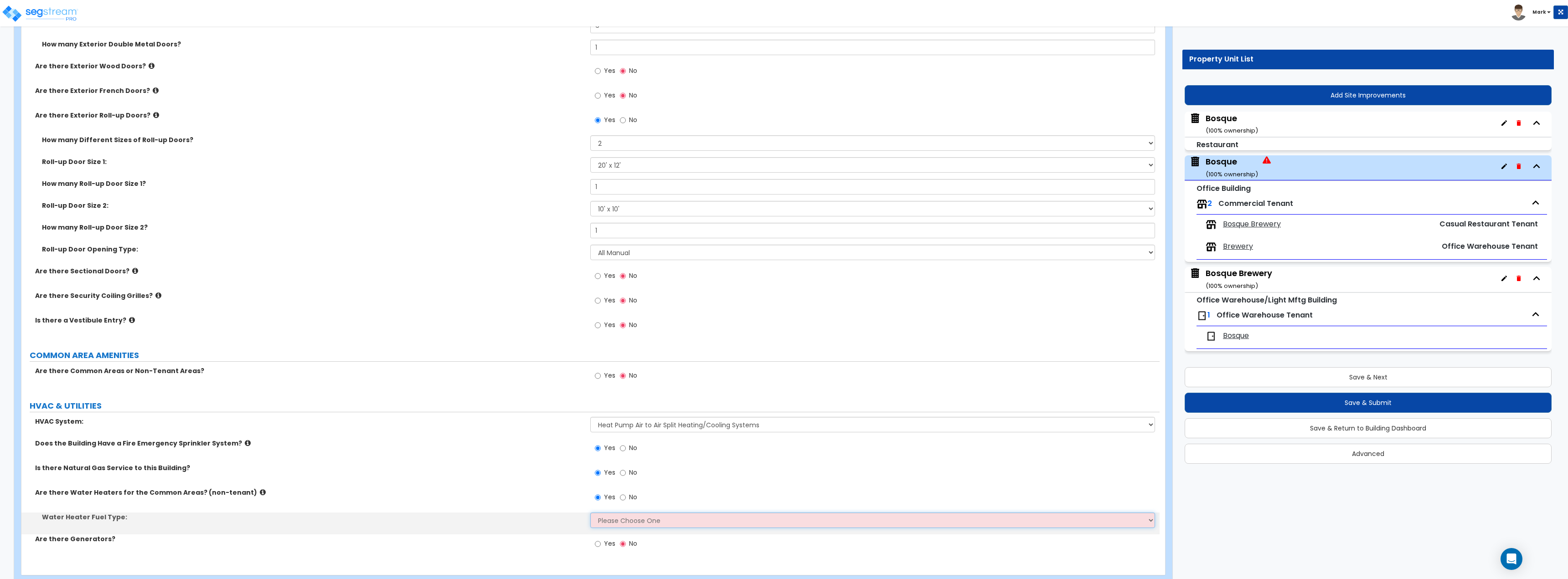
click at [607, 521] on select "Please Choose One Gas Electric" at bounding box center [872, 520] width 565 height 15
select select "1"
click at [590, 512] on select "Please Choose One Gas Electric" at bounding box center [872, 520] width 565 height 15
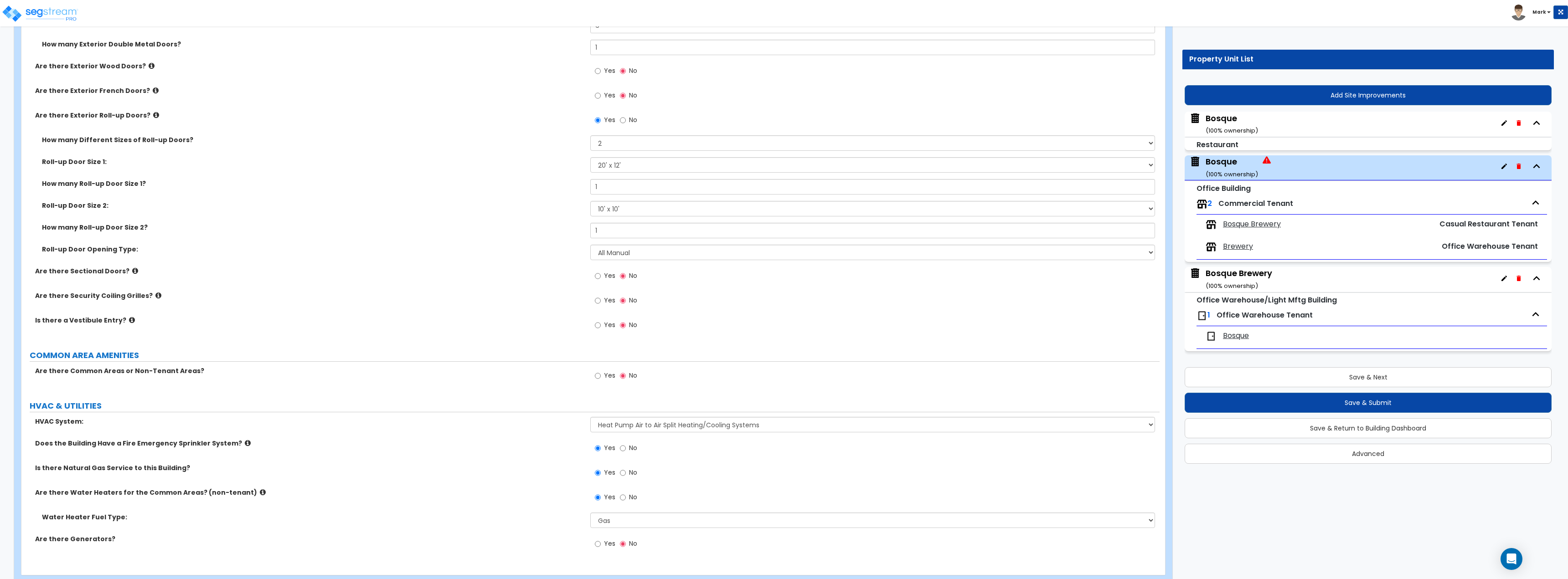
click at [534, 506] on div "Are there Water Heaters for the Common Areas? (non-tenant) Yes No" at bounding box center [590, 500] width 1138 height 25
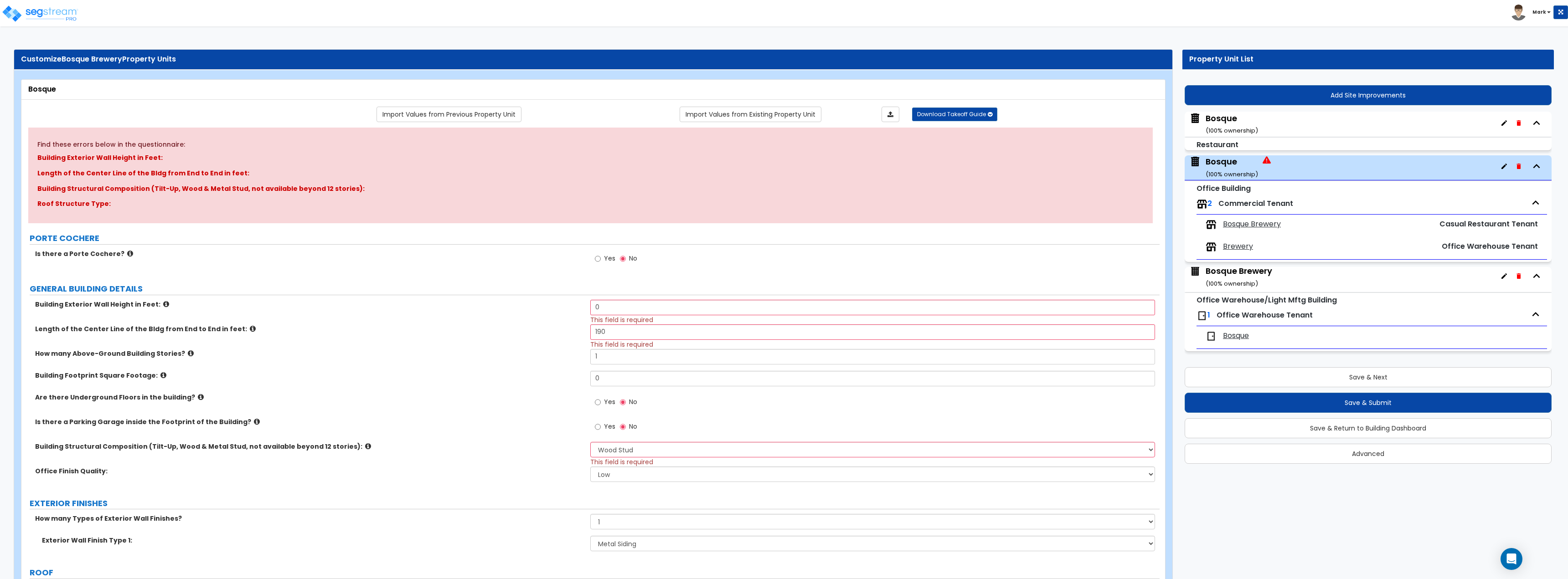
scroll to position [3, 0]
click at [1249, 336] on span "Bosque" at bounding box center [1235, 336] width 26 height 11
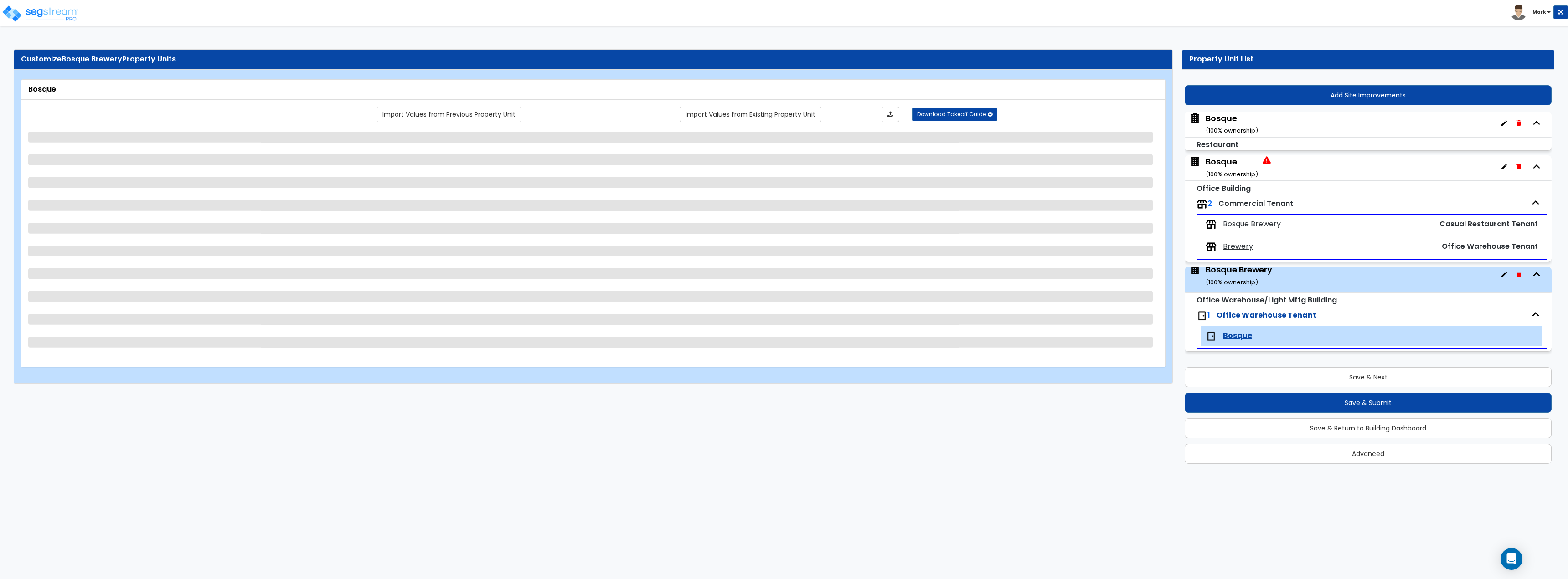
scroll to position [3, 0]
select select "2"
select select "4"
select select "2"
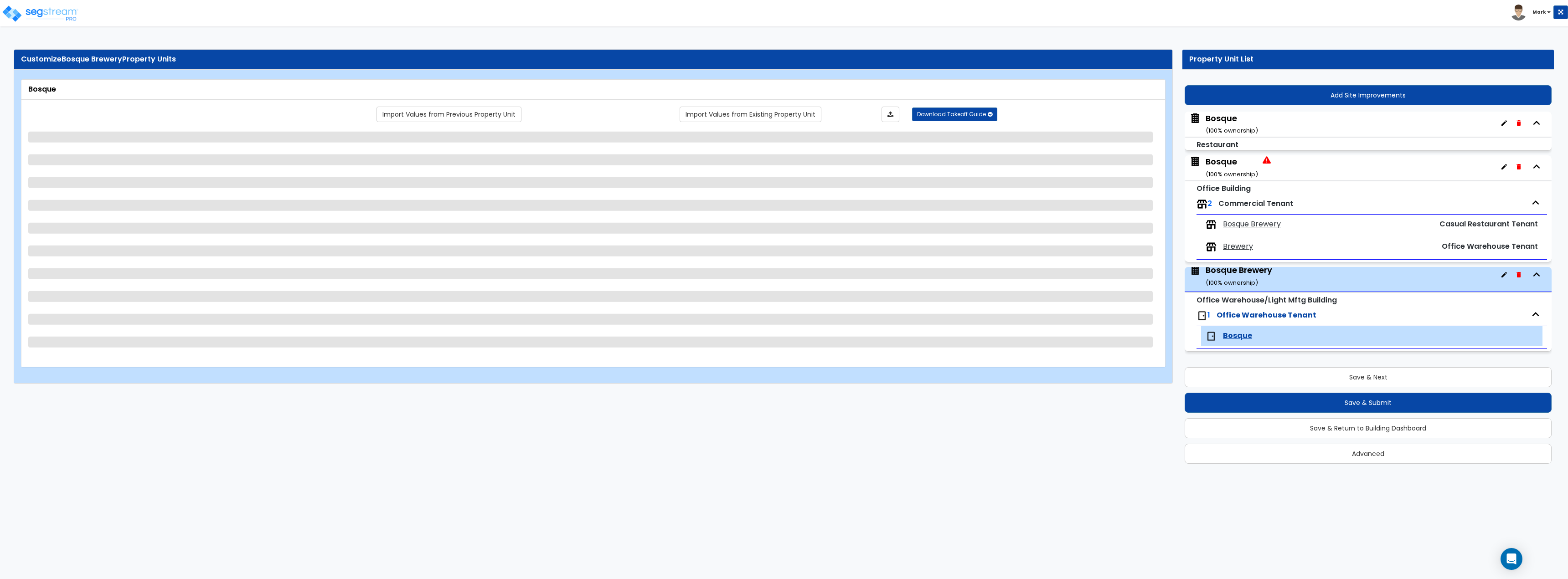
select select "1"
select select "3"
select select "2"
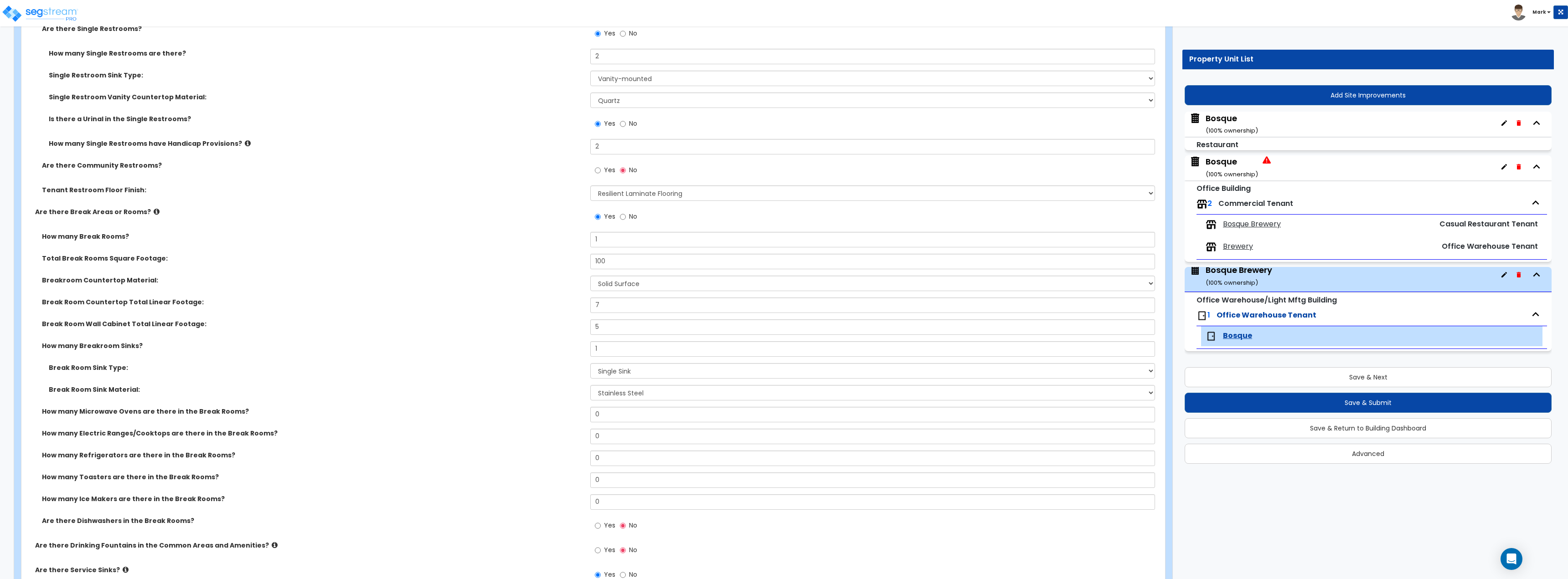
scroll to position [455, 0]
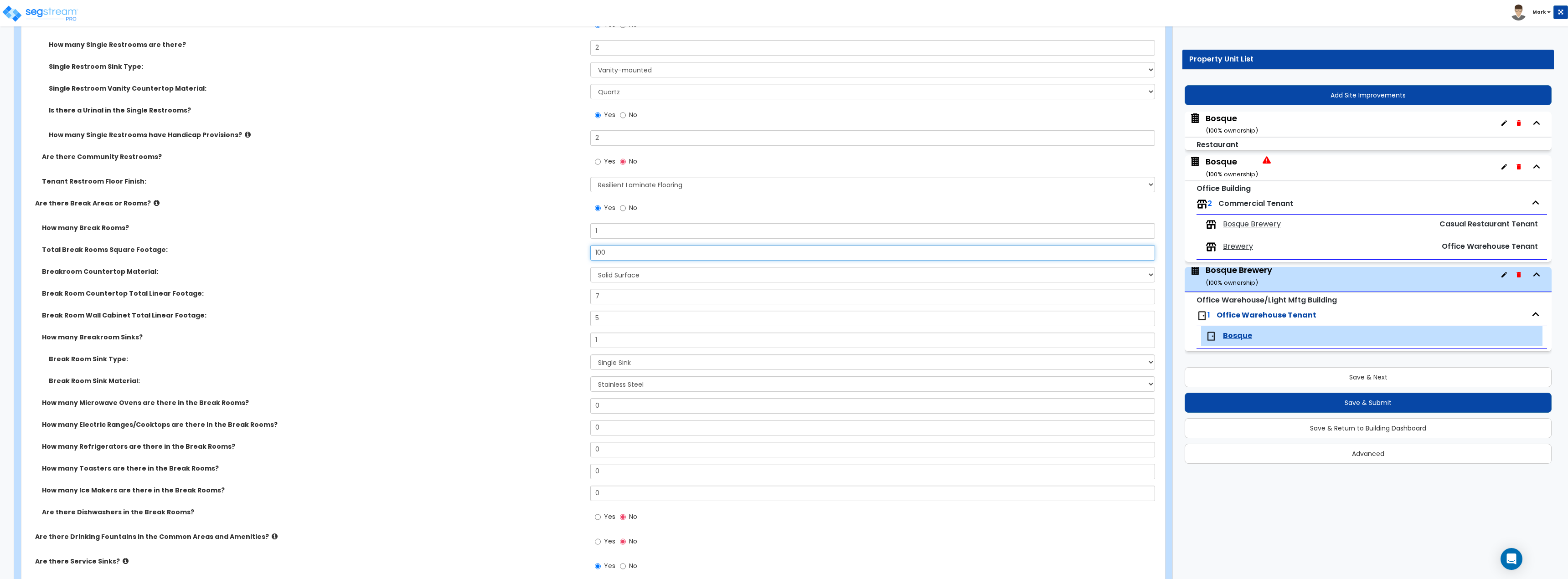
drag, startPoint x: 617, startPoint y: 256, endPoint x: 556, endPoint y: 255, distance: 61.0
click at [556, 255] on div "Total Break Rooms Square Footage: 100" at bounding box center [590, 256] width 1138 height 22
type input "125"
click at [501, 230] on label "How many Break Rooms?" at bounding box center [313, 228] width 541 height 9
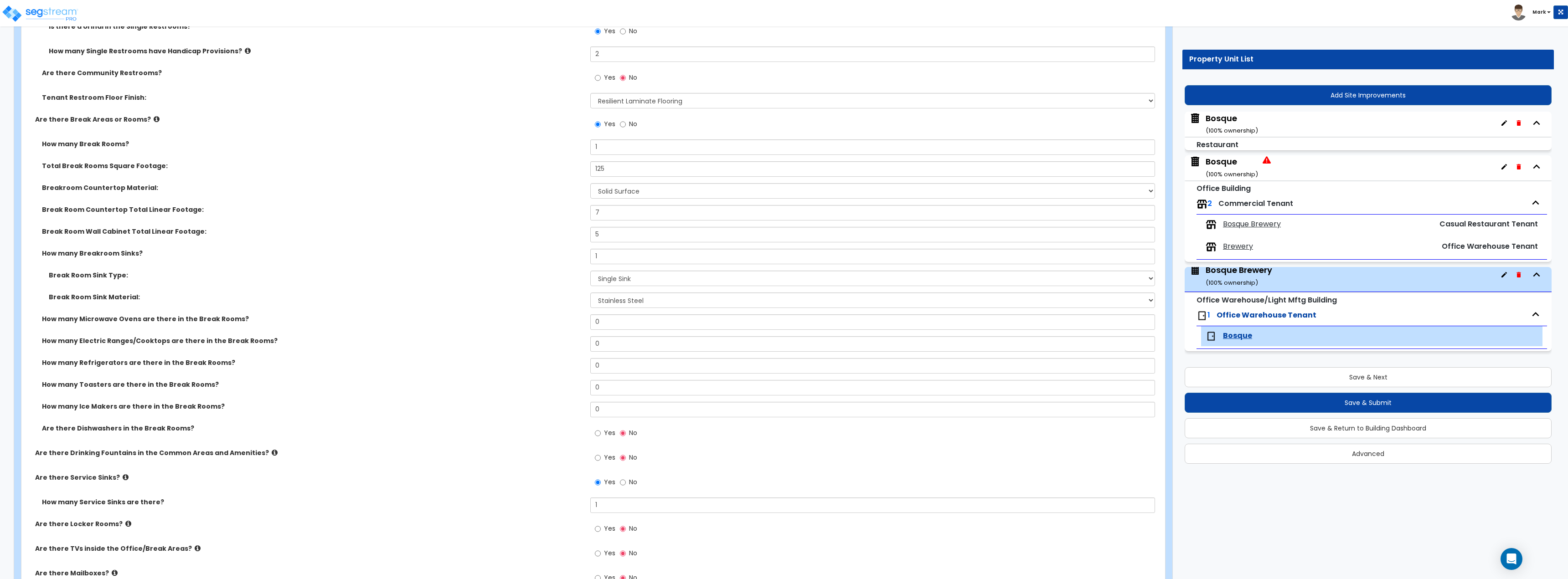
scroll to position [547, 0]
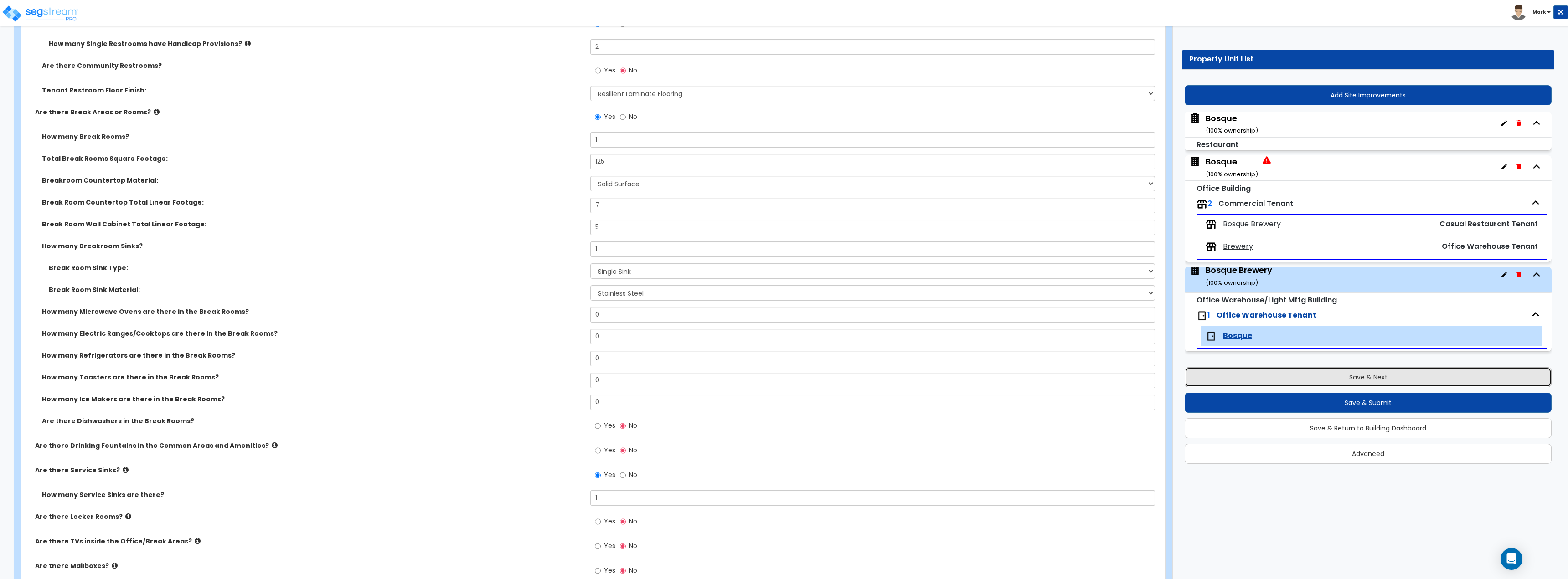
click at [1281, 374] on button "Save & Next" at bounding box center [1368, 377] width 367 height 20
select select "7"
select select "1"
select select "6"
select select "1"
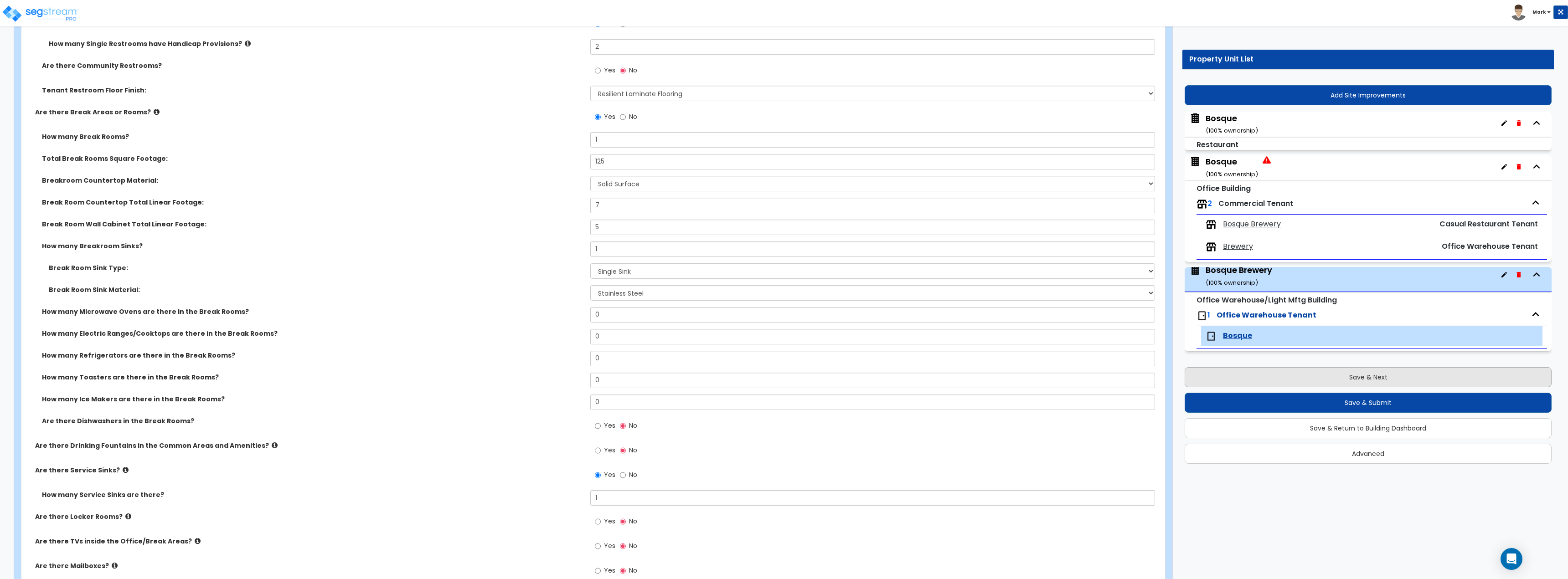
select select "1"
select select "5"
select select "2"
select select "5"
select select "2"
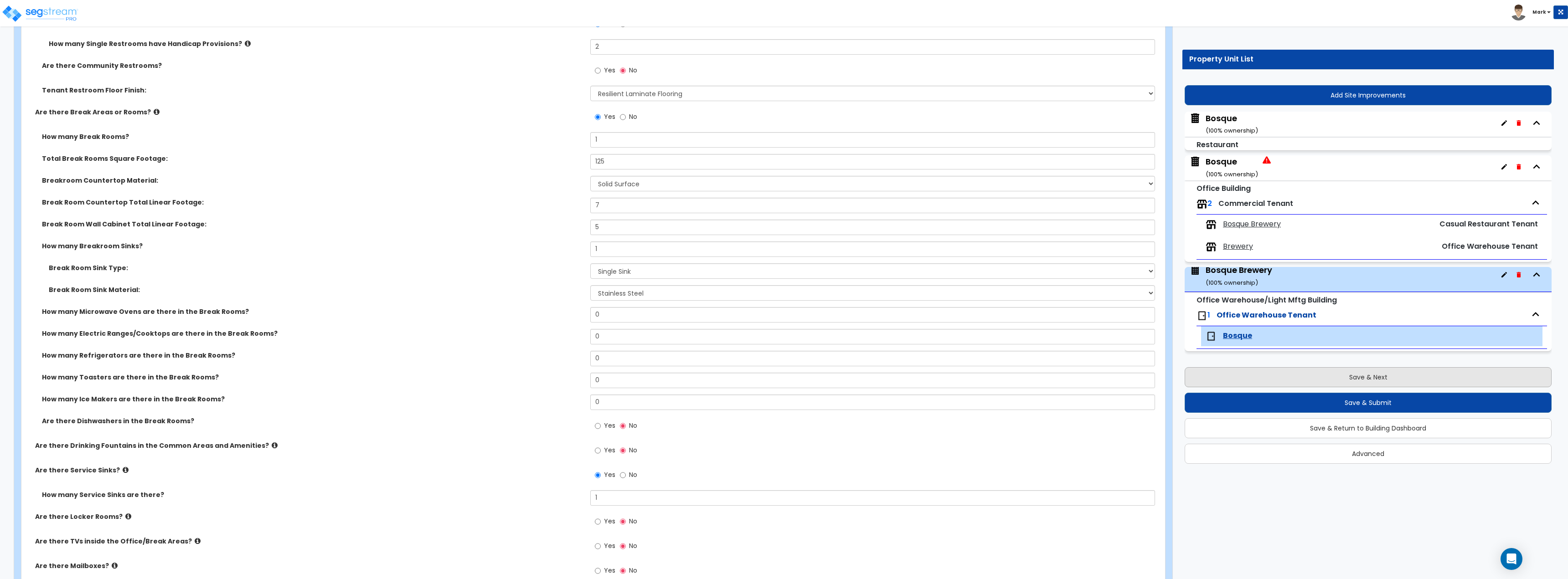
select select "1"
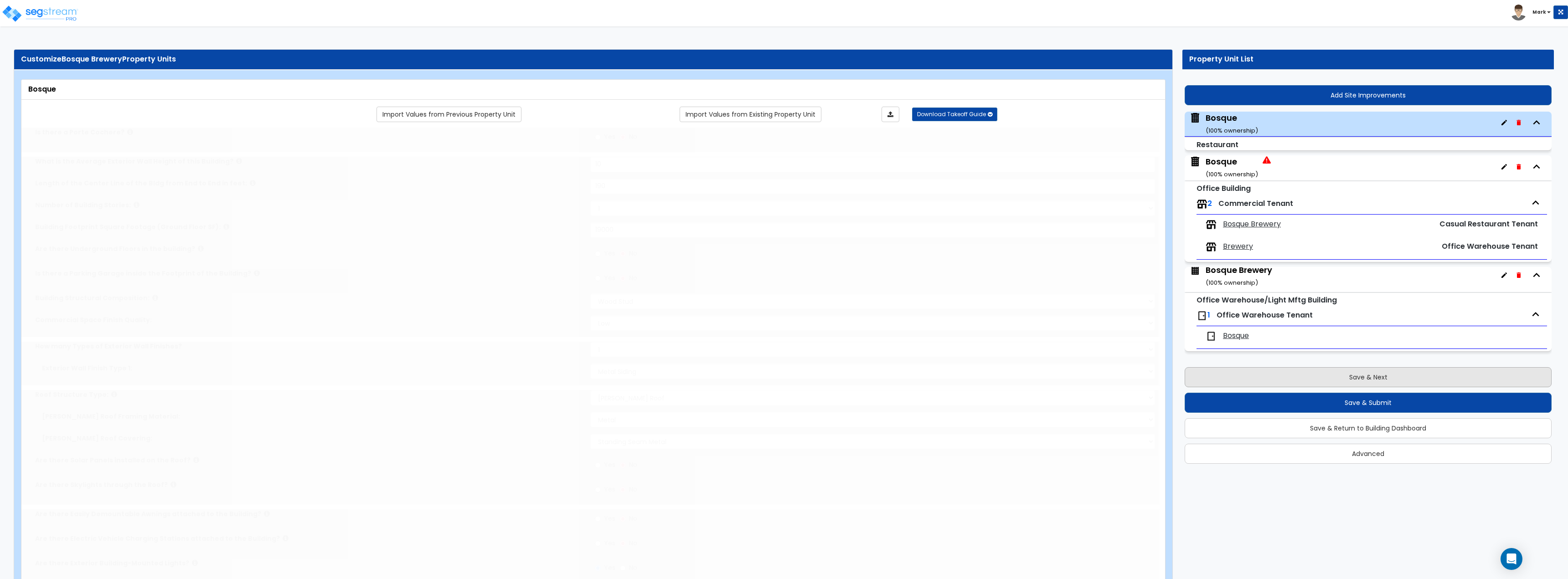
scroll to position [3, 0]
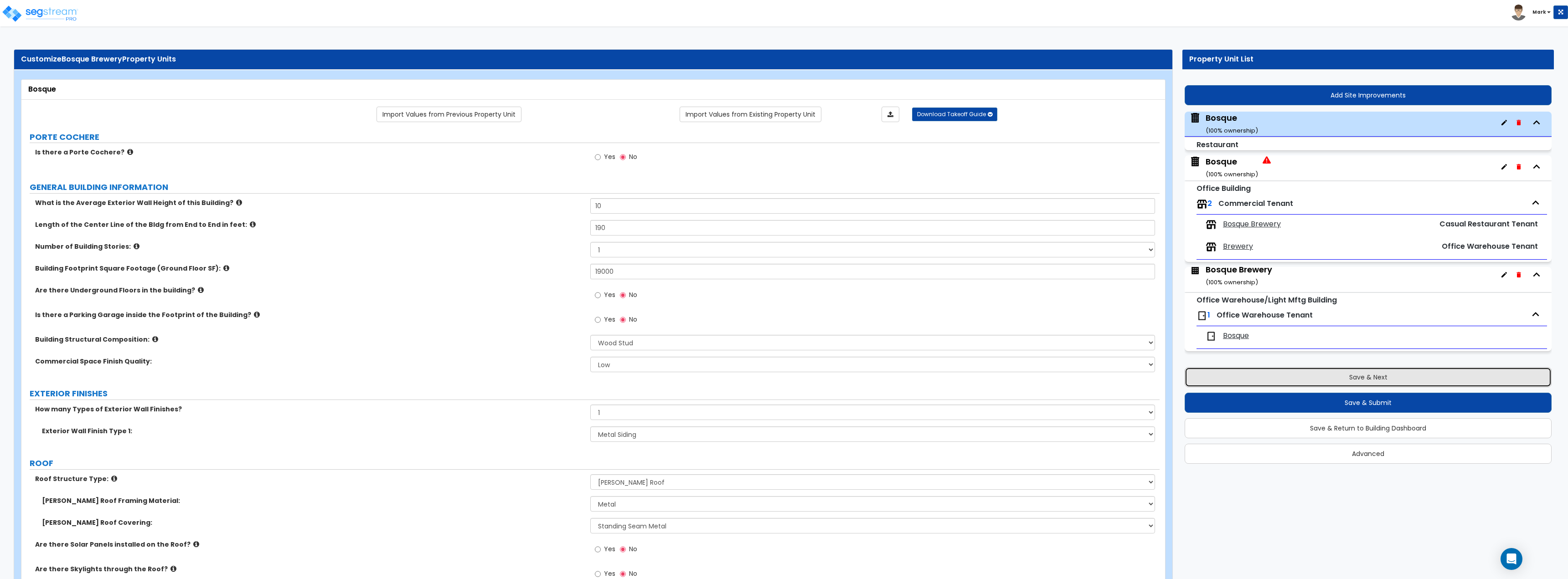
click at [1283, 379] on button "Save & Next" at bounding box center [1368, 377] width 367 height 20
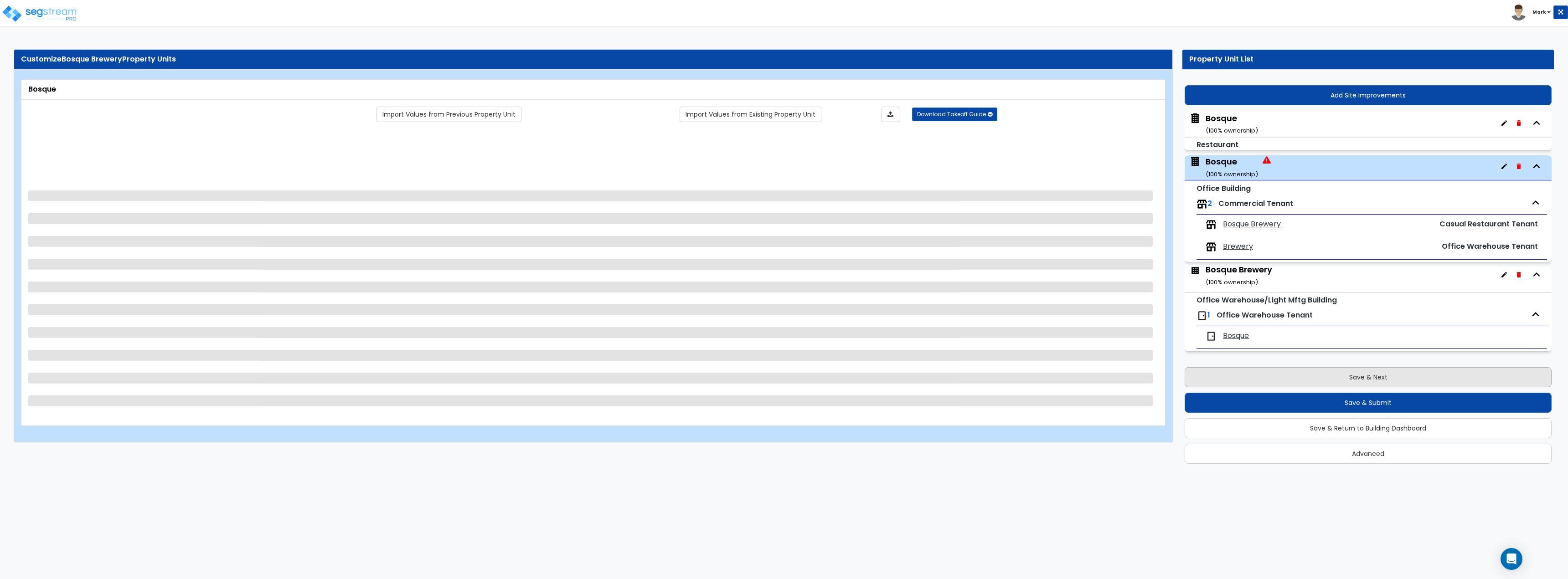
select select "7"
select select "1"
select select "6"
select select "1"
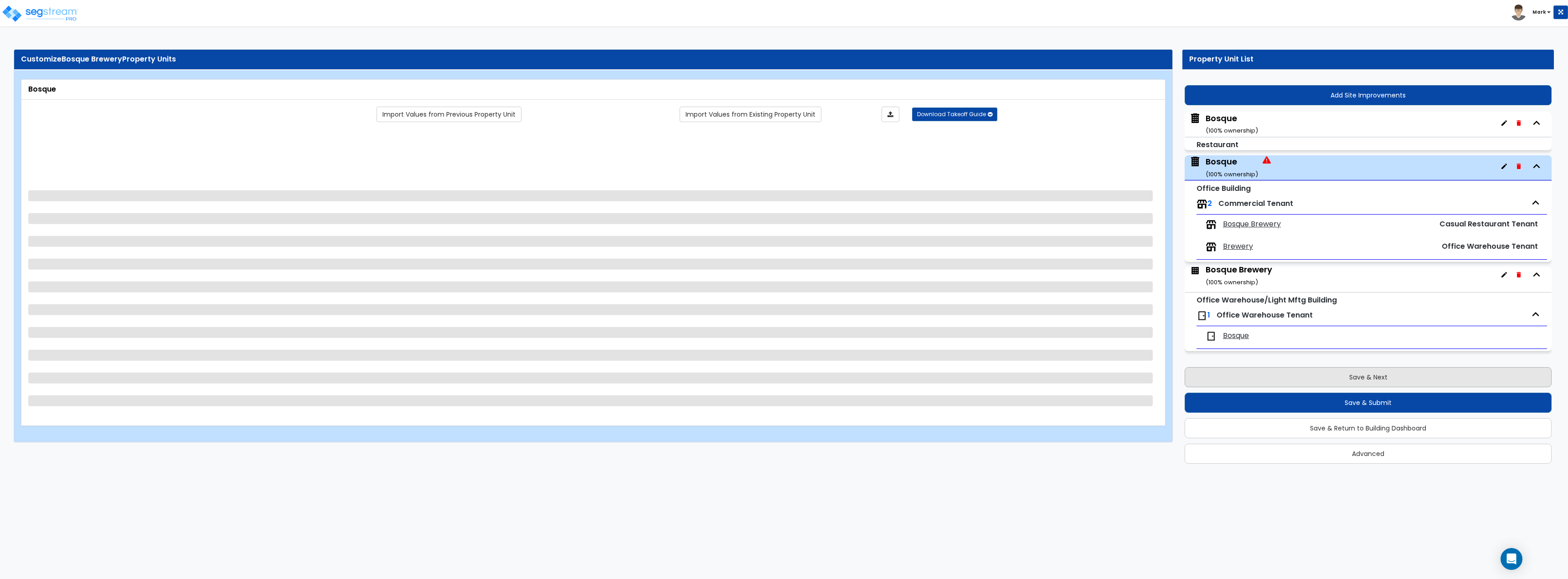
select select "5"
select select "2"
select select "5"
select select "2"
select select "1"
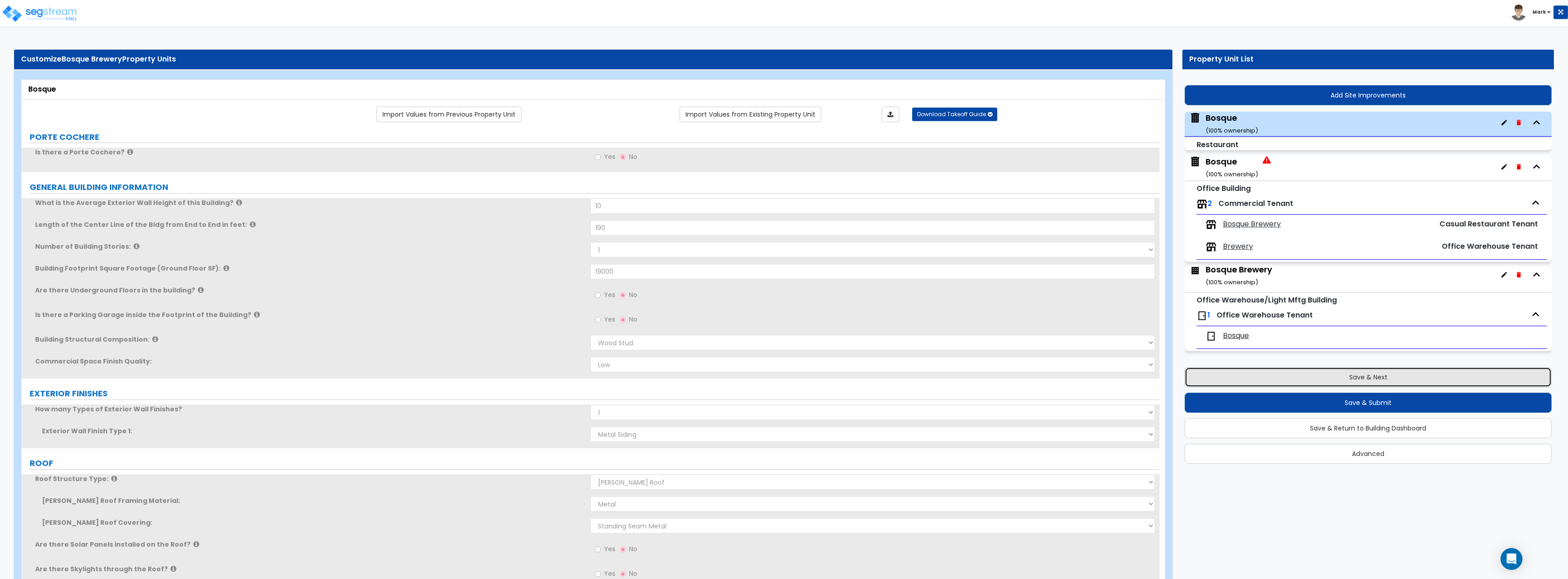
click at [1283, 379] on button "Save & Next" at bounding box center [1368, 377] width 367 height 20
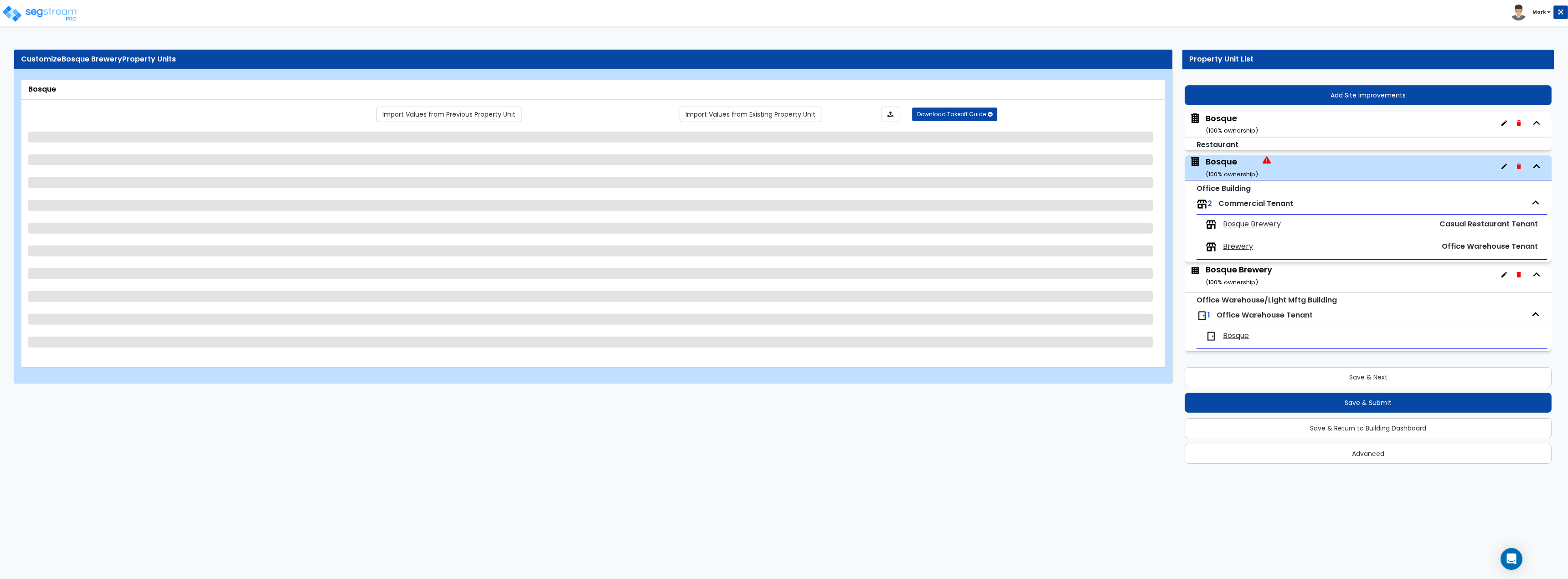
click at [1243, 228] on span "Bosque Brewery" at bounding box center [1251, 224] width 58 height 11
click at [1247, 246] on span "Brewery" at bounding box center [1237, 247] width 30 height 11
select select "7"
select select "1"
select select "6"
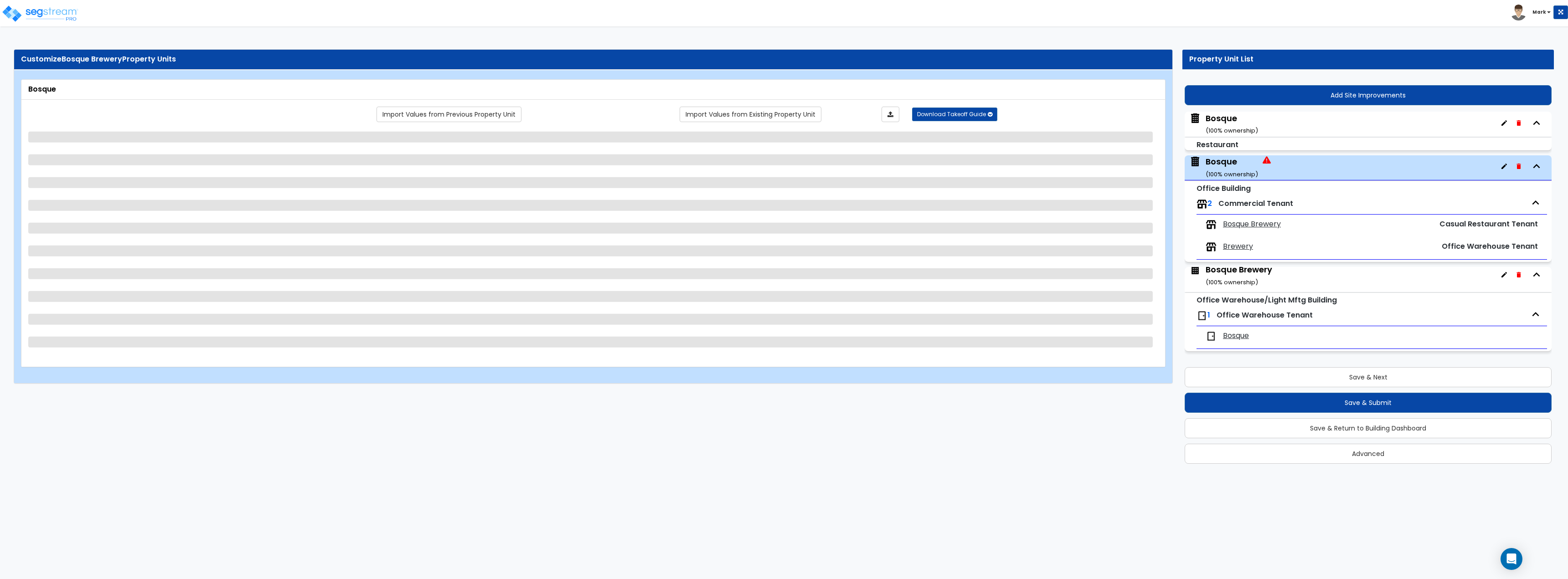
select select "1"
select select "5"
select select "2"
select select "5"
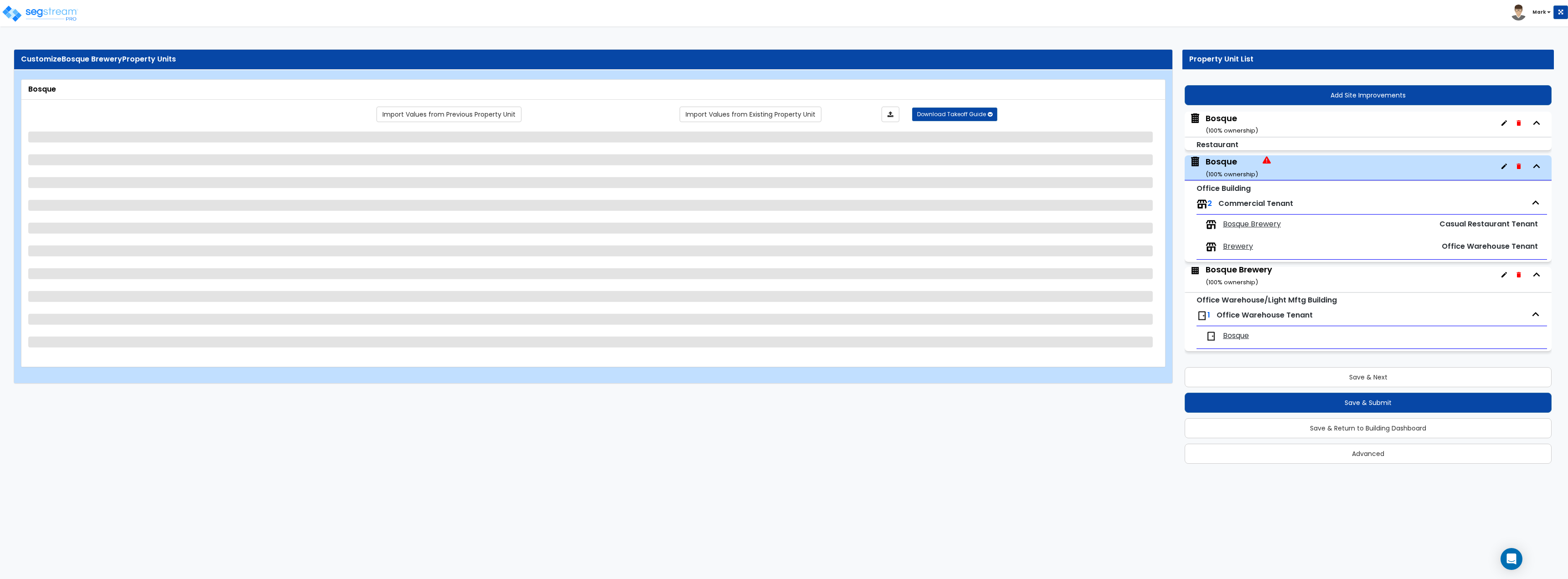
select select "2"
select select "1"
select select "3"
select select "1"
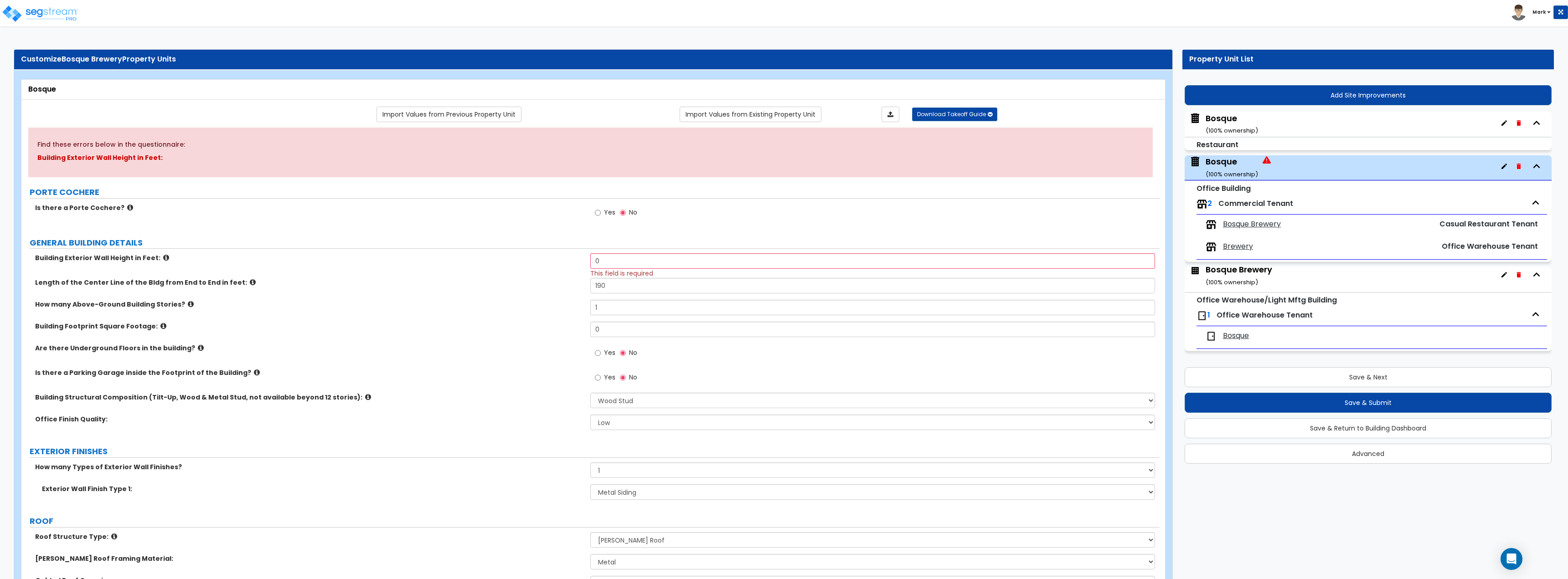
click at [1239, 246] on span "Brewery" at bounding box center [1237, 247] width 30 height 11
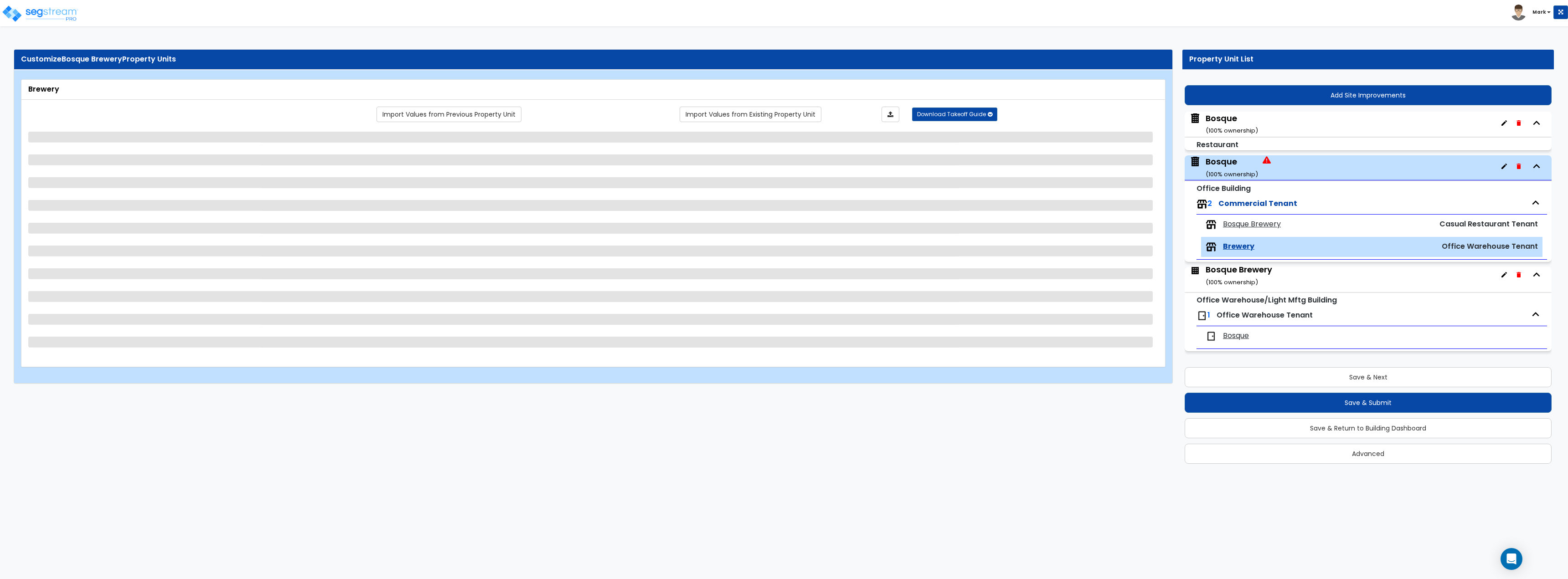
select select "2"
select select "3"
select select "1"
select select "2"
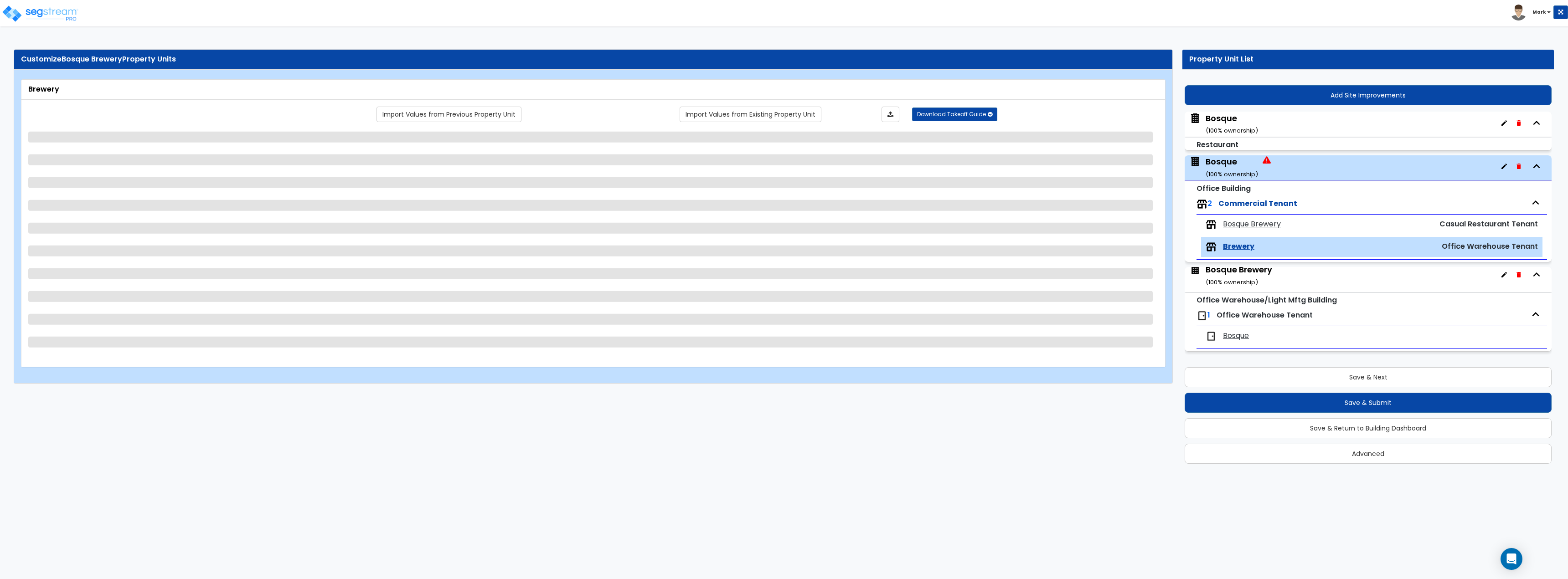
select select "1"
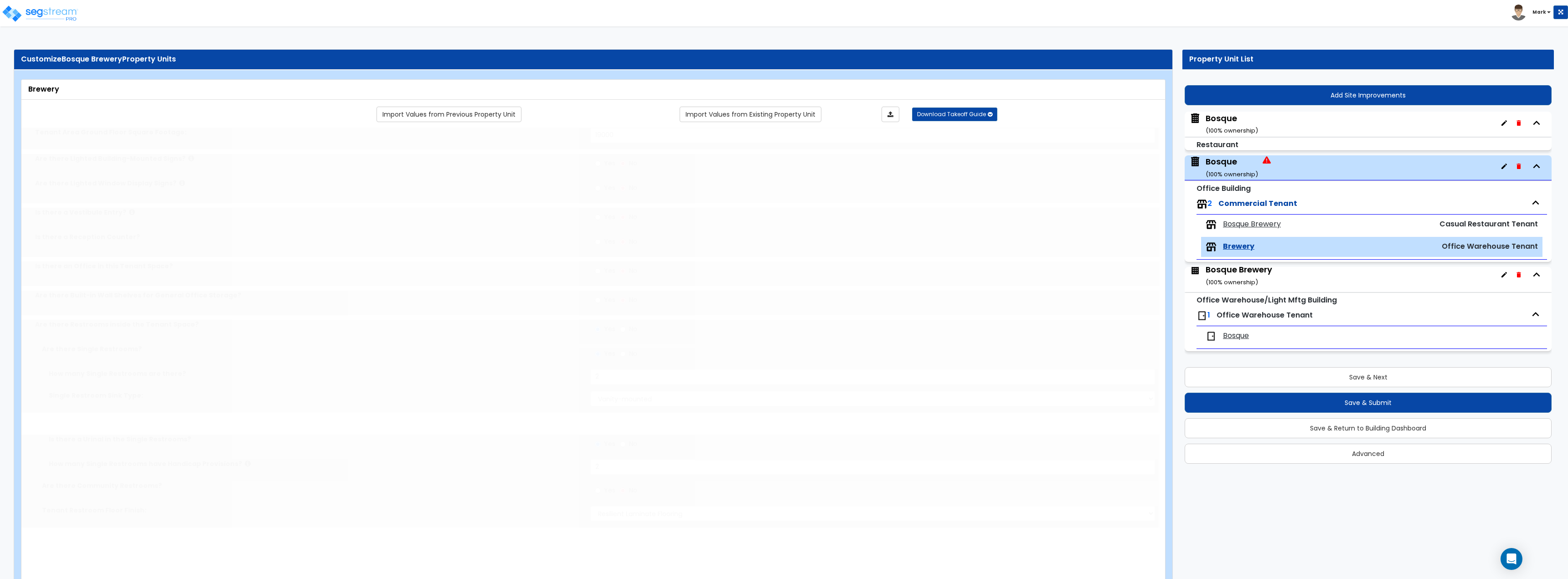
select select "4"
radio input "true"
type input "1"
type input "100"
select select "2"
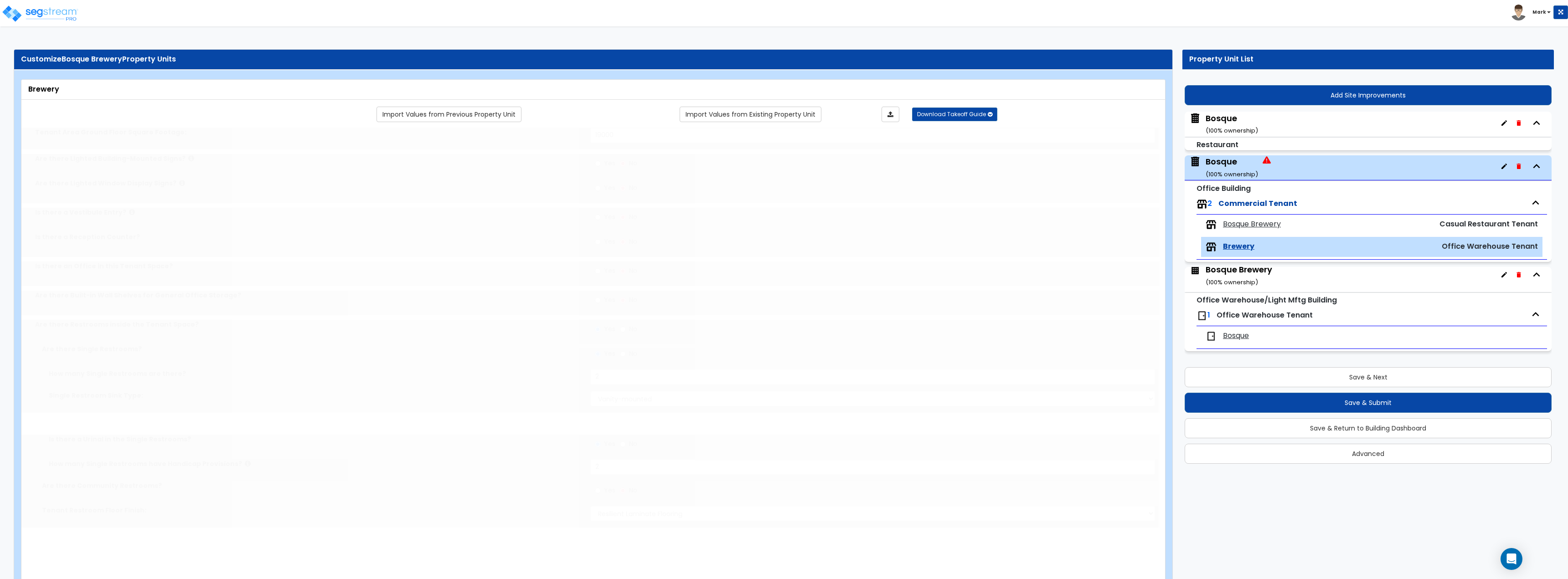
type input "7"
type input "5"
type input "1"
select select "1"
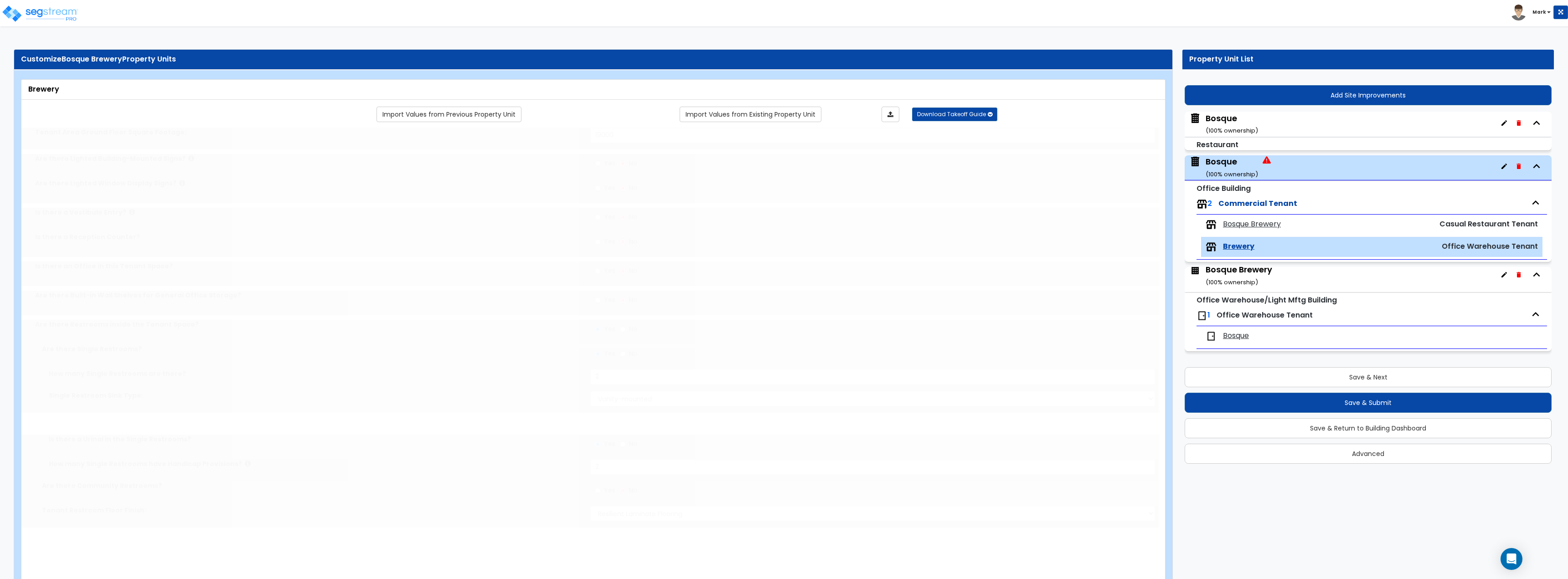
radio input "true"
type input "1"
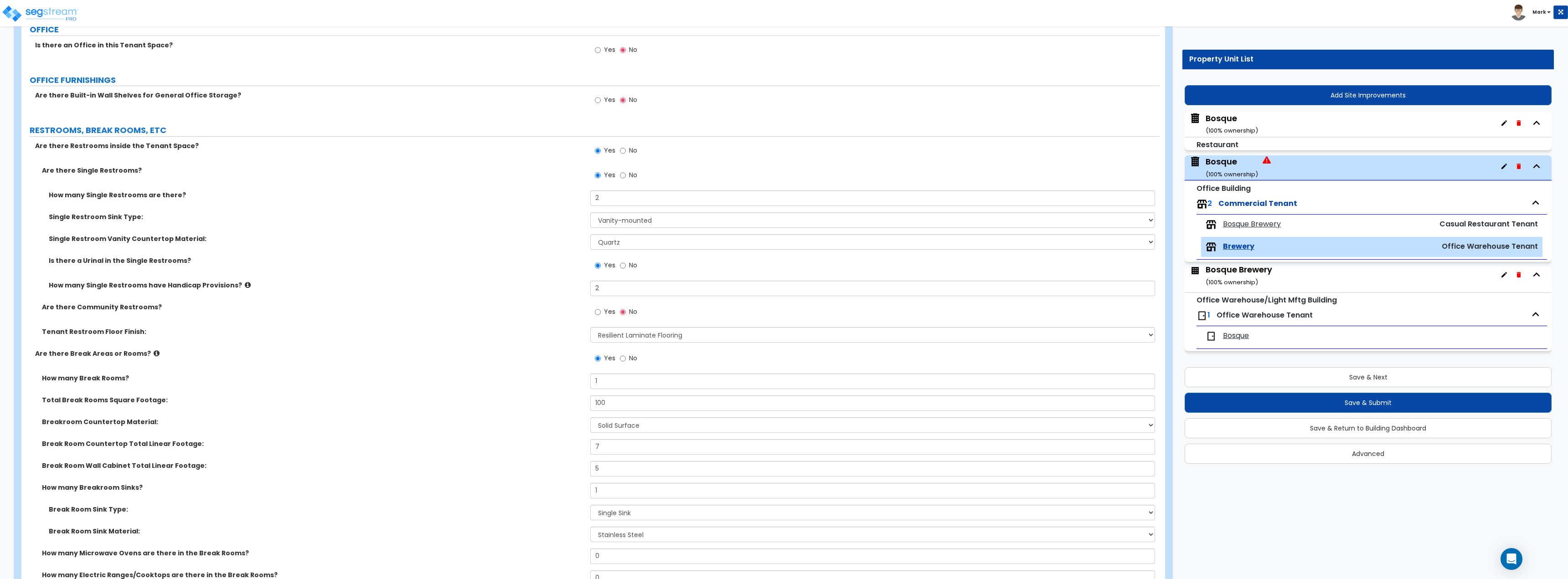
scroll to position [410, 0]
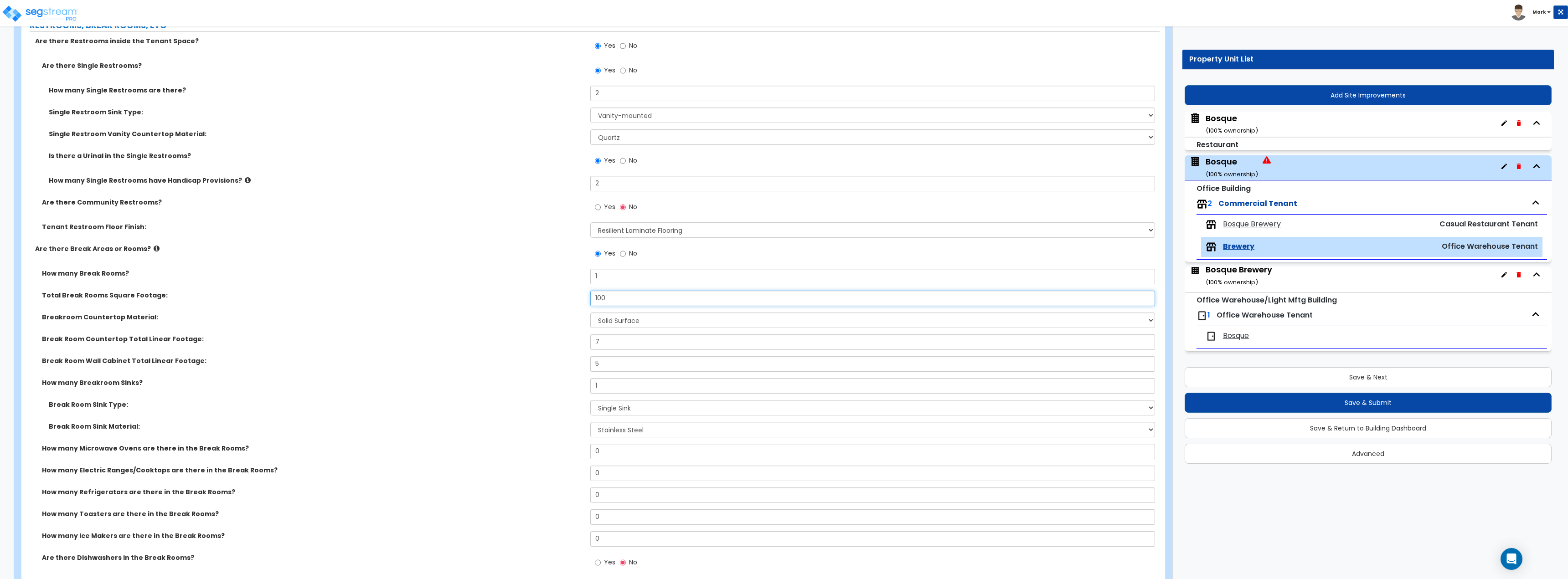
drag, startPoint x: 673, startPoint y: 296, endPoint x: 362, endPoint y: 273, distance: 311.8
click at [362, 275] on div "How many Break Rooms? 1 Total Break Rooms Square Footage: 100 Breakroom Counter…" at bounding box center [590, 423] width 1124 height 309
type input "125"
click at [362, 273] on label "How many Break Rooms?" at bounding box center [313, 273] width 541 height 9
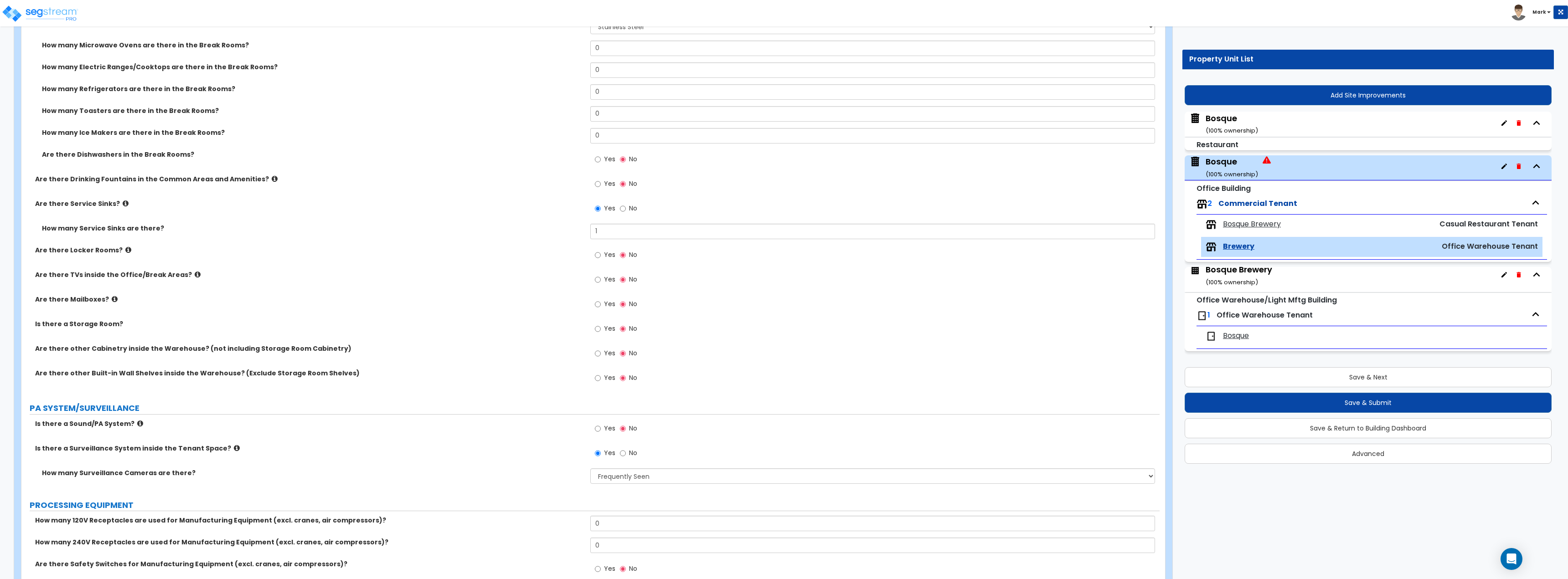
scroll to position [865, 0]
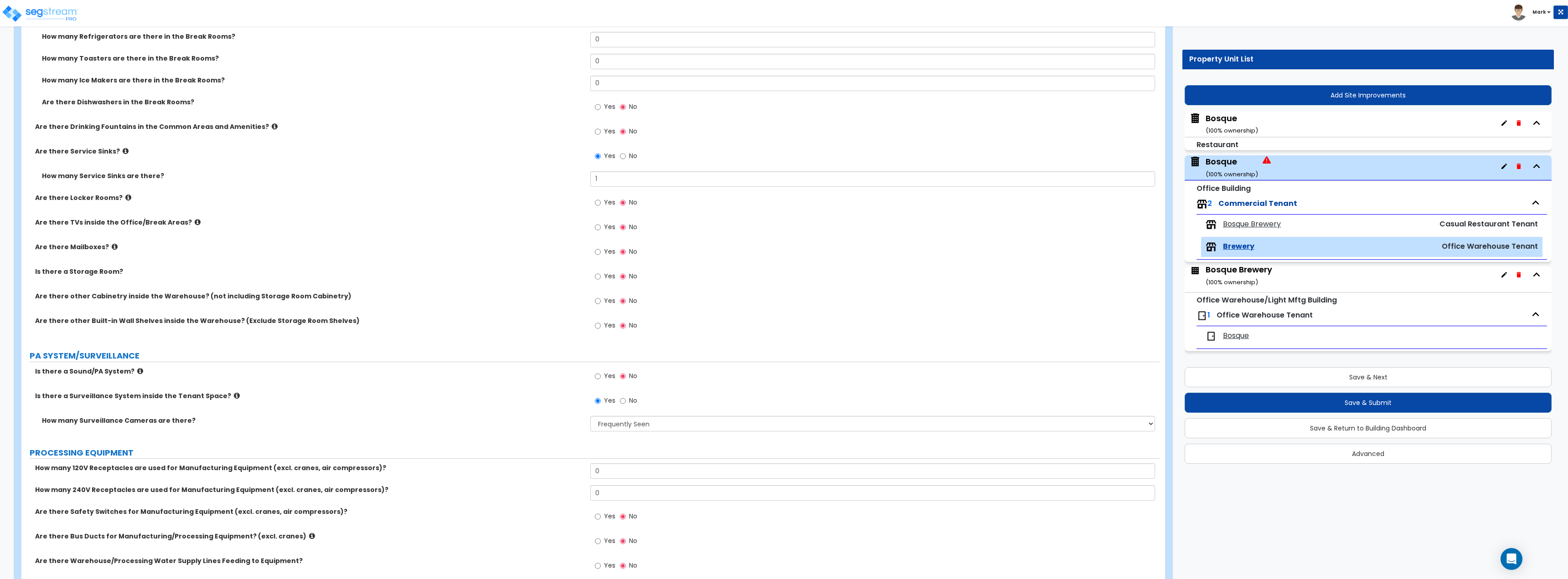
click at [123, 150] on icon at bounding box center [126, 151] width 6 height 7
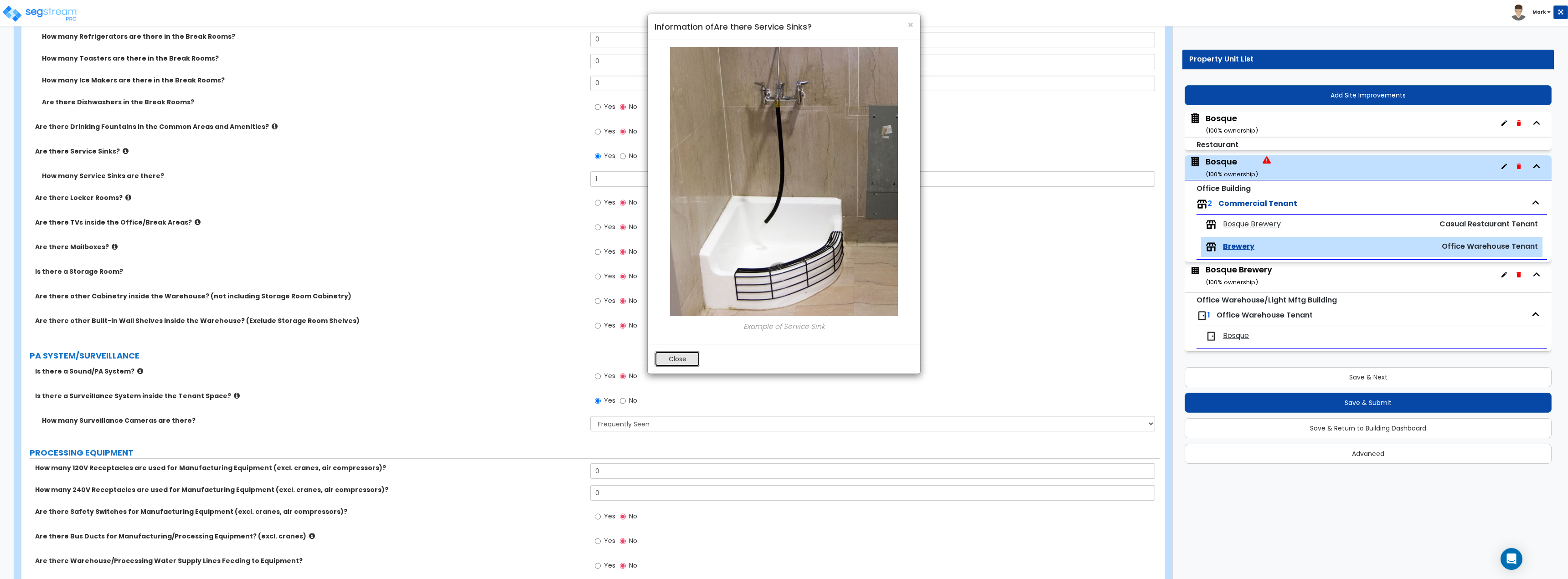
click at [686, 352] on button "Close" at bounding box center [677, 359] width 45 height 15
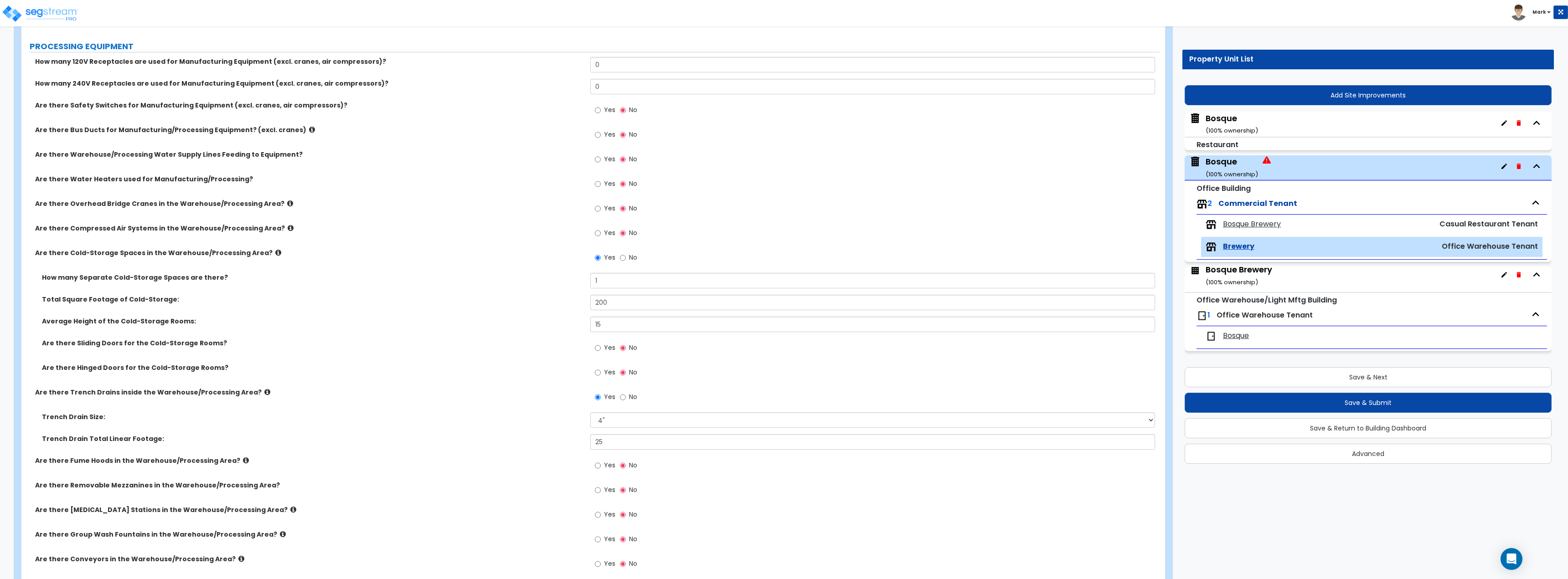
scroll to position [1276, 0]
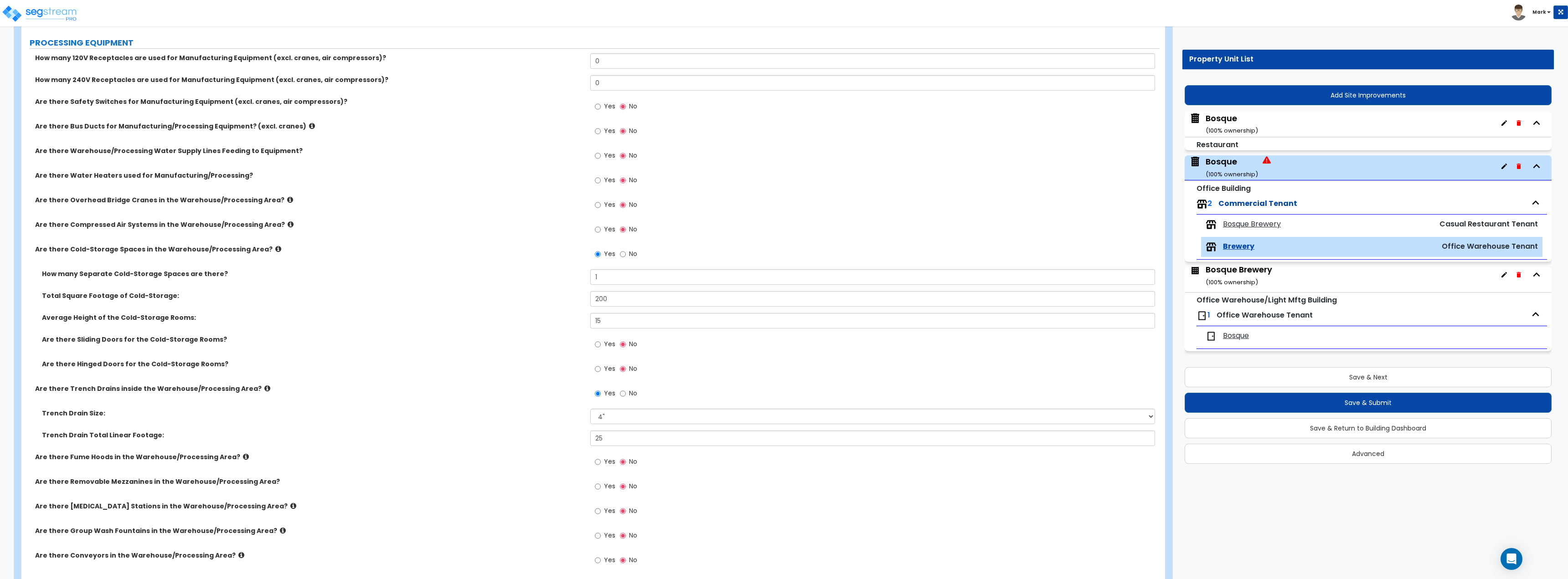
click at [1241, 227] on span "Bosque Brewery" at bounding box center [1251, 224] width 58 height 11
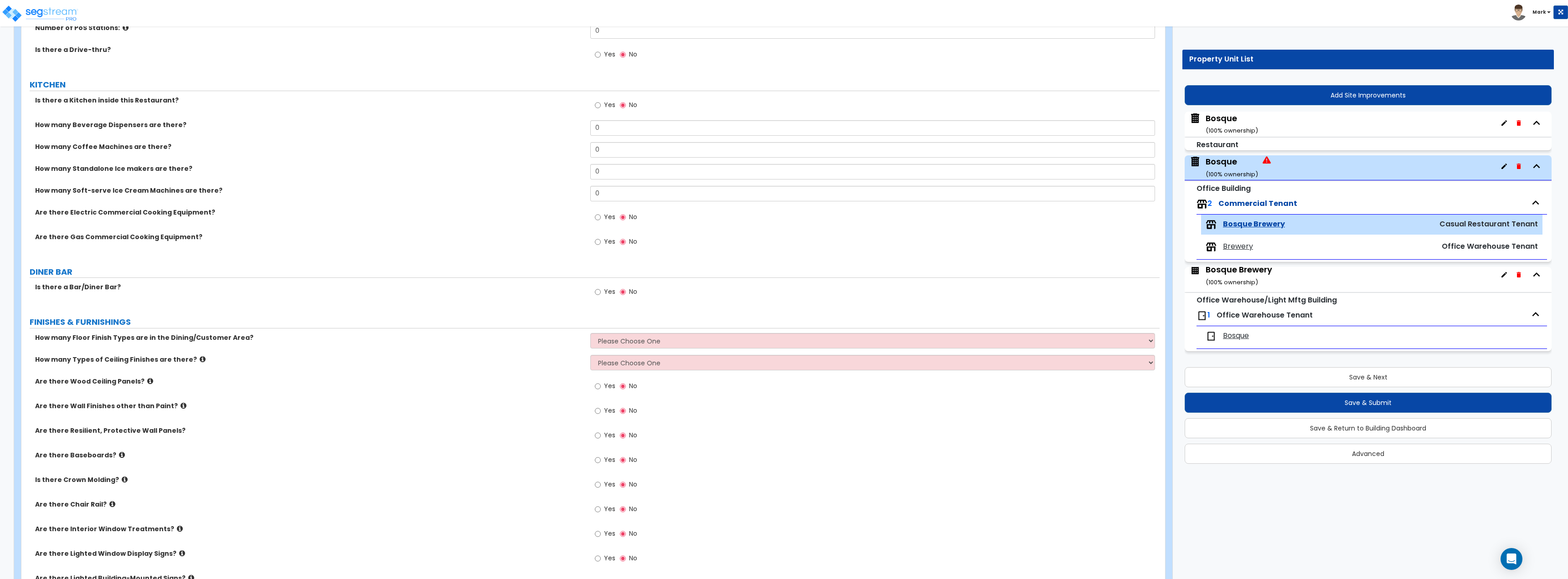
scroll to position [228, 0]
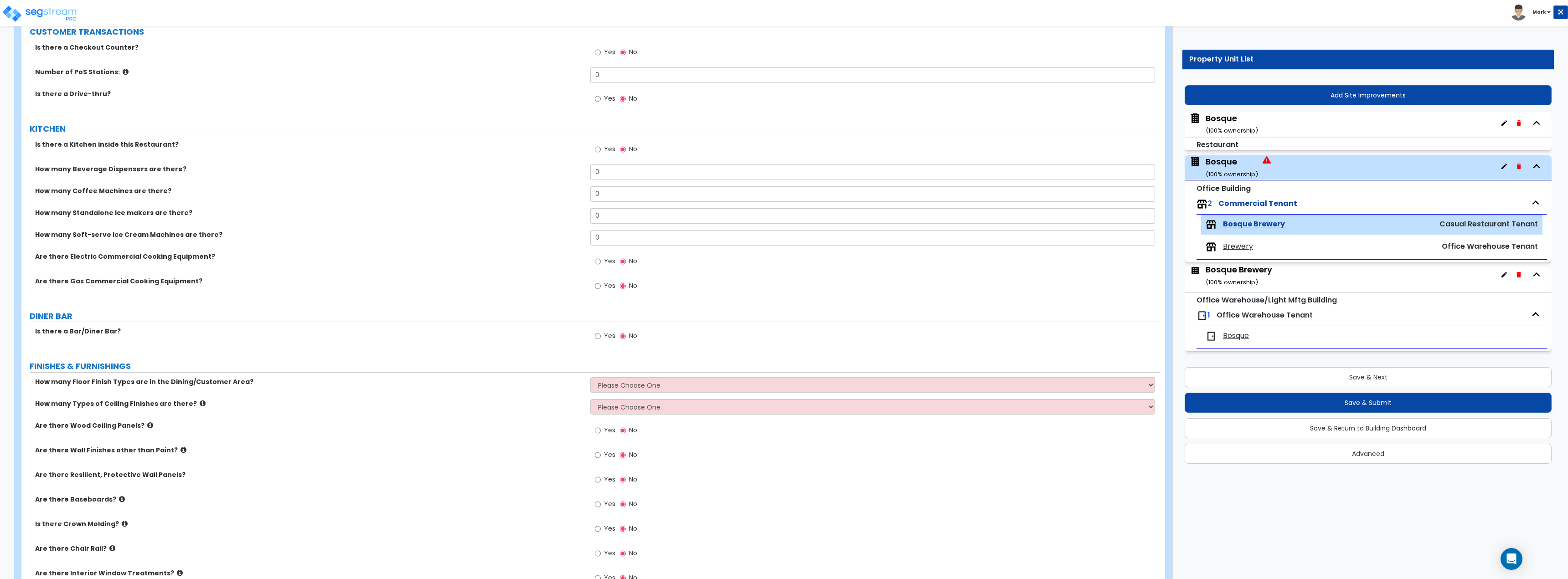
click at [591, 146] on div "Yes No" at bounding box center [615, 150] width 51 height 21
click at [597, 148] on input "Yes" at bounding box center [597, 149] width 6 height 10
radio input "true"
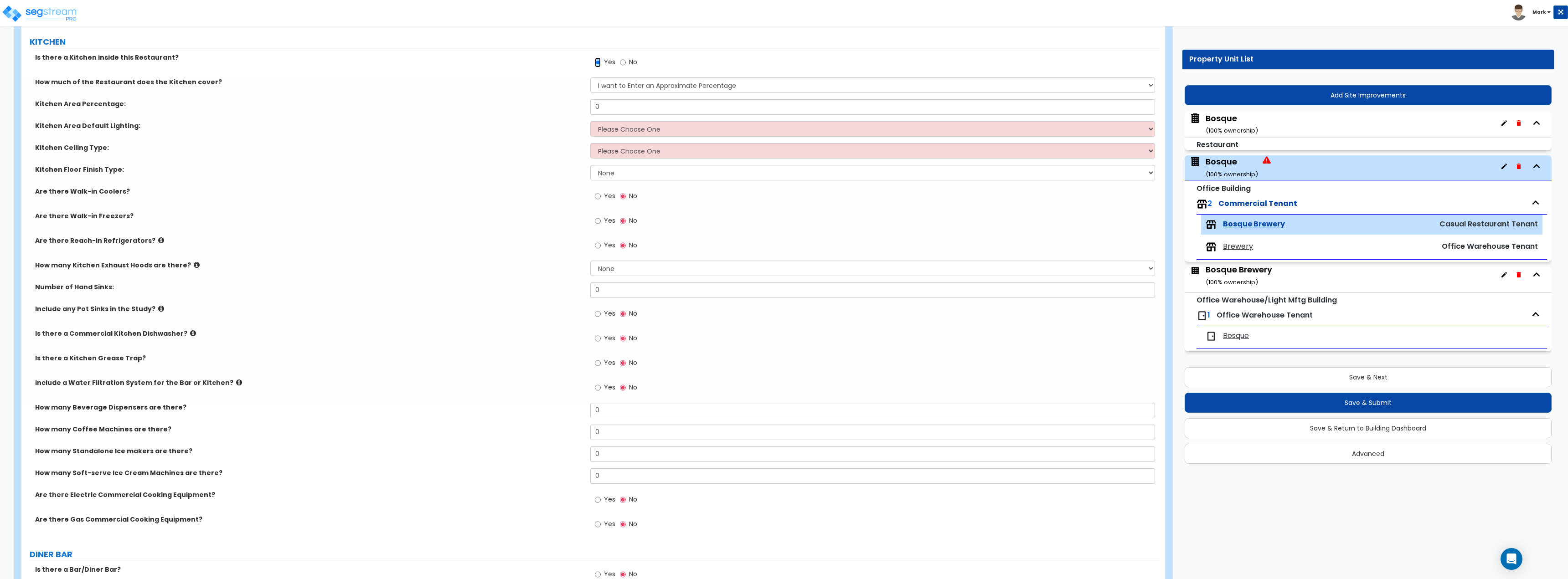
scroll to position [319, 0]
click at [610, 309] on span "Yes" at bounding box center [609, 309] width 11 height 9
click at [601, 309] on input "Yes" at bounding box center [597, 309] width 6 height 10
radio input "true"
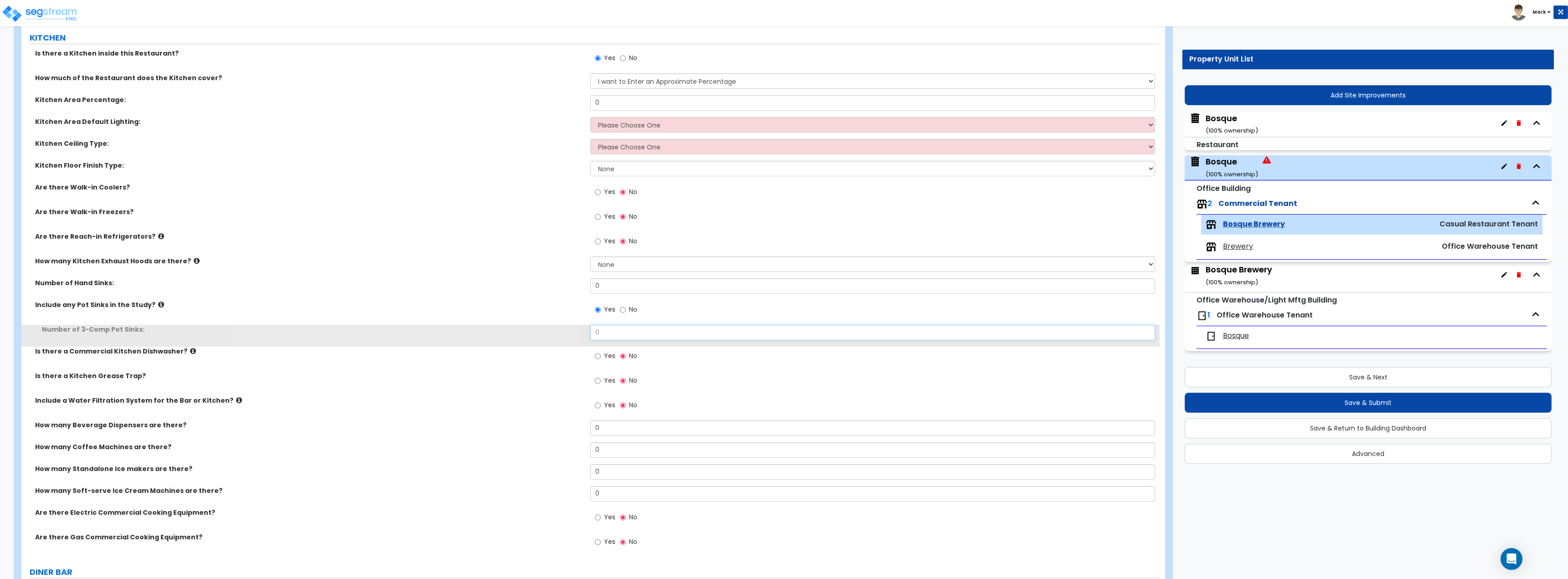
drag, startPoint x: 631, startPoint y: 331, endPoint x: 521, endPoint y: 330, distance: 110.0
click at [521, 330] on div "Number of 3-Comp Pot Sinks: 0" at bounding box center [590, 335] width 1138 height 22
type input "1"
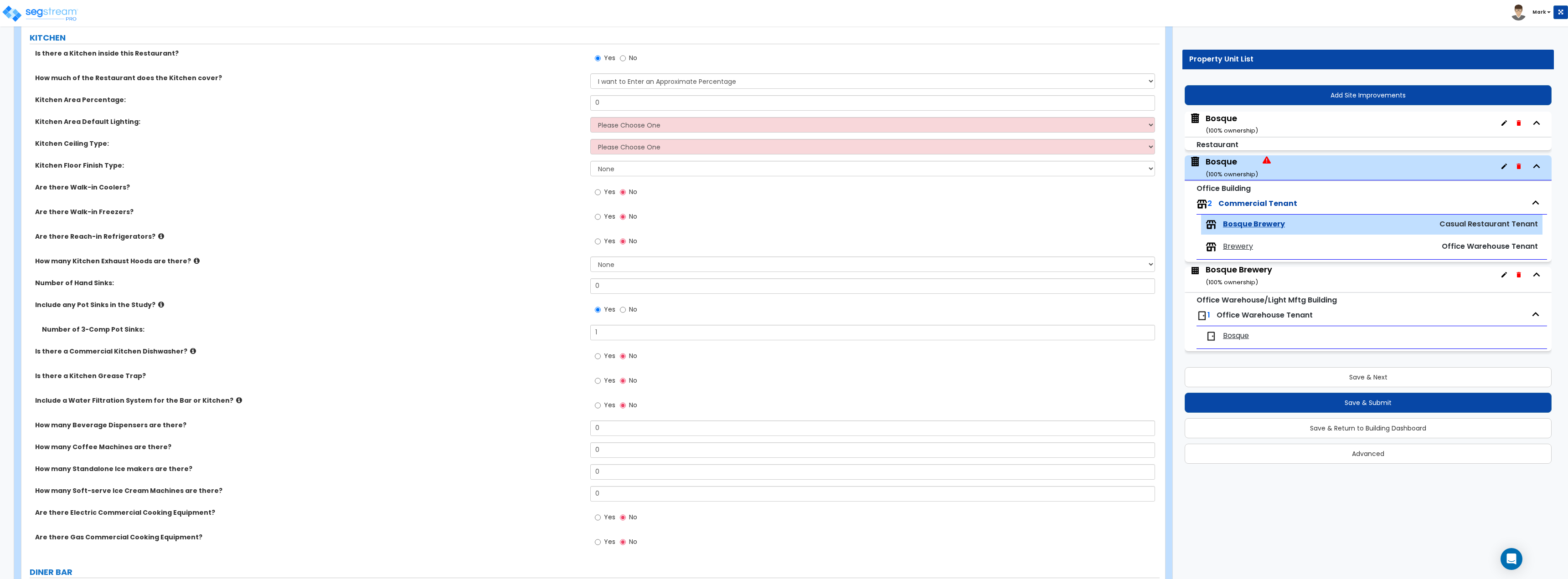
click at [520, 330] on label "Number of 3-Comp Pot Sinks:" at bounding box center [313, 329] width 541 height 9
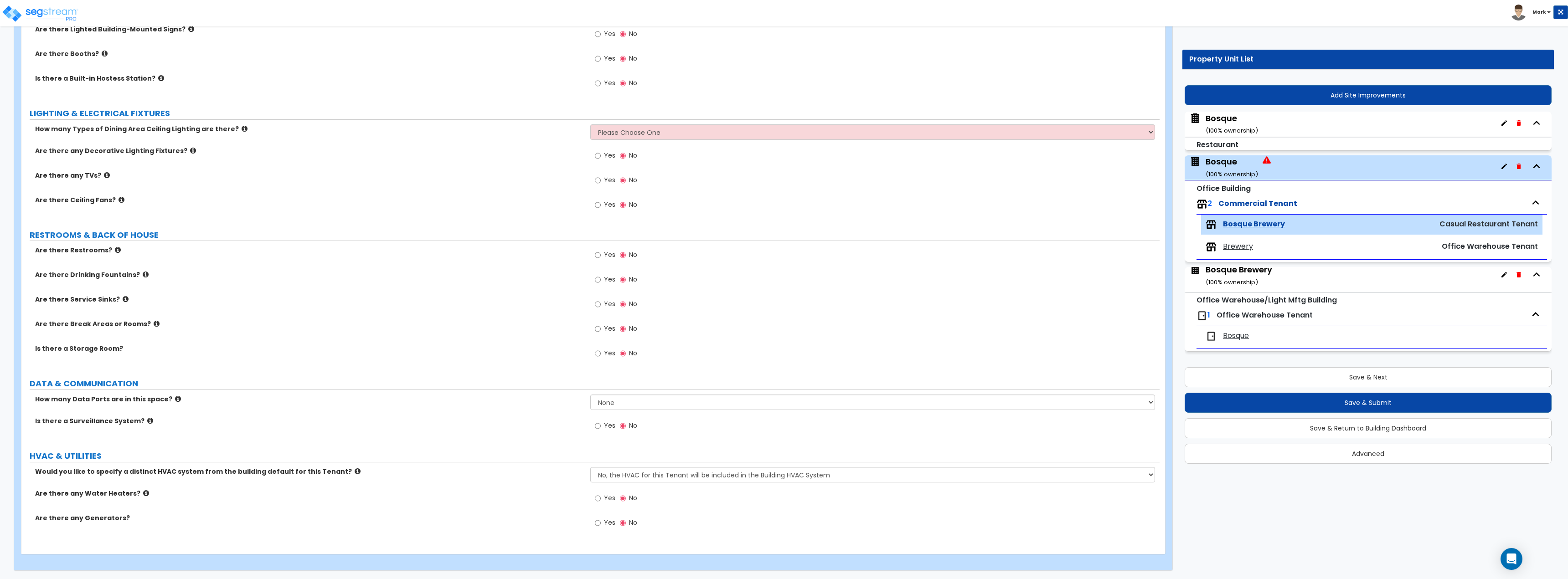
scroll to position [1169, 0]
click at [673, 478] on select "No, the HVAC for this Tenant will be included in the Building HVAC System Yes, …" at bounding box center [872, 473] width 565 height 15
click at [649, 471] on select "No, the HVAC for this Tenant will be included in the Building HVAC System Yes, …" at bounding box center [872, 473] width 565 height 15
click at [647, 477] on select "No, the HVAC for this Tenant will be included in the Building HVAC System Yes, …" at bounding box center [872, 473] width 565 height 15
click at [657, 473] on select "No, the HVAC for this Tenant will be included in the Building HVAC System Yes, …" at bounding box center [872, 473] width 565 height 15
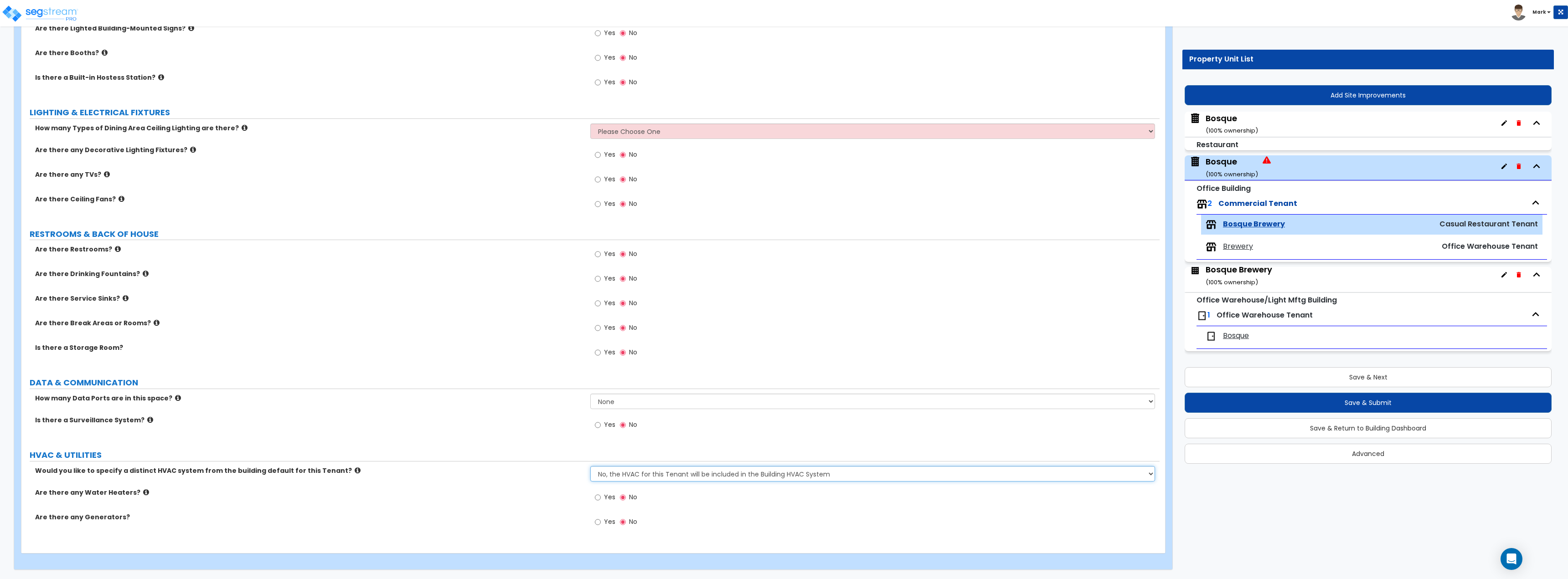
click at [897, 475] on select "No, the HVAC for this Tenant will be included in the Building HVAC System Yes, …" at bounding box center [872, 473] width 565 height 15
click at [897, 475] on select "No, the HVAC for this Tenant will be included in the Building HVAC System Yes, …" at bounding box center [872, 473] width 565 height 15
click at [880, 439] on div "Yes No" at bounding box center [874, 427] width 569 height 25
click at [1519, 274] on icon "button" at bounding box center [1519, 274] width 4 height 5
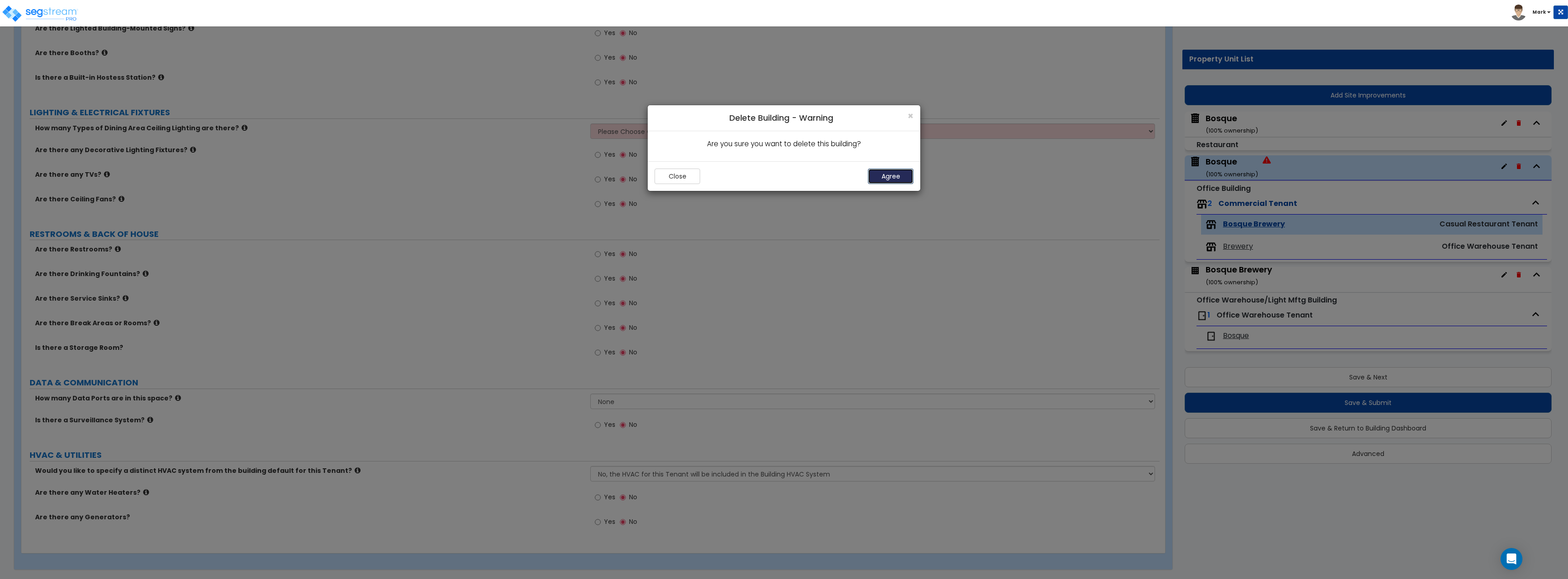
click at [889, 175] on button "Agree" at bounding box center [891, 176] width 45 height 15
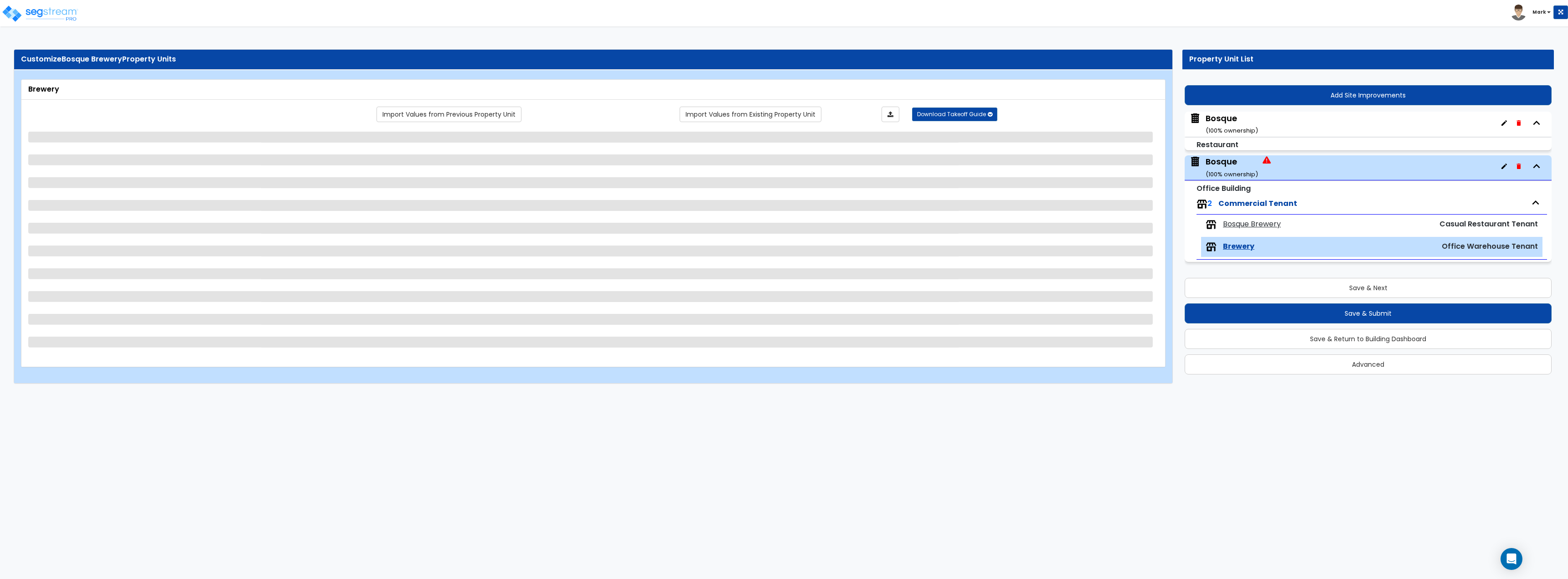
select select "2"
select select "4"
select select "2"
select select "3"
select select "1"
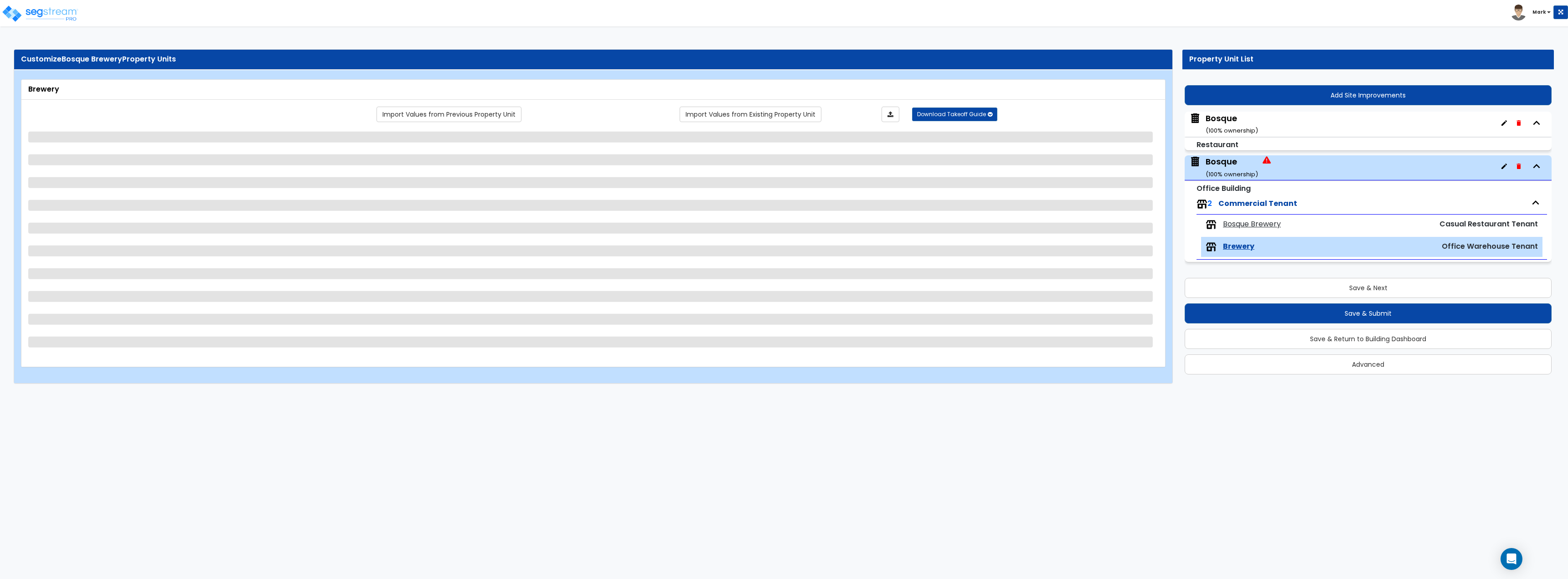
select select "2"
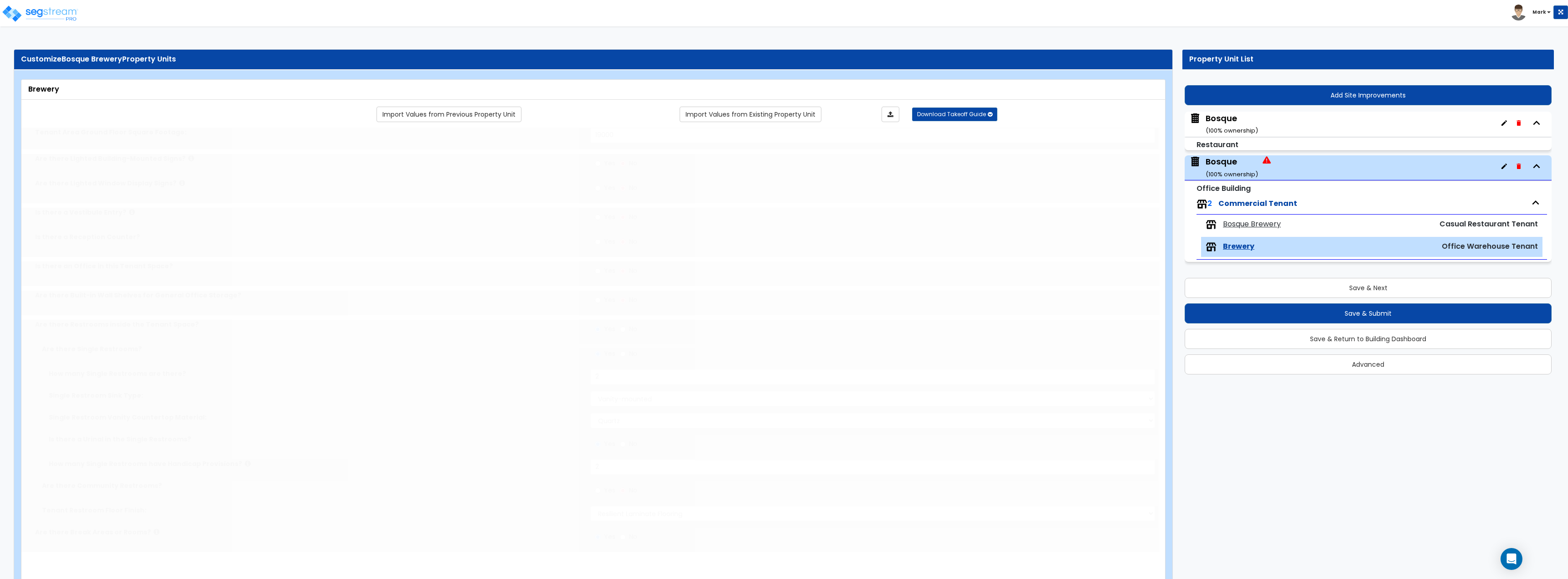
type input "1"
type input "125"
select select "2"
type input "7"
type input "5"
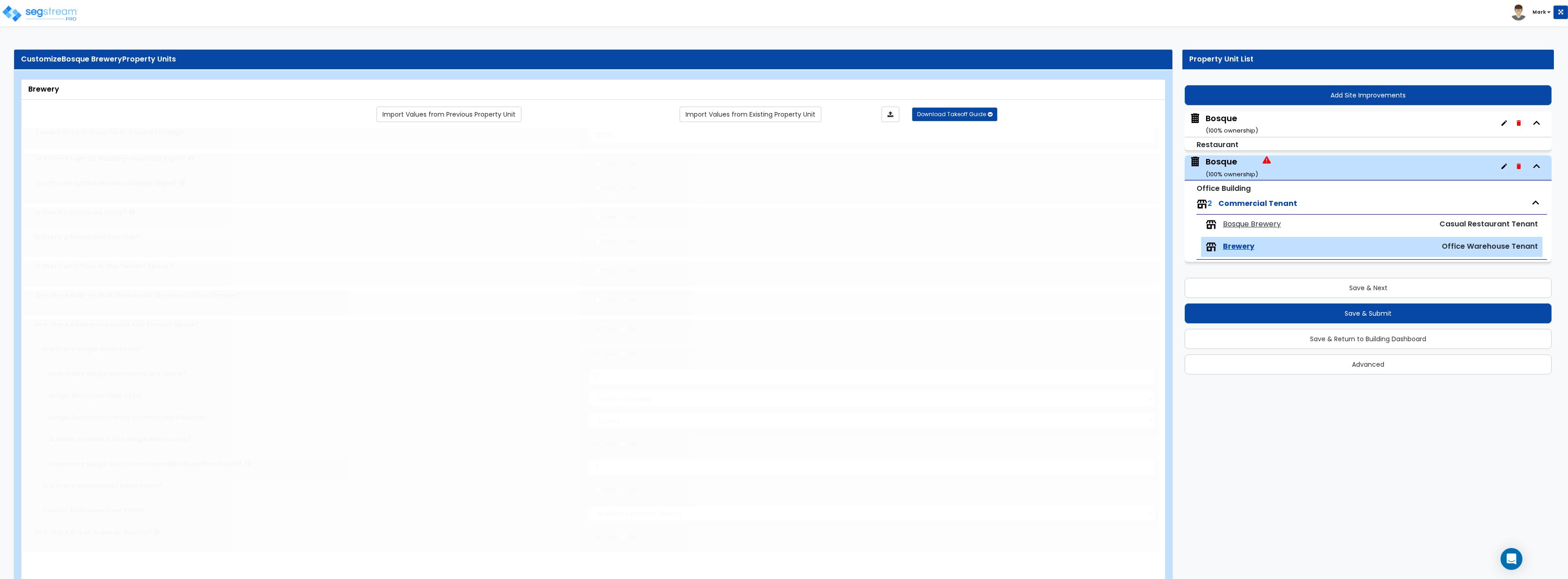
type input "1"
select select "1"
type input "1"
select select "1"
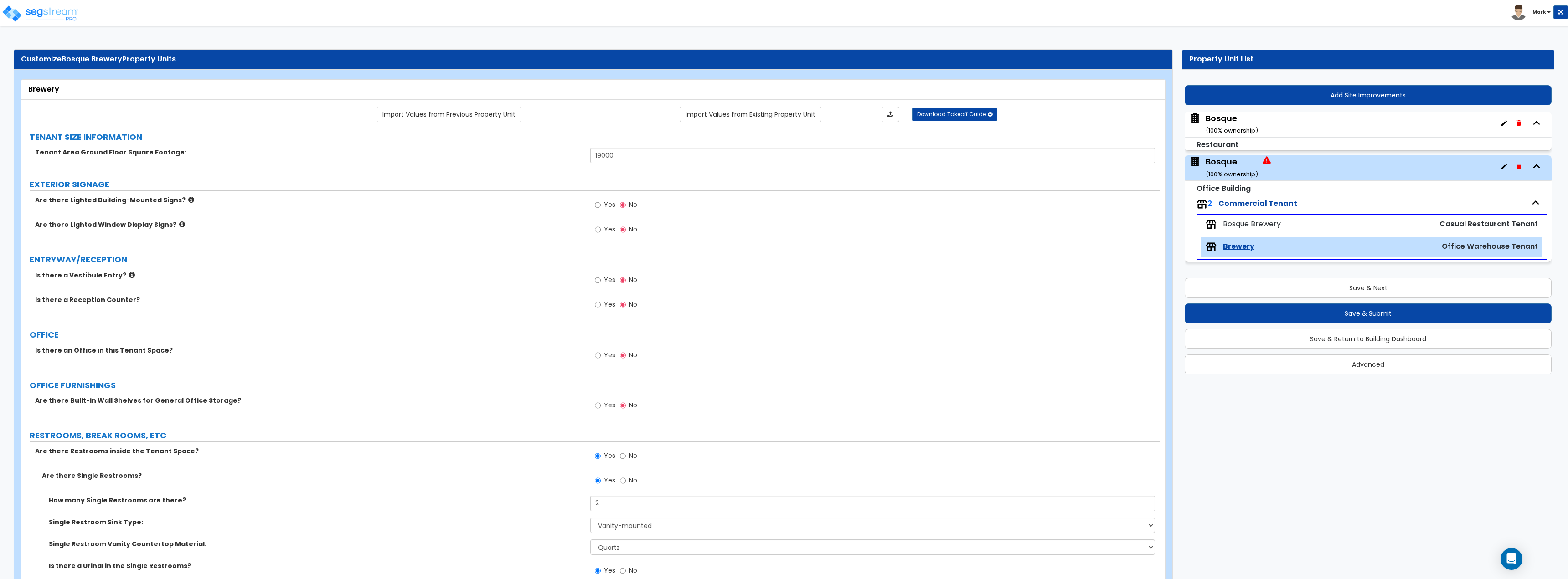
click at [1286, 126] on div "Bosque ( 100 % ownership)" at bounding box center [1368, 124] width 367 height 25
click at [1225, 124] on div "Bosque ( 100 % ownership)" at bounding box center [1231, 124] width 52 height 23
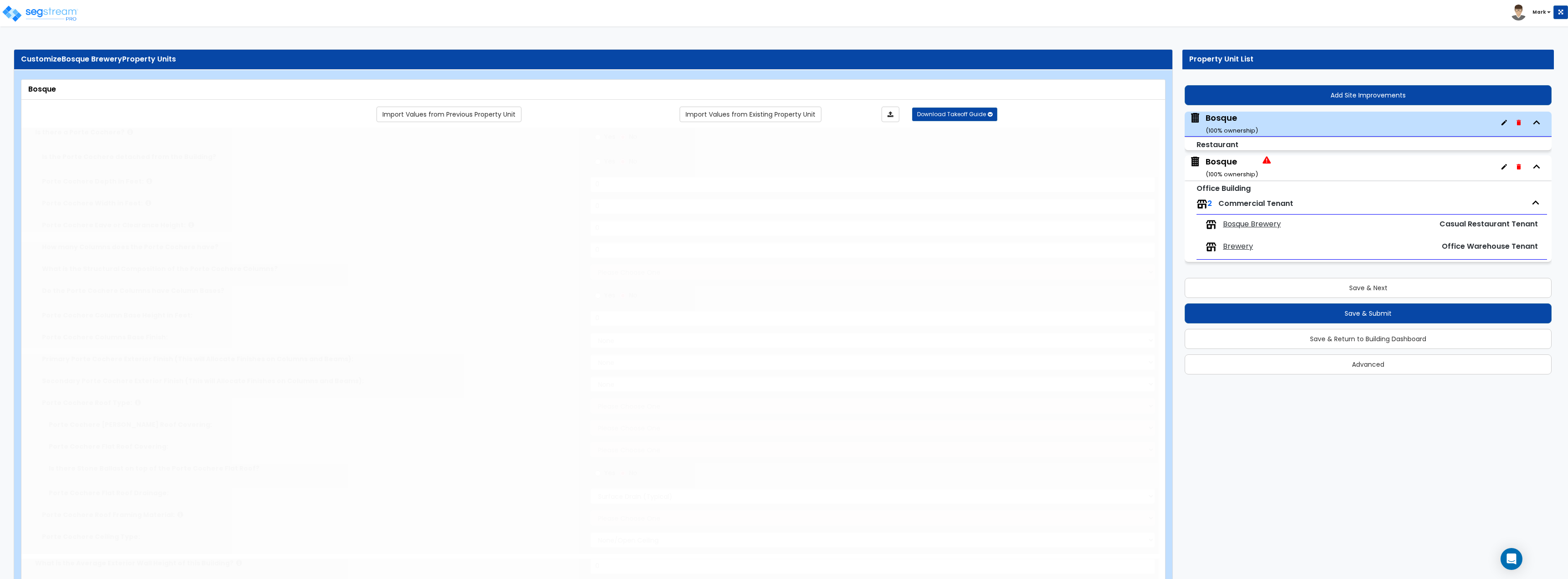
type input "10"
type input "190"
type input "19000"
select select "7"
select select "1"
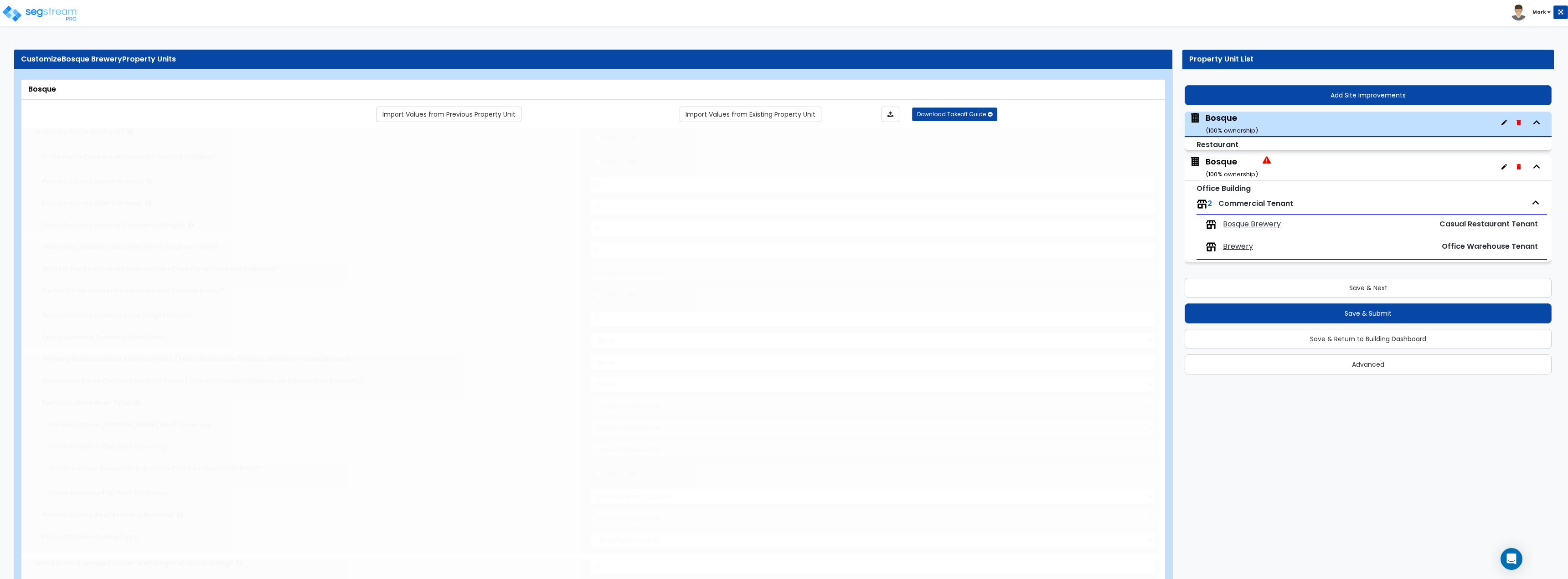
select select "6"
select select "1"
select select "5"
radio input "true"
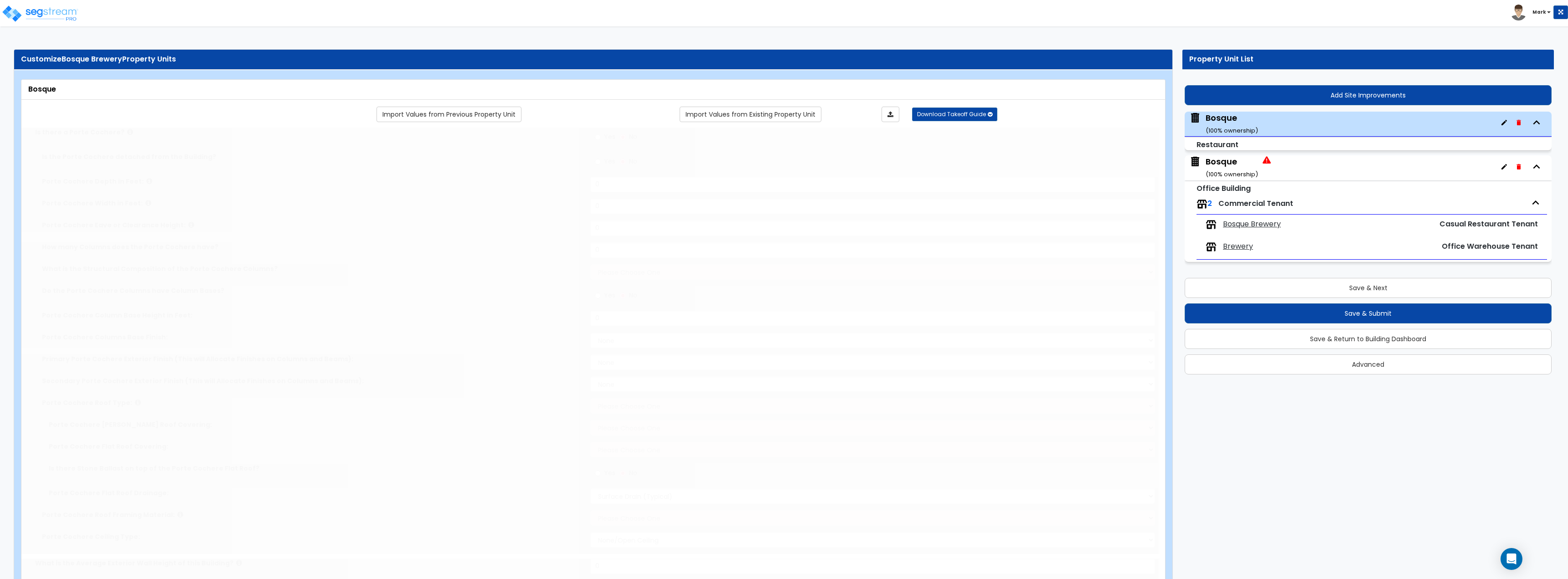
type input "6"
radio input "true"
type input "6"
type input "1"
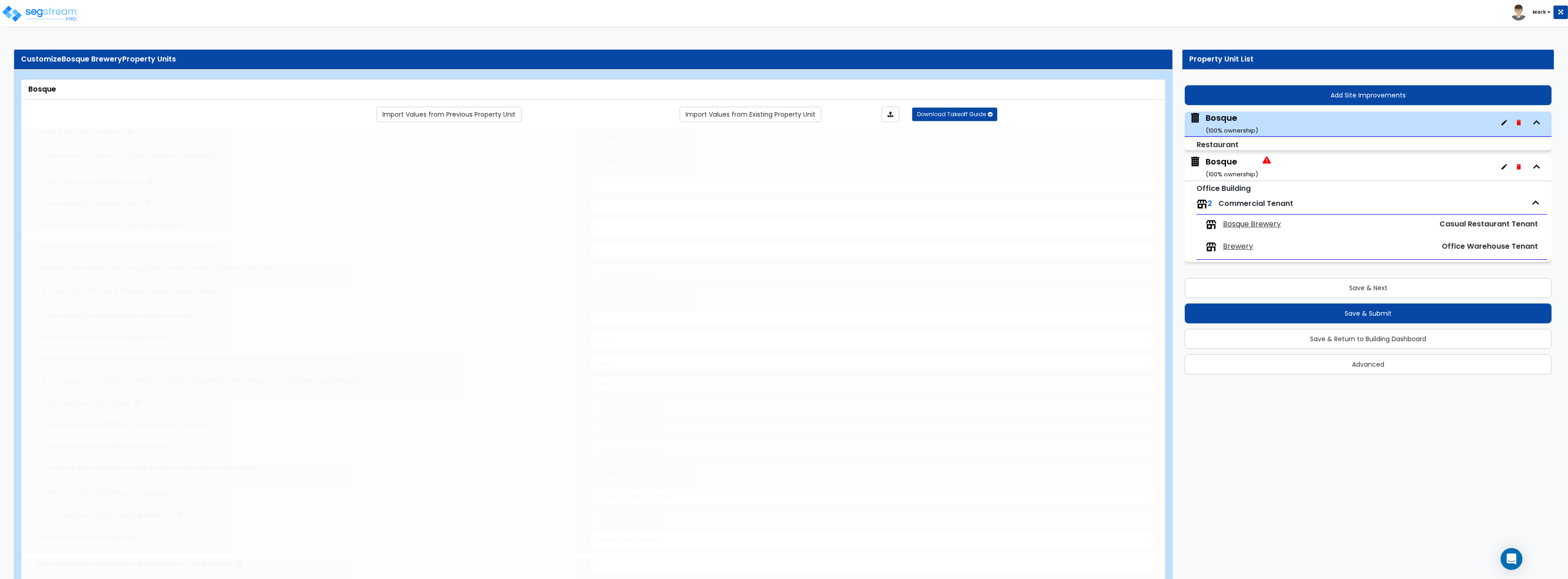
radio input "true"
select select "2"
select select "5"
type input "1"
select select "2"
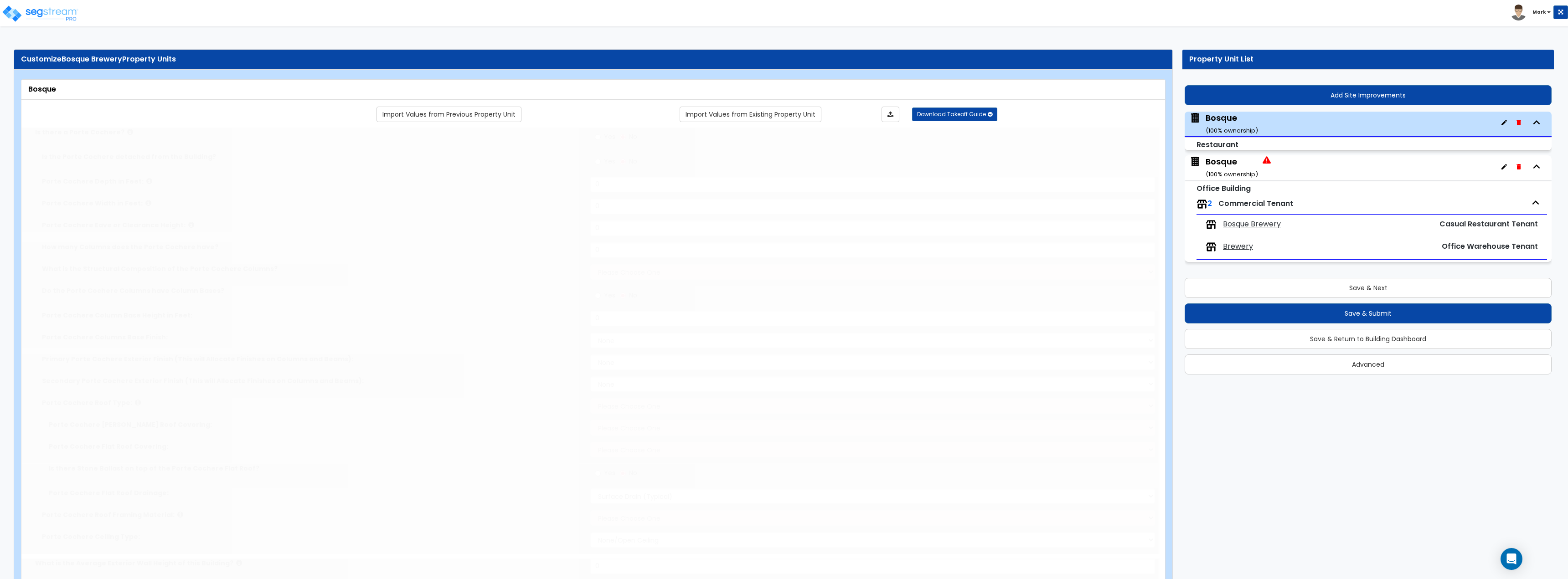
type input "1"
select select "1"
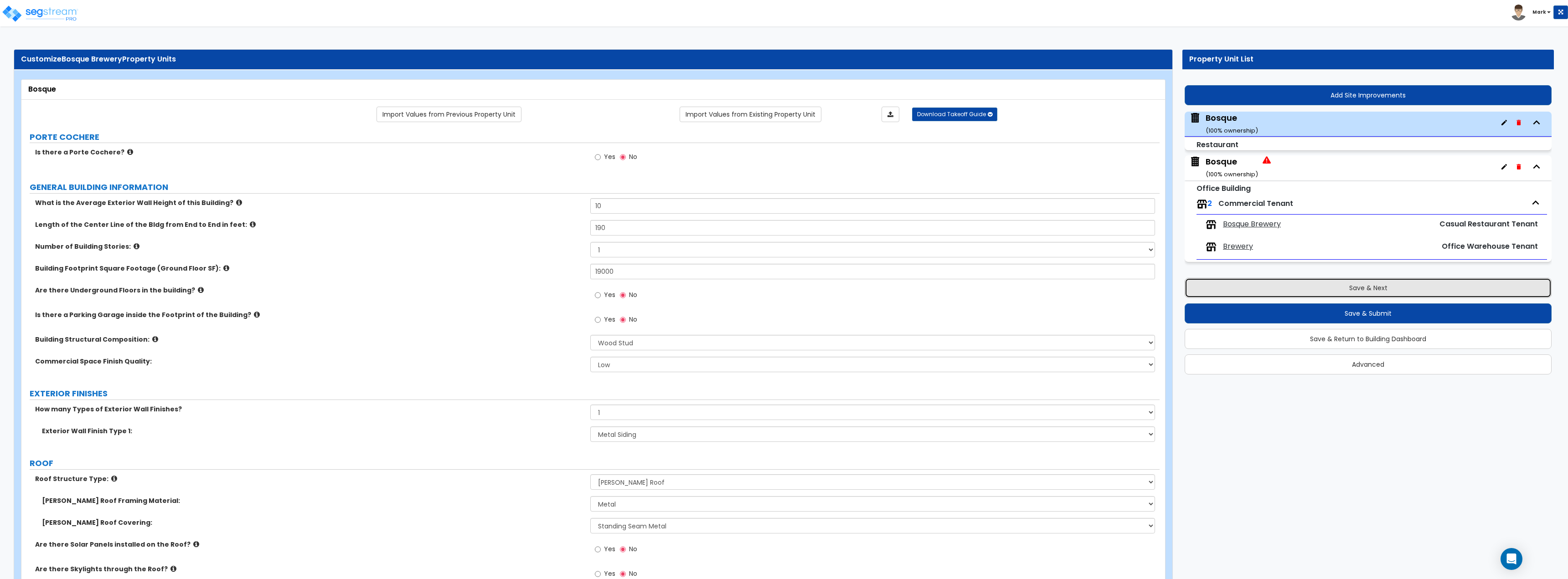
click at [1339, 282] on button "Save & Next" at bounding box center [1368, 288] width 367 height 20
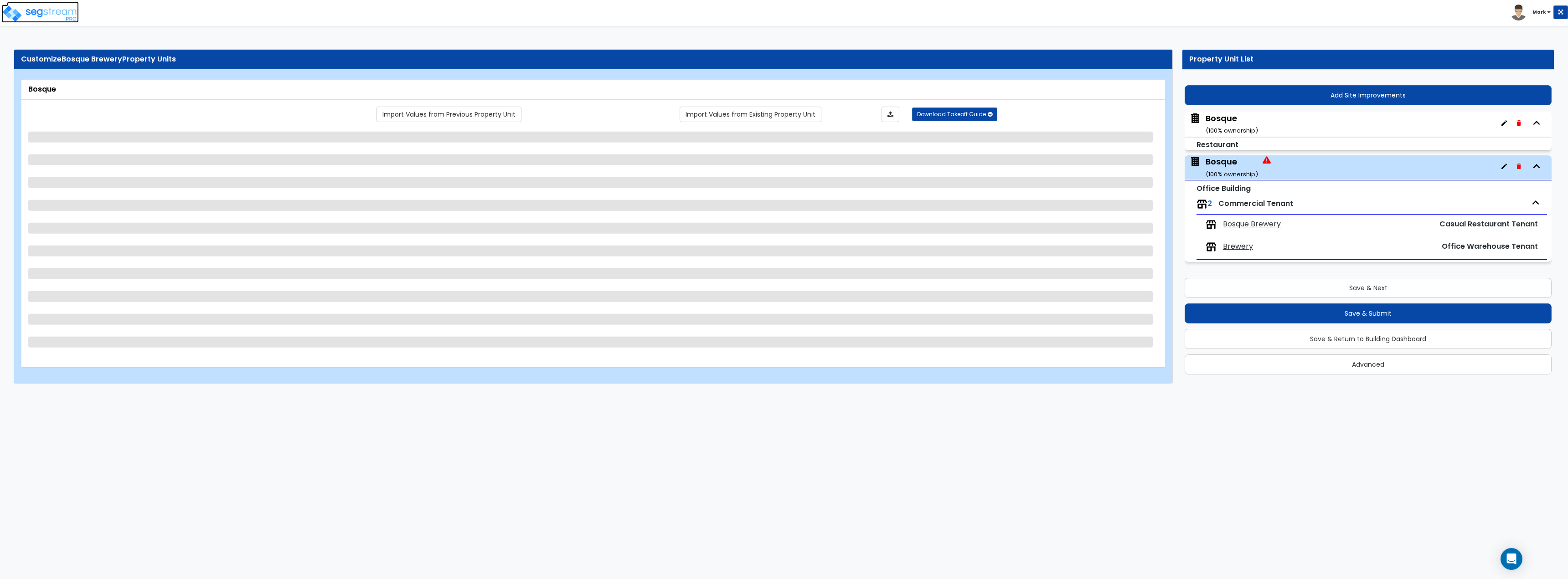
click at [29, 15] on img at bounding box center [40, 13] width 77 height 18
select select "7"
select select "1"
select select "6"
select select "1"
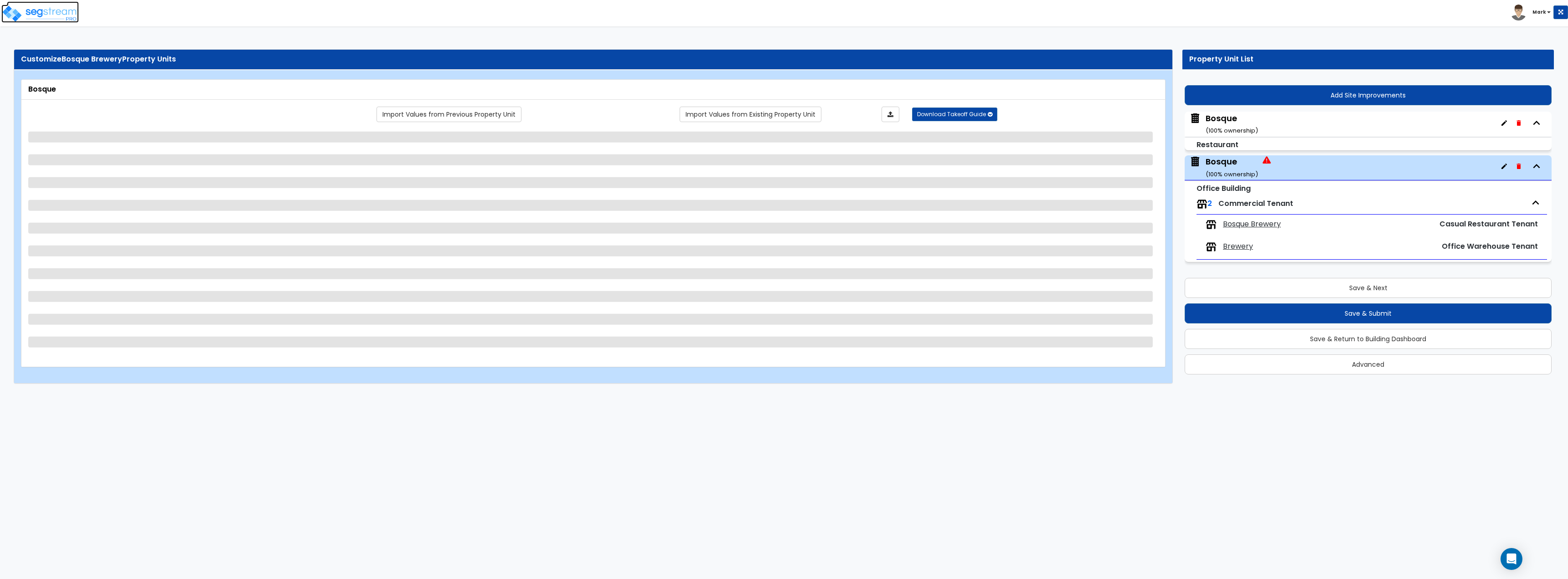
select select "1"
select select "5"
select select "2"
select select "5"
select select "2"
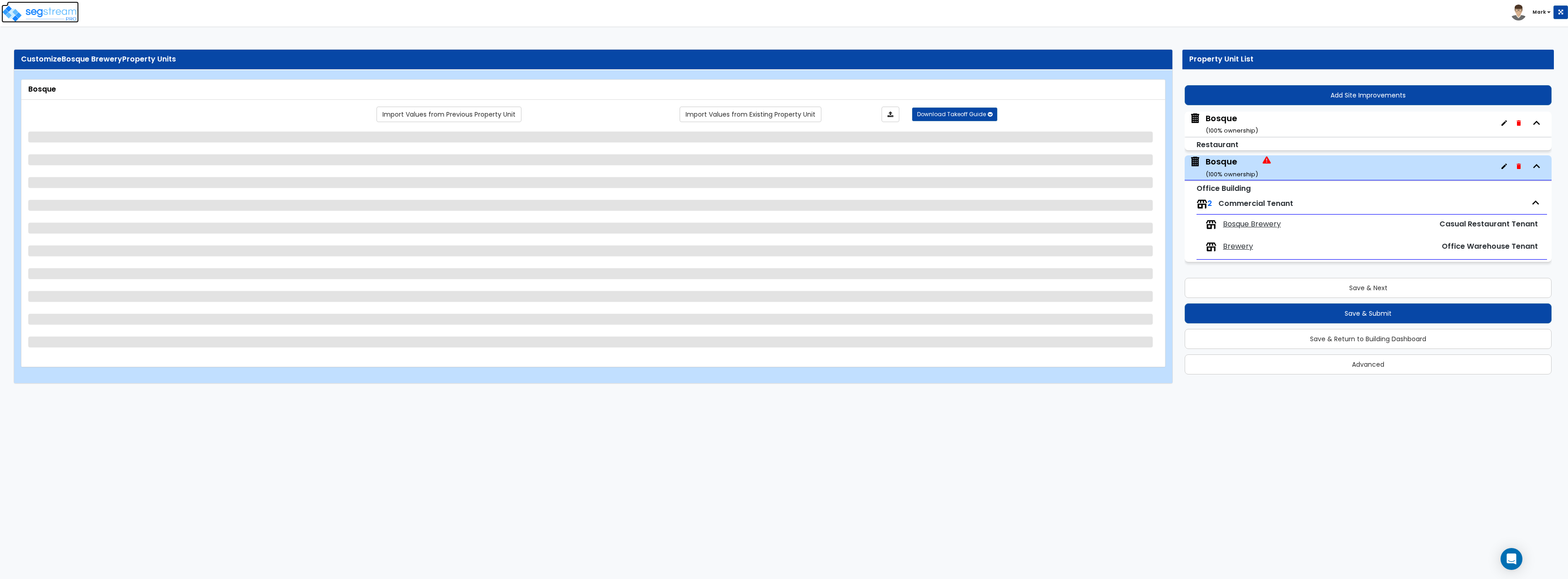
select select "1"
